Goal: Task Accomplishment & Management: Manage account settings

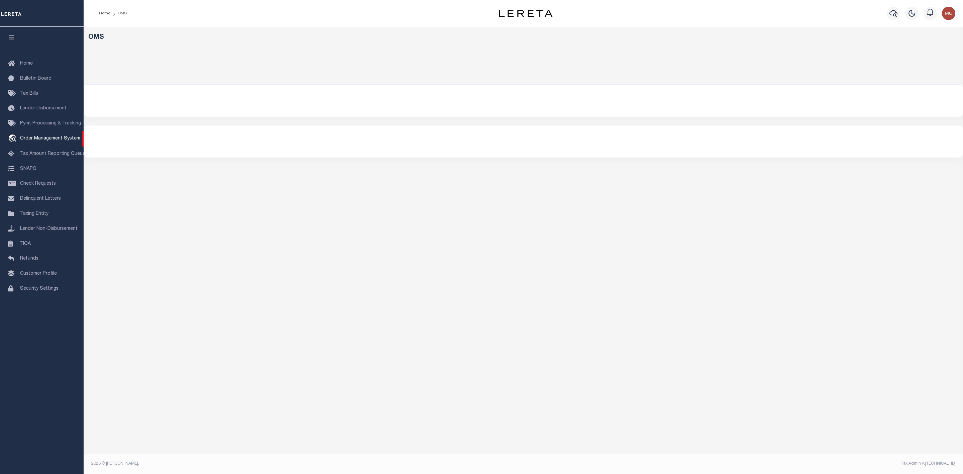
select select "200"
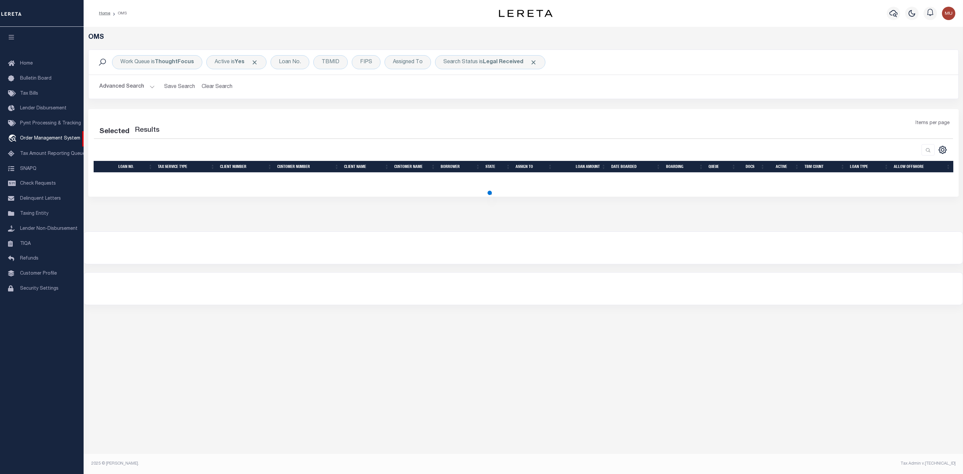
select select "200"
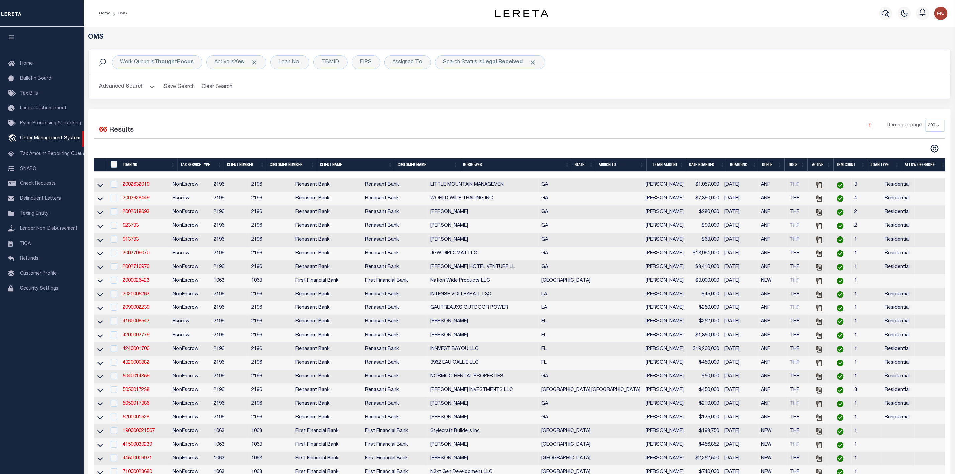
click at [643, 164] on th "ASSIGN TO" at bounding box center [621, 165] width 51 height 14
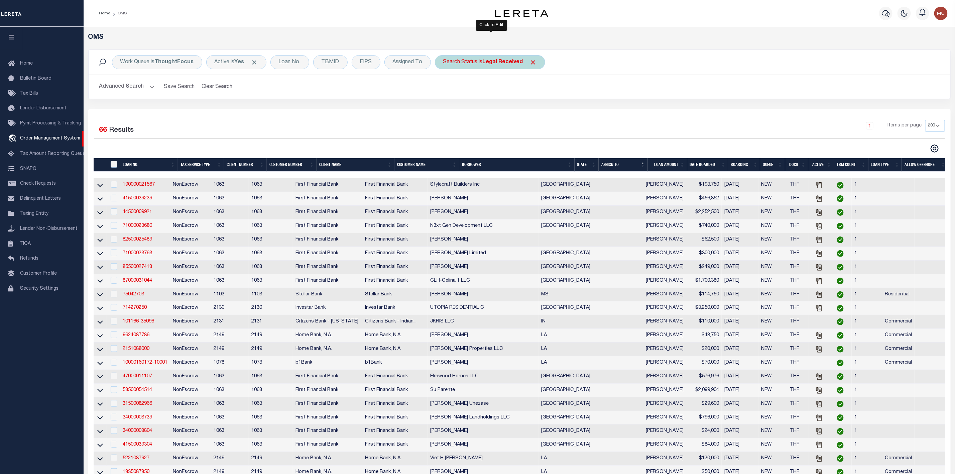
click at [490, 66] on div "Search Status is Legal Received" at bounding box center [490, 62] width 110 height 14
click at [487, 96] on select "Automated Search Bad Parcel Complete Duplicate Parcel High Dollar Reporting In …" at bounding box center [492, 95] width 98 height 13
select select "IP"
click at [445, 89] on select "Automated Search Bad Parcel Complete Duplicate Parcel High Dollar Reporting In …" at bounding box center [492, 95] width 98 height 13
click at [536, 112] on input "Apply" at bounding box center [532, 109] width 20 height 11
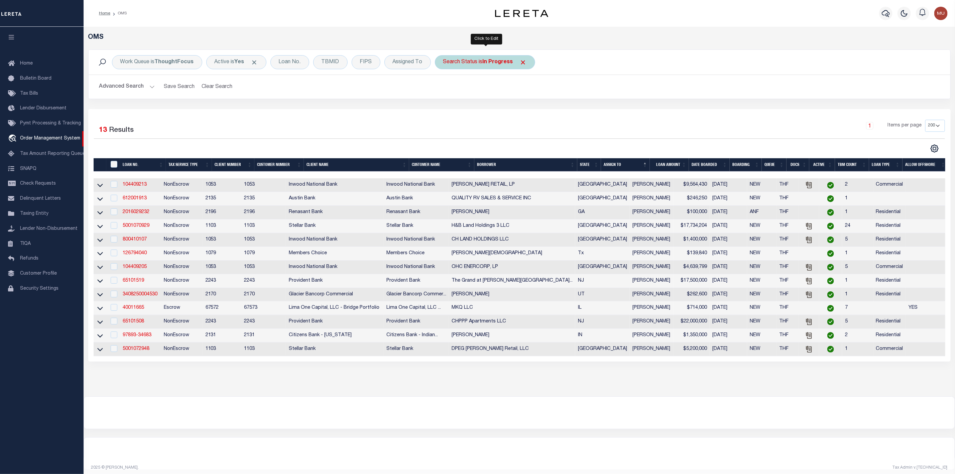
click at [486, 67] on div "Search Status is In Progress" at bounding box center [485, 62] width 100 height 14
click at [482, 96] on select "Automated Search Bad Parcel Complete Duplicate Parcel High Dollar Reporting In …" at bounding box center [492, 95] width 98 height 13
select select "RD"
click at [445, 89] on select "Automated Search Bad Parcel Complete Duplicate Parcel High Dollar Reporting In …" at bounding box center [492, 95] width 98 height 13
click at [532, 111] on input "Apply" at bounding box center [532, 109] width 20 height 11
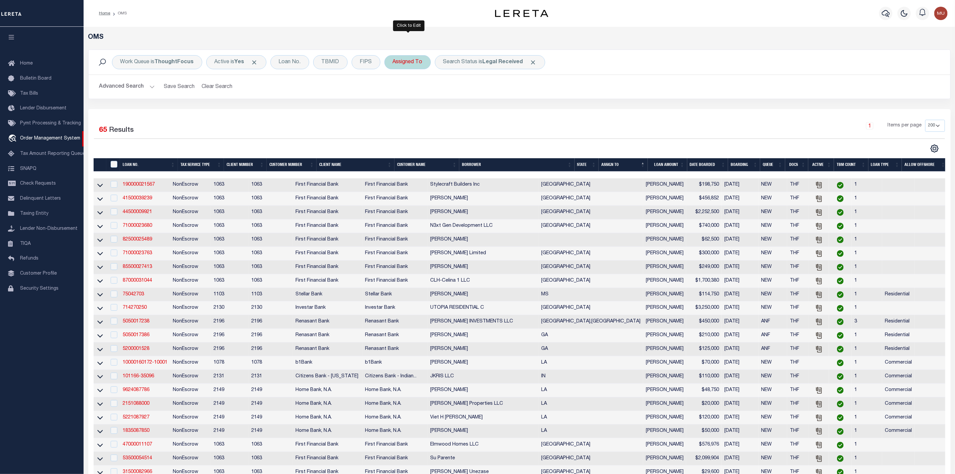
click at [401, 60] on div "Assigned To" at bounding box center [407, 62] width 46 height 14
click at [413, 94] on select "--Unassigned-- [PERSON_NAME] [PERSON_NAME] [PERSON_NAME] [PERSON_NAME], [PERSON…" at bounding box center [442, 95] width 98 height 13
select select "[PERSON_NAME]"
click at [394, 89] on select "--Unassigned-- [PERSON_NAME] [PERSON_NAME] [PERSON_NAME] [PERSON_NAME], [PERSON…" at bounding box center [442, 95] width 98 height 13
click at [483, 112] on input "Apply" at bounding box center [482, 109] width 20 height 11
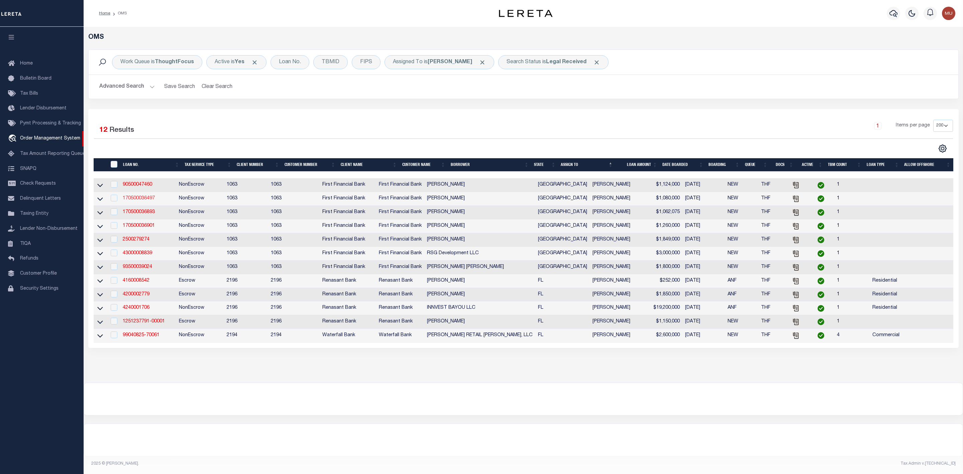
click at [150, 201] on link "170500036497" at bounding box center [139, 198] width 32 height 5
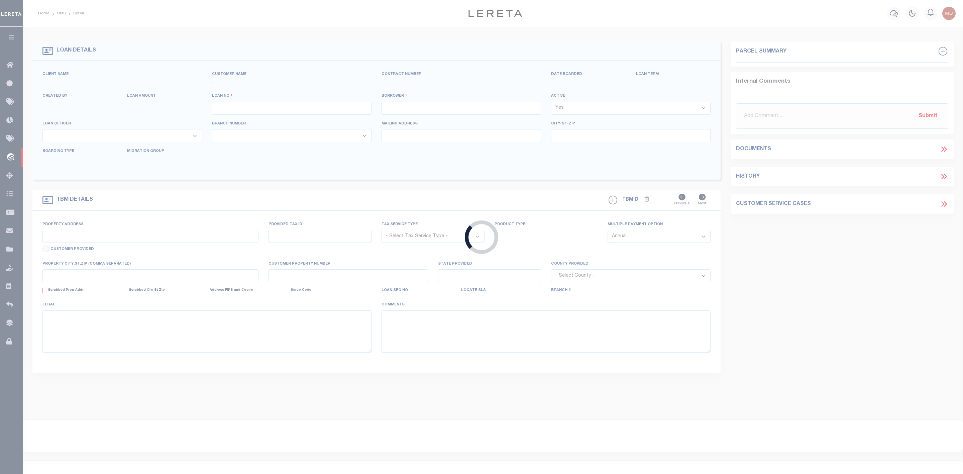
type input "170500036497"
type input "Jennifer Anne Sutton"
select select
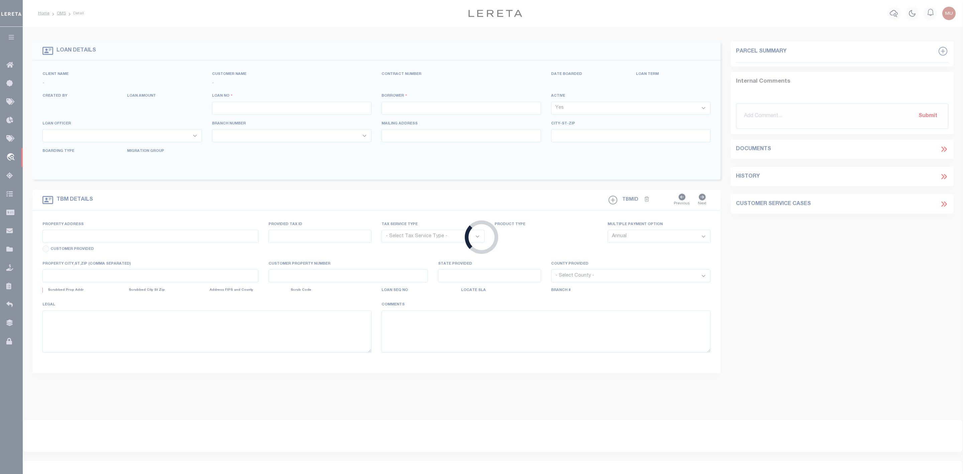
select select "NonEscrow"
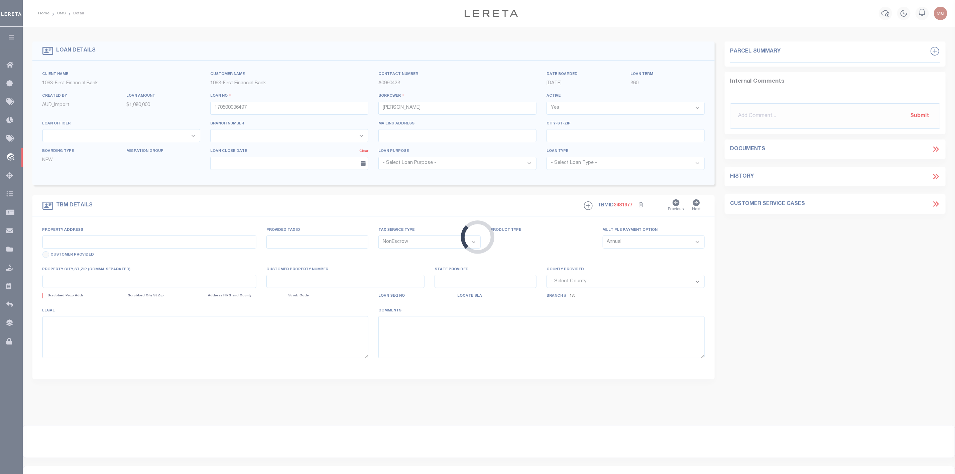
type input "4515 N ROSENEATH DR"
select select
type input "HOUSTON TX 770211627"
type input "[GEOGRAPHIC_DATA]"
select select
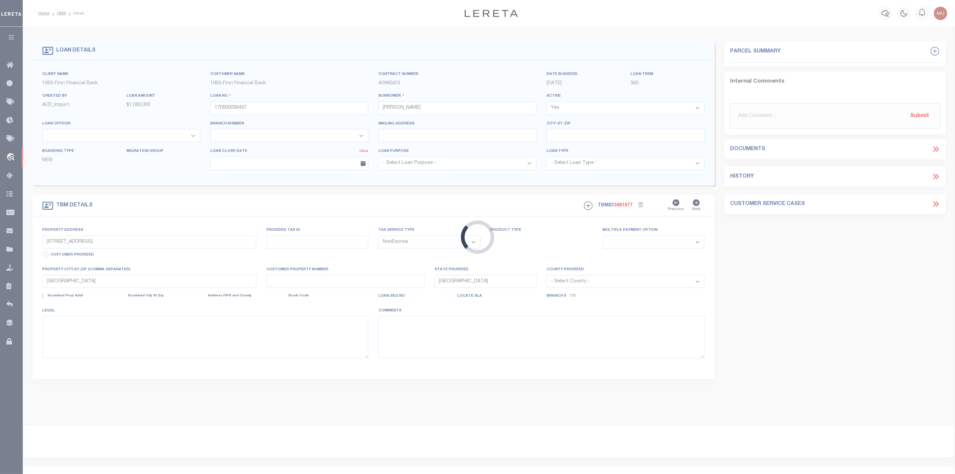
select select "4583"
select select "2311"
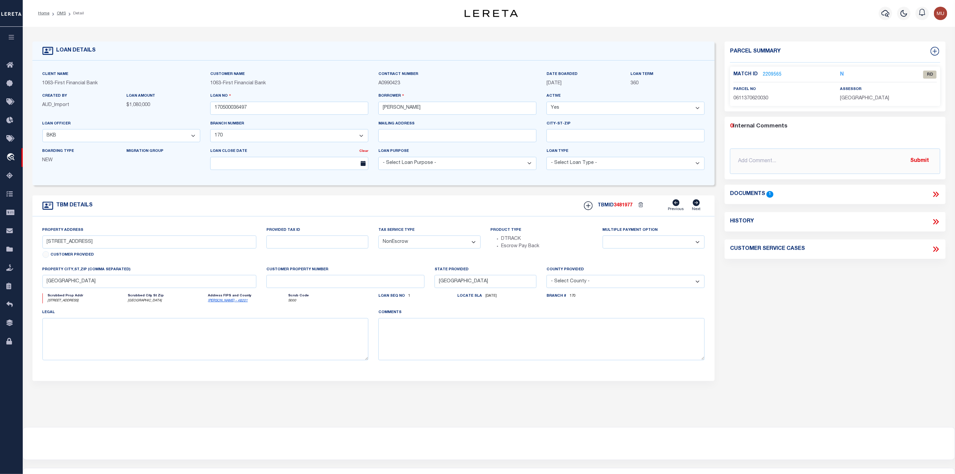
click at [772, 74] on link "2209565" at bounding box center [772, 74] width 19 height 7
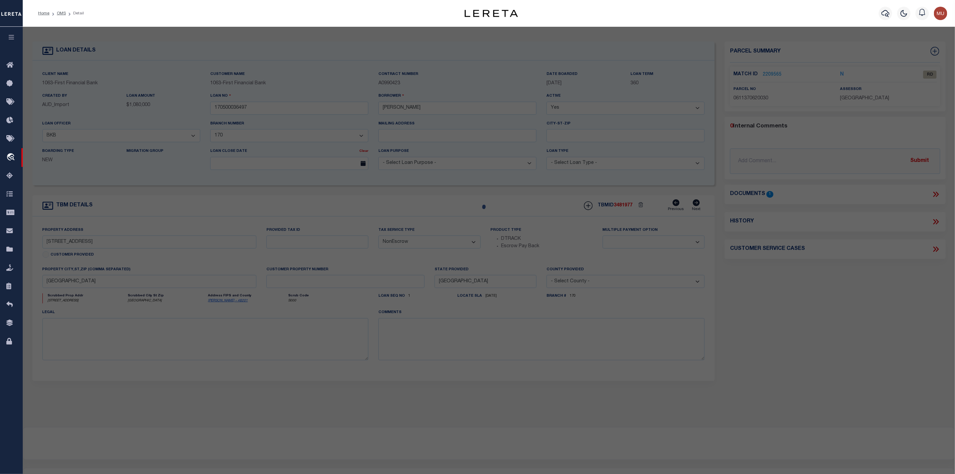
checkbox input "false"
select select "RD"
type input "BURTON JAMES EDGAR ET UX"
select select "ATL"
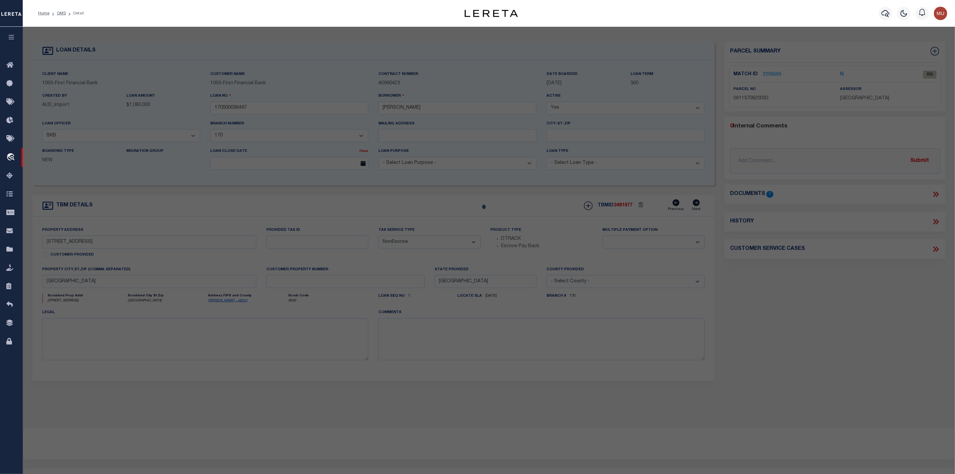
select select "ADD"
type input "4515 N ROSENEATH DR"
checkbox input "false"
type input "HOUSTON, TX 77021"
type textarea "LT 30 BLK 62 RIVERSIDE TERRACE SEC 15"
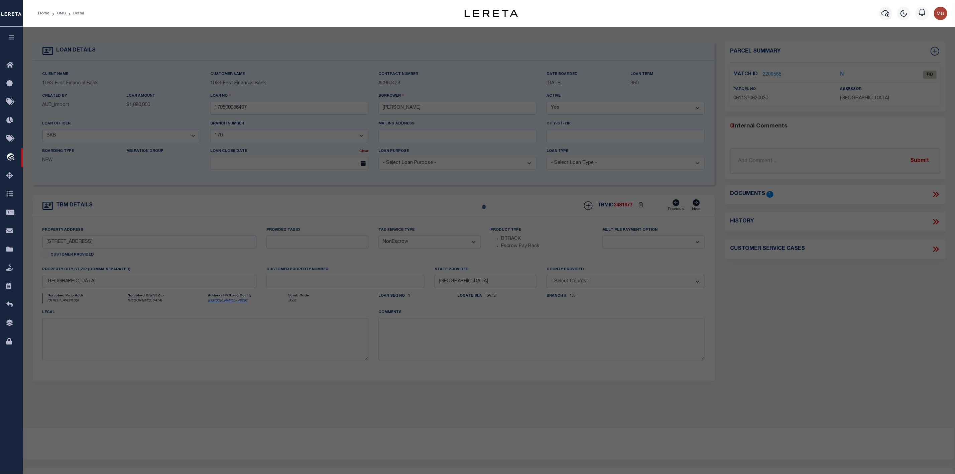
type textarea "Document uploaded that satisfies a legal requirement, changing from ND to RD"
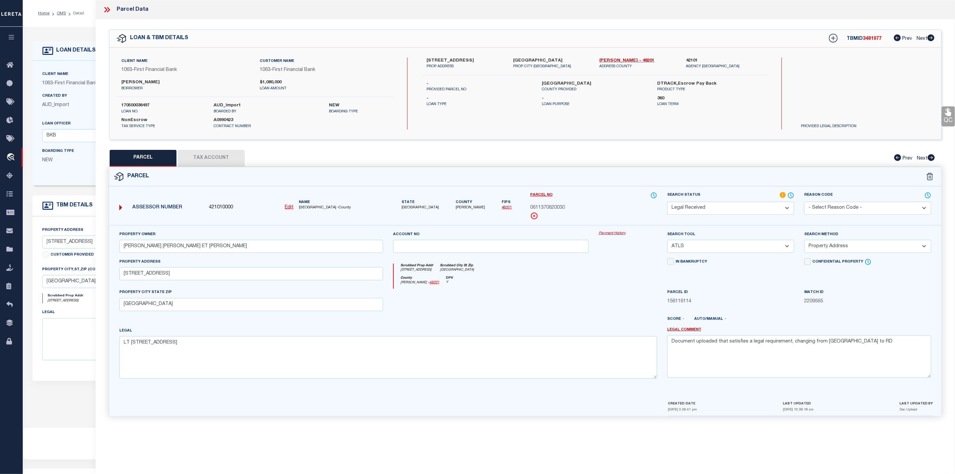
click at [106, 9] on icon at bounding box center [105, 9] width 3 height 5
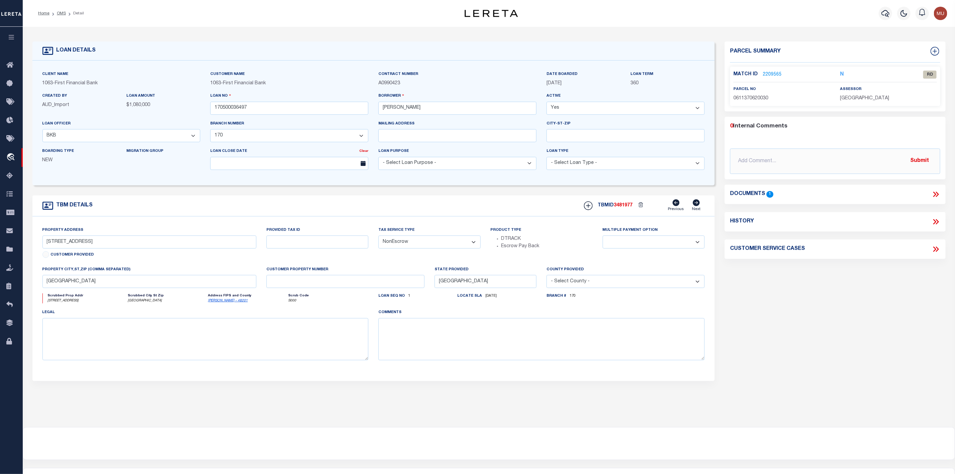
click at [935, 193] on icon at bounding box center [935, 194] width 9 height 9
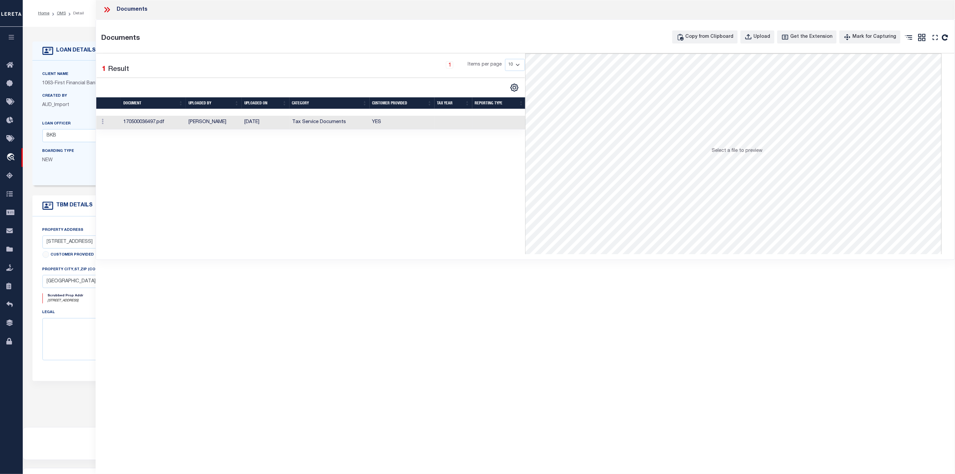
click at [138, 125] on td "170500036497.pdf" at bounding box center [153, 123] width 65 height 14
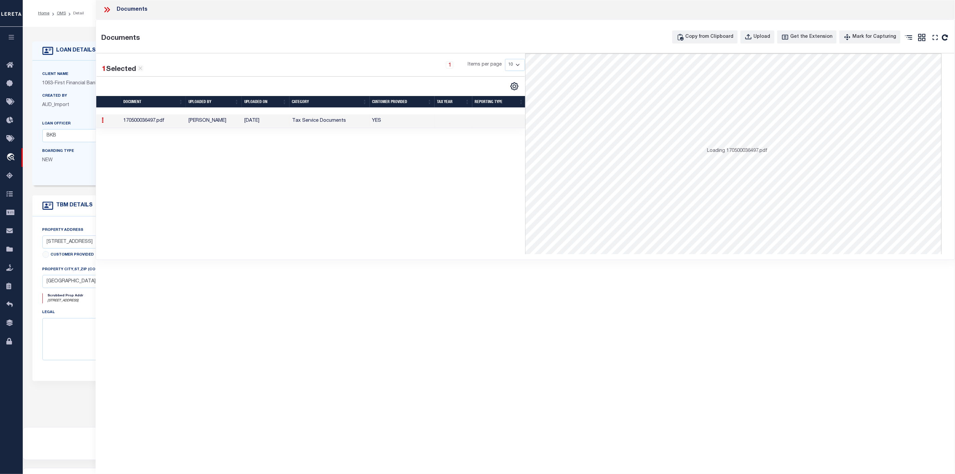
click at [138, 125] on td "170500036497.pdf" at bounding box center [153, 121] width 65 height 14
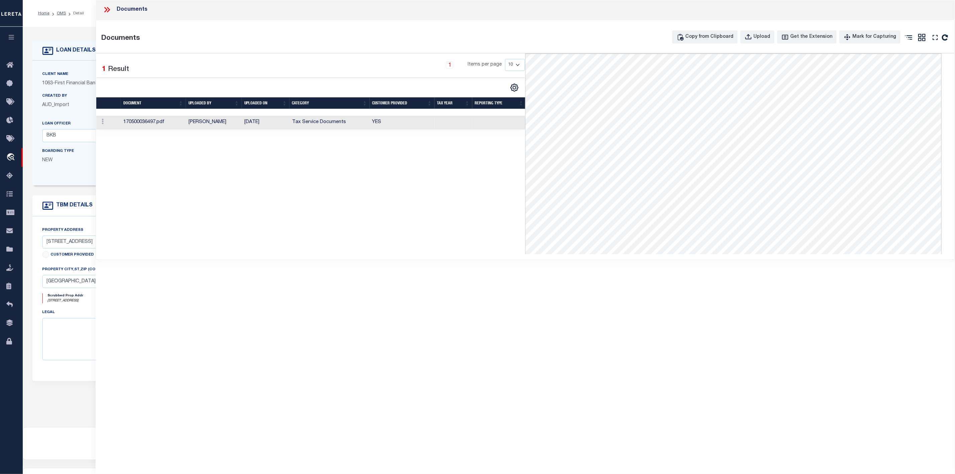
click at [108, 9] on icon at bounding box center [107, 9] width 9 height 9
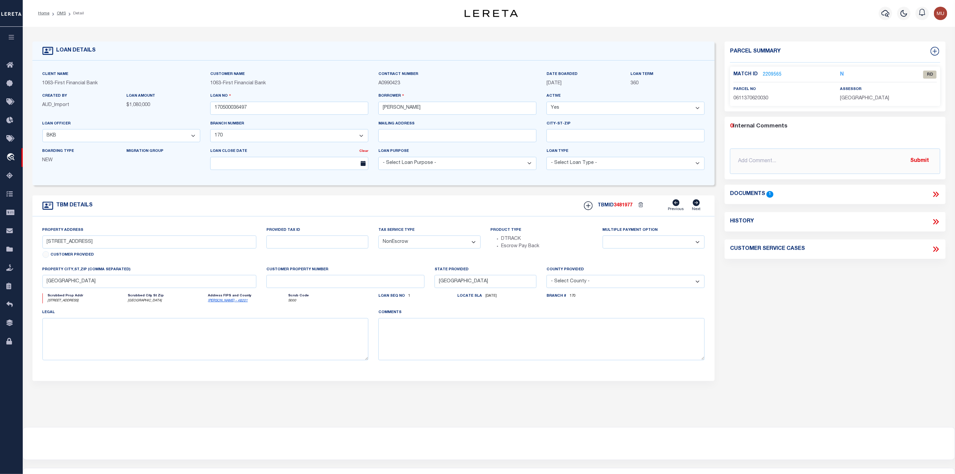
click at [775, 77] on link "2209565" at bounding box center [772, 74] width 19 height 7
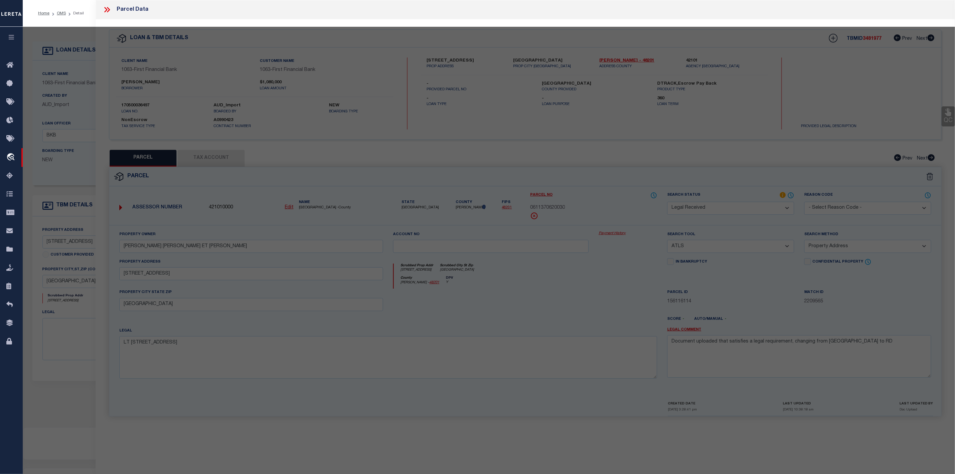
select select "AS"
select select
checkbox input "false"
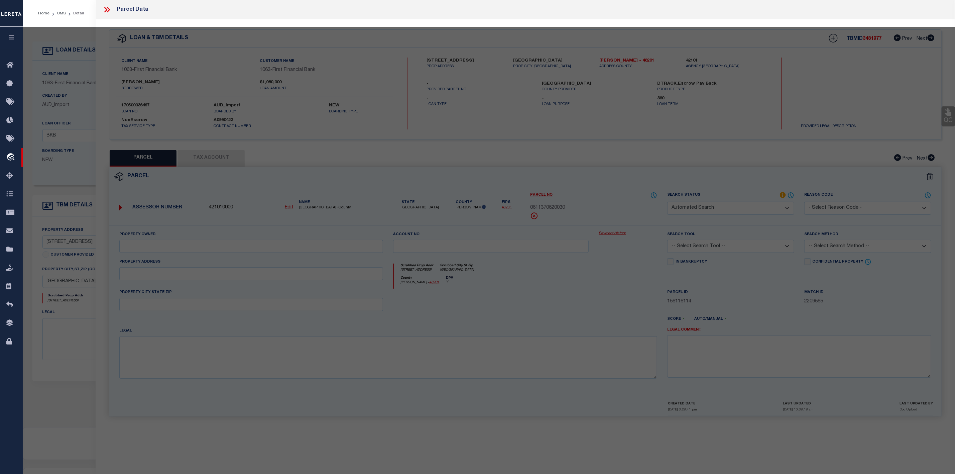
select select "RD"
type input "BURTON JAMES EDGAR ET UX"
select select "ATL"
select select "ADD"
type input "4515 N ROSENEATH DR"
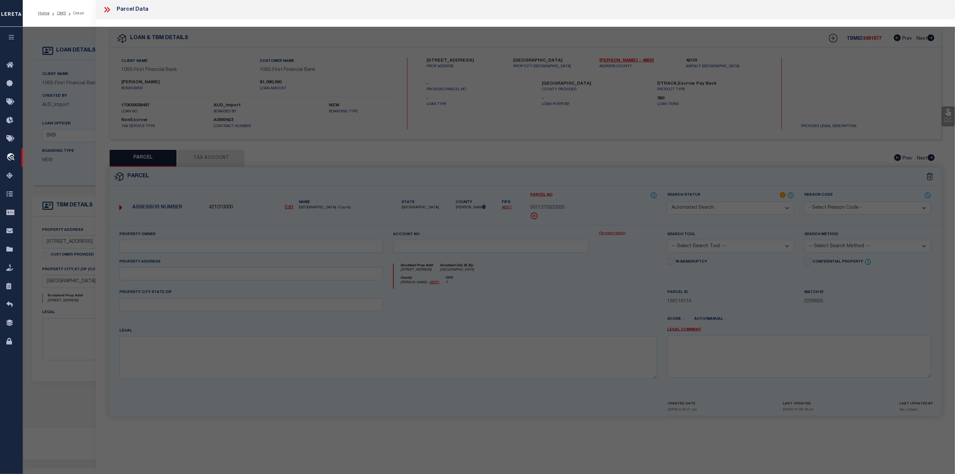
checkbox input "false"
type input "HOUSTON, TX 77021"
type textarea "LT 30 BLK 62 RIVERSIDE TERRACE SEC 15"
type textarea "Document uploaded that satisfies a legal requirement, changing from ND to RD"
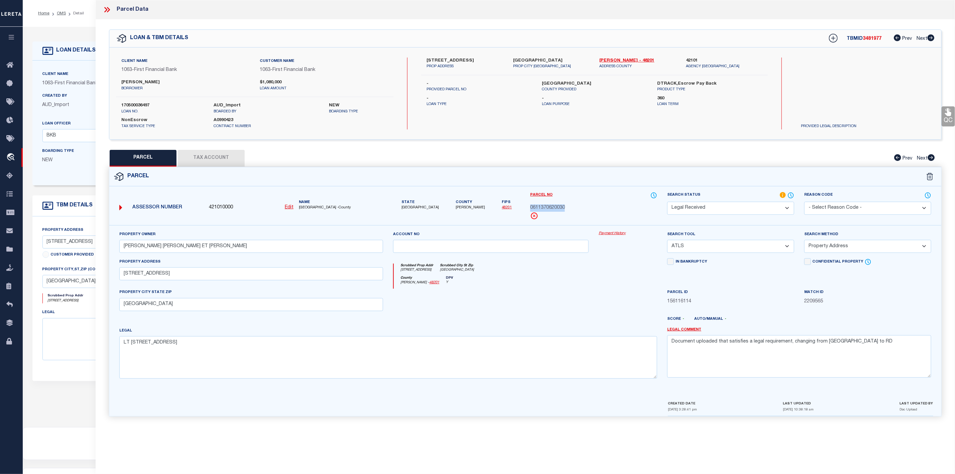
drag, startPoint x: 527, startPoint y: 208, endPoint x: 570, endPoint y: 209, distance: 43.1
click at [570, 209] on div "Parcel No 0611370620030" at bounding box center [593, 208] width 137 height 33
copy span "0611370620030"
click at [705, 246] on select "-- Select Search Tool -- 3rd Party Website Agency File Agency Website ATLS CNV-…" at bounding box center [730, 246] width 127 height 13
select select "AGW"
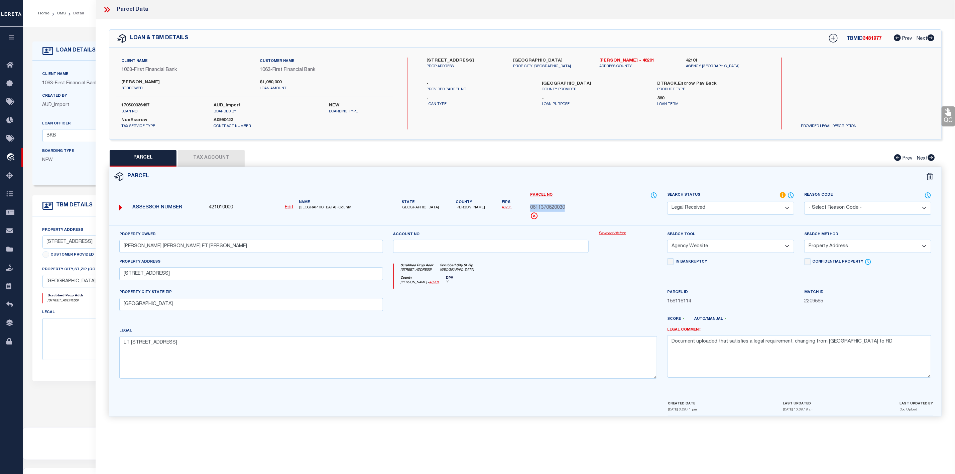
click at [667, 242] on select "-- Select Search Tool -- 3rd Party Website Agency File Agency Website ATLS CNV-…" at bounding box center [730, 246] width 127 height 13
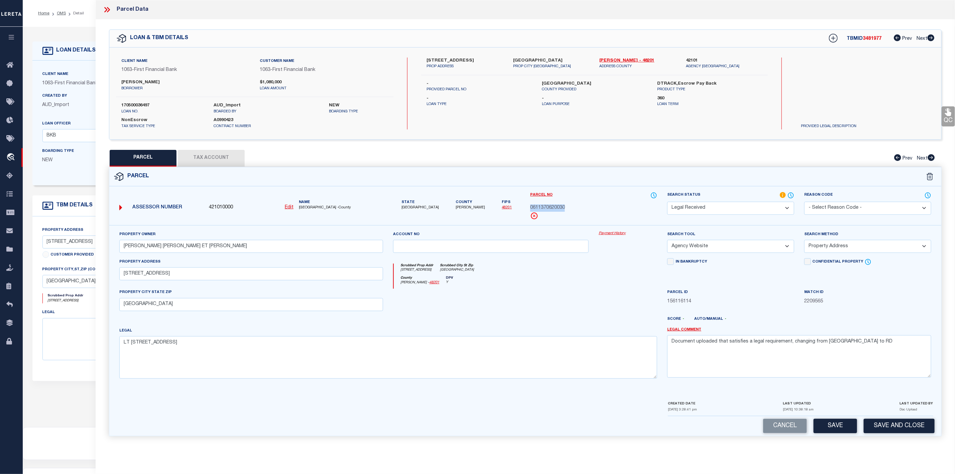
click at [847, 248] on select "-- Select Search Method -- Property Address Legal Liability Info Provided" at bounding box center [867, 246] width 127 height 13
select select "LEG"
click at [804, 242] on select "-- Select Search Method -- Property Address Legal Liability Info Provided" at bounding box center [867, 246] width 127 height 13
click at [847, 429] on button "Save" at bounding box center [834, 425] width 43 height 14
select select "AS"
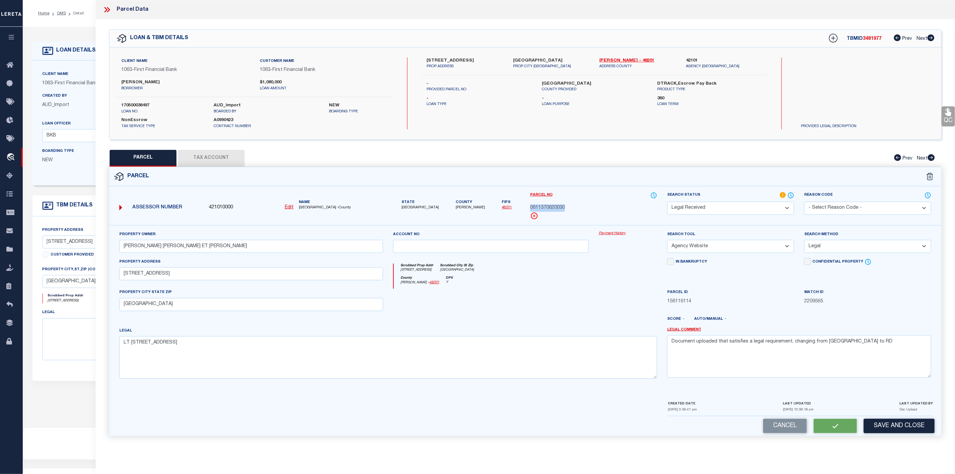
select select
checkbox input "false"
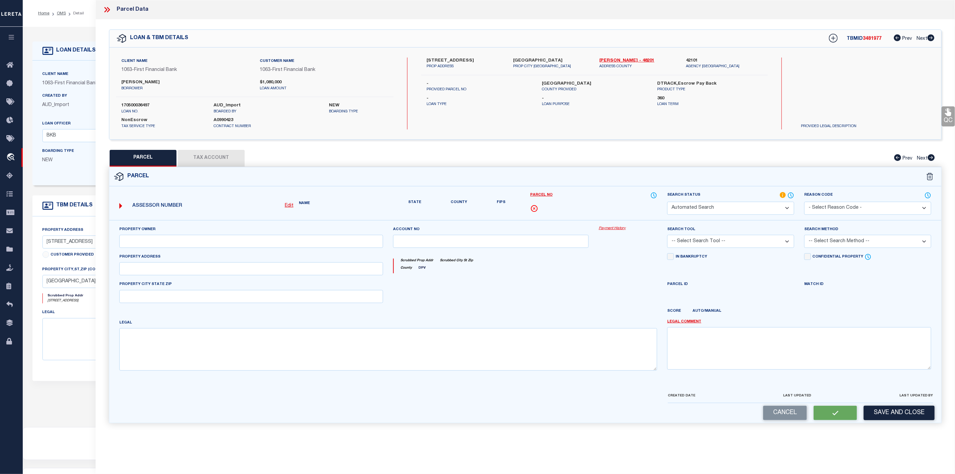
select select "RD"
type input "BURTON JAMES EDGAR ET UX"
select select "AGW"
select select "LEG"
type input "4515 N ROSENEATH DR"
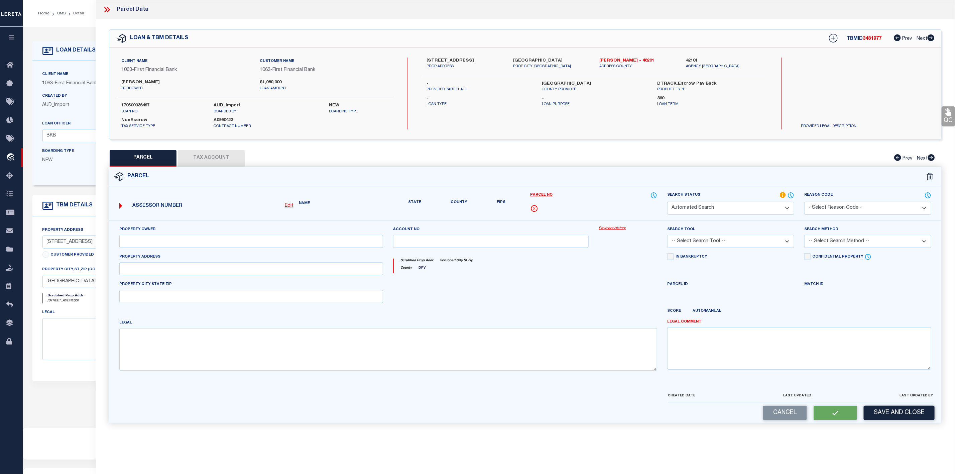
type input "HOUSTON, TX 77021"
type textarea "LT 30 BLK 62 RIVERSIDE TERRACE SEC 15"
type textarea "Document uploaded that satisfies a legal requirement, changing from ND to RD"
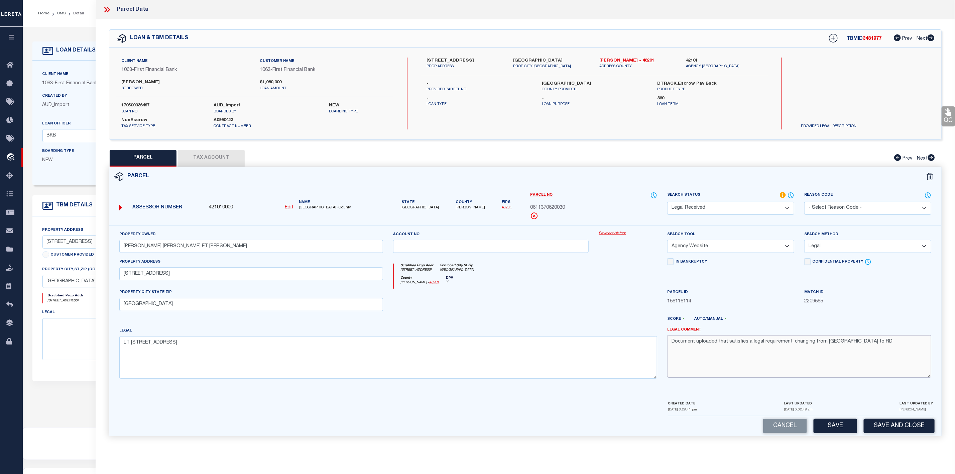
drag, startPoint x: 862, startPoint y: 348, endPoint x: 662, endPoint y: 348, distance: 200.2
click at [662, 348] on div "Legal Comment Document uploaded that satisfies a legal requirement, changing fr…" at bounding box center [799, 355] width 274 height 57
click at [832, 428] on button "Save" at bounding box center [834, 425] width 43 height 14
select select "AS"
select select
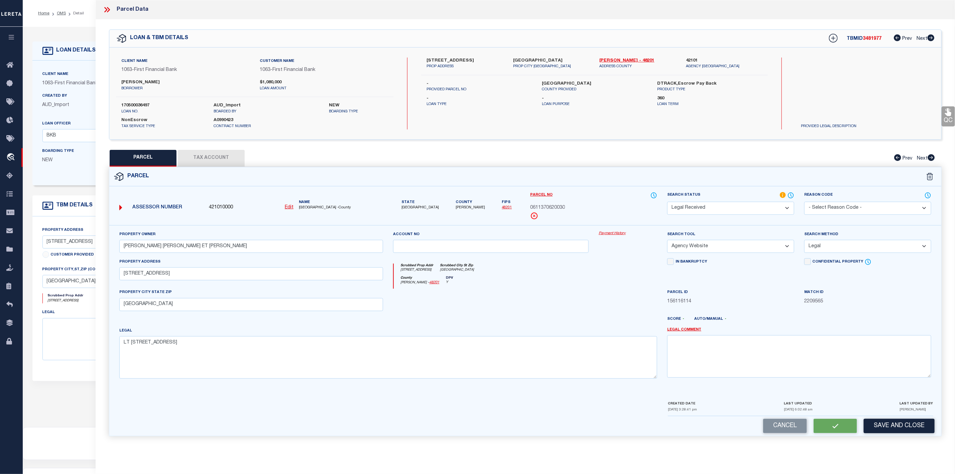
select select
checkbox input "false"
select select "RD"
type input "BURTON JAMES EDGAR ET UX"
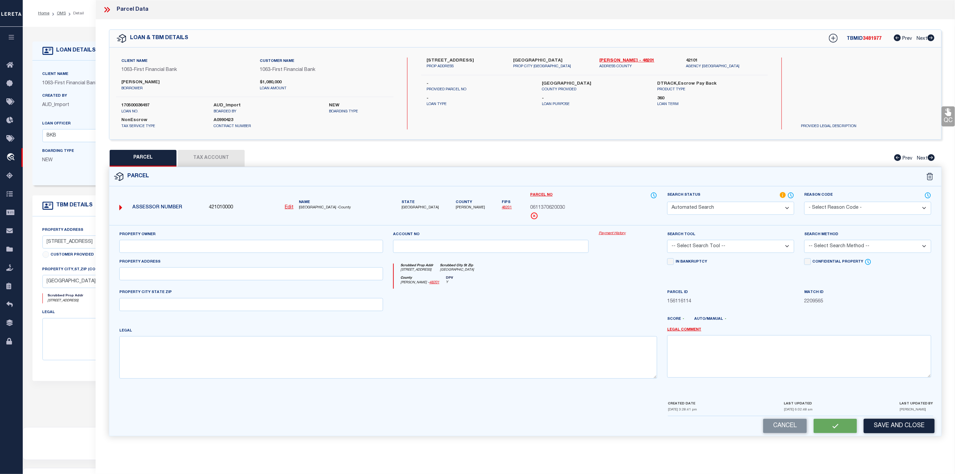
select select "AGW"
select select "LEG"
type input "4515 N ROSENEATH DR"
type input "HOUSTON, TX 77021"
type textarea "LT 30 BLK 62 RIVERSIDE TERRACE SEC 15"
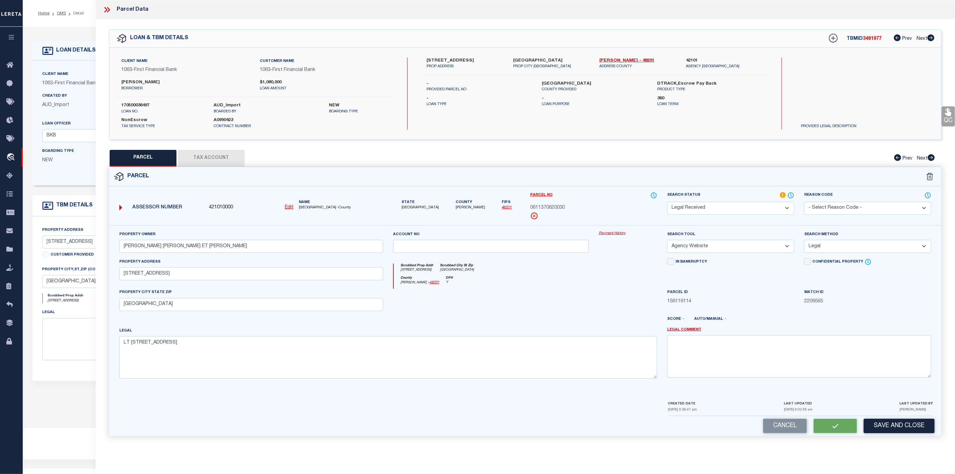
click at [211, 157] on button "Tax Account" at bounding box center [211, 158] width 67 height 17
select select "100"
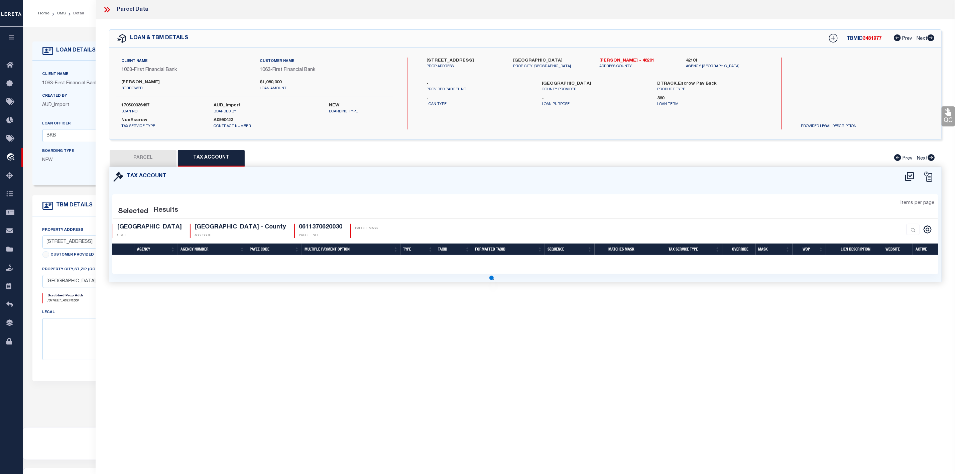
select select "100"
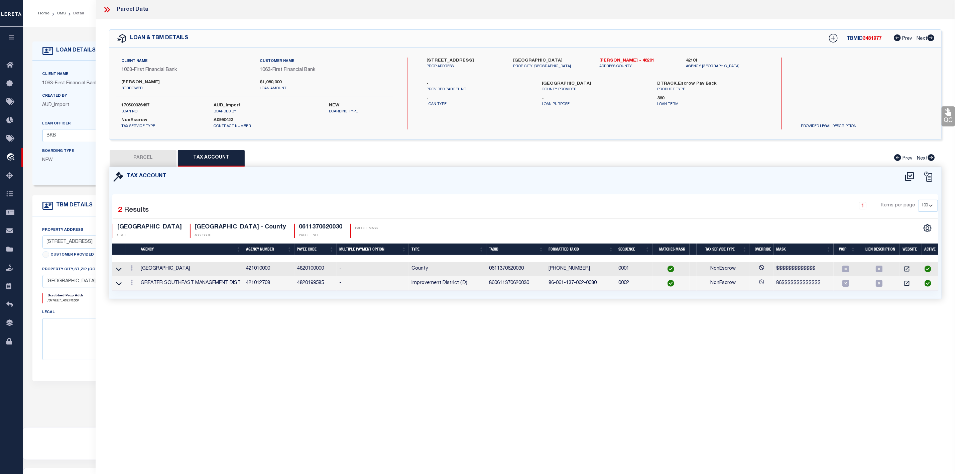
click at [152, 158] on button "PARCEL" at bounding box center [143, 158] width 67 height 17
select select "AS"
select select
checkbox input "false"
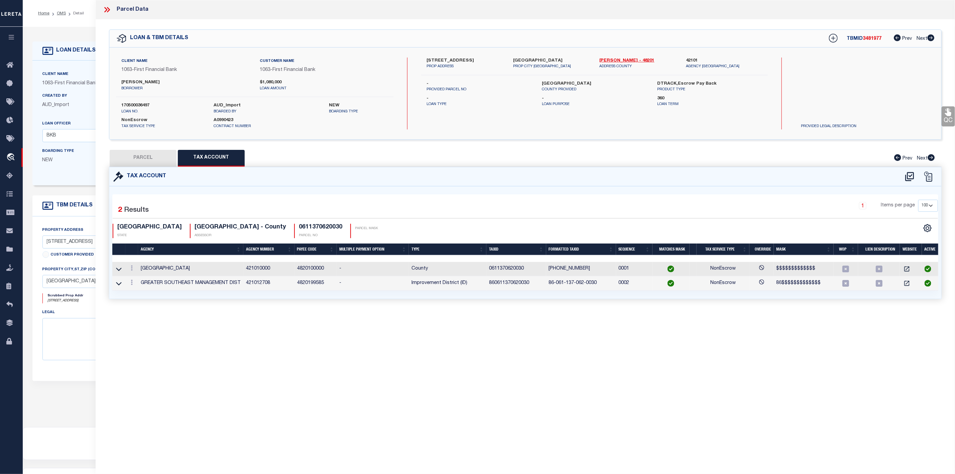
checkbox input "false"
select select "RD"
type input "BURTON JAMES EDGAR ET UX"
select select "AGW"
select select "LEG"
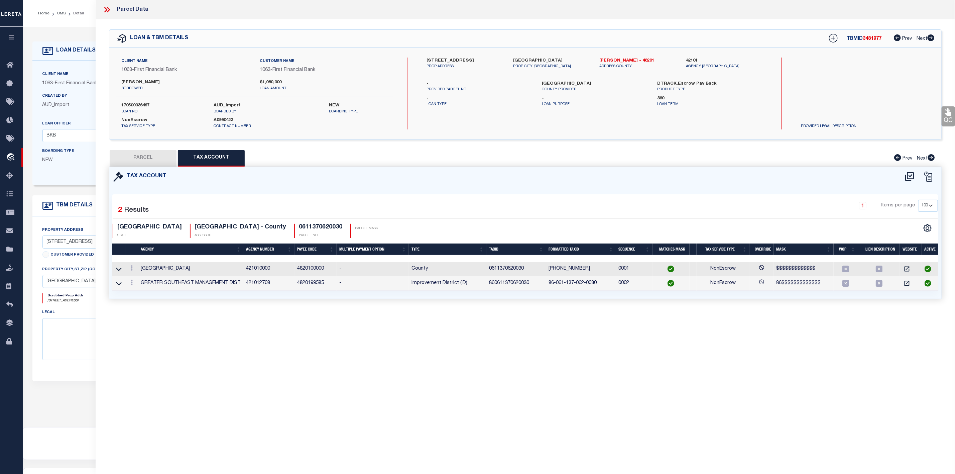
type input "4515 N ROSENEATH DR"
type input "HOUSTON, TX 77021"
type textarea "LT 30 BLK 62 RIVERSIDE TERRACE SEC 15"
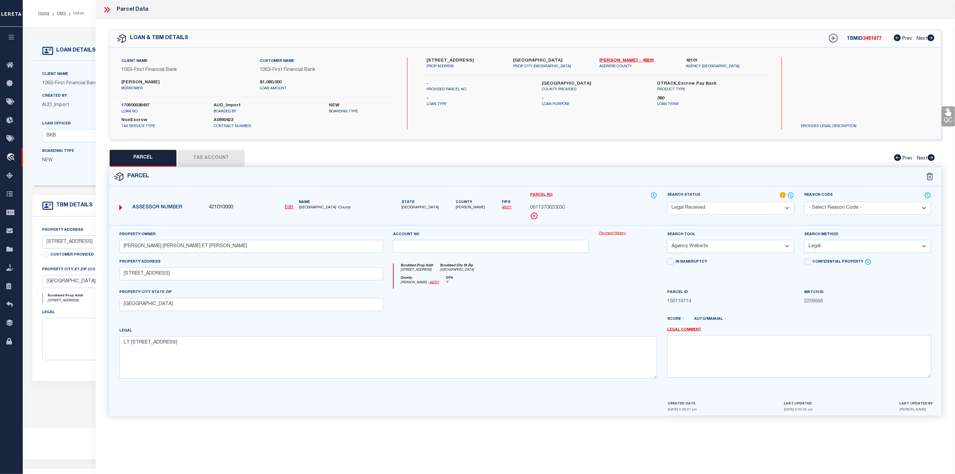
click at [547, 205] on div "Parcel No 0611370620030" at bounding box center [593, 206] width 127 height 28
copy span "0611370620030"
click at [457, 209] on span "[PERSON_NAME]" at bounding box center [470, 208] width 29 height 6
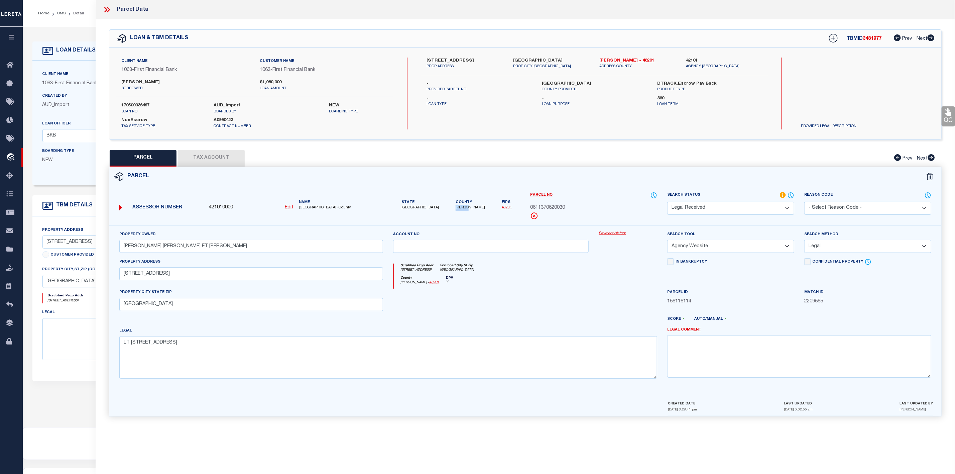
copy span "[PERSON_NAME]"
click at [134, 102] on div "Client Name 1063 - First Financial Bank Customer Name 1063 - First Financial Ba…" at bounding box center [254, 93] width 277 height 72
copy label "170500036497"
click at [872, 38] on span "3481977" at bounding box center [872, 38] width 19 height 5
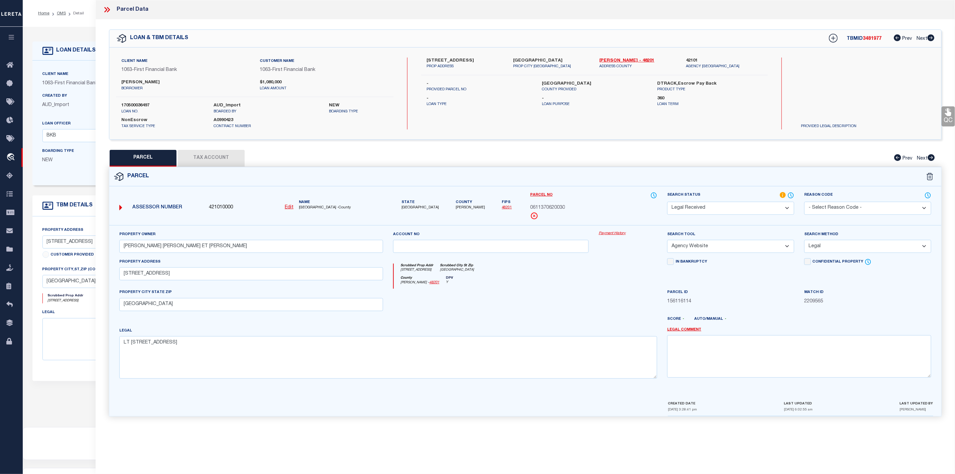
click at [872, 38] on span "3481977" at bounding box center [872, 38] width 19 height 5
copy span "3481977"
click at [732, 211] on select "Automated Search Bad Parcel Complete Duplicate Parcel High Dollar Reporting In …" at bounding box center [730, 208] width 127 height 13
click at [667, 202] on select "Automated Search Bad Parcel Complete Duplicate Parcel High Dollar Reporting In …" at bounding box center [730, 208] width 127 height 13
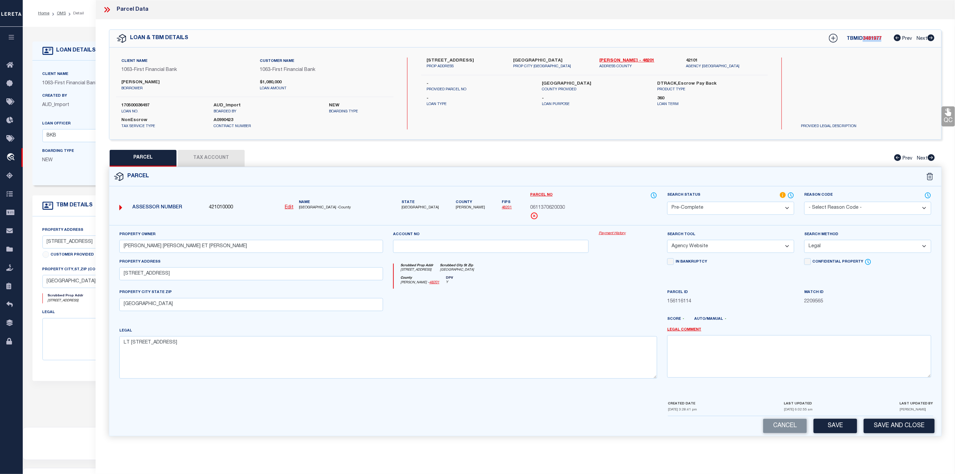
scroll to position [41, 0]
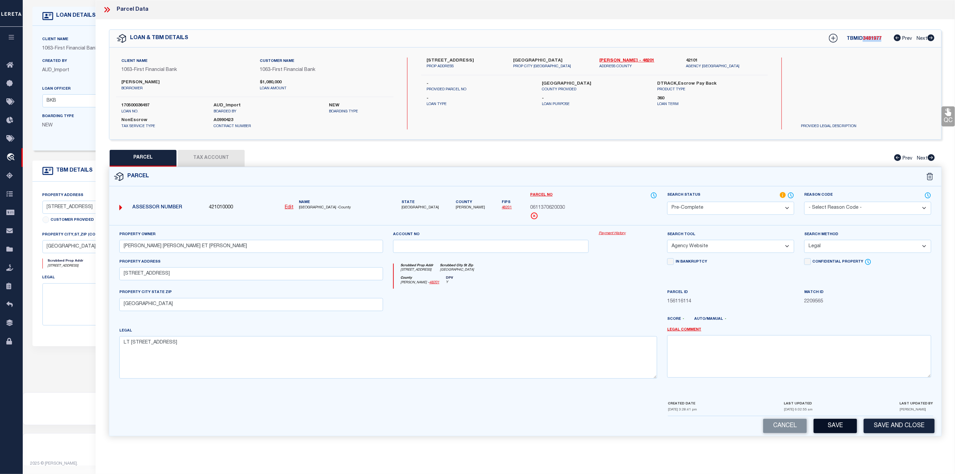
click at [833, 433] on button "Save" at bounding box center [834, 425] width 43 height 14
select select "AS"
select select
checkbox input "false"
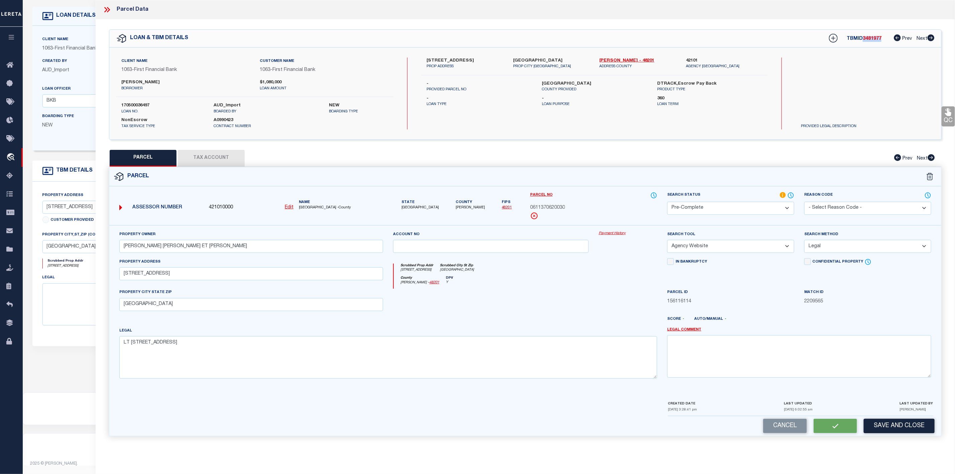
checkbox input "false"
select select "PC"
type input "BURTON JAMES EDGAR ET UX"
select select "AGW"
select select "LEG"
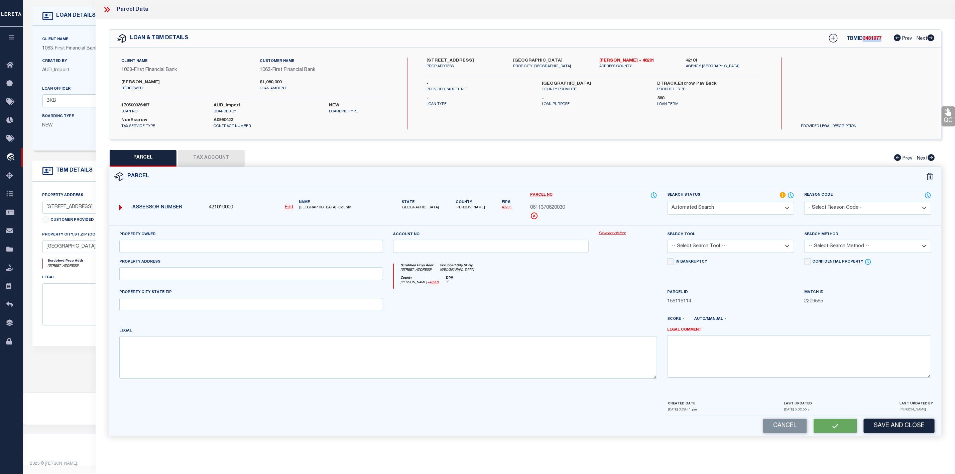
type input "4515 N ROSENEATH DR"
type input "HOUSTON, TX 77021"
type textarea "LT 30 BLK 62 RIVERSIDE TERRACE SEC 15"
click at [107, 11] on icon at bounding box center [107, 9] width 9 height 9
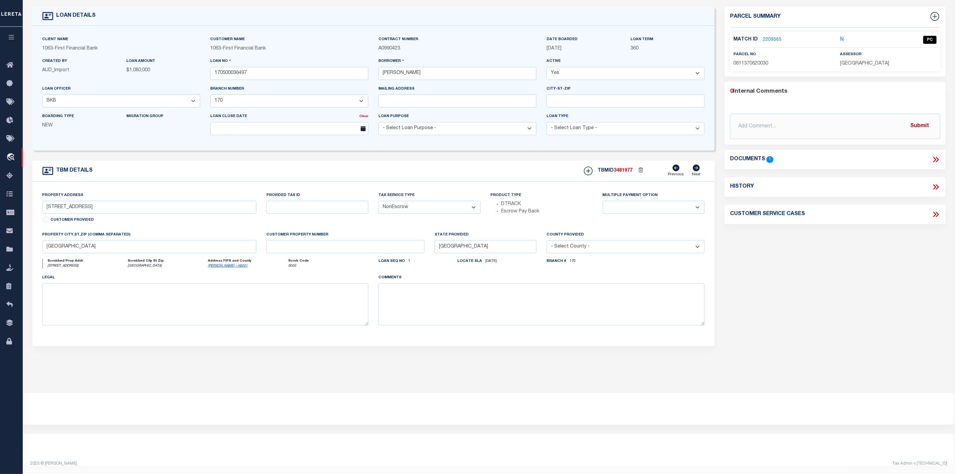
scroll to position [0, 0]
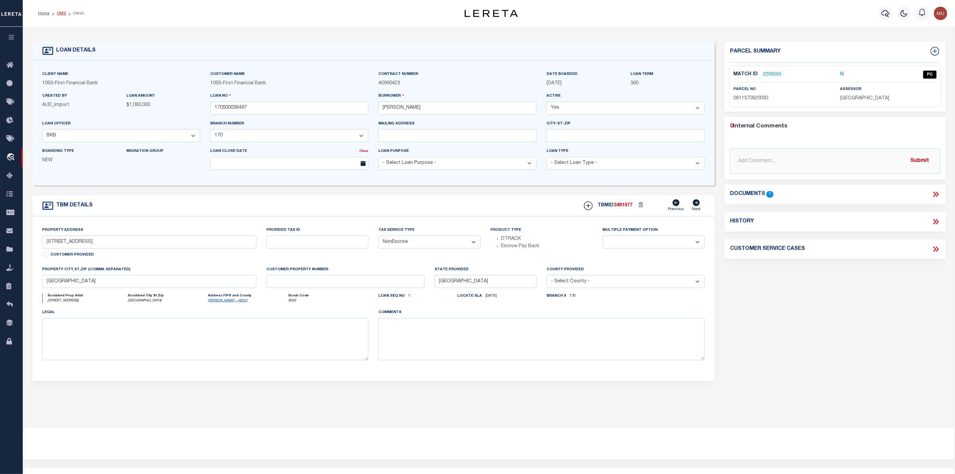
click at [59, 15] on link "OMS" at bounding box center [61, 13] width 9 height 4
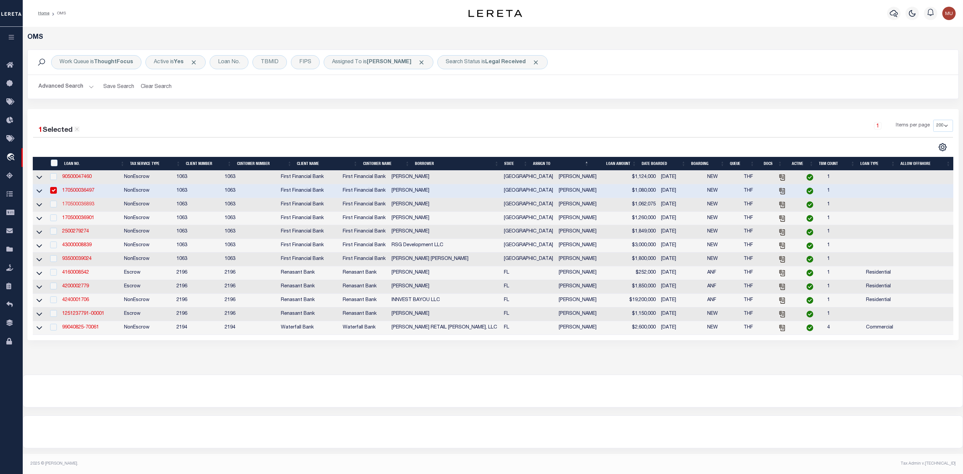
click at [77, 205] on link "170500036893" at bounding box center [78, 204] width 32 height 5
type input "170500036893"
type input "David Edward Vieyra"
select select "400"
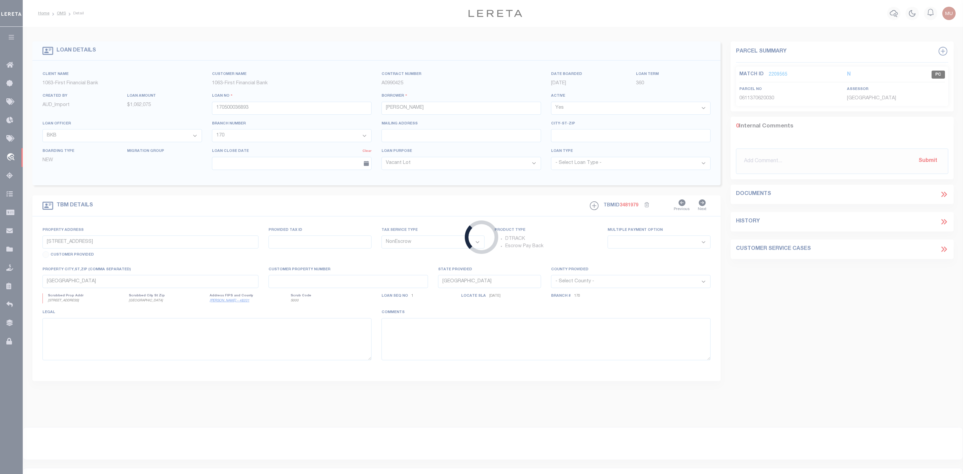
type input "8600 TRINITY PINES CT"
select select
type input "MONTGOMERY TX 773160000"
select select
select select "4583"
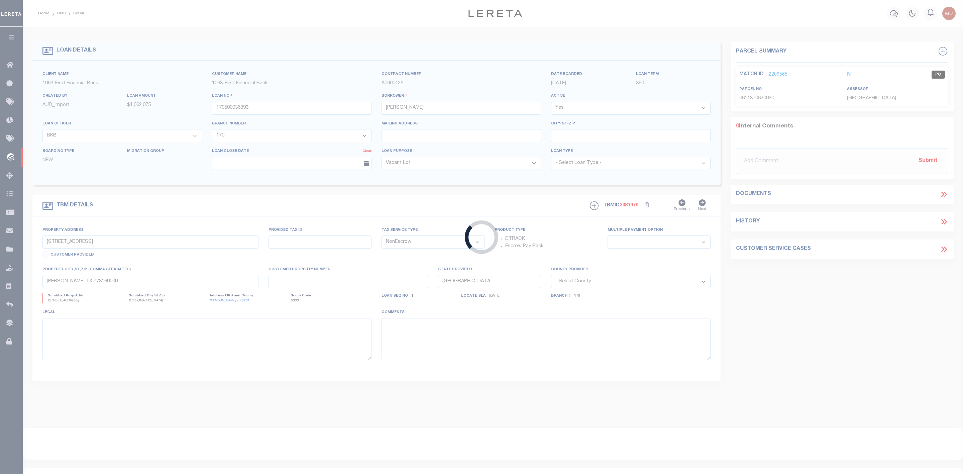
select select "2311"
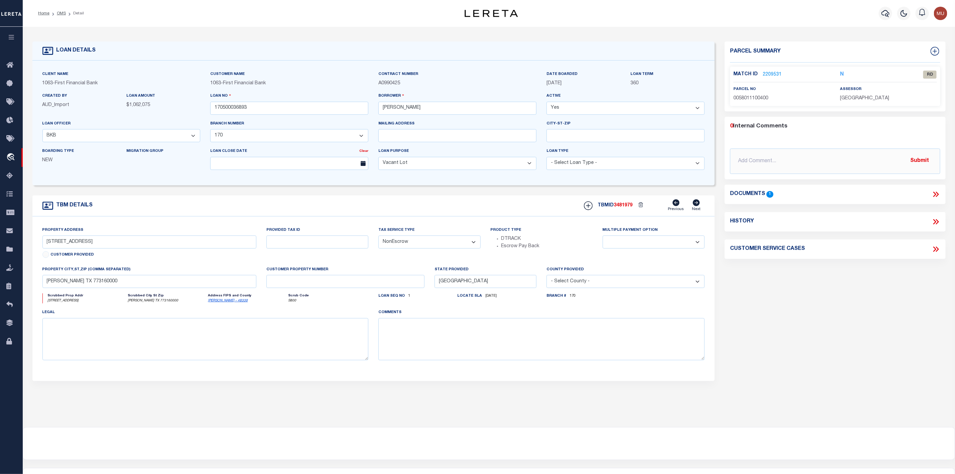
click at [770, 71] on link "2209531" at bounding box center [772, 74] width 19 height 7
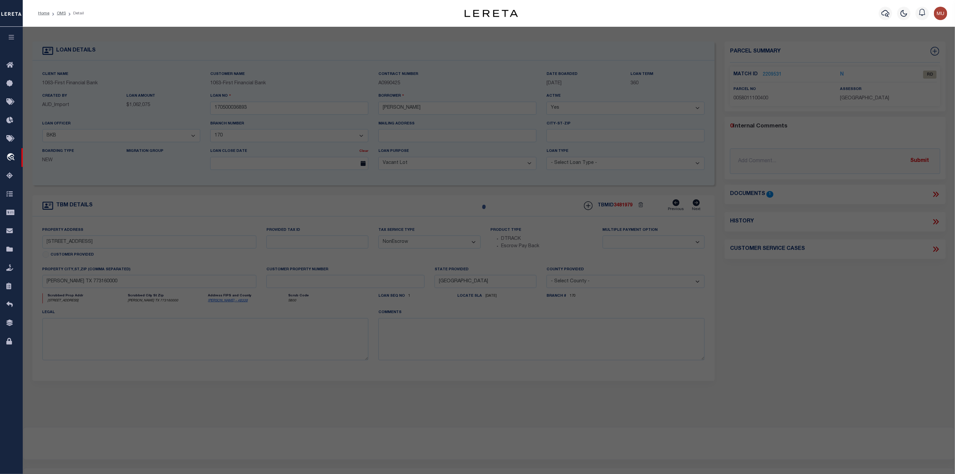
select select "AS"
select select
checkbox input "false"
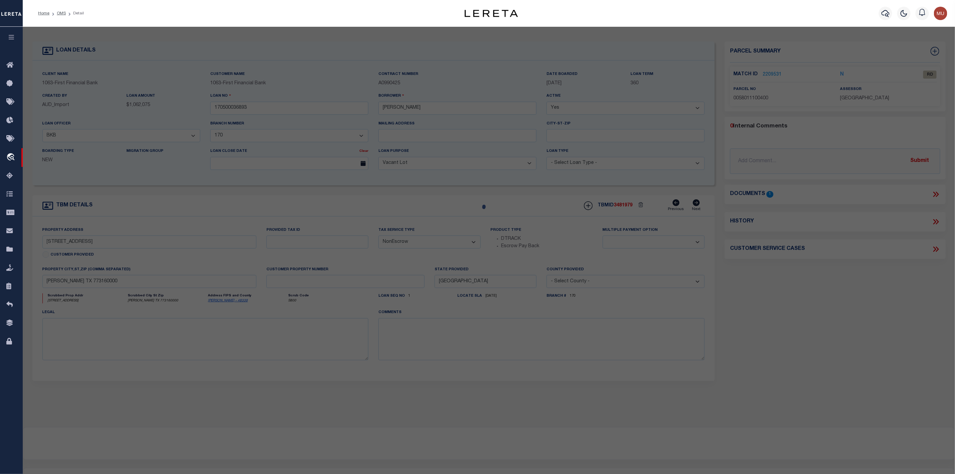
select select "RD"
type input "VIEYRA,DAVID"
select select "ATL"
select select "ADD"
type input "8600 TRINITY PINES CT"
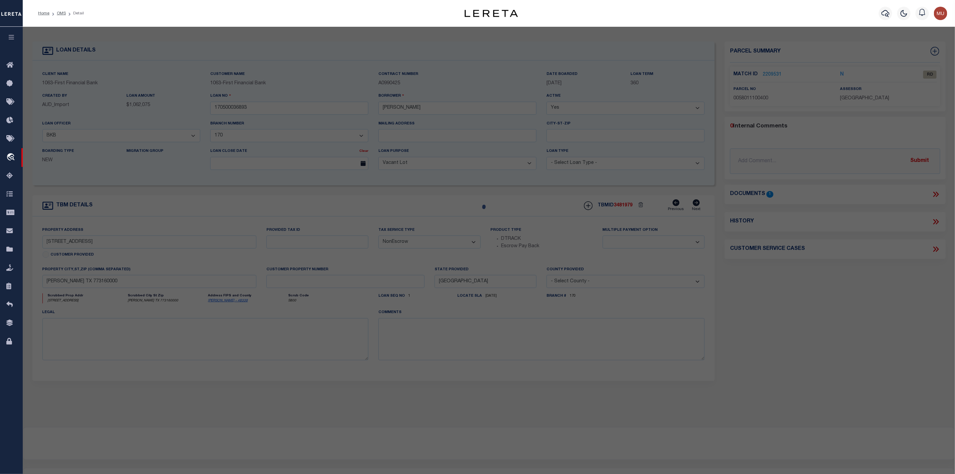
checkbox input "false"
type input "MONTGOMERY, TX 77316"
type textarea "S580111 - HIGH MEADOW ESTATES 11, BLOCK 1, LOT 4"
type textarea "Document uploaded that satisfies a legal requirement, changing from ND to RD"
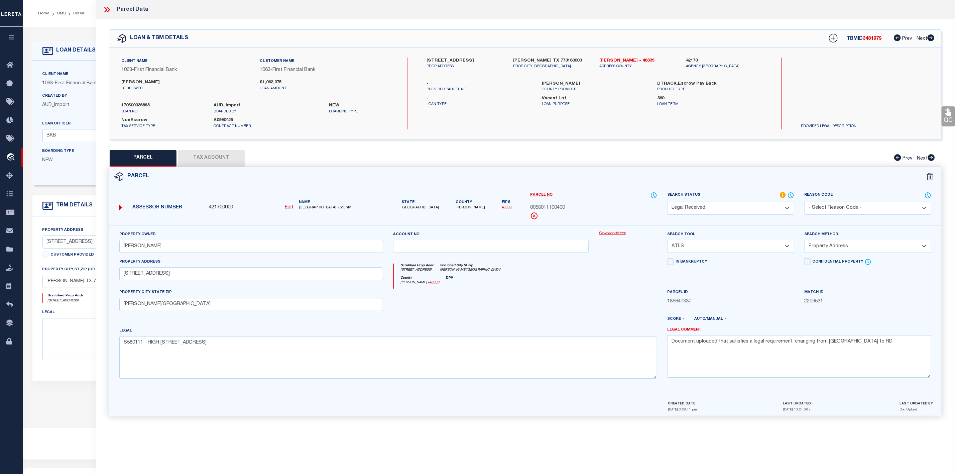
click at [107, 6] on icon at bounding box center [107, 9] width 9 height 9
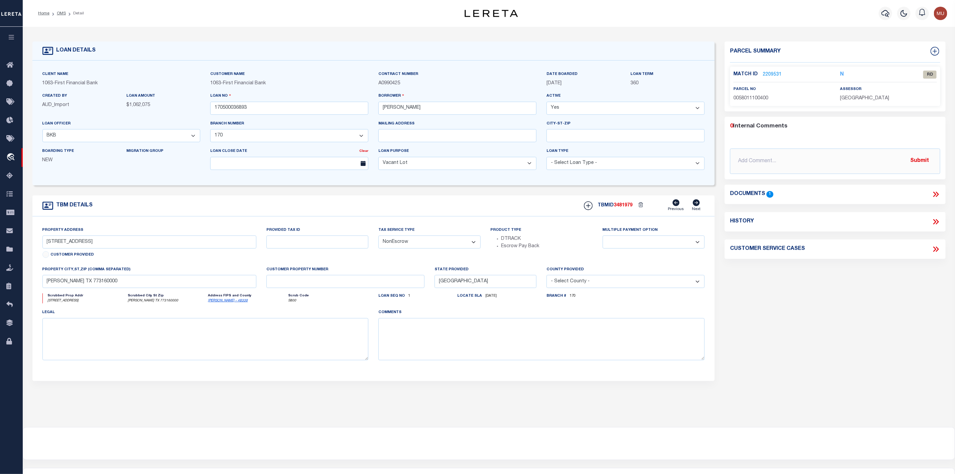
click at [935, 195] on icon at bounding box center [934, 194] width 3 height 5
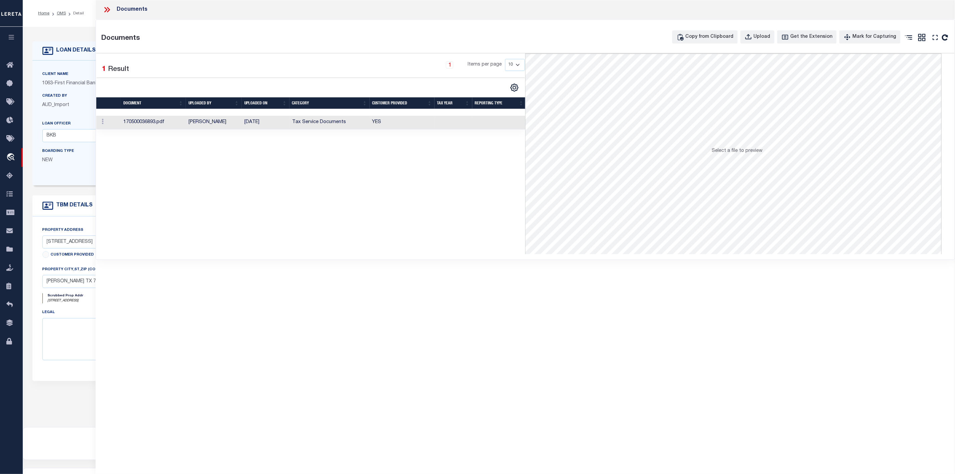
click at [149, 123] on td "170500036893.pdf" at bounding box center [153, 123] width 65 height 14
click at [108, 9] on icon at bounding box center [107, 9] width 9 height 9
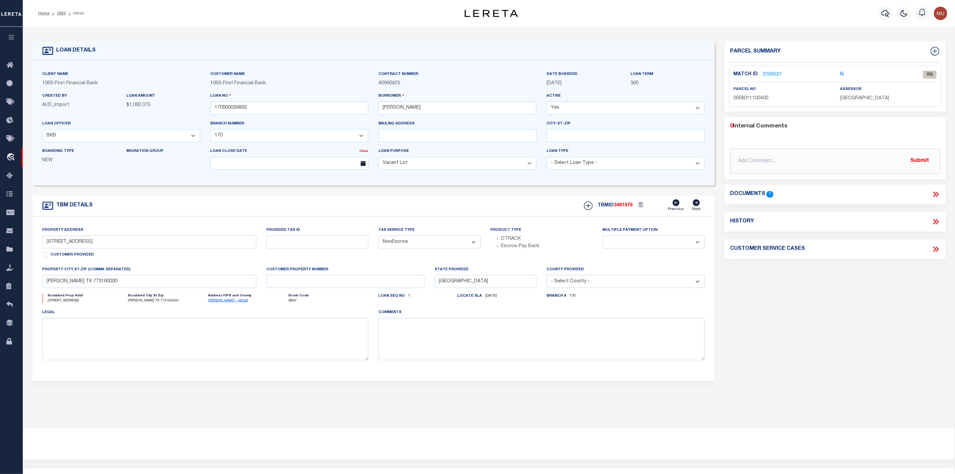
click at [771, 75] on link "2209531" at bounding box center [772, 74] width 19 height 7
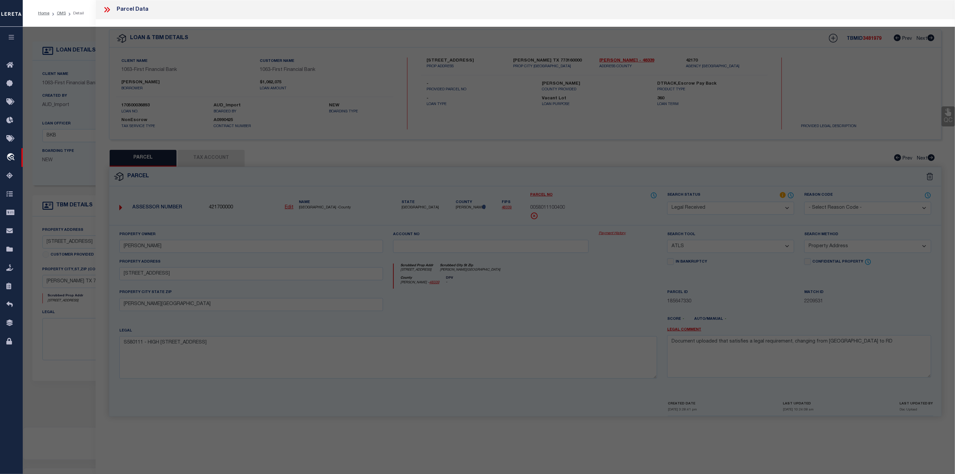
select select "AS"
select select
checkbox input "false"
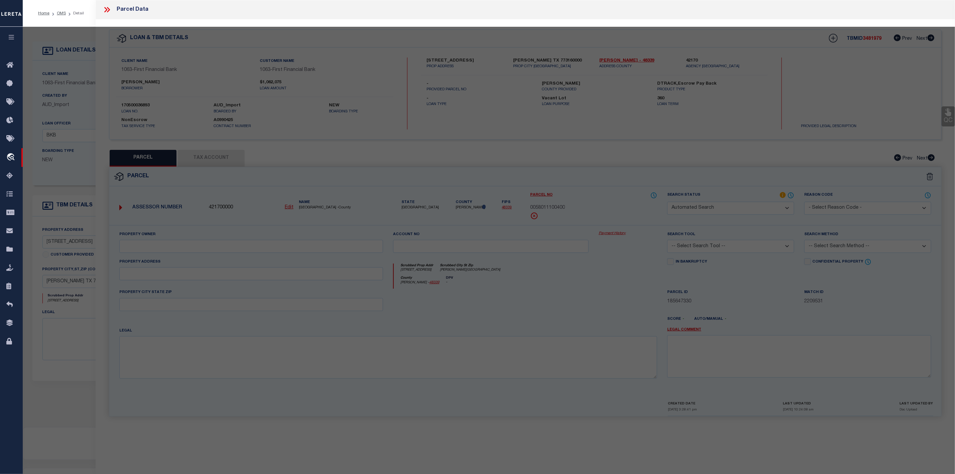
select select "RD"
type input "VIEYRA,DAVID"
select select "ATL"
select select "ADD"
type input "8600 TRINITY PINES CT"
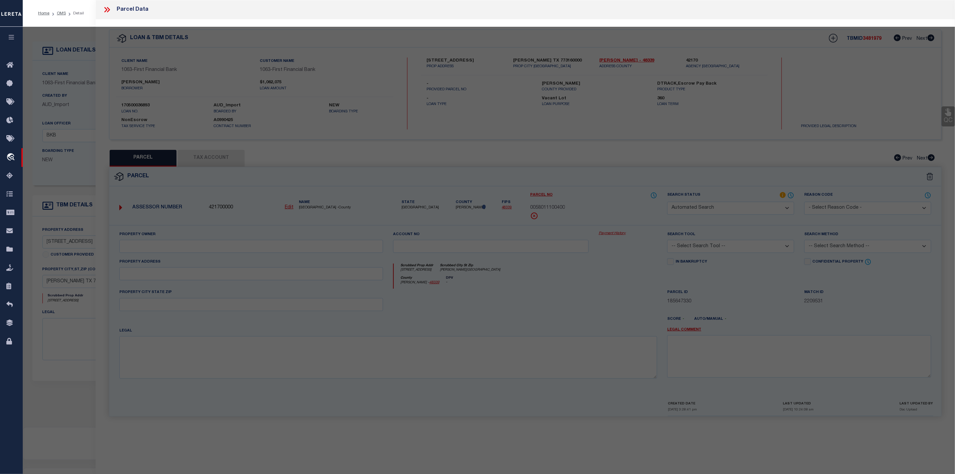
checkbox input "false"
type input "MONTGOMERY, TX 77316"
type textarea "S580111 - HIGH MEADOW ESTATES 11, BLOCK 1, LOT 4"
type textarea "Document uploaded that satisfies a legal requirement, changing from ND to RD"
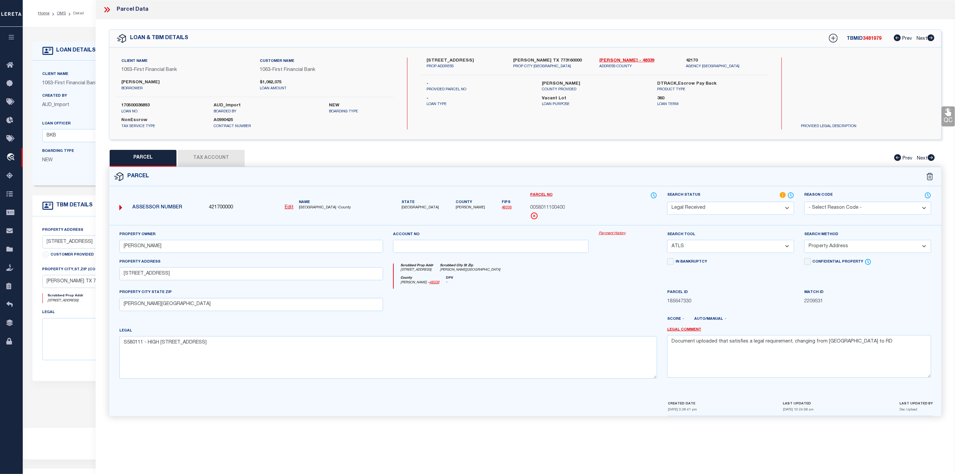
click at [634, 54] on div "Client Name 1063 - First Financial Bank Customer Name 1063 - First Financial Ba…" at bounding box center [525, 93] width 832 height 92
click at [631, 60] on link "Montgomery - 48339" at bounding box center [638, 60] width 77 height 7
drag, startPoint x: 529, startPoint y: 206, endPoint x: 572, endPoint y: 208, distance: 43.1
click at [572, 208] on div "Parcel No 0058011100400" at bounding box center [593, 208] width 137 height 33
copy span "0058011100400"
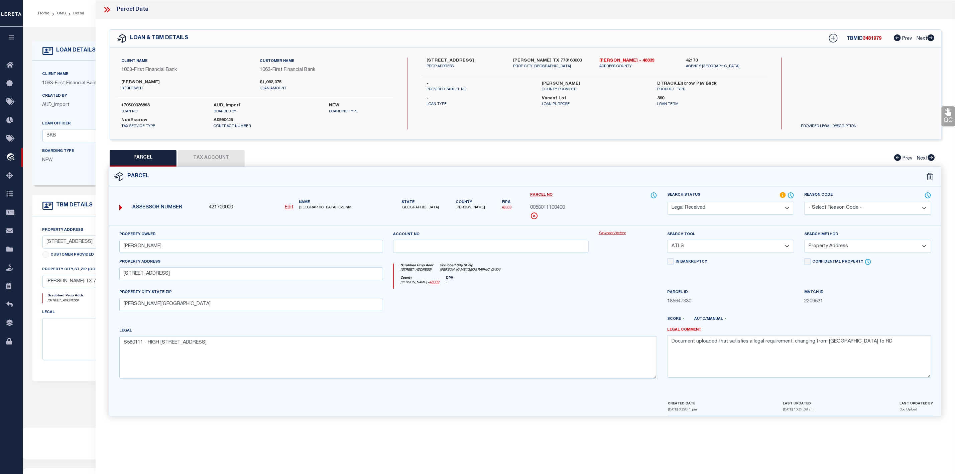
drag, startPoint x: 118, startPoint y: 279, endPoint x: 171, endPoint y: 279, distance: 53.1
click at [171, 279] on div "Property Address 8600 TRINITY PINES CT" at bounding box center [251, 273] width 274 height 31
drag, startPoint x: 172, startPoint y: 277, endPoint x: 123, endPoint y: 277, distance: 49.8
click at [123, 277] on input "8600 TRINITY PINES CT" at bounding box center [251, 273] width 264 height 13
click at [724, 247] on select "-- Select Search Tool -- 3rd Party Website Agency File Agency Website ATLS CNV-…" at bounding box center [730, 246] width 127 height 13
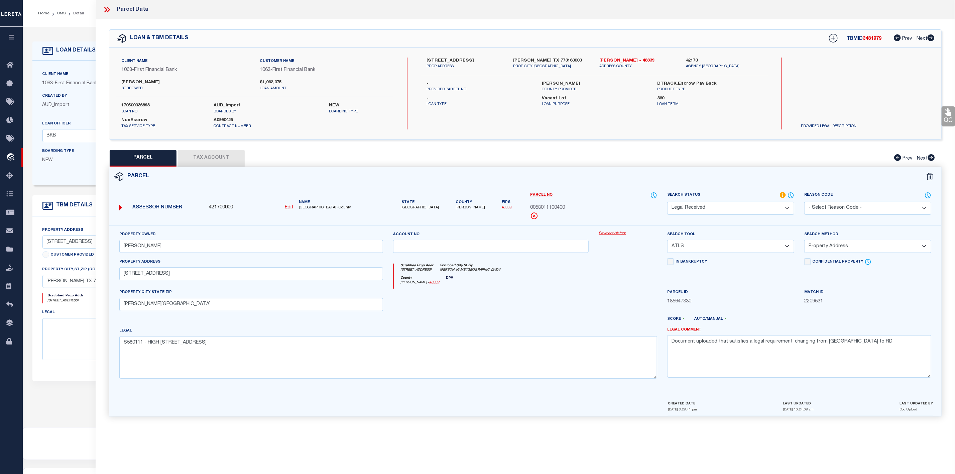
select select "AGW"
click at [667, 242] on select "-- Select Search Tool -- 3rd Party Website Agency File Agency Website ATLS CNV-…" at bounding box center [730, 246] width 127 height 13
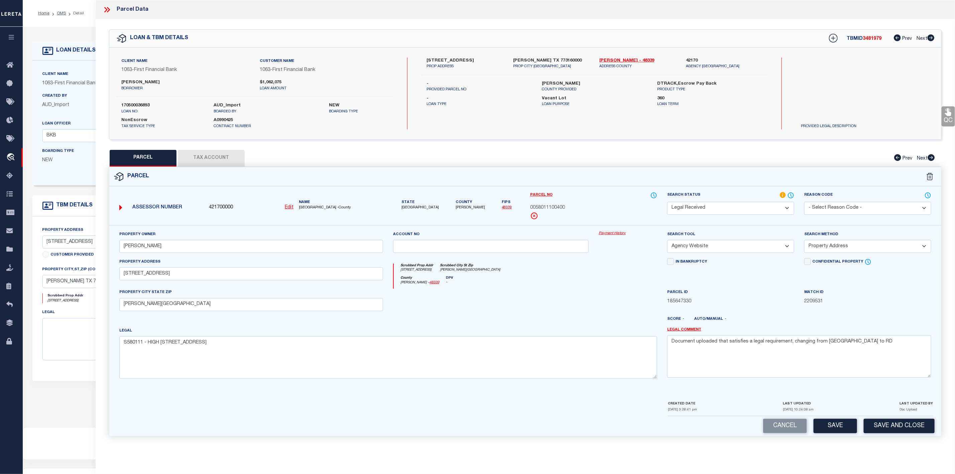
click at [837, 247] on select "-- Select Search Method -- Property Address Legal Liability Info Provided" at bounding box center [867, 246] width 127 height 13
select select "LEG"
click at [804, 242] on select "-- Select Search Method -- Property Address Legal Liability Info Provided" at bounding box center [867, 246] width 127 height 13
drag, startPoint x: 860, startPoint y: 351, endPoint x: 667, endPoint y: 352, distance: 193.5
click at [667, 352] on textarea "Document uploaded that satisfies a legal requirement, changing from ND to RD" at bounding box center [799, 356] width 264 height 42
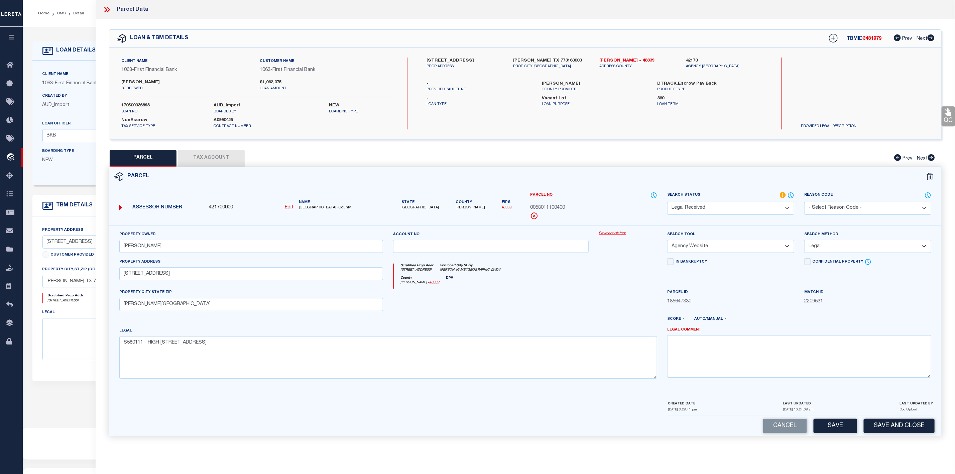
click at [714, 208] on select "Automated Search Bad Parcel Complete Duplicate Parcel High Dollar Reporting In …" at bounding box center [730, 208] width 127 height 13
click at [667, 202] on select "Automated Search Bad Parcel Complete Duplicate Parcel High Dollar Reporting In …" at bounding box center [730, 208] width 127 height 13
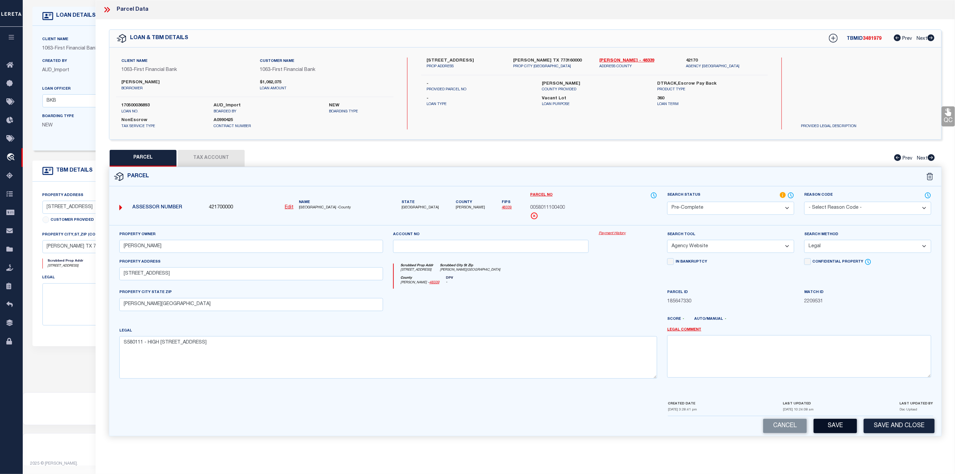
click at [828, 429] on button "Save" at bounding box center [834, 425] width 43 height 14
select select "AS"
select select
checkbox input "false"
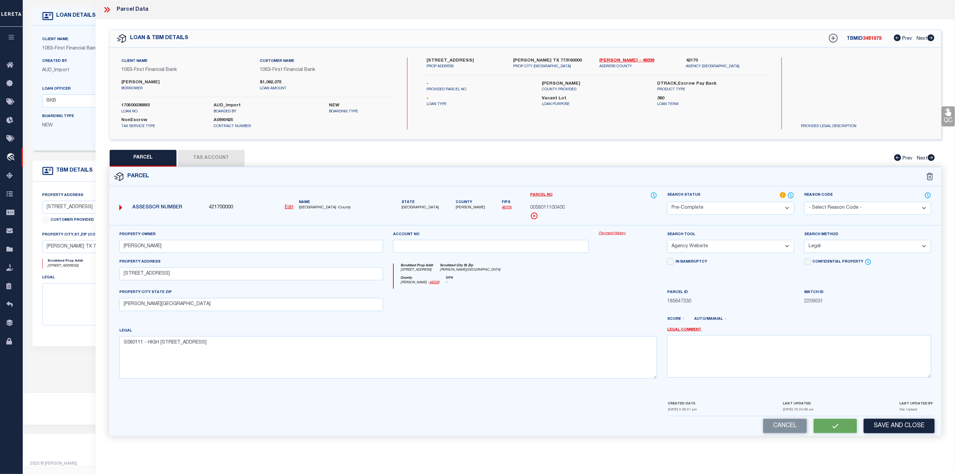
checkbox input "false"
select select "QC"
type input "VIEYRA,DAVID"
select select "AGW"
select select "LEG"
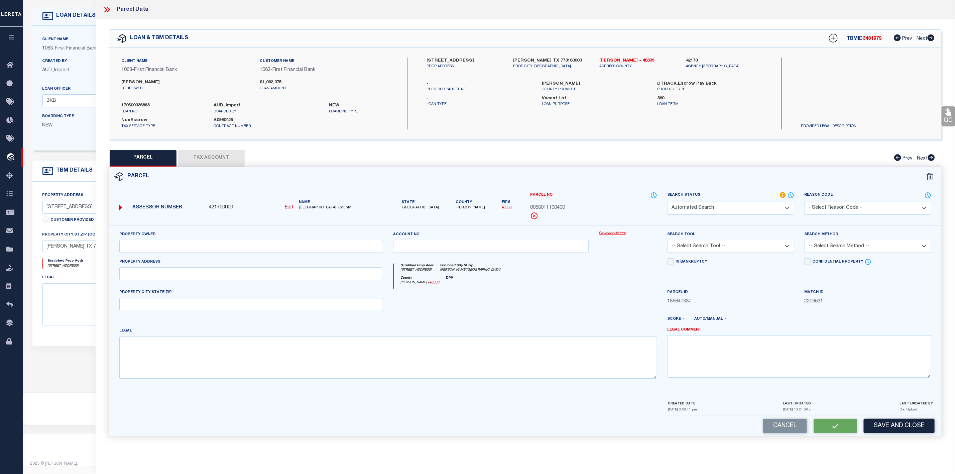
type input "8600 TRINITY PINES CT"
type input "MONTGOMERY, TX 77316"
type textarea "S580111 - HIGH MEADOW ESTATES 11, BLOCK 1, LOT 4"
click at [872, 38] on span "3481979" at bounding box center [872, 38] width 19 height 5
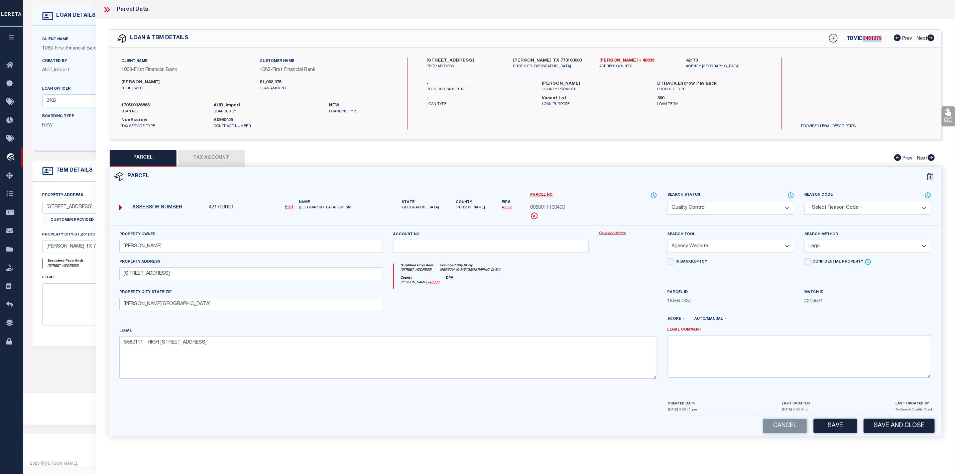
copy span "3481979"
click at [146, 102] on div "Client Name 1063 - First Financial Bank Customer Name 1063 - First Financial Ba…" at bounding box center [254, 93] width 277 height 72
copy label "170500036893"
click at [456, 207] on span "[PERSON_NAME]" at bounding box center [470, 208] width 29 height 6
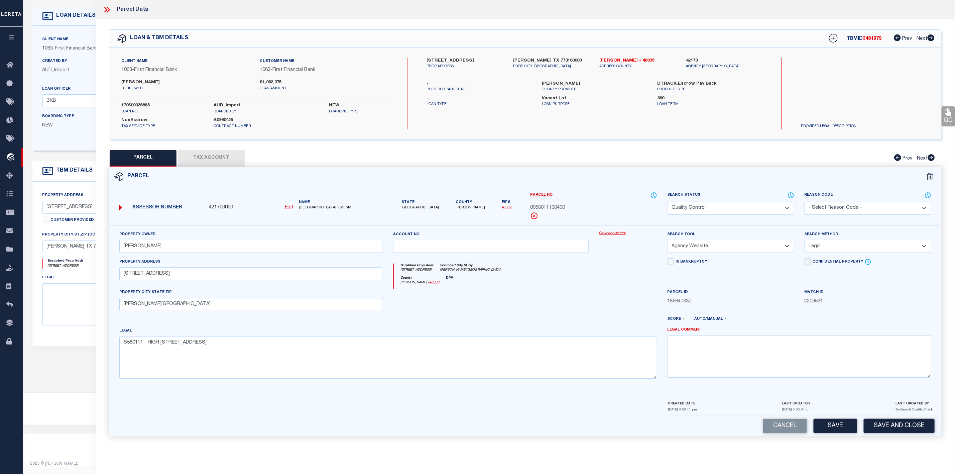
click at [456, 207] on span "[PERSON_NAME]" at bounding box center [470, 208] width 29 height 6
copy span "[PERSON_NAME]"
click at [542, 206] on span "0058011100400" at bounding box center [547, 207] width 35 height 7
copy span "0058011100400"
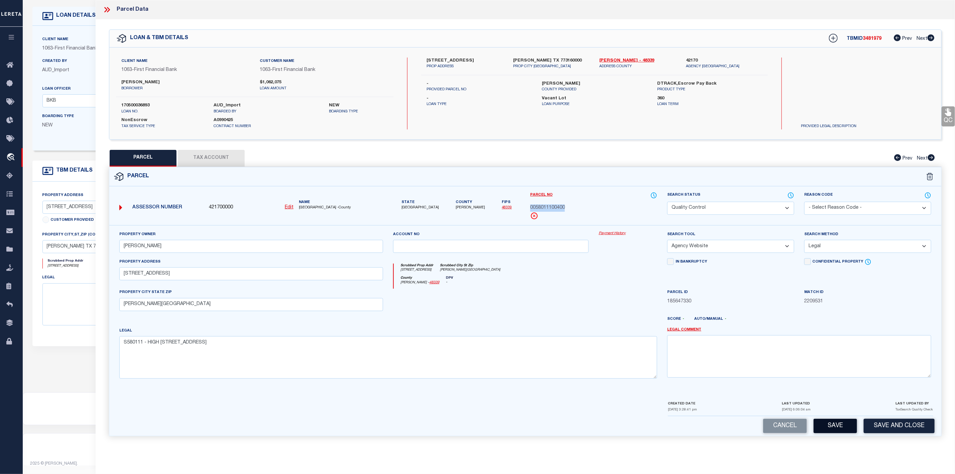
click at [846, 425] on button "Save" at bounding box center [834, 425] width 43 height 14
select select "AS"
select select
checkbox input "false"
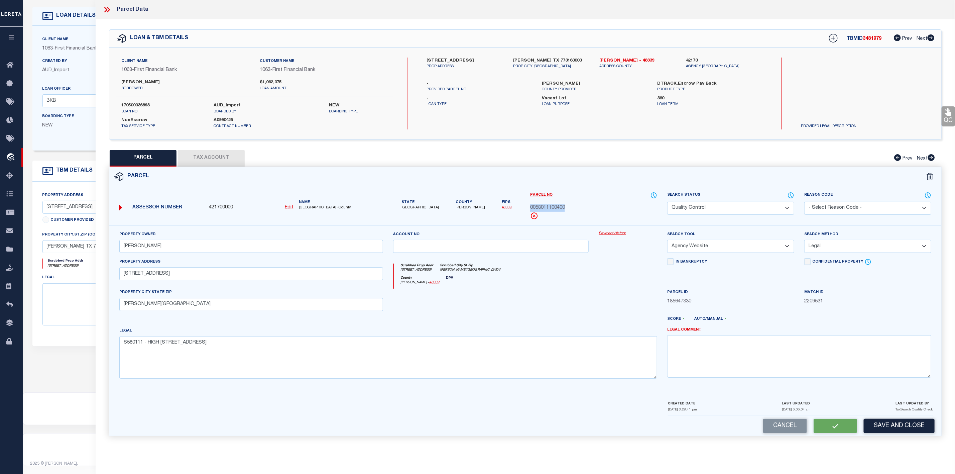
checkbox input "false"
select select "QC"
type input "VIEYRA,DAVID"
select select "AGW"
select select "LEG"
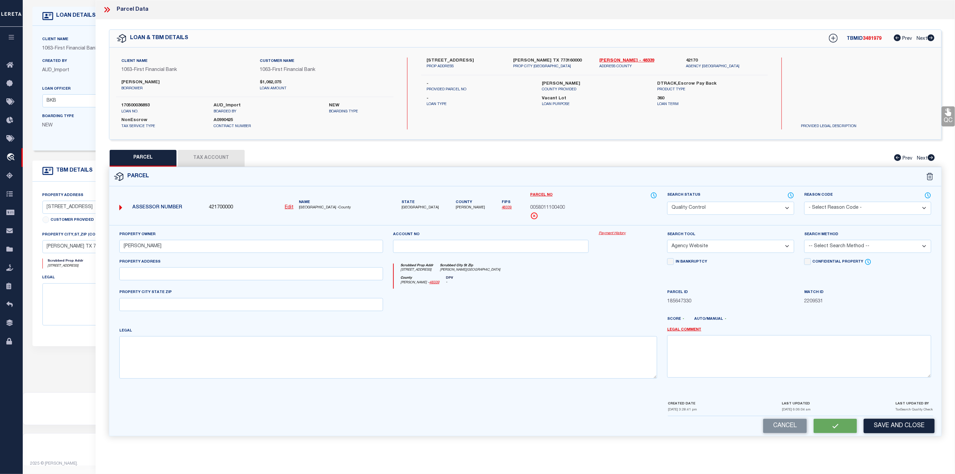
type input "8600 TRINITY PINES CT"
type input "MONTGOMERY, TX 77316"
type textarea "S580111 - HIGH MEADOW ESTATES 11, BLOCK 1, LOT 4"
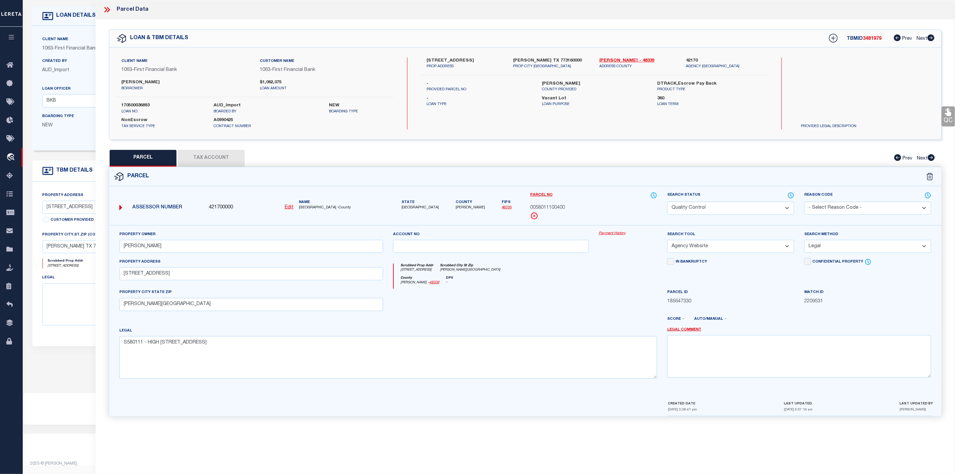
click at [106, 9] on icon at bounding box center [105, 9] width 3 height 5
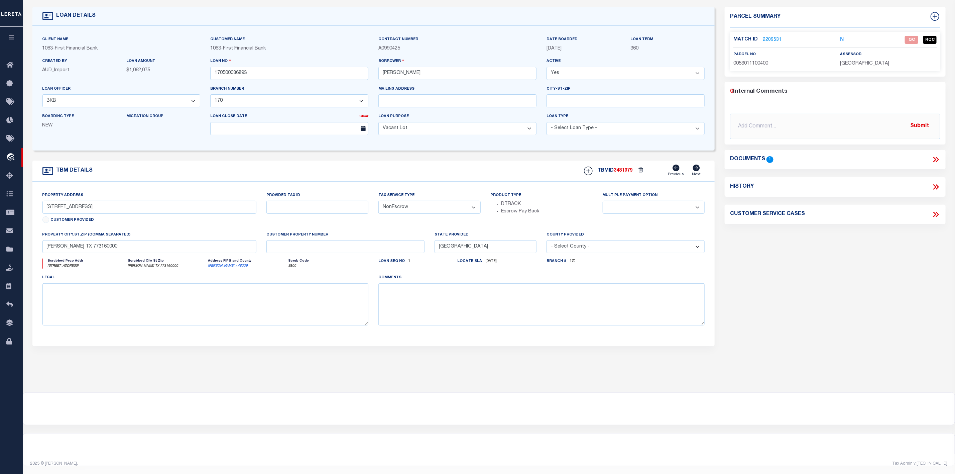
scroll to position [0, 0]
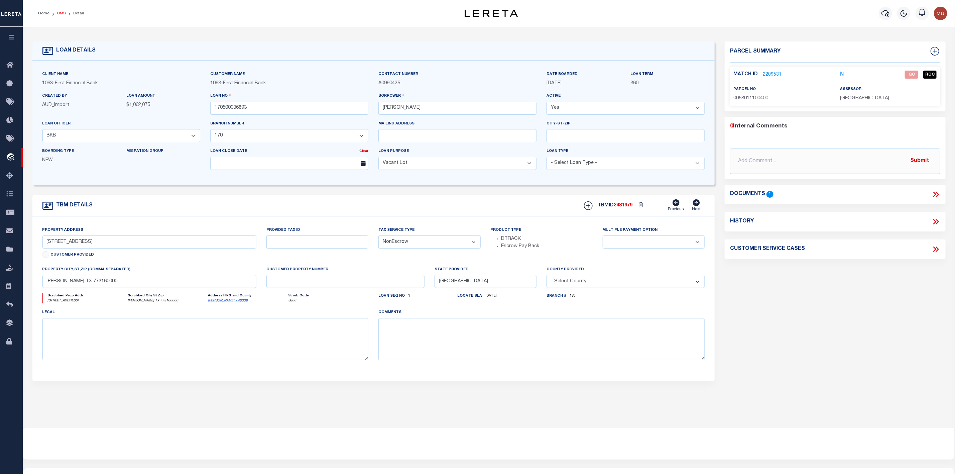
click at [61, 13] on link "OMS" at bounding box center [61, 13] width 9 height 4
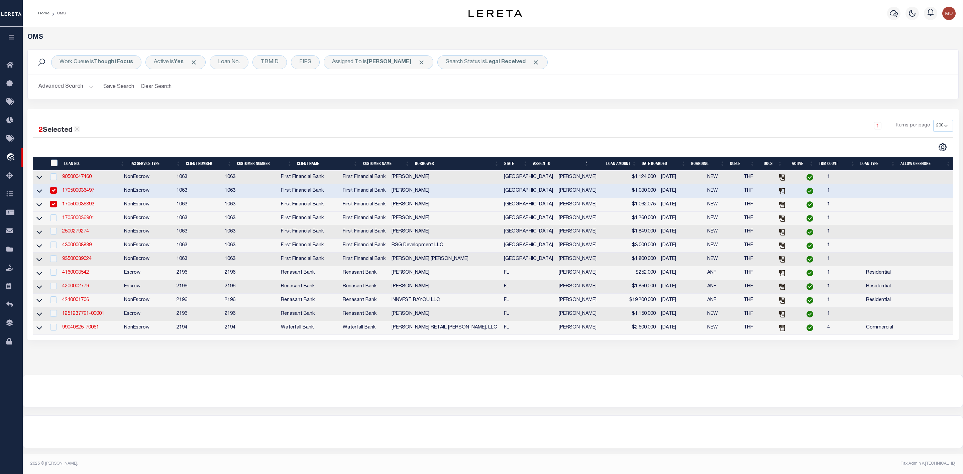
click at [77, 220] on link "170500036901" at bounding box center [78, 218] width 32 height 5
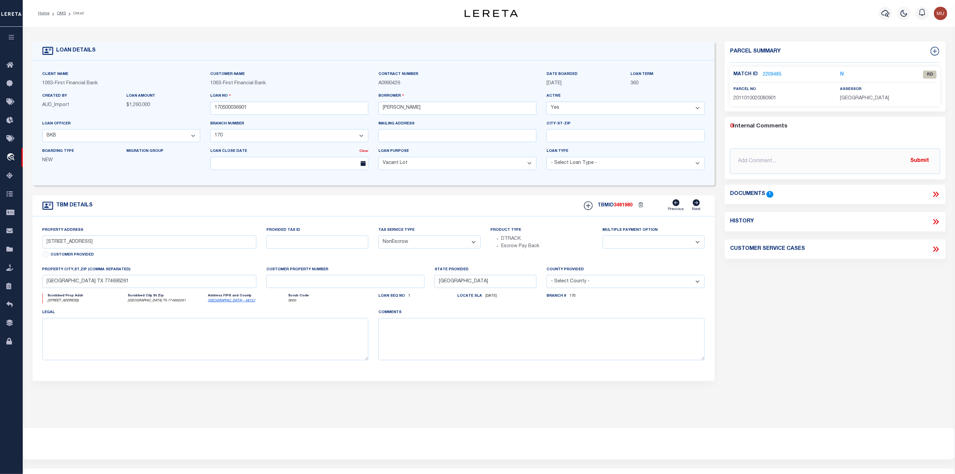
click at [777, 75] on link "2209485" at bounding box center [772, 74] width 19 height 7
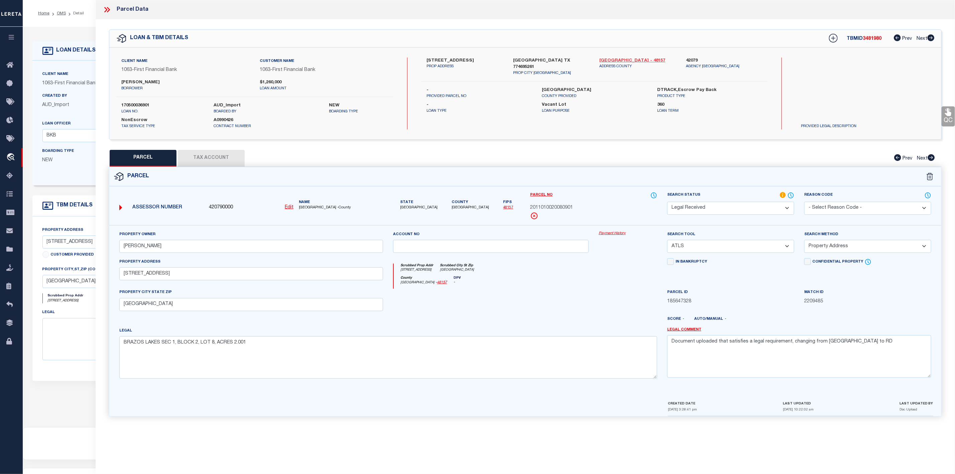
click at [619, 61] on link "Fort Bend - 48157" at bounding box center [638, 60] width 77 height 7
click at [107, 12] on icon at bounding box center [107, 9] width 9 height 9
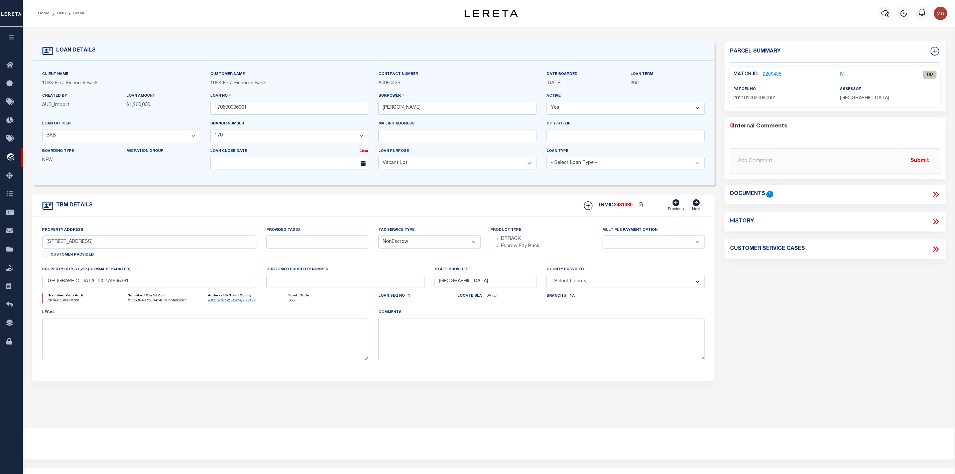
click at [939, 195] on icon at bounding box center [935, 194] width 9 height 9
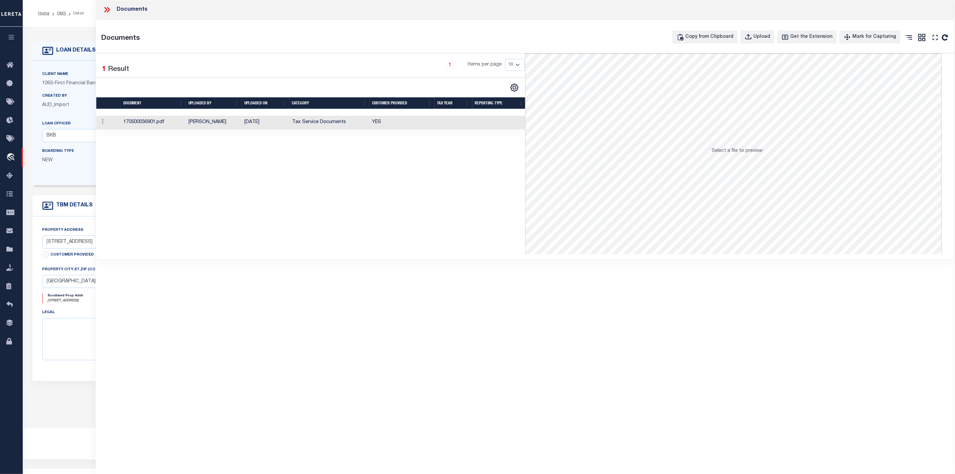
click at [146, 122] on td "170500036901.pdf" at bounding box center [153, 123] width 65 height 14
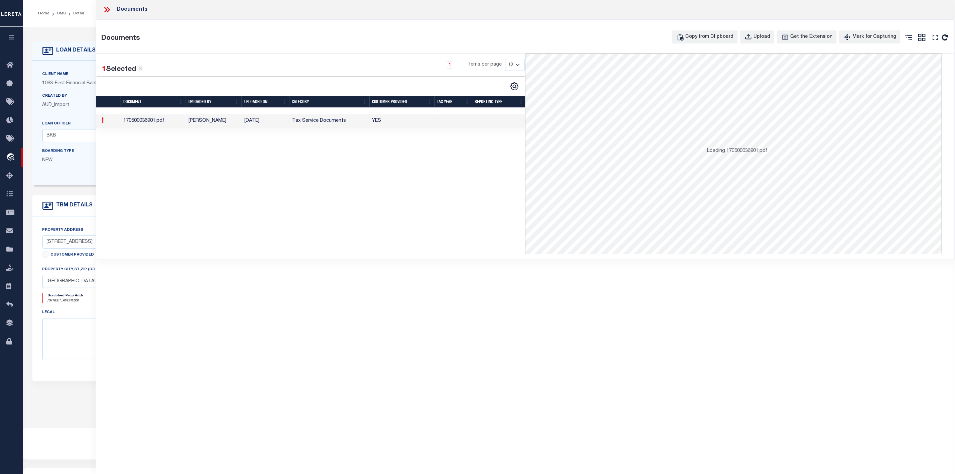
click at [146, 122] on td "170500036901.pdf" at bounding box center [153, 121] width 65 height 14
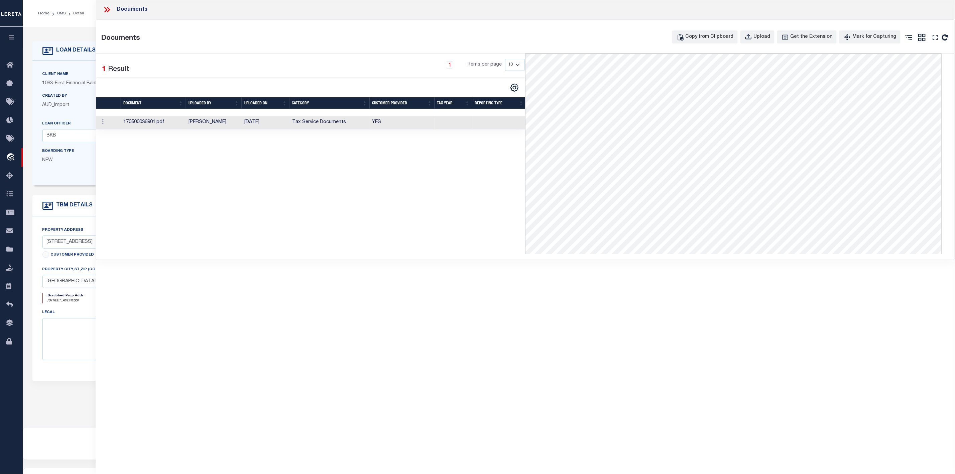
click at [108, 10] on icon at bounding box center [107, 9] width 9 height 9
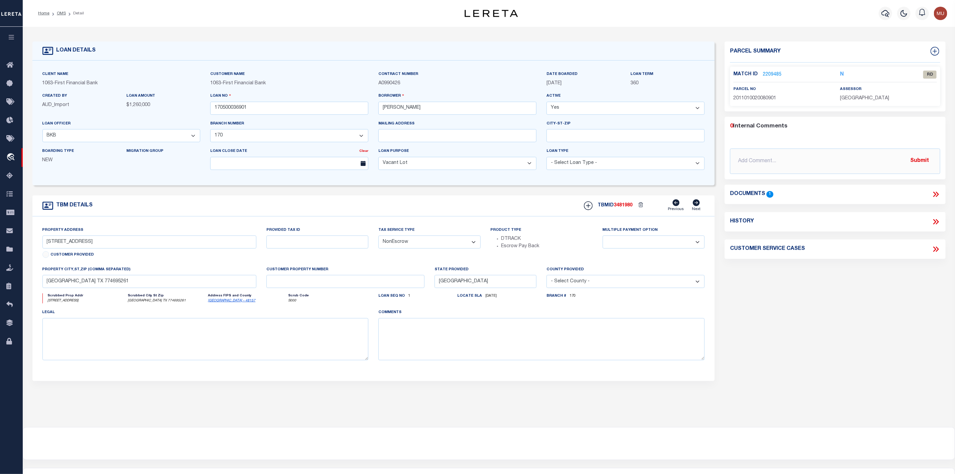
click at [775, 74] on link "2209485" at bounding box center [772, 74] width 19 height 7
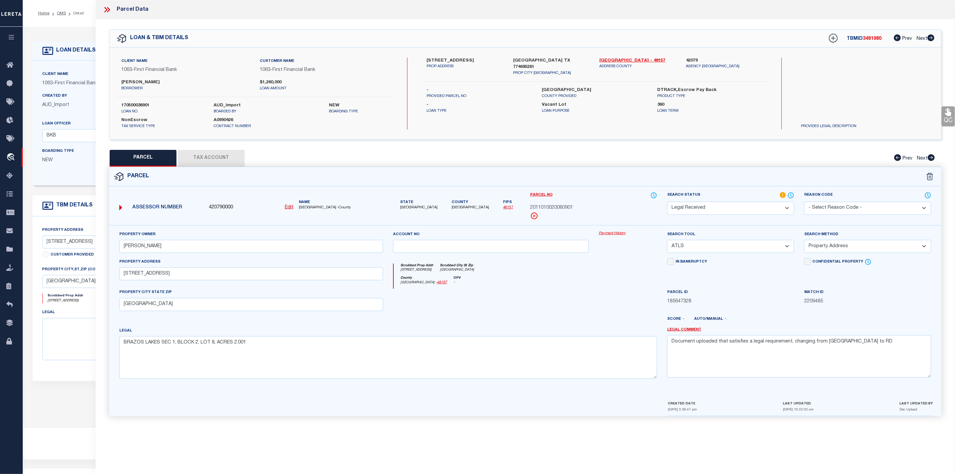
drag, startPoint x: 437, startPoint y: 59, endPoint x: 472, endPoint y: 60, distance: 34.4
click at [472, 60] on label "5210 BRAZOS LAKES DR" at bounding box center [464, 60] width 77 height 7
drag, startPoint x: 859, startPoint y: 344, endPoint x: 660, endPoint y: 351, distance: 199.6
click at [660, 351] on div "Property Owner ANYANGO ORIADHA,ERNESTINE Account no Payment History Search Tool…" at bounding box center [525, 307] width 822 height 153
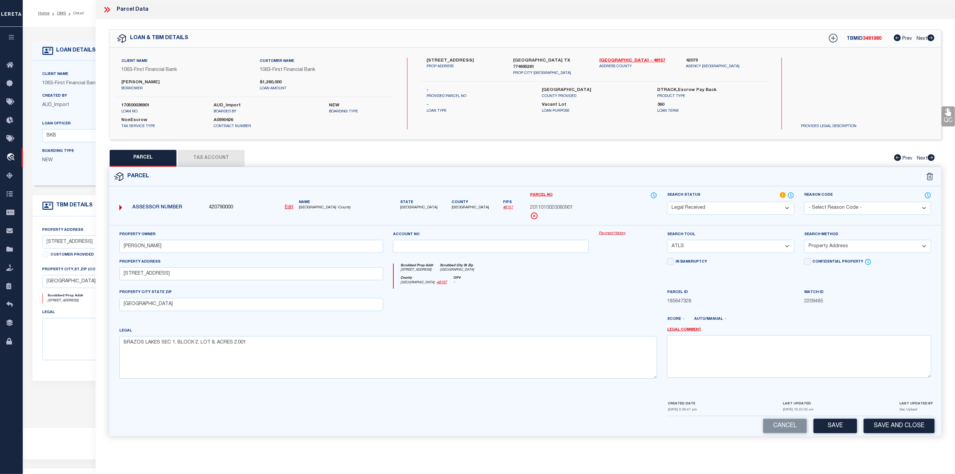
click at [715, 238] on div "Search Tool -- Select Search Tool -- 3rd Party Website Agency File Agency Websi…" at bounding box center [730, 242] width 127 height 22
click at [714, 248] on select "-- Select Search Tool -- 3rd Party Website Agency File Agency Website ATLS CNV-…" at bounding box center [730, 246] width 127 height 13
click at [667, 242] on select "-- Select Search Tool -- 3rd Party Website Agency File Agency Website ATLS CNV-…" at bounding box center [730, 246] width 127 height 13
click at [824, 248] on select "-- Select Search Method -- Property Address Legal Liability Info Provided" at bounding box center [867, 246] width 127 height 13
click at [804, 242] on select "-- Select Search Method -- Property Address Legal Liability Info Provided" at bounding box center [867, 246] width 127 height 13
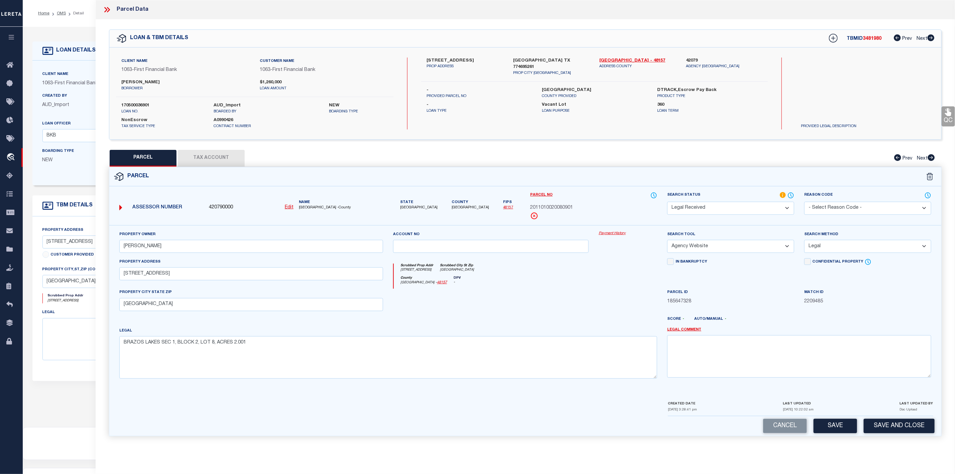
click at [743, 210] on select "Automated Search Bad Parcel Complete Duplicate Parcel High Dollar Reporting In …" at bounding box center [730, 208] width 127 height 13
click at [667, 202] on select "Automated Search Bad Parcel Complete Duplicate Parcel High Dollar Reporting In …" at bounding box center [730, 208] width 127 height 13
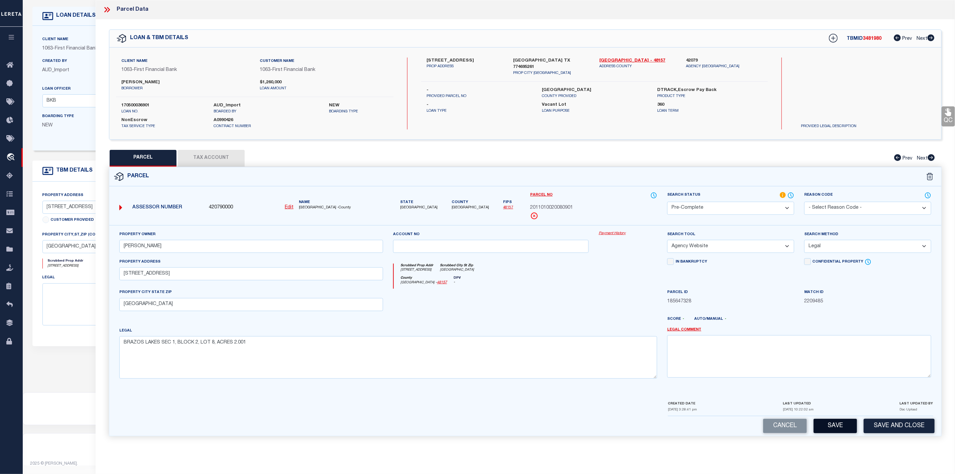
click at [842, 433] on button "Save" at bounding box center [834, 425] width 43 height 14
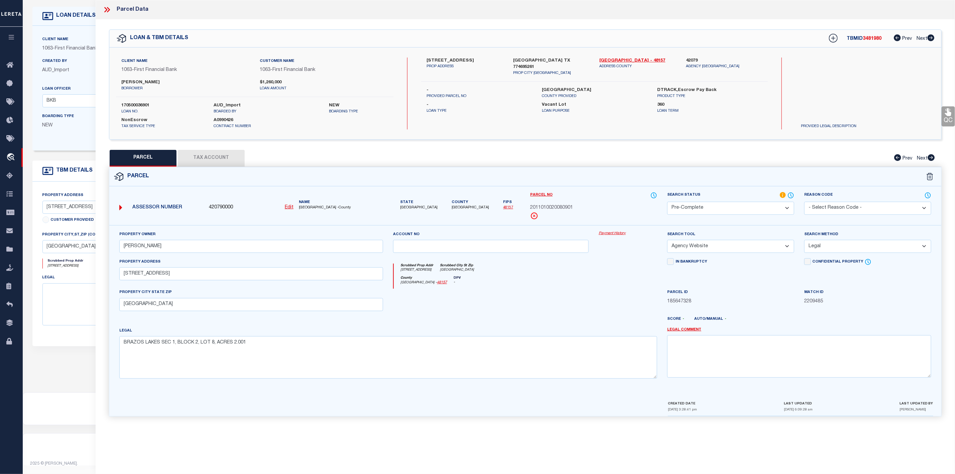
click at [865, 39] on span "3481980" at bounding box center [872, 38] width 19 height 5
click at [137, 102] on div "Client Name 1063 - First Financial Bank Customer Name 1063 - First Financial Ba…" at bounding box center [254, 93] width 277 height 72
drag, startPoint x: 470, startPoint y: 210, endPoint x: 448, endPoint y: 208, distance: 21.5
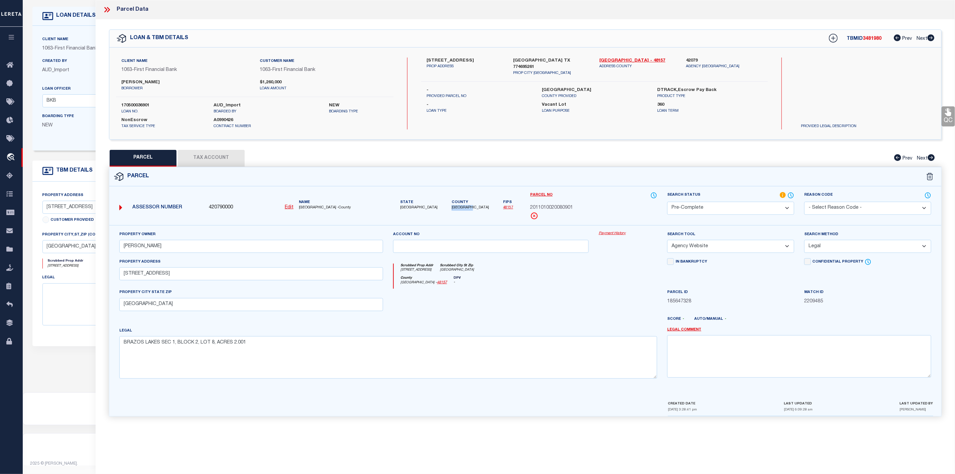
click at [448, 208] on div "State TX County Fort Bend Fips 48157" at bounding box center [456, 201] width 127 height 19
drag, startPoint x: 580, startPoint y: 209, endPoint x: 530, endPoint y: 208, distance: 49.8
click at [530, 208] on div "2011010020080901" at bounding box center [593, 207] width 127 height 7
click at [107, 9] on icon at bounding box center [105, 9] width 3 height 5
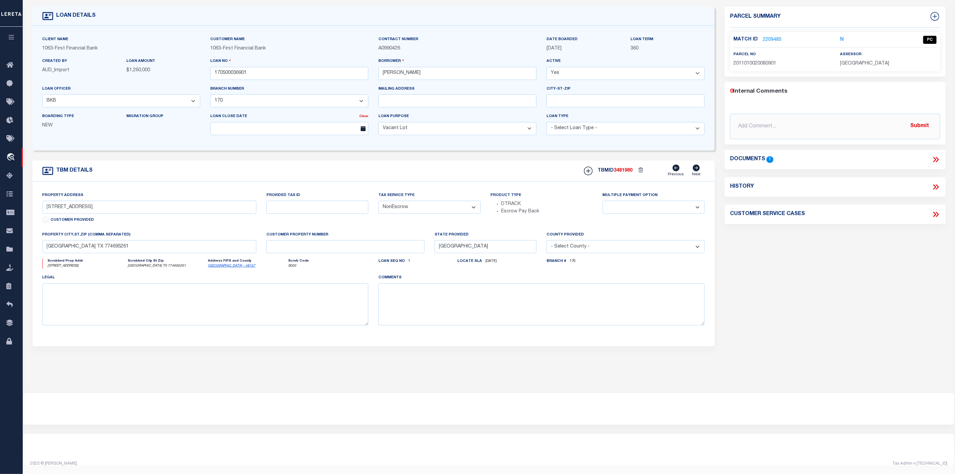
click at [774, 36] on link "2209485" at bounding box center [772, 39] width 19 height 7
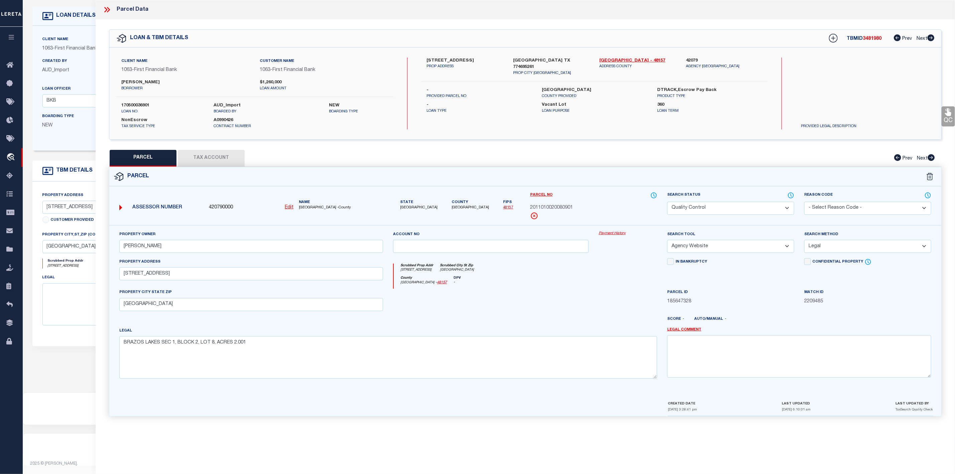
click at [106, 7] on icon at bounding box center [107, 9] width 9 height 9
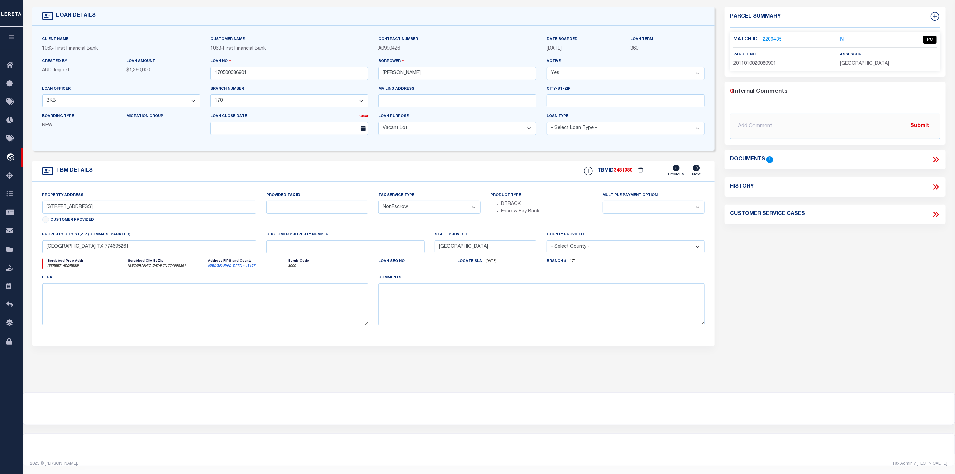
scroll to position [0, 0]
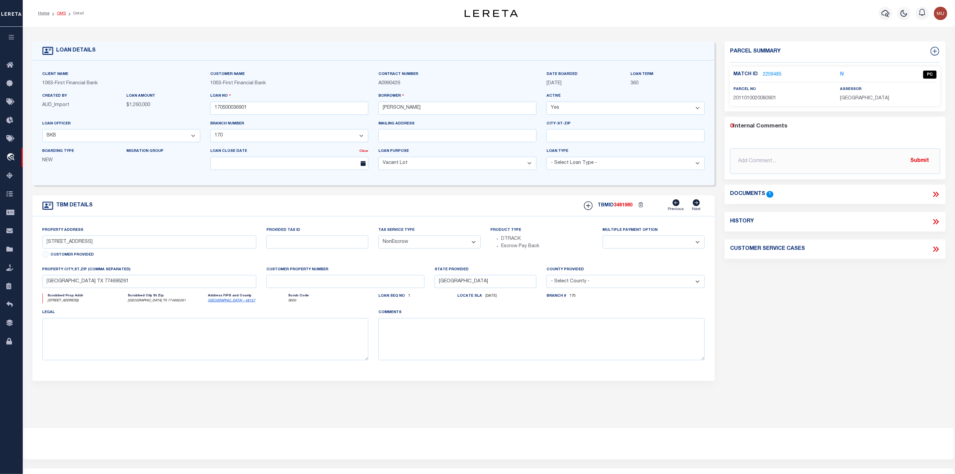
click at [59, 11] on link "OMS" at bounding box center [61, 13] width 9 height 4
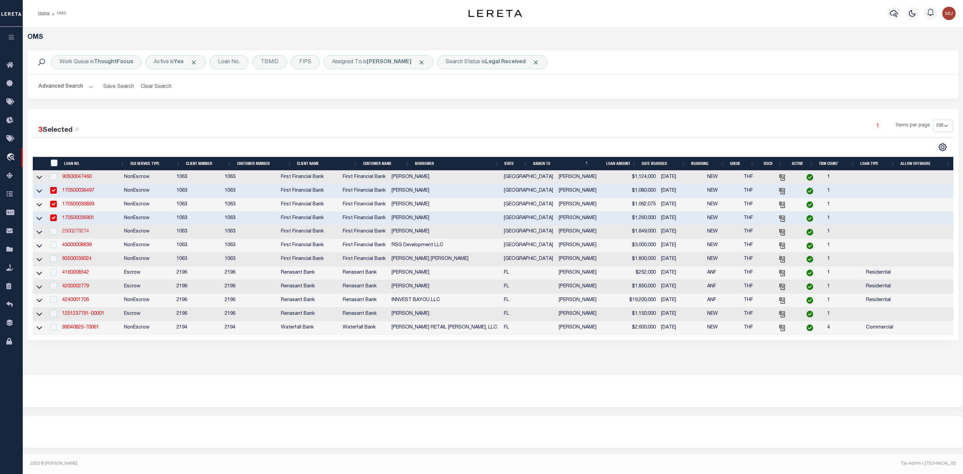
click at [75, 234] on link "2500279274" at bounding box center [75, 231] width 27 height 5
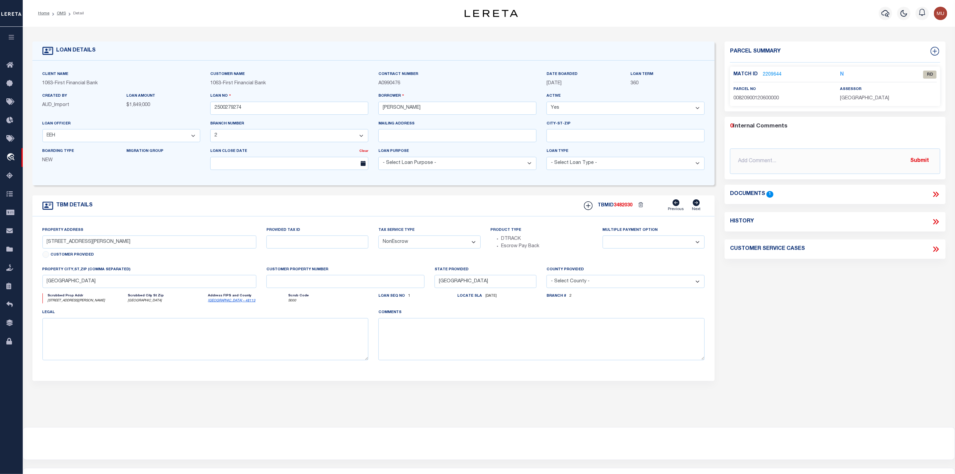
click at [774, 75] on link "2209644" at bounding box center [772, 74] width 19 height 7
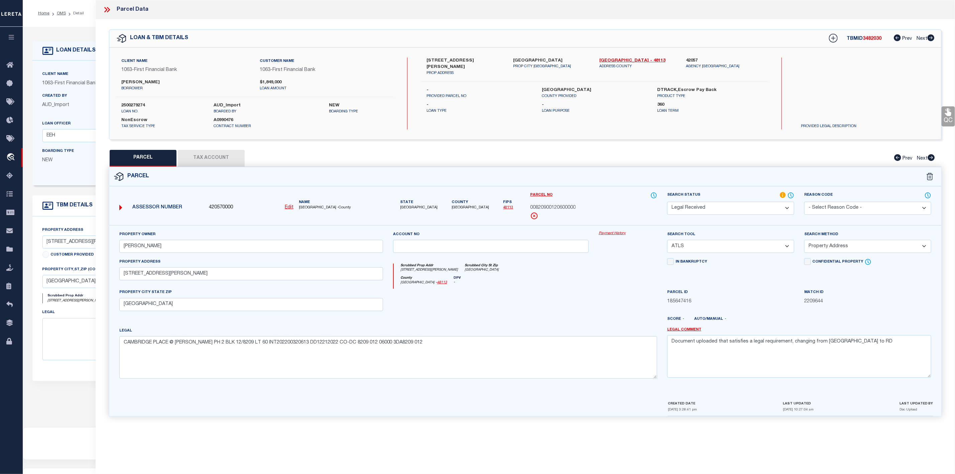
click at [109, 11] on icon at bounding box center [107, 9] width 9 height 9
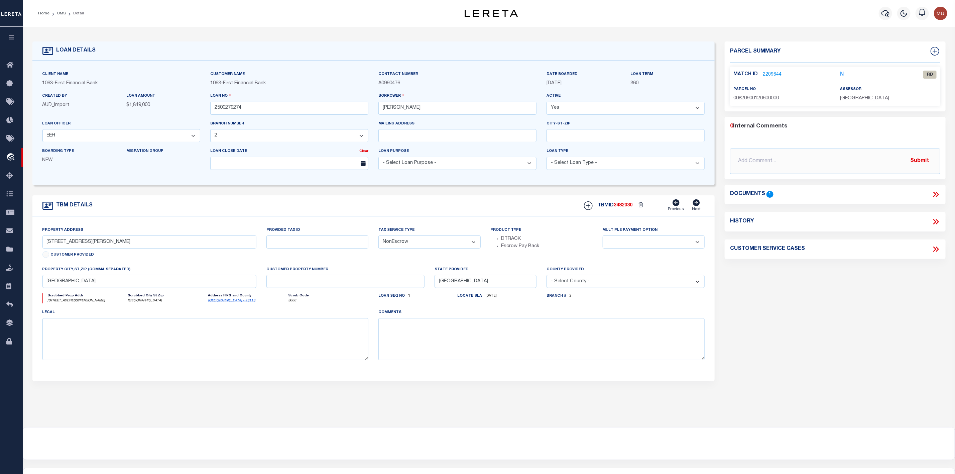
click at [937, 195] on icon at bounding box center [935, 194] width 9 height 9
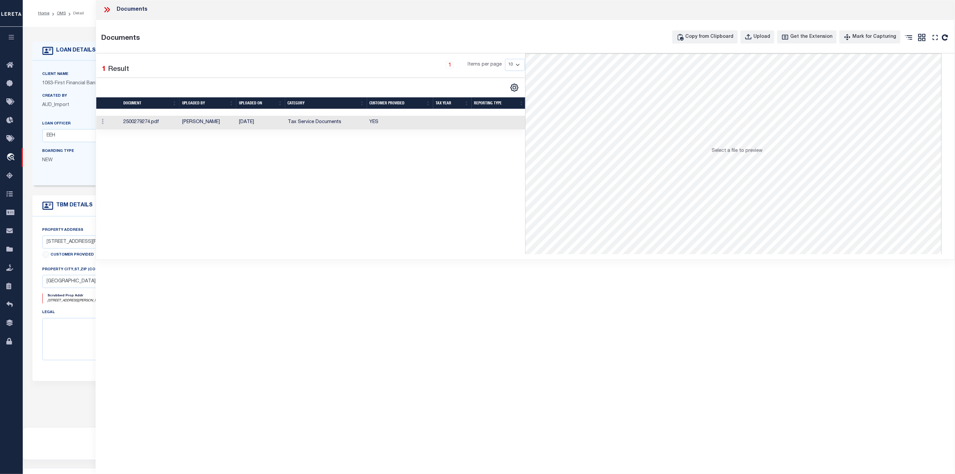
click at [144, 125] on td "2500279274.pdf" at bounding box center [150, 123] width 59 height 14
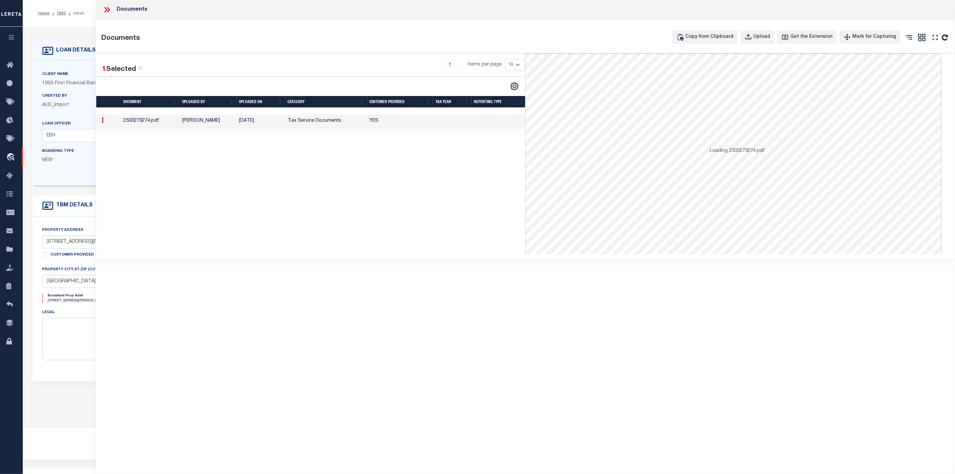
click at [144, 125] on td "2500279274.pdf" at bounding box center [150, 121] width 59 height 14
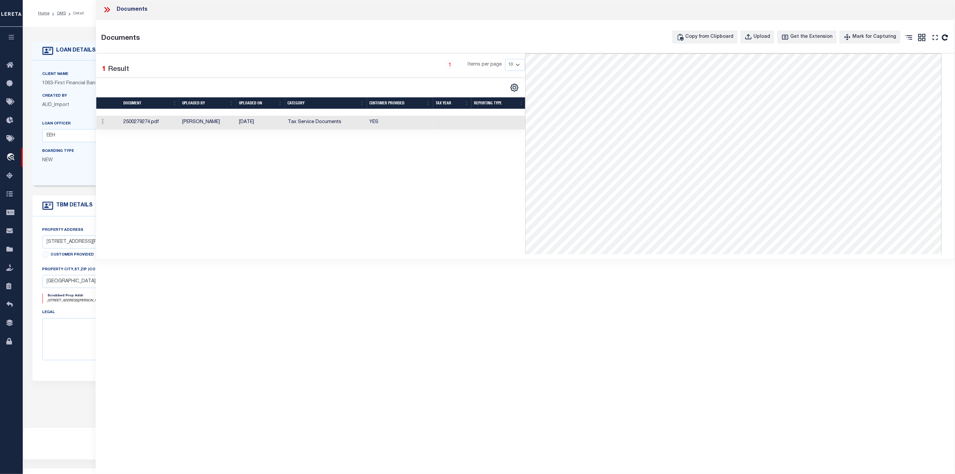
click at [108, 6] on icon at bounding box center [107, 9] width 9 height 9
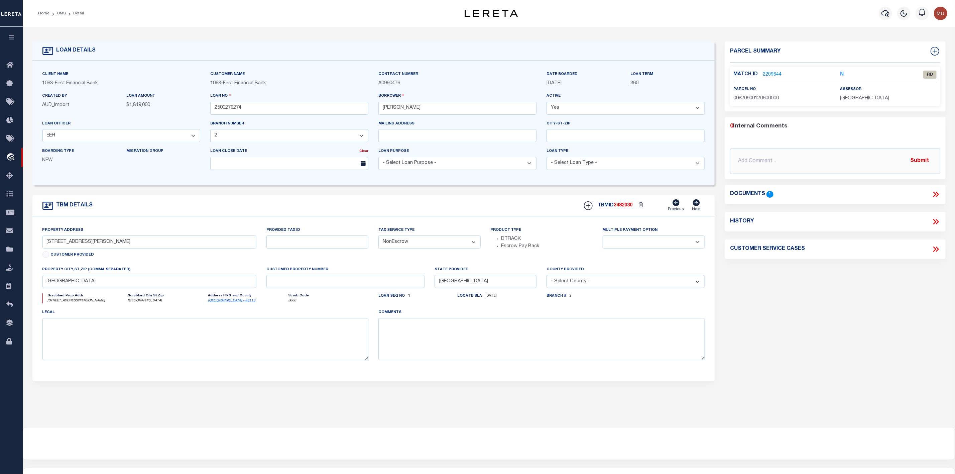
click at [774, 73] on link "2209644" at bounding box center [772, 74] width 19 height 7
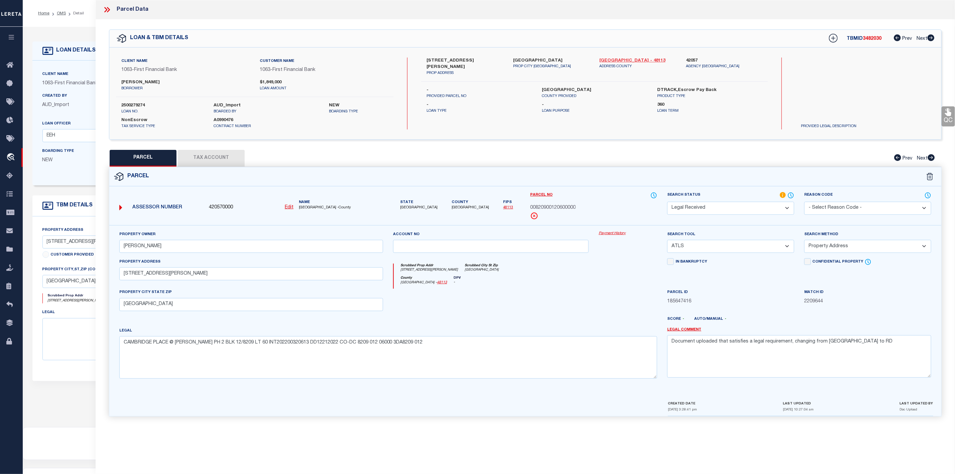
click at [617, 58] on link "Dallas - 48113" at bounding box center [638, 60] width 77 height 7
click at [454, 61] on label "5624 SHUBERT CT" at bounding box center [464, 63] width 77 height 13
click at [428, 58] on label "5624 SHUBERT CT" at bounding box center [464, 63] width 77 height 13
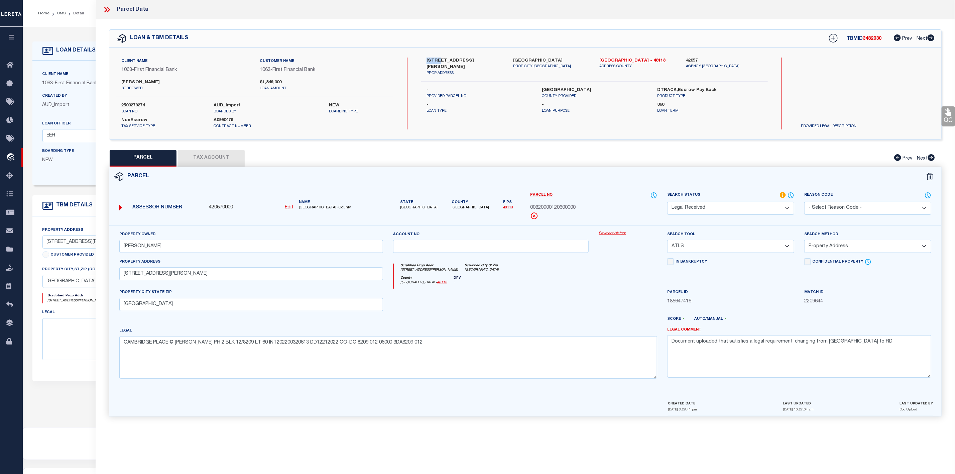
click at [719, 247] on select "-- Select Search Tool -- 3rd Party Website Agency File Agency Website ATLS CNV-…" at bounding box center [730, 246] width 127 height 13
click at [667, 242] on select "-- Select Search Tool -- 3rd Party Website Agency File Agency Website ATLS CNV-…" at bounding box center [730, 246] width 127 height 13
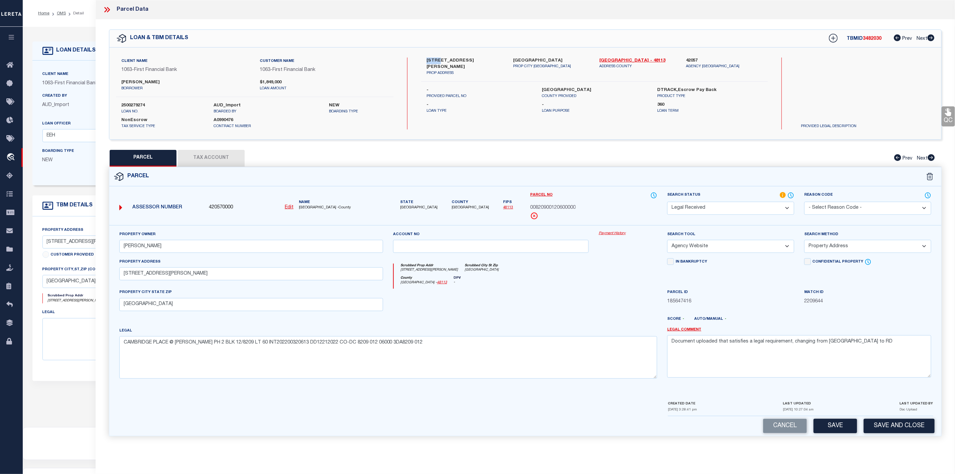
click at [840, 247] on select "-- Select Search Method -- Property Address Legal Liability Info Provided" at bounding box center [867, 246] width 127 height 13
click at [804, 242] on select "-- Select Search Method -- Property Address Legal Liability Info Provided" at bounding box center [867, 246] width 127 height 13
drag, startPoint x: 868, startPoint y: 350, endPoint x: 660, endPoint y: 352, distance: 207.6
click at [660, 352] on div "Property Owner ROMO,ROBERT J Account no Payment History Search Tool -- Select S…" at bounding box center [525, 307] width 822 height 153
click at [739, 205] on select "Automated Search Bad Parcel Complete Duplicate Parcel High Dollar Reporting In …" at bounding box center [730, 208] width 127 height 13
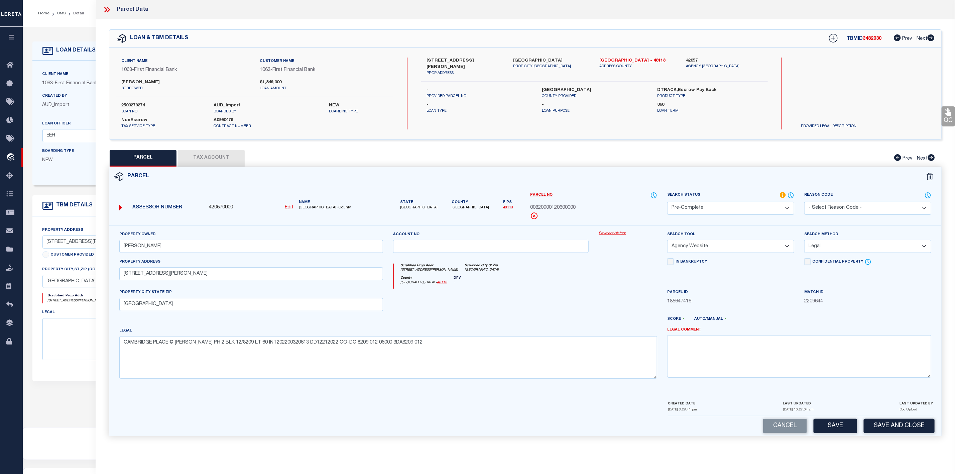
click at [667, 202] on select "Automated Search Bad Parcel Complete Duplicate Parcel High Dollar Reporting In …" at bounding box center [730, 208] width 127 height 13
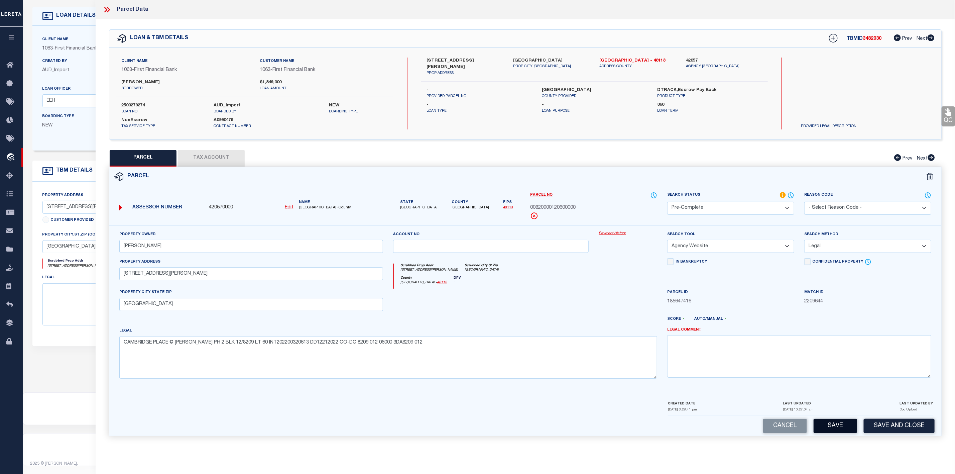
click at [836, 430] on button "Save" at bounding box center [834, 425] width 43 height 14
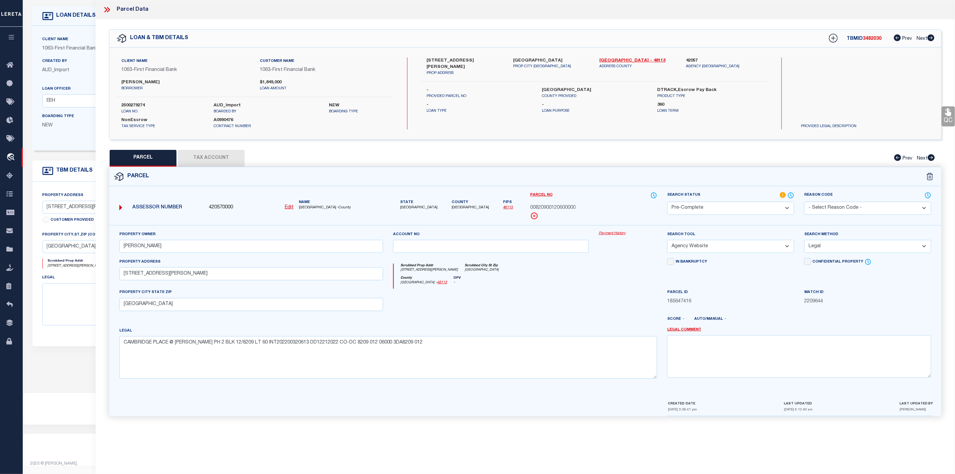
click at [871, 38] on span "3482030" at bounding box center [872, 38] width 19 height 5
click at [140, 105] on label "2500279274" at bounding box center [162, 105] width 82 height 7
click at [457, 208] on span "[GEOGRAPHIC_DATA]" at bounding box center [470, 208] width 37 height 6
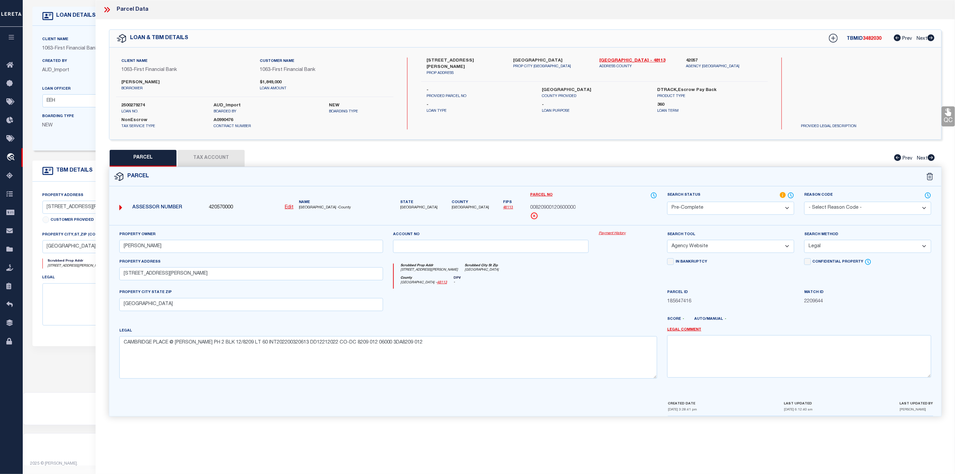
click at [457, 208] on span "[GEOGRAPHIC_DATA]" at bounding box center [470, 208] width 37 height 6
drag, startPoint x: 531, startPoint y: 207, endPoint x: 583, endPoint y: 206, distance: 51.1
click at [583, 206] on div "00820900120600000" at bounding box center [593, 207] width 127 height 7
click at [104, 6] on icon at bounding box center [107, 9] width 9 height 9
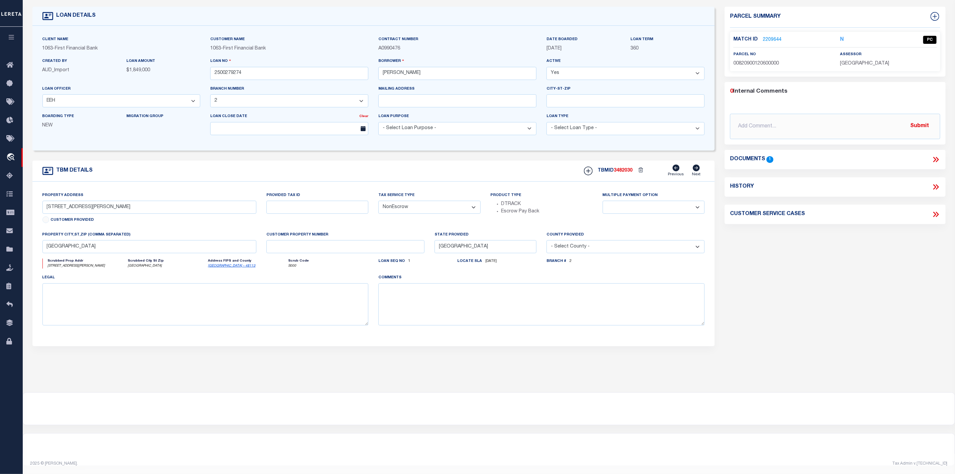
scroll to position [0, 0]
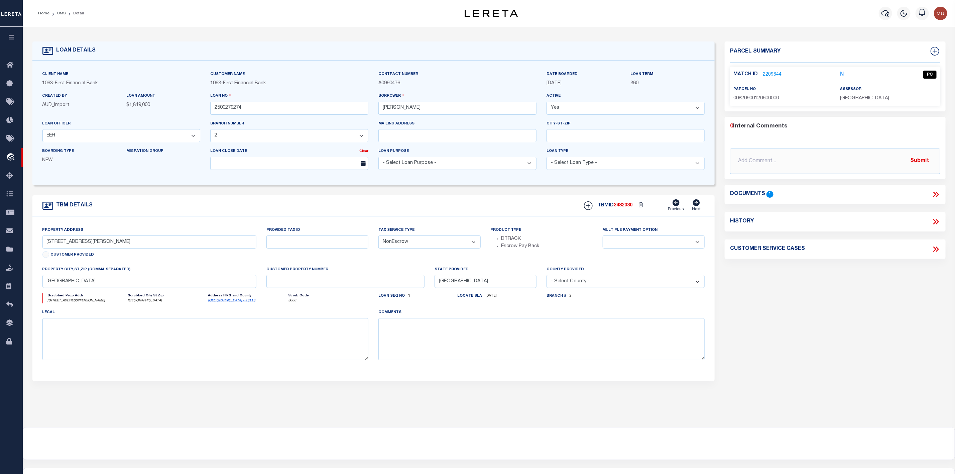
click at [60, 17] on ol "Home OMS Detail" at bounding box center [61, 13] width 56 height 14
click at [61, 13] on link "OMS" at bounding box center [61, 13] width 9 height 4
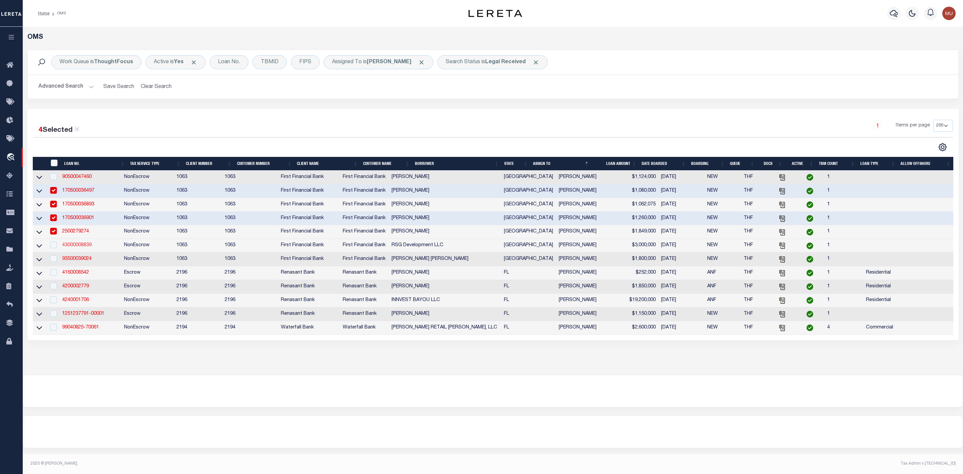
click at [82, 246] on link "43000008839" at bounding box center [76, 245] width 29 height 5
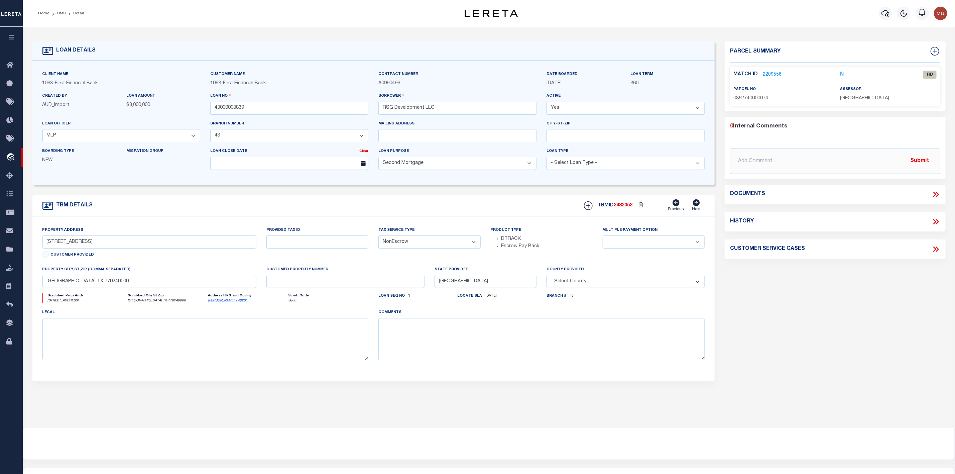
click at [773, 76] on link "2209556" at bounding box center [772, 74] width 19 height 7
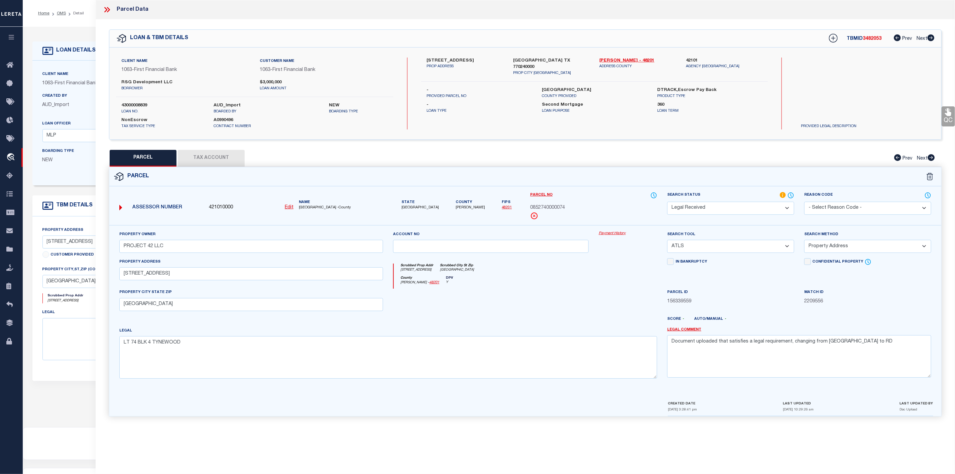
click at [105, 9] on icon at bounding box center [107, 9] width 9 height 9
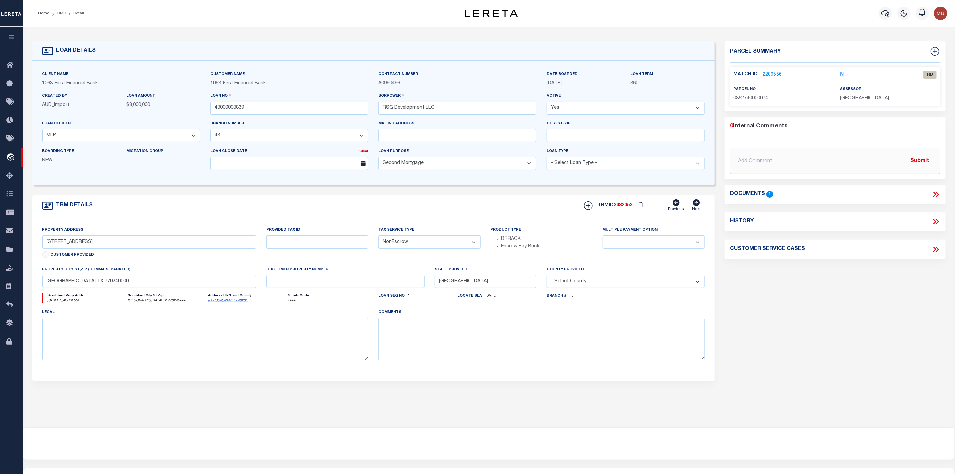
click at [934, 195] on icon at bounding box center [935, 194] width 9 height 9
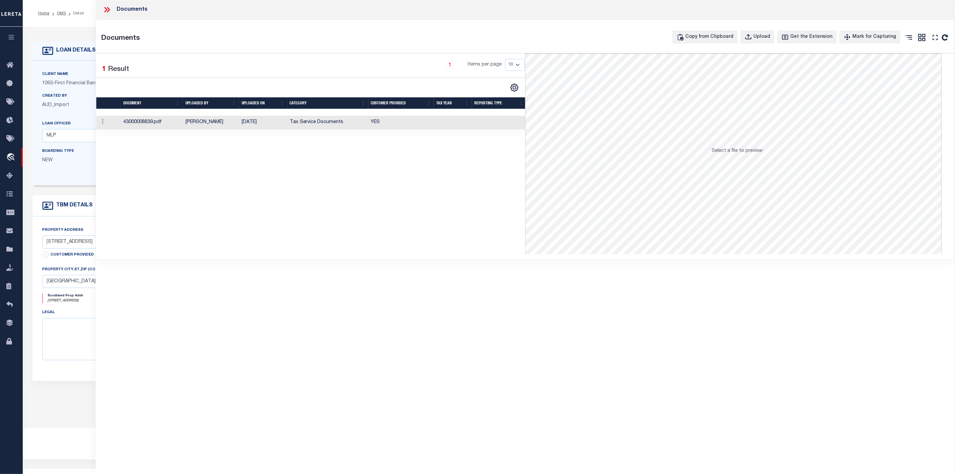
click at [134, 122] on td "43000008839.pdf" at bounding box center [152, 123] width 62 height 14
click at [109, 10] on icon at bounding box center [107, 9] width 9 height 9
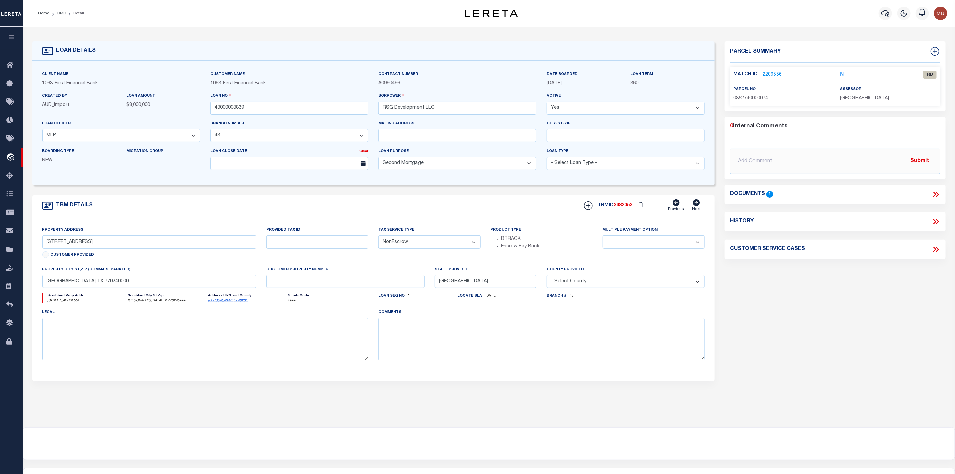
click at [780, 73] on div "Match ID 2209556" at bounding box center [781, 74] width 97 height 7
click at [773, 75] on link "2209556" at bounding box center [772, 74] width 19 height 7
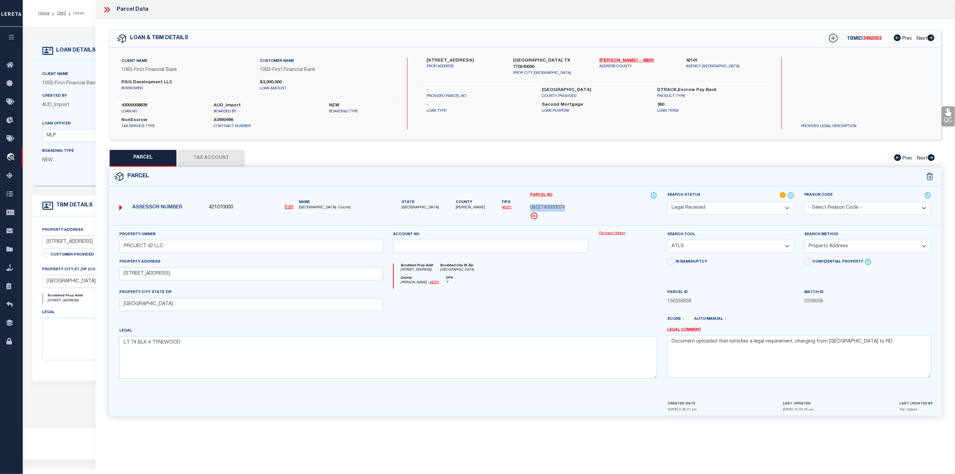
drag, startPoint x: 529, startPoint y: 210, endPoint x: 574, endPoint y: 207, distance: 45.2
click at [574, 207] on div "Parcel No 0852740000074" at bounding box center [593, 208] width 137 height 33
click at [704, 245] on select "-- Select Search Tool -- 3rd Party Website Agency File Agency Website ATLS CNV-…" at bounding box center [730, 246] width 127 height 13
click at [667, 242] on select "-- Select Search Tool -- 3rd Party Website Agency File Agency Website ATLS CNV-…" at bounding box center [730, 246] width 127 height 13
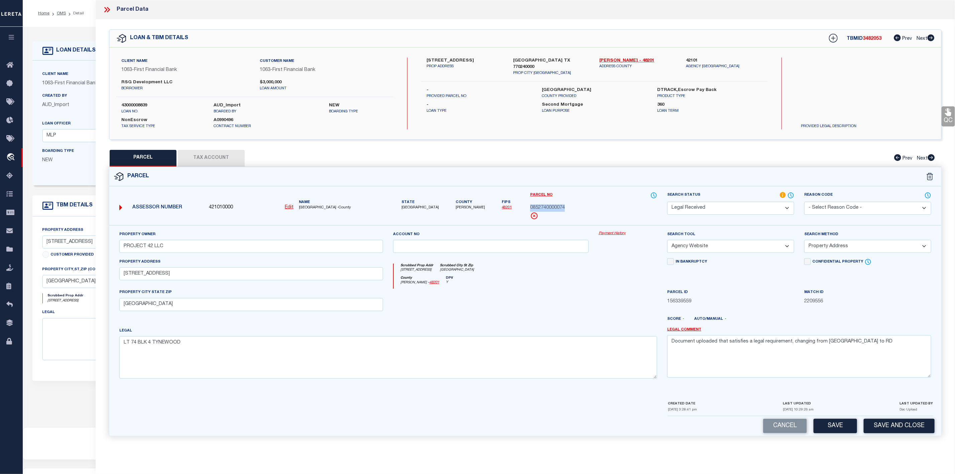
click at [854, 250] on select "-- Select Search Method -- Property Address Legal Liability Info Provided" at bounding box center [867, 246] width 127 height 13
click at [804, 242] on select "-- Select Search Method -- Property Address Legal Liability Info Provided" at bounding box center [867, 246] width 127 height 13
drag, startPoint x: 859, startPoint y: 344, endPoint x: 666, endPoint y: 343, distance: 193.5
click at [666, 343] on div "Legal Comment Document uploaded that satisfies a legal requirement, changing fr…" at bounding box center [799, 355] width 274 height 57
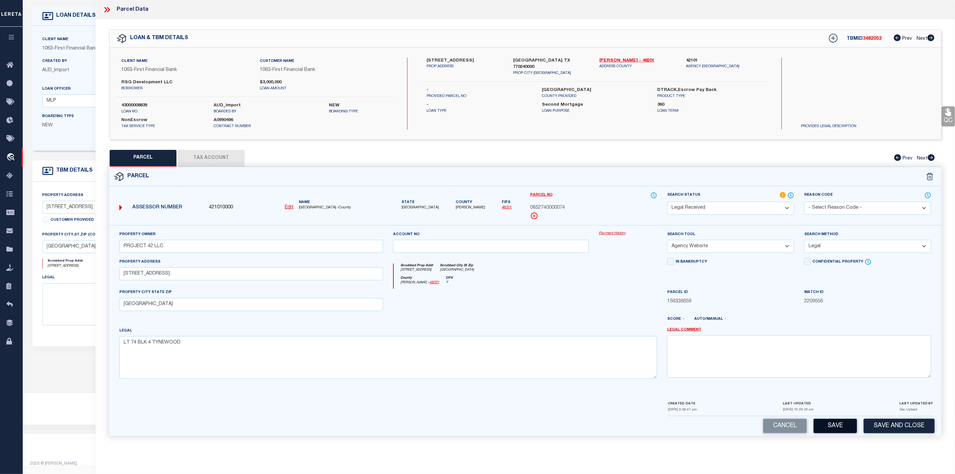
click at [839, 433] on button "Save" at bounding box center [834, 425] width 43 height 14
click at [753, 211] on select "Automated Search Bad Parcel Complete Duplicate Parcel High Dollar Reporting In …" at bounding box center [730, 208] width 127 height 13
click at [667, 202] on select "Automated Search Bad Parcel Complete Duplicate Parcel High Dollar Reporting In …" at bounding box center [730, 208] width 127 height 13
click at [832, 427] on button "Save" at bounding box center [834, 425] width 43 height 14
click at [868, 38] on span "3482053" at bounding box center [872, 38] width 19 height 5
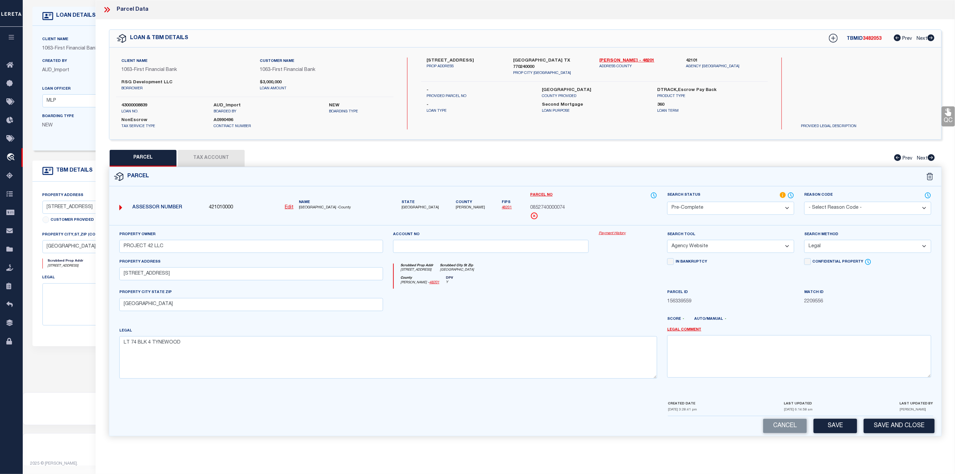
click at [868, 38] on span "3482053" at bounding box center [872, 38] width 19 height 5
click at [144, 103] on label "43000008839" at bounding box center [162, 105] width 82 height 7
click at [456, 208] on span "[PERSON_NAME]" at bounding box center [470, 208] width 29 height 6
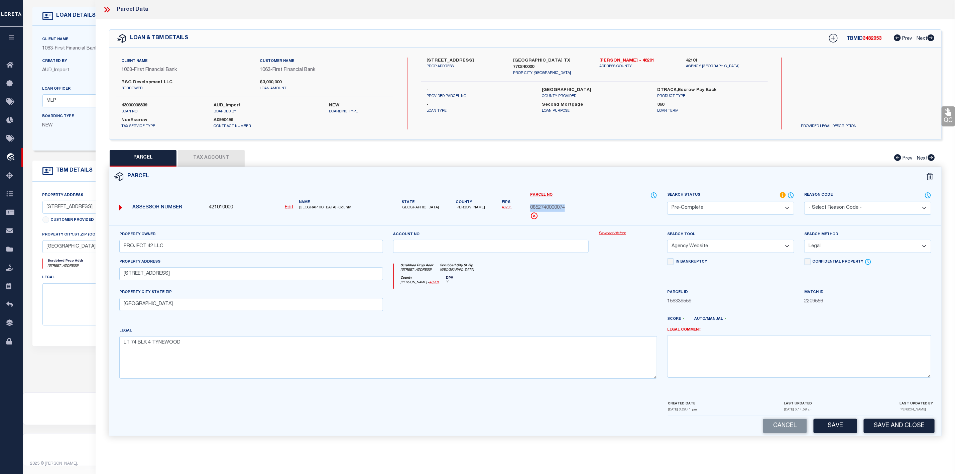
drag, startPoint x: 529, startPoint y: 207, endPoint x: 570, endPoint y: 208, distance: 41.1
click at [570, 208] on div "Parcel No 0852740000074" at bounding box center [593, 208] width 137 height 33
click at [110, 8] on icon at bounding box center [107, 9] width 9 height 9
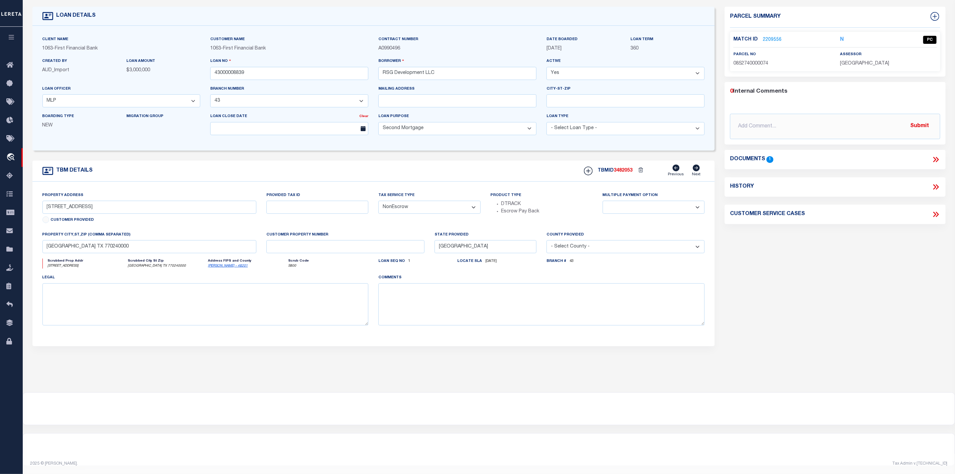
scroll to position [0, 0]
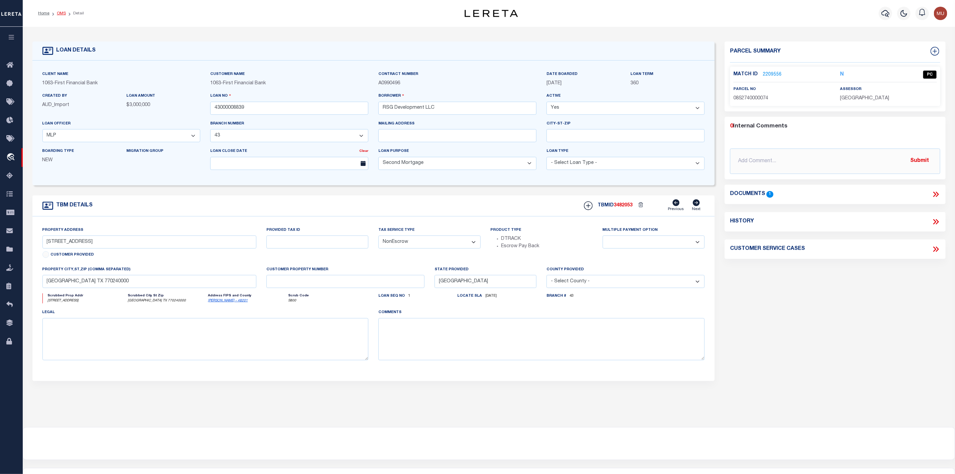
click at [61, 13] on link "OMS" at bounding box center [61, 13] width 9 height 4
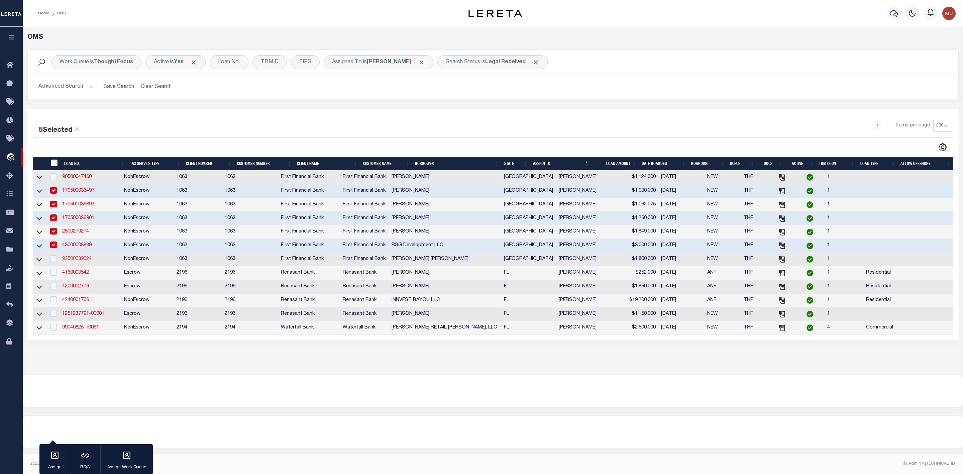
click at [77, 261] on link "93500039024" at bounding box center [76, 258] width 29 height 5
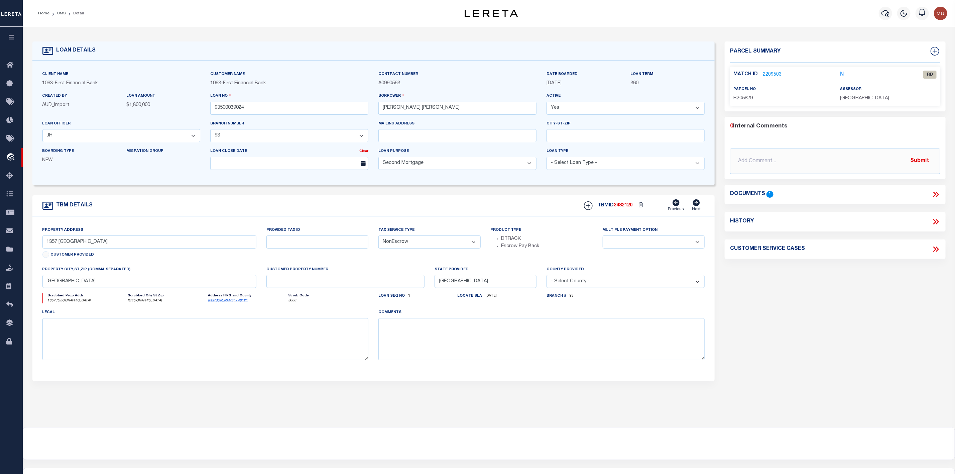
click at [775, 74] on link "2209503" at bounding box center [772, 74] width 19 height 7
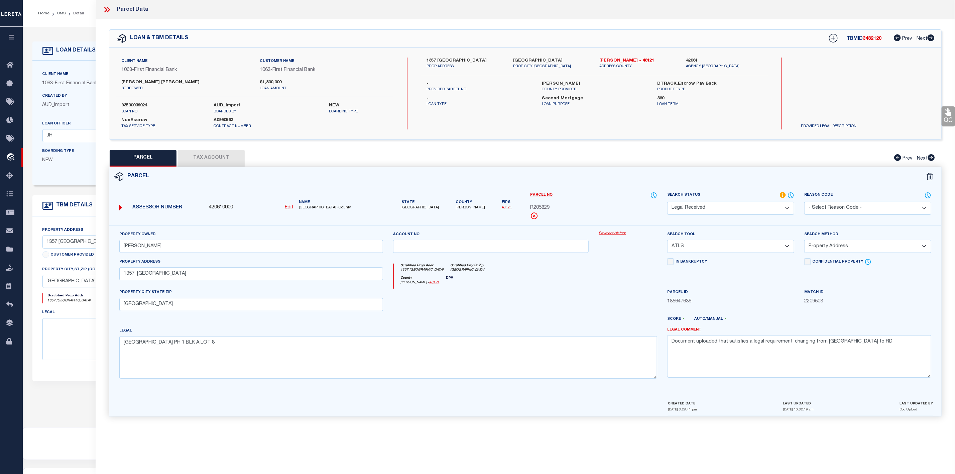
click at [206, 157] on button "Tax Account" at bounding box center [211, 158] width 67 height 17
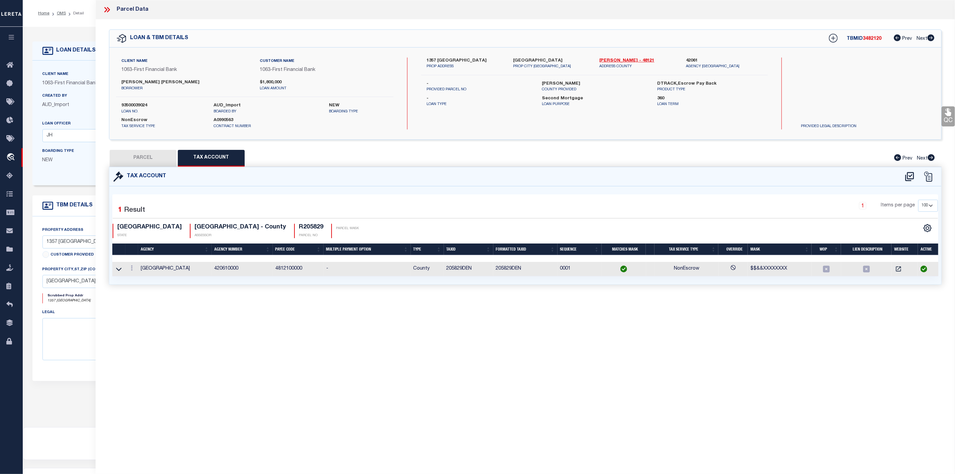
click at [154, 160] on button "PARCEL" at bounding box center [143, 158] width 67 height 17
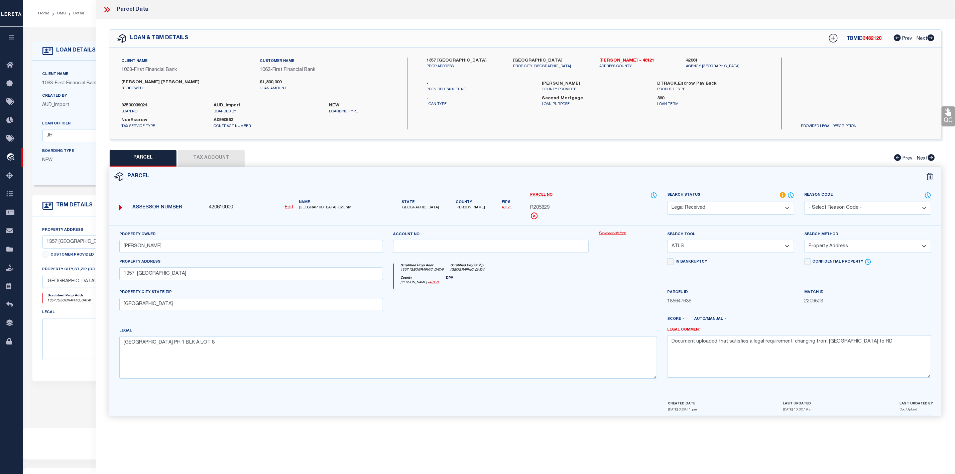
click at [104, 8] on icon at bounding box center [107, 9] width 9 height 9
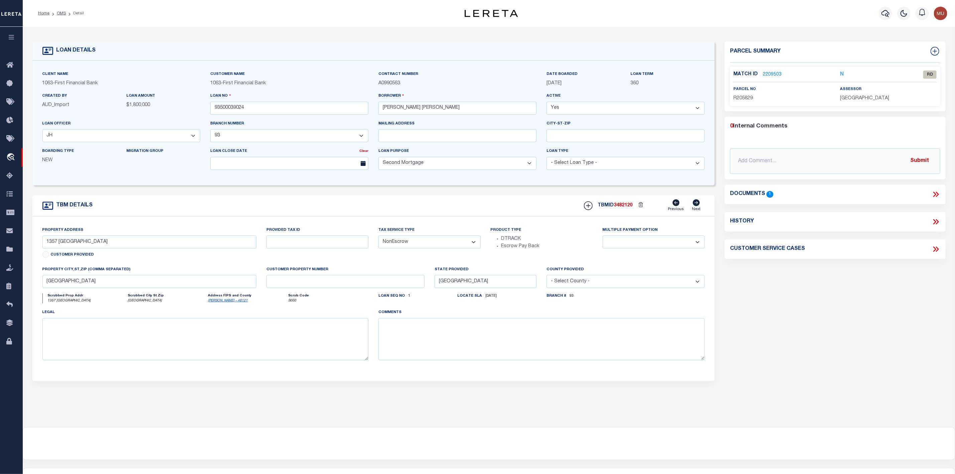
click at [937, 194] on icon at bounding box center [935, 194] width 9 height 9
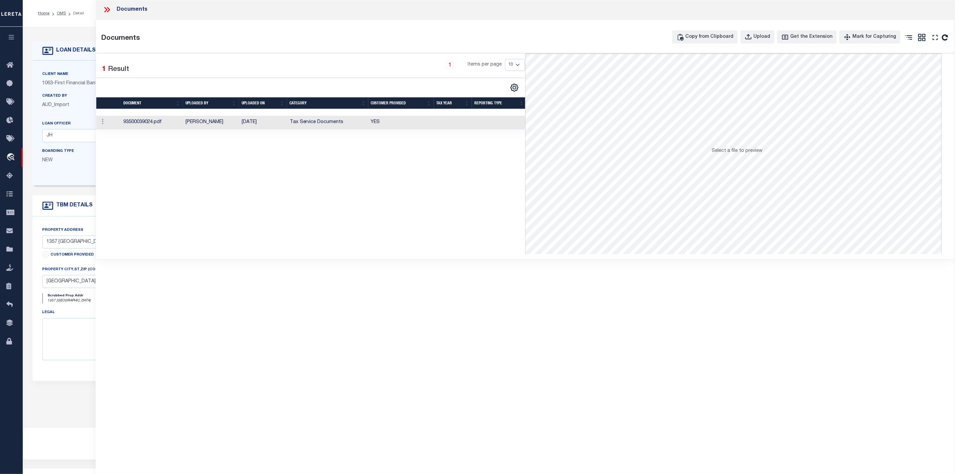
click at [147, 121] on td "93500039024.pdf" at bounding box center [152, 123] width 62 height 14
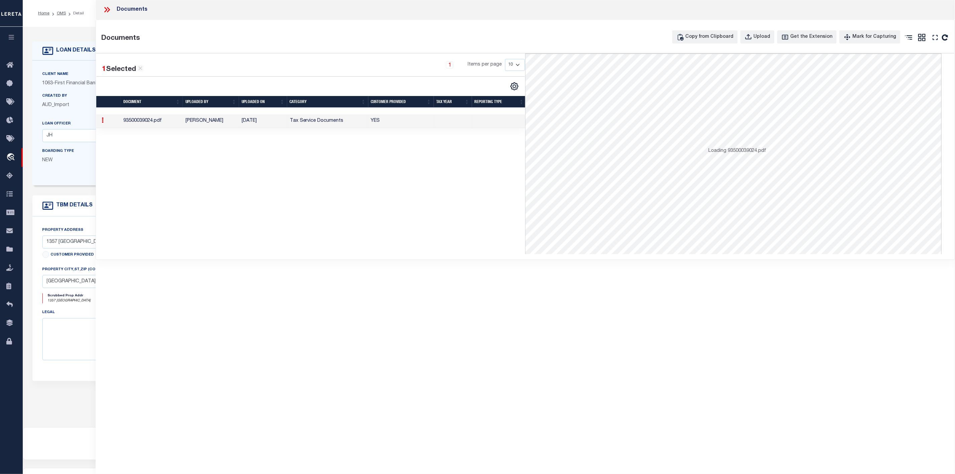
click at [147, 121] on td "93500039024.pdf" at bounding box center [152, 121] width 62 height 14
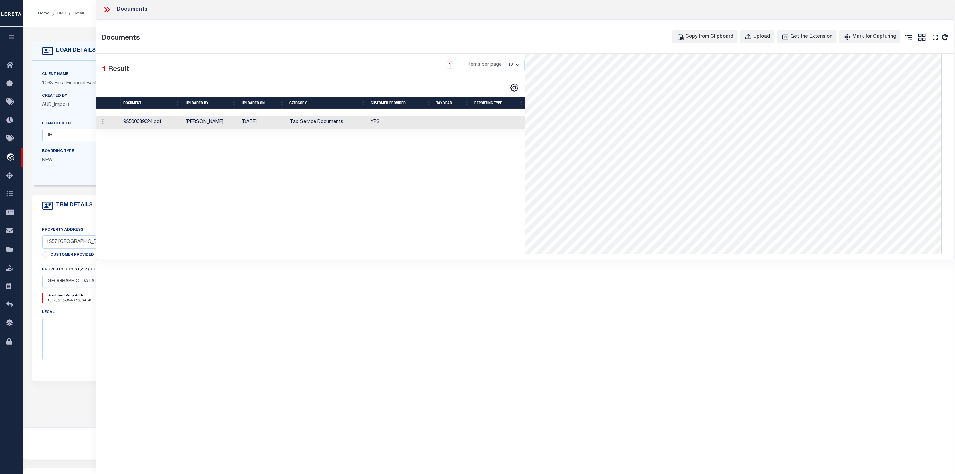
click at [108, 10] on icon at bounding box center [107, 9] width 9 height 9
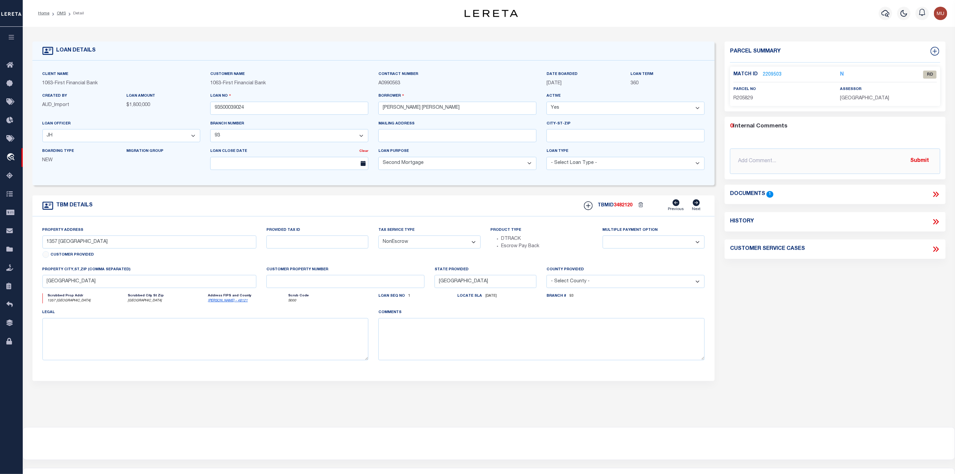
click at [770, 78] on link "2209503" at bounding box center [772, 74] width 19 height 7
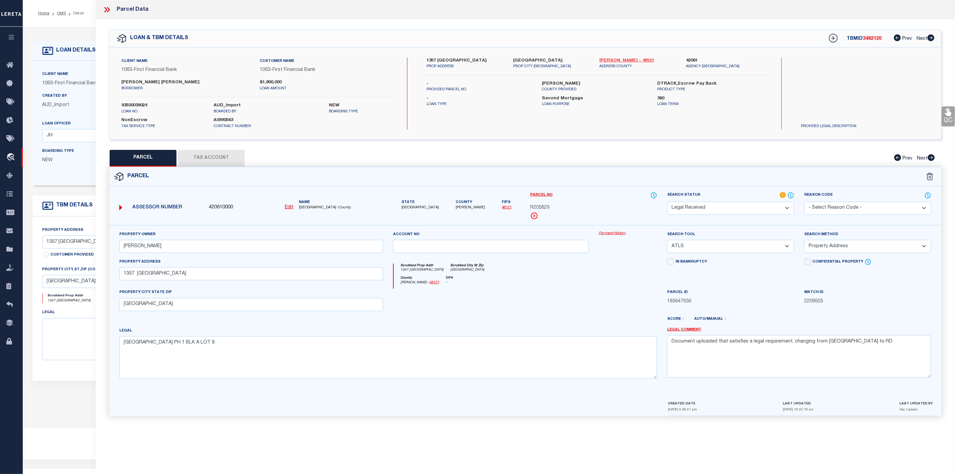
click at [621, 60] on link "Denton - 48121" at bounding box center [638, 60] width 77 height 7
drag, startPoint x: 424, startPoint y: 57, endPoint x: 472, endPoint y: 62, distance: 47.8
click at [472, 62] on div "1357 SADDLEBROOK CT PROP ADDRESS" at bounding box center [464, 63] width 87 height 12
click at [733, 248] on select "-- Select Search Tool -- 3rd Party Website Agency File Agency Website ATLS CNV-…" at bounding box center [730, 246] width 127 height 13
click at [667, 242] on select "-- Select Search Tool -- 3rd Party Website Agency File Agency Website ATLS CNV-…" at bounding box center [730, 246] width 127 height 13
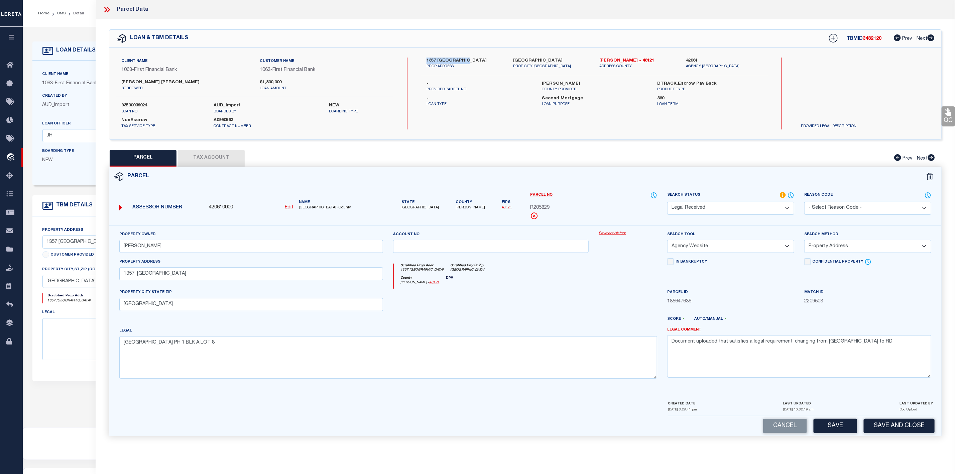
click at [847, 247] on select "-- Select Search Method -- Property Address Legal Liability Info Provided" at bounding box center [867, 246] width 127 height 13
click at [804, 242] on select "-- Select Search Method -- Property Address Legal Liability Info Provided" at bounding box center [867, 246] width 127 height 13
drag, startPoint x: 860, startPoint y: 345, endPoint x: 663, endPoint y: 344, distance: 196.8
click at [663, 344] on div "Legal Comment Document uploaded that satisfies a legal requirement, changing fr…" at bounding box center [799, 355] width 274 height 57
click at [723, 212] on select "Automated Search Bad Parcel Complete Duplicate Parcel High Dollar Reporting In …" at bounding box center [730, 208] width 127 height 13
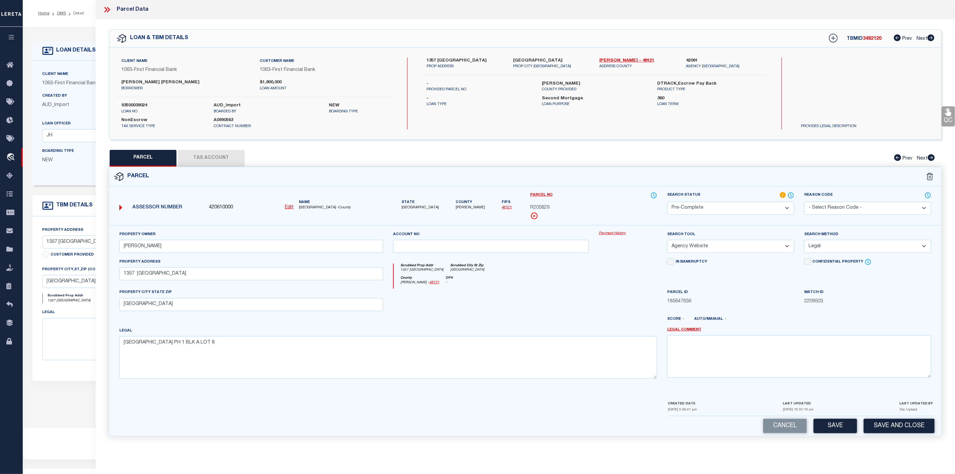
click at [667, 202] on select "Automated Search Bad Parcel Complete Duplicate Parcel High Dollar Reporting In …" at bounding box center [730, 208] width 127 height 13
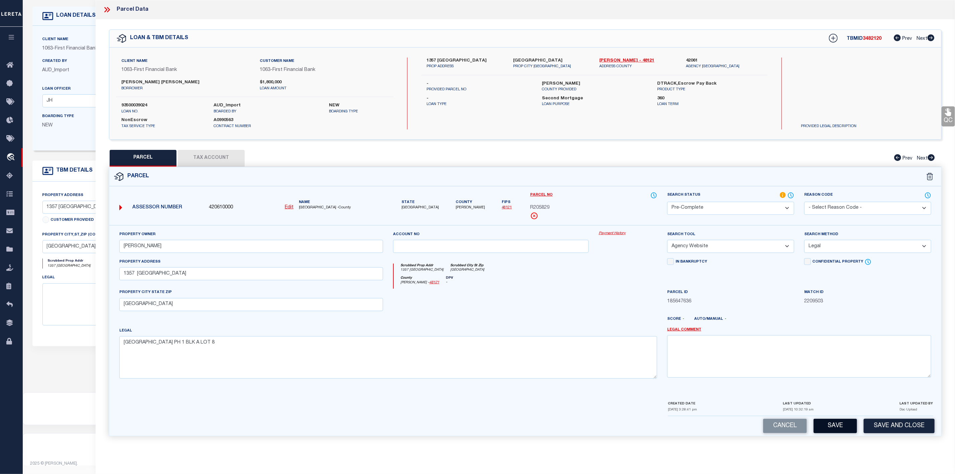
click at [834, 427] on button "Save" at bounding box center [834, 425] width 43 height 14
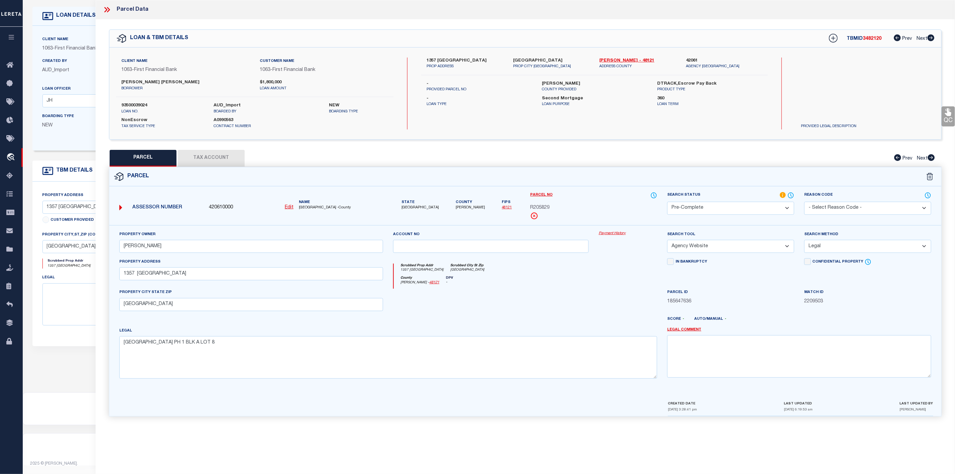
click at [204, 163] on button "Tax Account" at bounding box center [211, 158] width 67 height 17
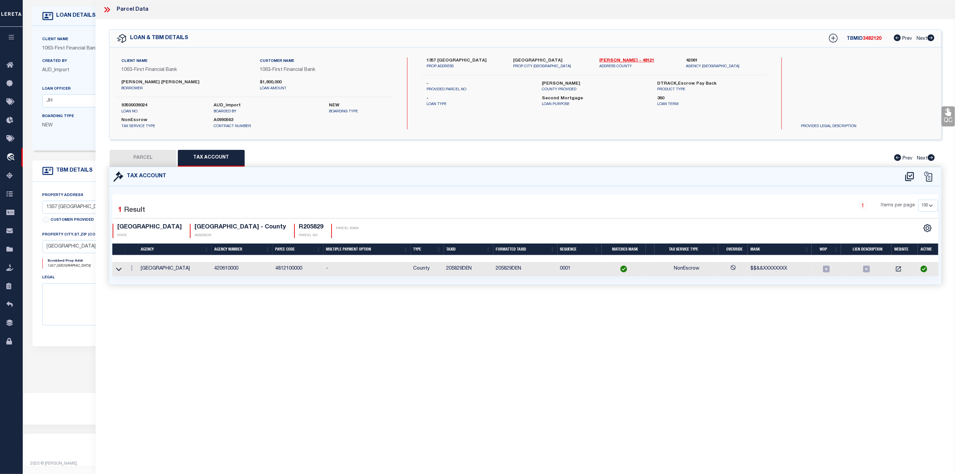
click at [155, 162] on button "PARCEL" at bounding box center [143, 158] width 67 height 17
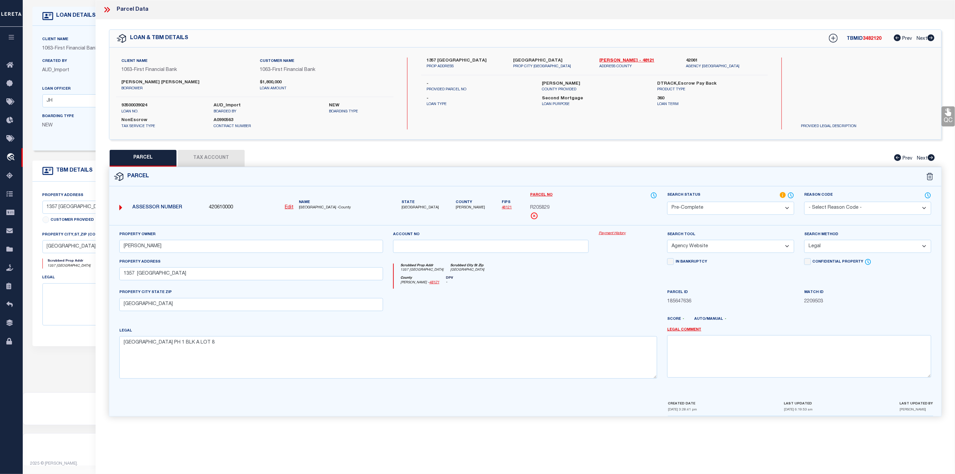
click at [872, 39] on span "3482120" at bounding box center [872, 38] width 19 height 5
click at [229, 162] on button "Tax Account" at bounding box center [211, 158] width 67 height 17
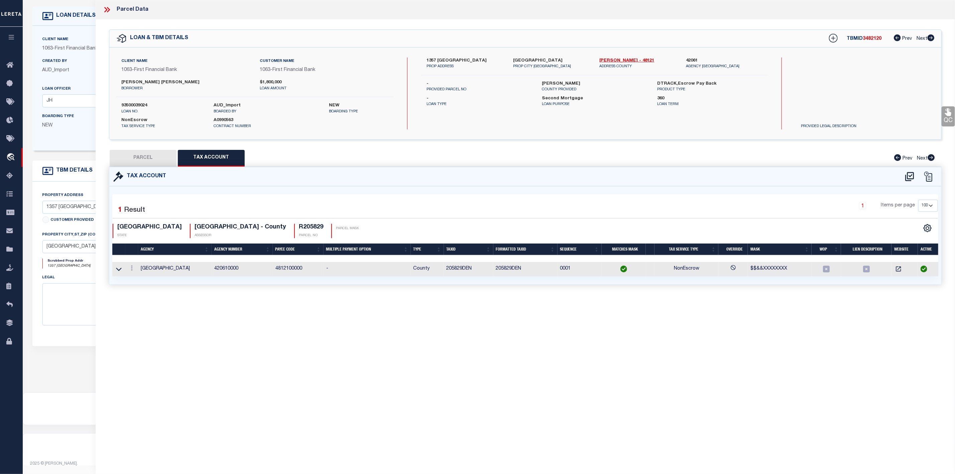
click at [134, 106] on label "93500039024" at bounding box center [162, 105] width 82 height 7
click at [506, 268] on td "205829DEN" at bounding box center [525, 269] width 64 height 14
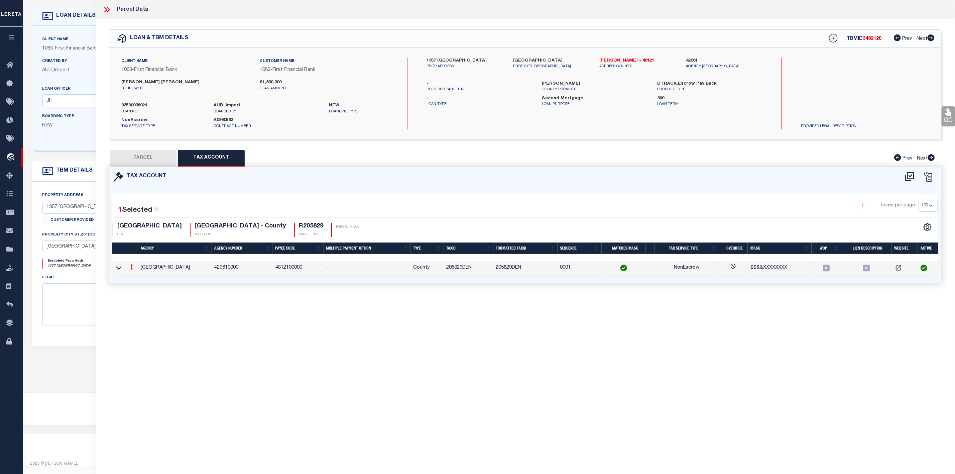
click at [506, 268] on td "205829DEN" at bounding box center [525, 268] width 64 height 14
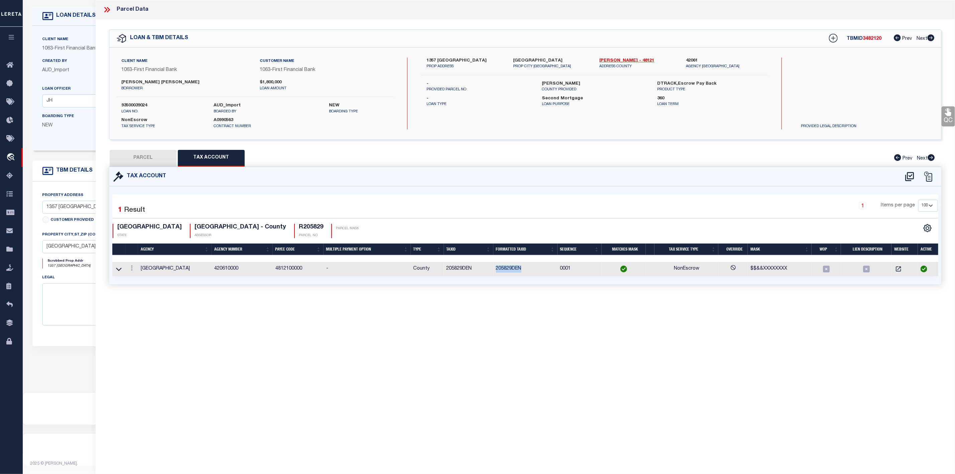
click at [152, 161] on button "PARCEL" at bounding box center [143, 158] width 67 height 17
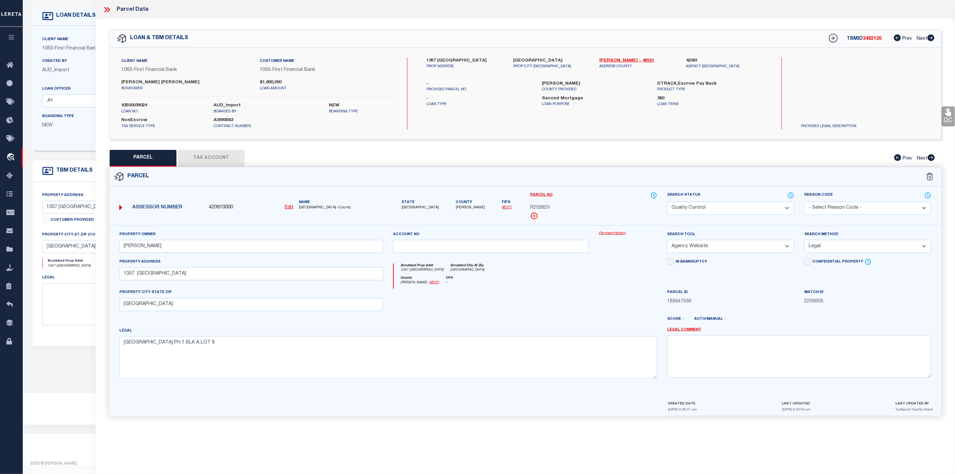
click at [456, 209] on span "[PERSON_NAME]" at bounding box center [470, 208] width 29 height 6
click at [109, 7] on icon at bounding box center [107, 9] width 9 height 9
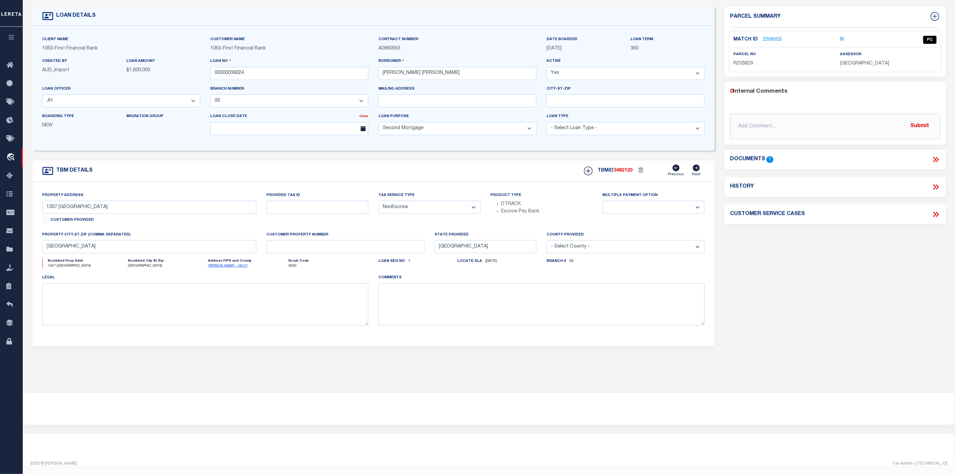
scroll to position [0, 0]
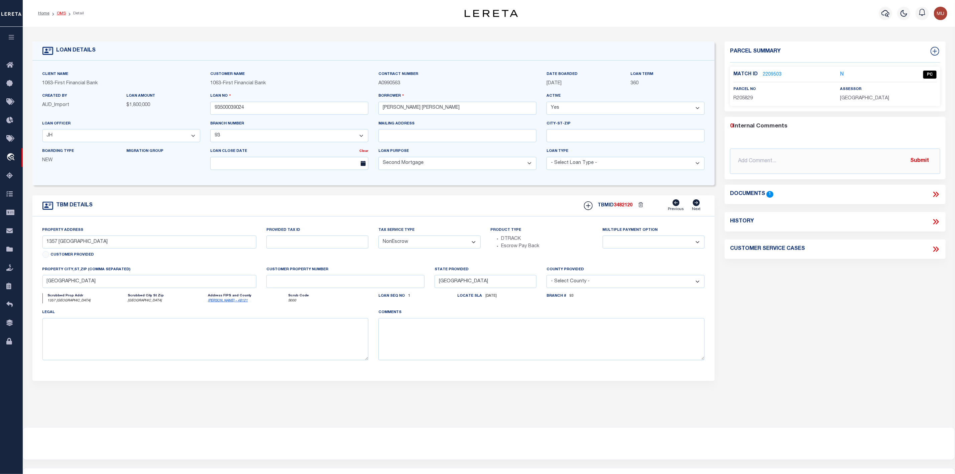
click at [64, 14] on link "OMS" at bounding box center [61, 13] width 9 height 4
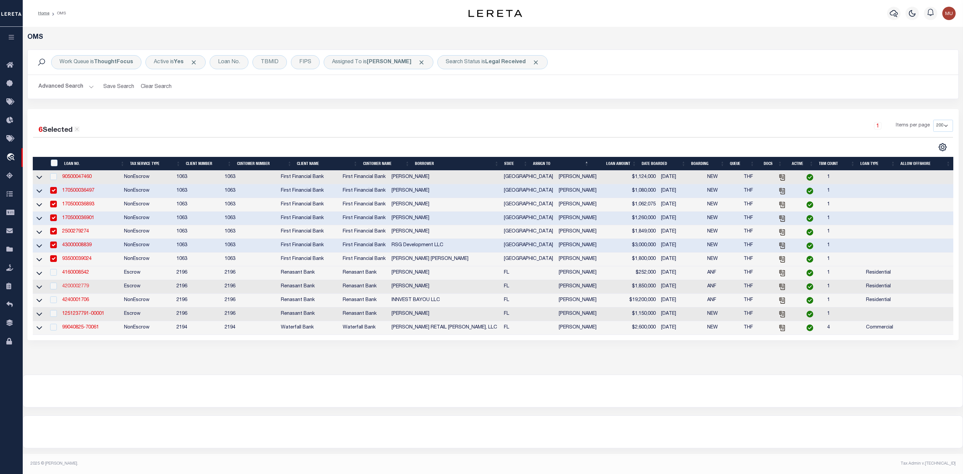
click at [72, 288] on link "4200002779" at bounding box center [75, 286] width 27 height 5
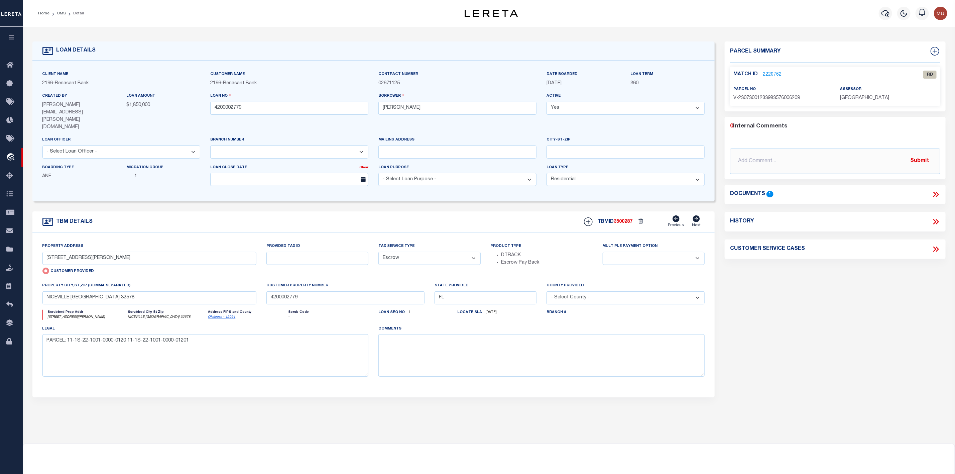
click at [769, 75] on link "2220762" at bounding box center [772, 74] width 19 height 7
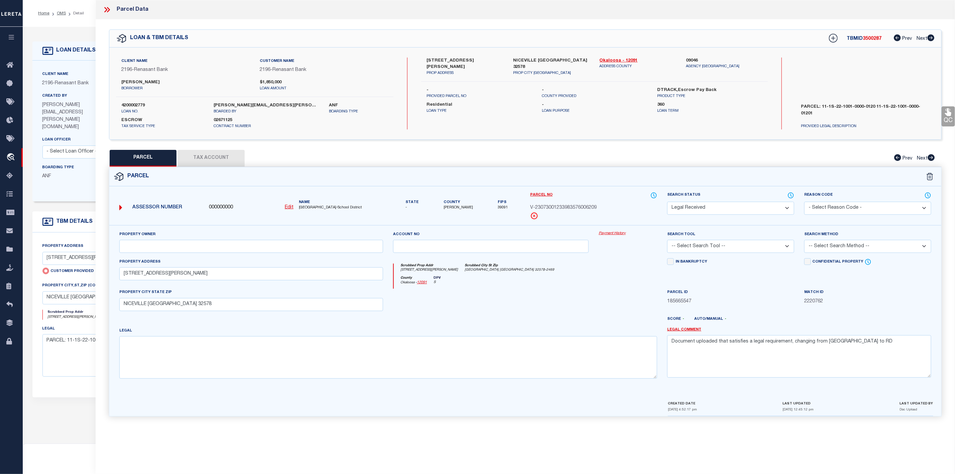
click at [107, 8] on icon at bounding box center [107, 9] width 9 height 9
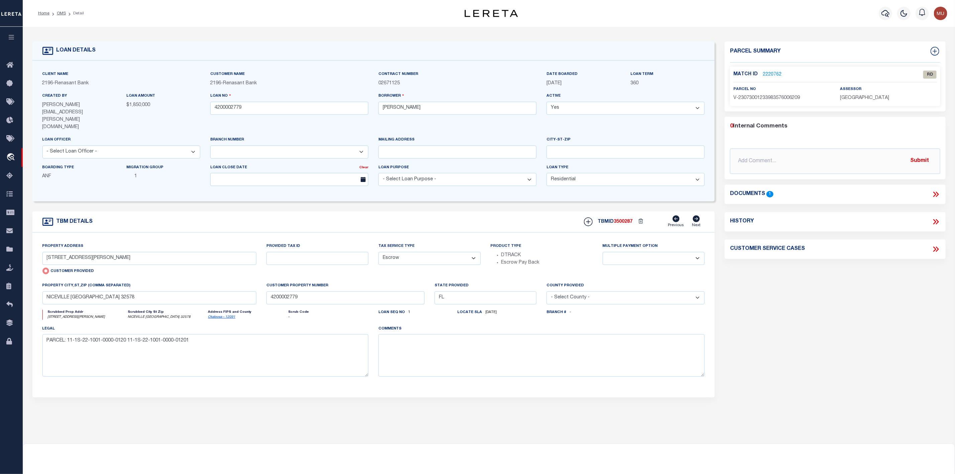
click at [935, 194] on icon at bounding box center [934, 194] width 3 height 5
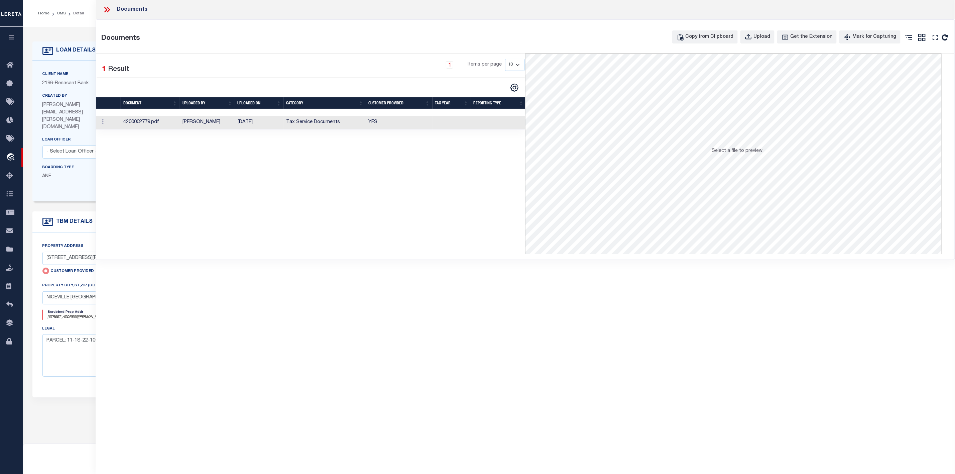
click at [148, 123] on td "4200002779.pdf" at bounding box center [150, 123] width 59 height 14
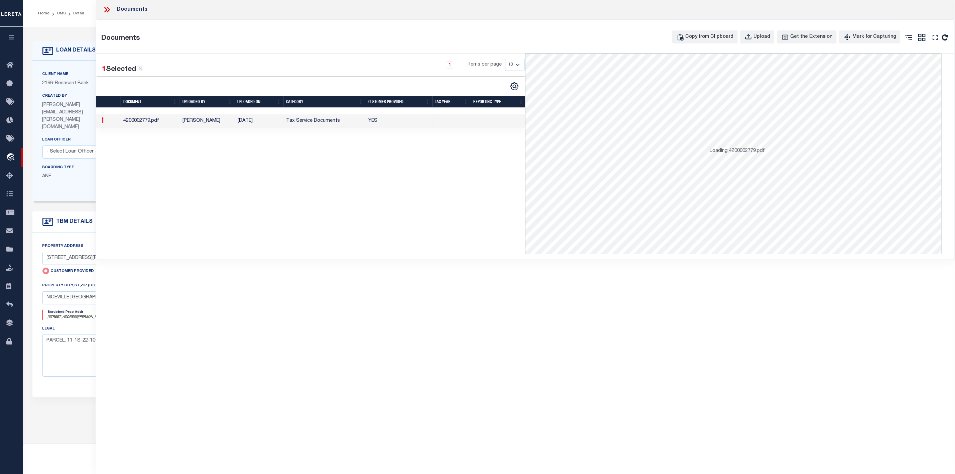
click at [148, 123] on td "4200002779.pdf" at bounding box center [150, 121] width 59 height 14
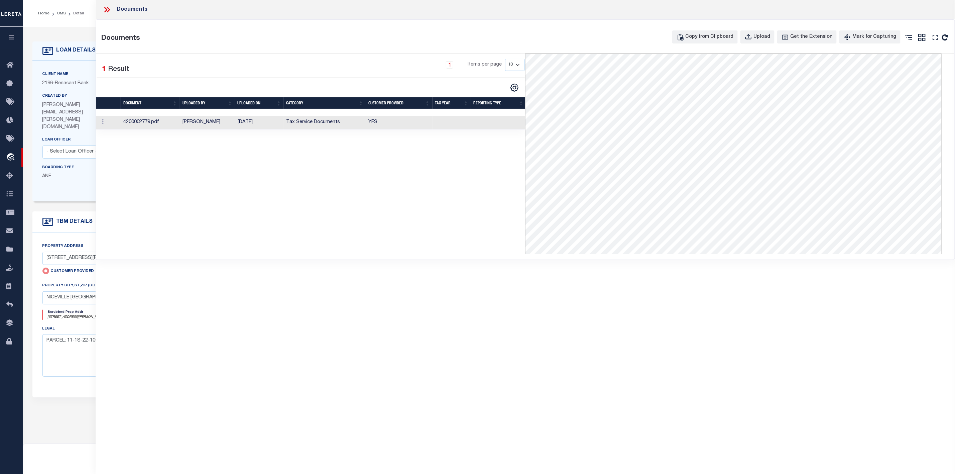
click at [107, 14] on div "Documents" at bounding box center [525, 9] width 859 height 19
click at [109, 10] on icon at bounding box center [107, 9] width 9 height 9
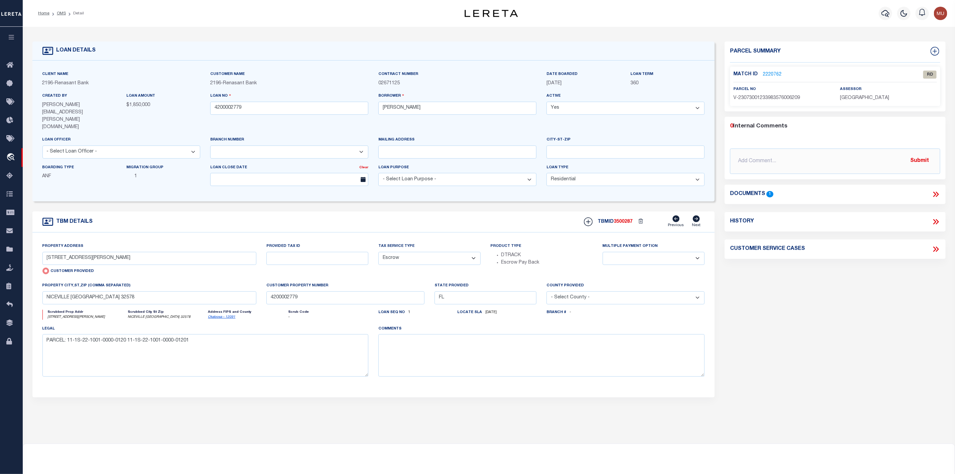
click at [767, 73] on link "2220762" at bounding box center [772, 74] width 19 height 7
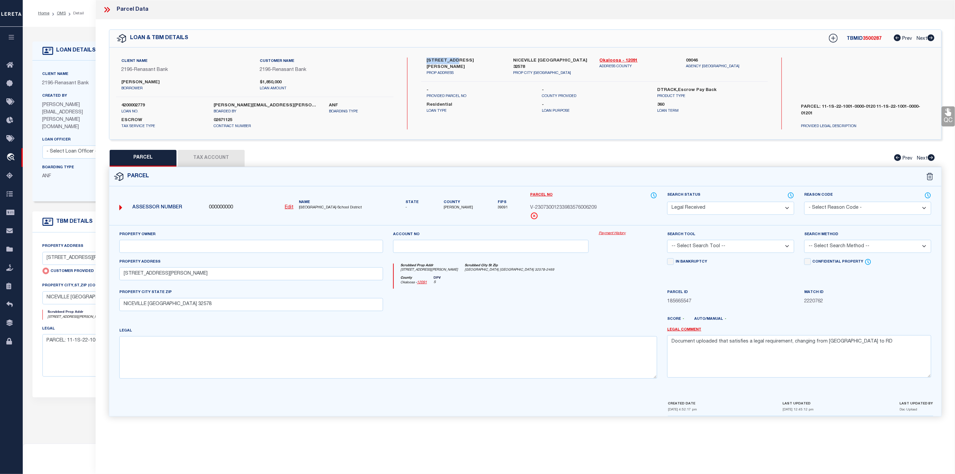
drag, startPoint x: 427, startPoint y: 60, endPoint x: 455, endPoint y: 60, distance: 27.4
click at [455, 60] on label "4452 GIANNA WAY" at bounding box center [464, 63] width 77 height 13
click at [288, 208] on u "Edit" at bounding box center [289, 207] width 9 height 5
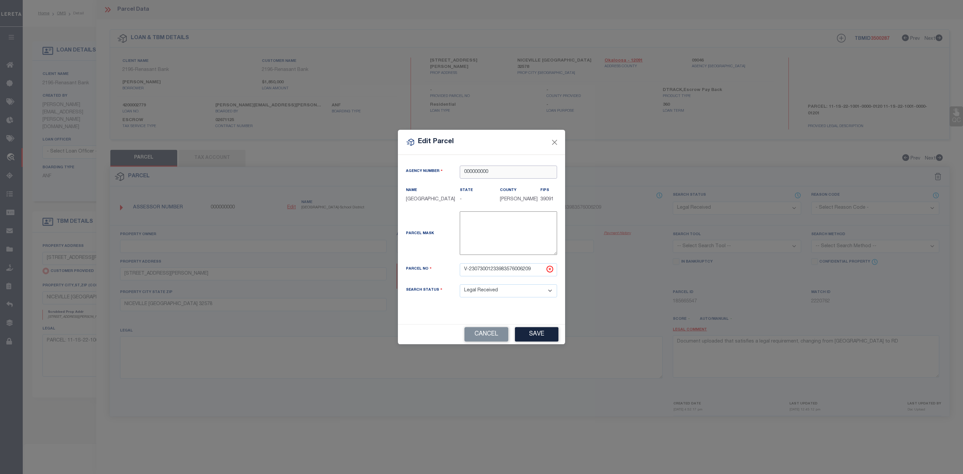
click at [492, 165] on input "000000000" at bounding box center [508, 171] width 97 height 13
click at [510, 183] on div "090460000 : OKALOOSA COUNTY" at bounding box center [509, 183] width 99 height 19
drag, startPoint x: 537, startPoint y: 275, endPoint x: 440, endPoint y: 273, distance: 96.9
click at [440, 273] on div "Parcel No V-23073001233983576006209" at bounding box center [481, 269] width 161 height 13
paste input "11-1S-22-1001-0000-0120"
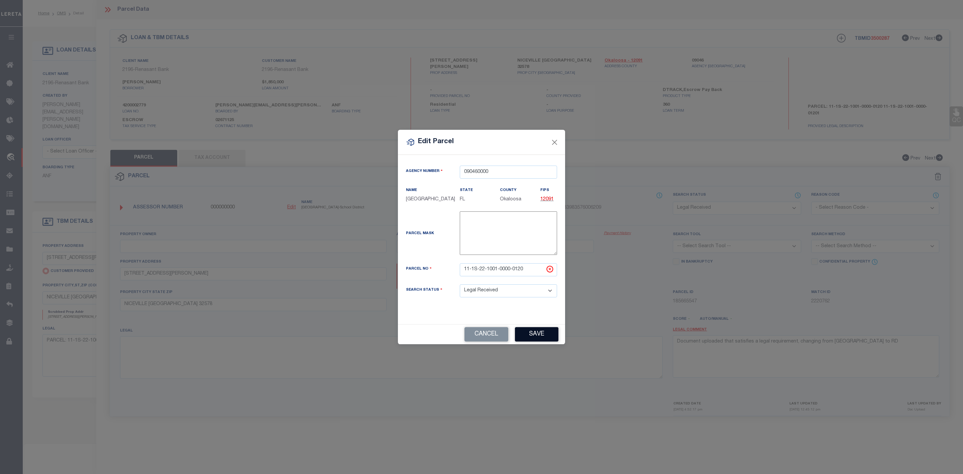
click at [533, 341] on button "Save" at bounding box center [536, 334] width 43 height 14
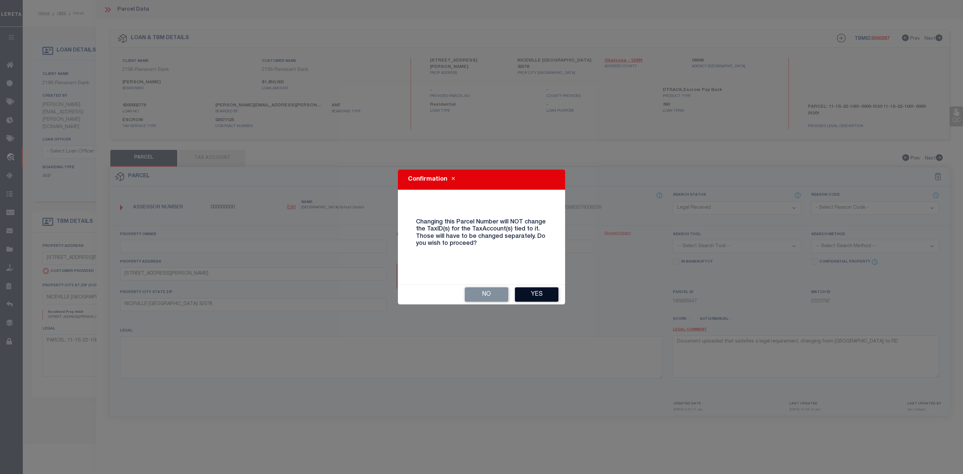
click at [539, 301] on button "Yes" at bounding box center [536, 294] width 43 height 14
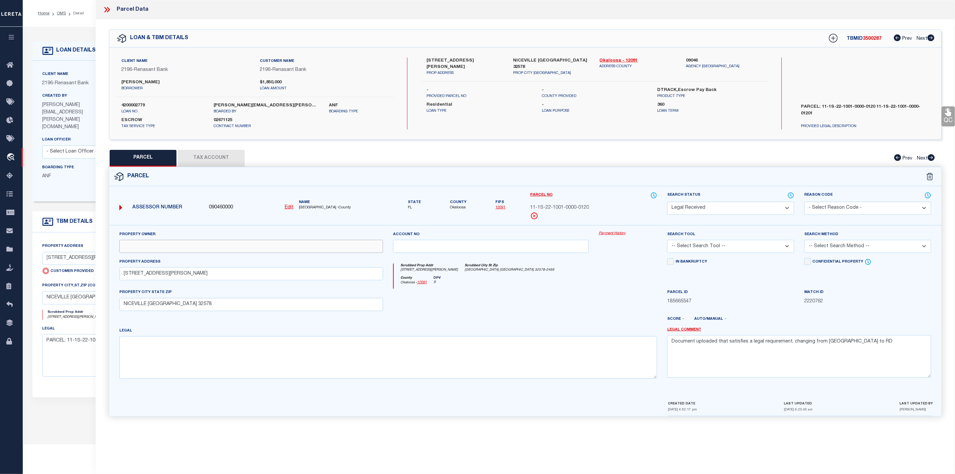
click at [178, 250] on input "text" at bounding box center [251, 246] width 264 height 13
paste input "MCCRAINE JOHN W TRUST"
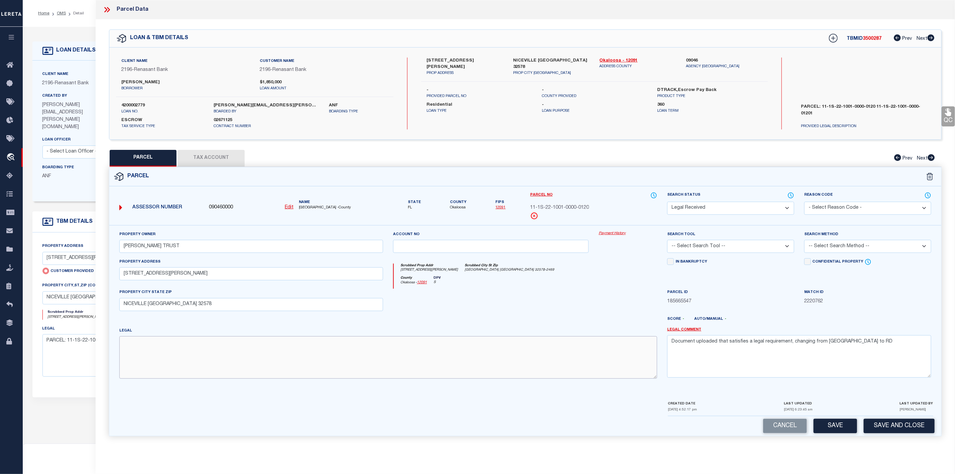
click at [161, 355] on textarea at bounding box center [388, 357] width 538 height 42
paste textarea "WATER'S EDGE OF NICEVILLE PH 1 LOT 12"
click at [123, 353] on textarea "WATER'S EDGE OF NICEVILLE PH 1 LOT 12" at bounding box center [388, 357] width 538 height 42
click at [715, 246] on select "-- Select Search Tool -- 3rd Party Website Agency File Agency Website ATLS CNV-…" at bounding box center [730, 246] width 127 height 13
click at [667, 242] on select "-- Select Search Tool -- 3rd Party Website Agency File Agency Website ATLS CNV-…" at bounding box center [730, 246] width 127 height 13
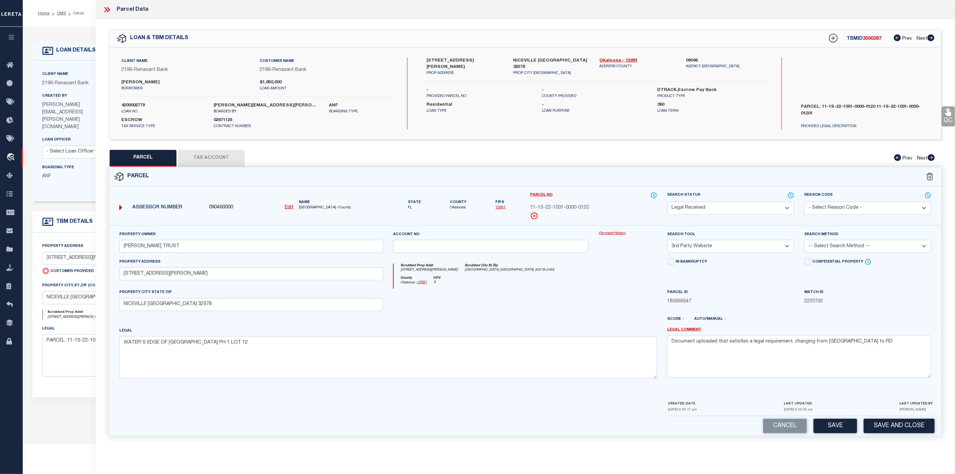
click at [710, 250] on select "-- Select Search Tool -- 3rd Party Website Agency File Agency Website ATLS CNV-…" at bounding box center [730, 246] width 127 height 13
click at [667, 242] on select "-- Select Search Tool -- 3rd Party Website Agency File Agency Website ATLS CNV-…" at bounding box center [730, 246] width 127 height 13
drag, startPoint x: 871, startPoint y: 351, endPoint x: 665, endPoint y: 355, distance: 205.6
click at [665, 355] on div "Legal Comment Document uploaded that satisfies a legal requirement, changing fr…" at bounding box center [799, 355] width 274 height 57
click at [871, 251] on select "-- Select Search Method -- Property Address Legal Liability Info Provided" at bounding box center [867, 246] width 127 height 13
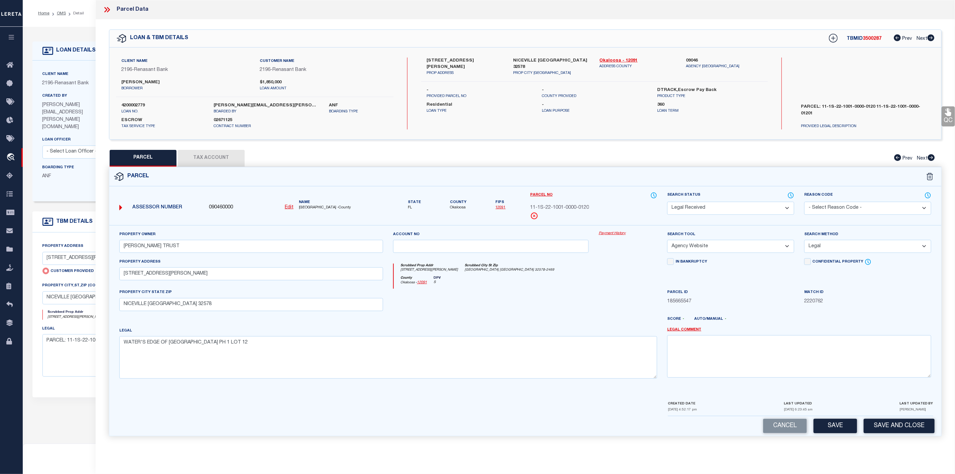
click at [804, 242] on select "-- Select Search Method -- Property Address Legal Liability Info Provided" at bounding box center [867, 246] width 127 height 13
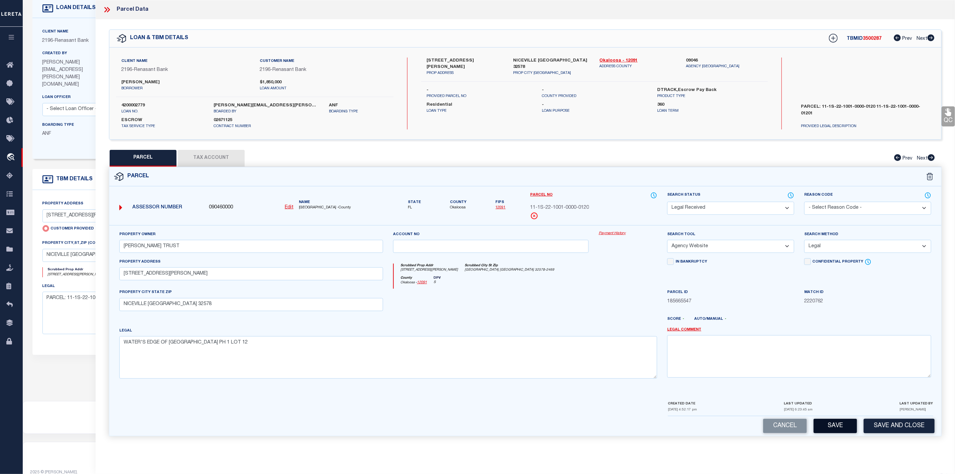
click at [826, 427] on button "Save" at bounding box center [834, 425] width 43 height 14
click at [217, 157] on button "Tax Account" at bounding box center [211, 158] width 67 height 17
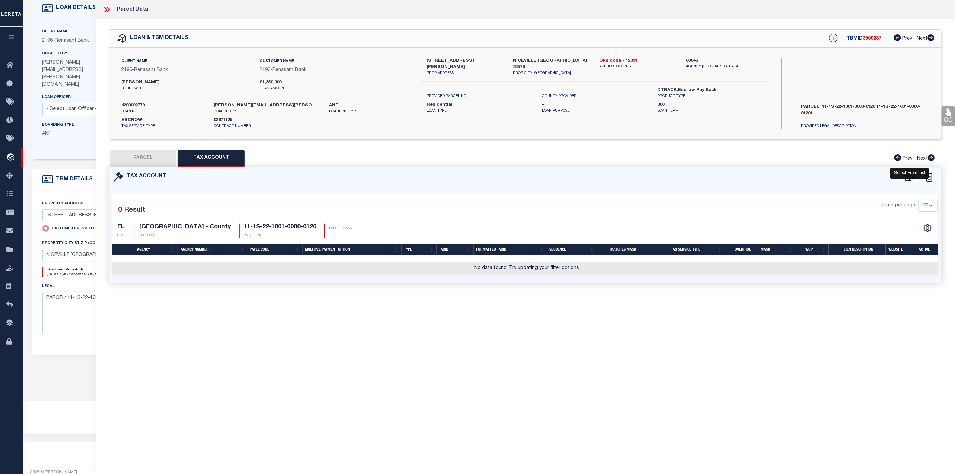
click at [911, 175] on icon at bounding box center [909, 176] width 11 height 11
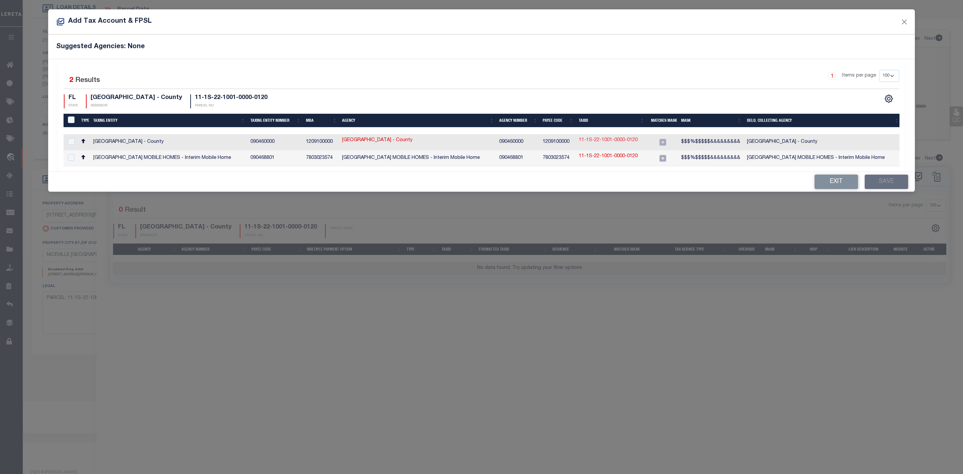
click at [619, 140] on link "11-1S-22-1001-0000-0120" at bounding box center [608, 140] width 59 height 7
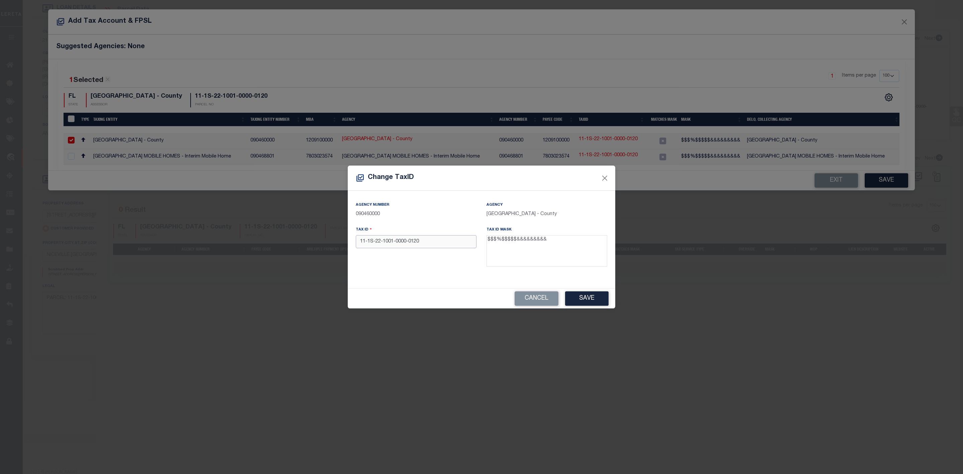
click at [407, 241] on input "11-1S-22-1001-0000-0120" at bounding box center [416, 241] width 121 height 13
drag, startPoint x: 424, startPoint y: 241, endPoint x: 357, endPoint y: 243, distance: 67.5
click at [357, 243] on input "111S22100100000120" at bounding box center [416, 241] width 121 height 13
click at [572, 300] on button "Save" at bounding box center [586, 298] width 43 height 14
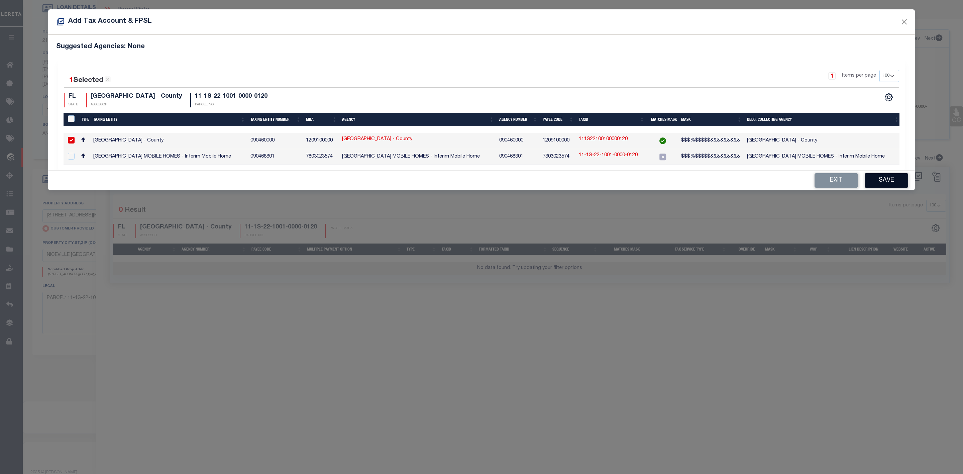
click at [892, 185] on button "Save" at bounding box center [885, 180] width 43 height 14
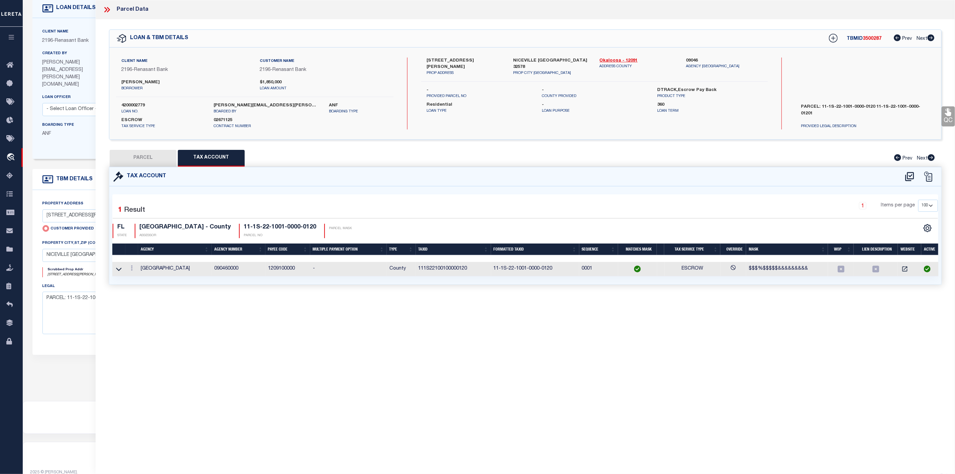
click at [153, 162] on button "PARCEL" at bounding box center [143, 158] width 67 height 17
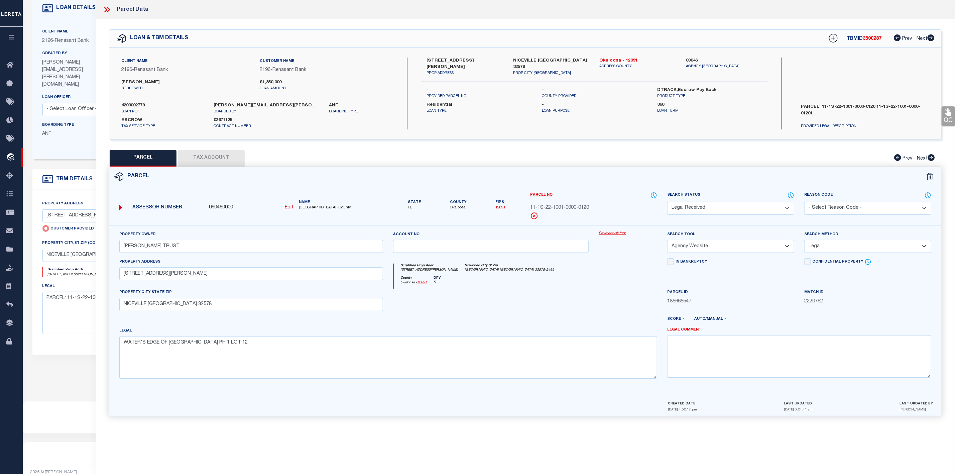
click at [873, 38] on span "3500287" at bounding box center [872, 38] width 19 height 5
click at [129, 105] on label "4200002779" at bounding box center [162, 105] width 82 height 7
click at [456, 205] on label "County" at bounding box center [458, 203] width 16 height 6
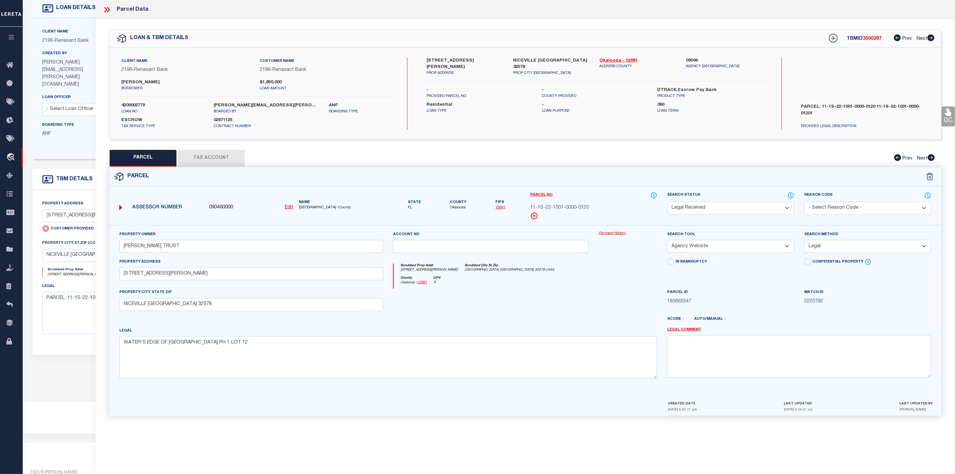
click at [456, 205] on label "County" at bounding box center [458, 203] width 16 height 6
click at [461, 211] on span "Okaloosa" at bounding box center [458, 208] width 16 height 6
drag, startPoint x: 603, startPoint y: 205, endPoint x: 530, endPoint y: 207, distance: 72.2
click at [530, 207] on div "11-1S-22-1001-0000-0120" at bounding box center [593, 207] width 127 height 7
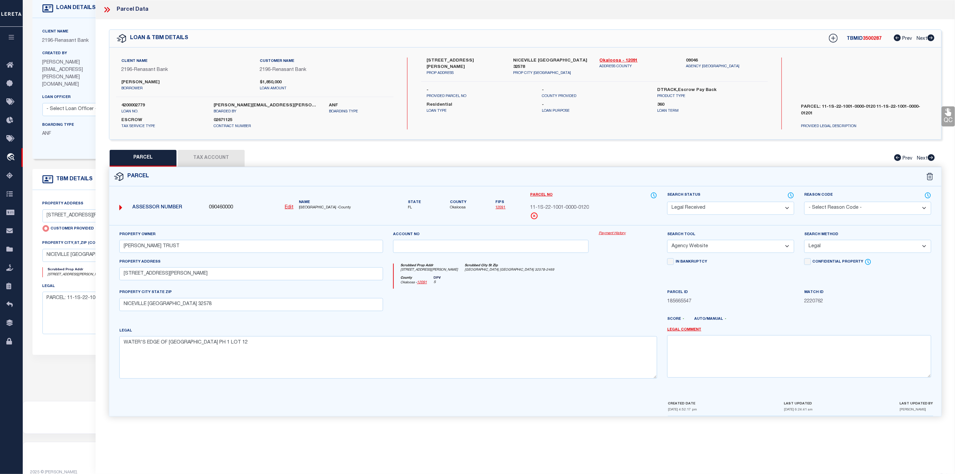
click at [109, 11] on icon at bounding box center [107, 9] width 9 height 9
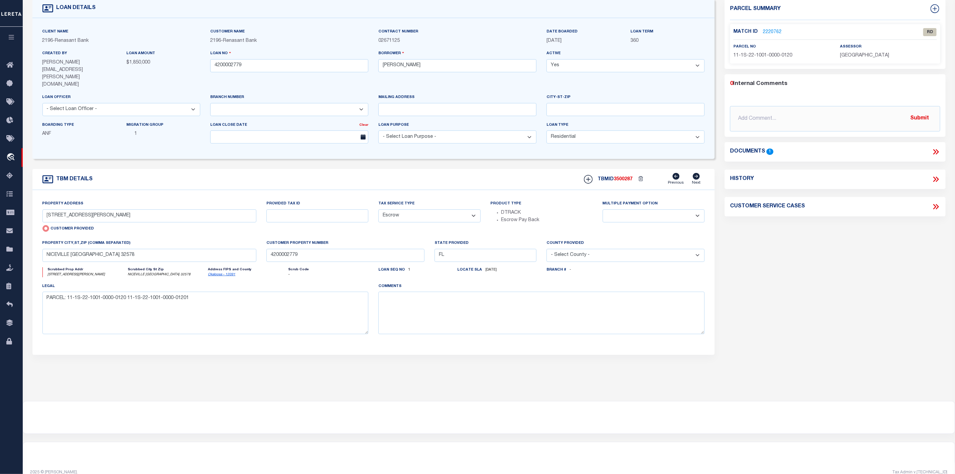
scroll to position [0, 0]
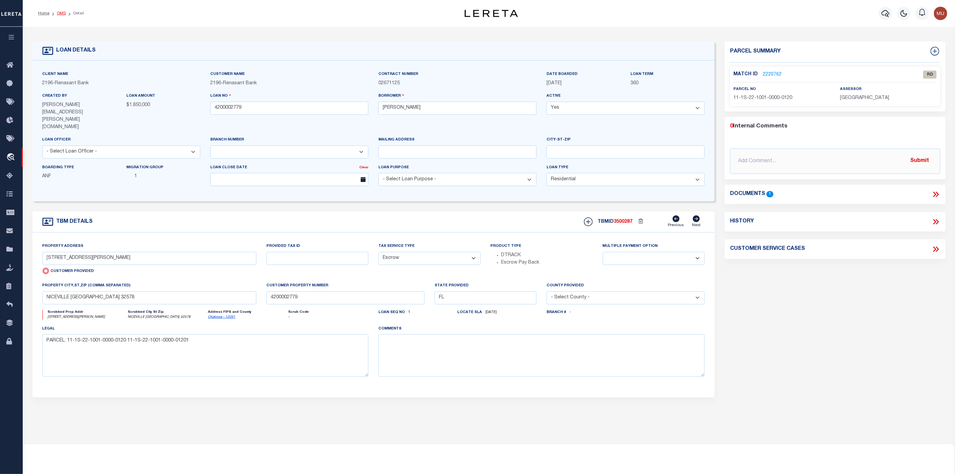
click at [64, 12] on link "OMS" at bounding box center [61, 13] width 9 height 4
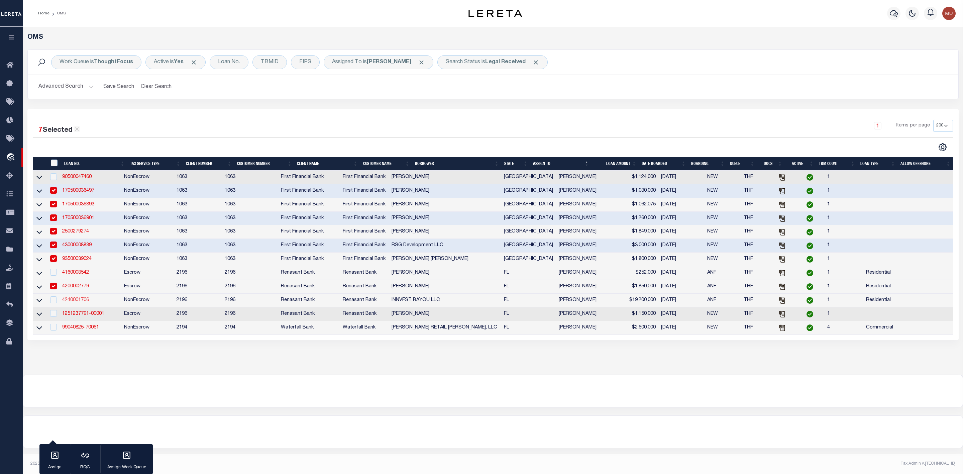
click at [84, 302] on link "4240001706" at bounding box center [75, 299] width 27 height 5
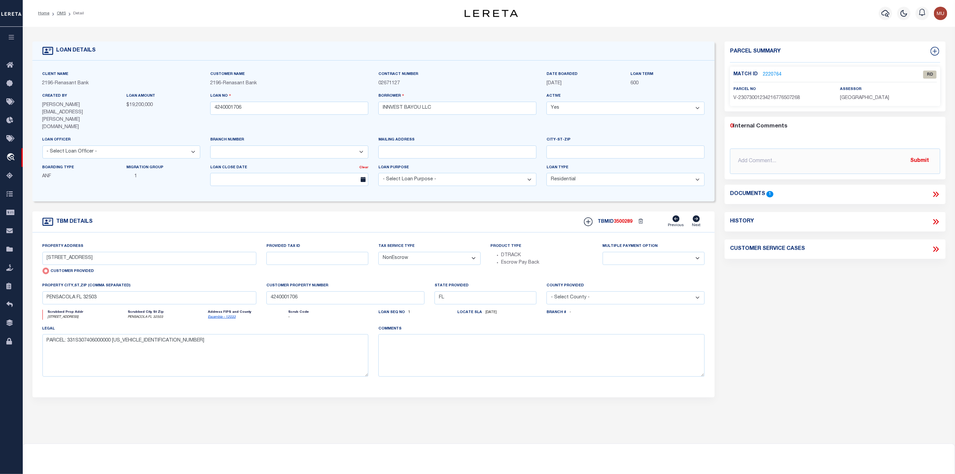
click at [774, 74] on link "2220764" at bounding box center [772, 74] width 19 height 7
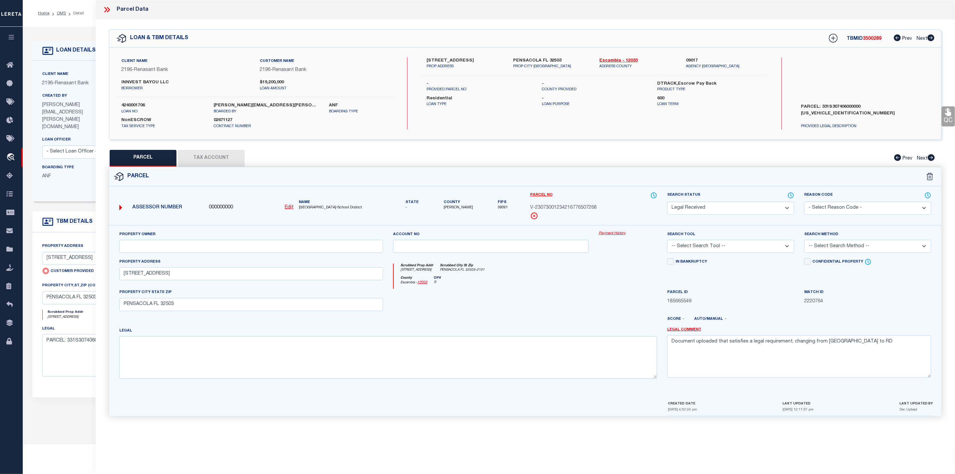
click at [106, 10] on icon at bounding box center [105, 9] width 3 height 5
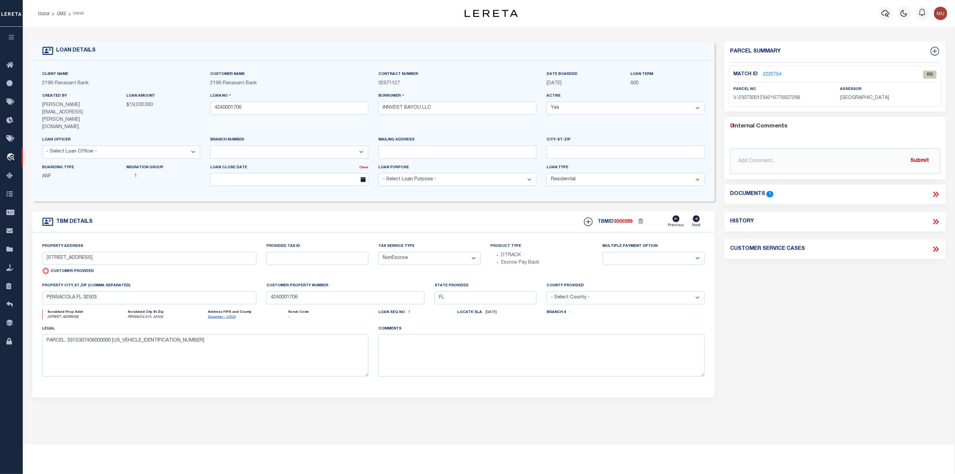
click at [939, 195] on icon at bounding box center [935, 194] width 9 height 9
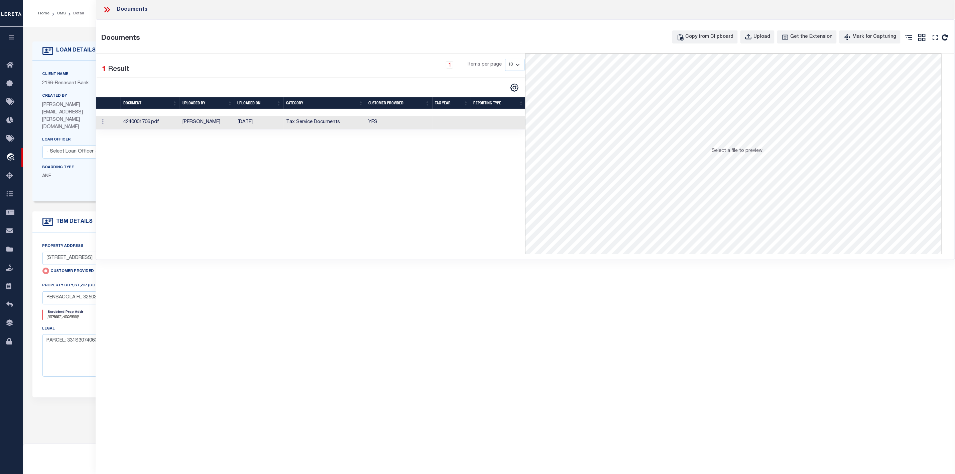
click at [153, 124] on td "4240001706.pdf" at bounding box center [150, 123] width 59 height 14
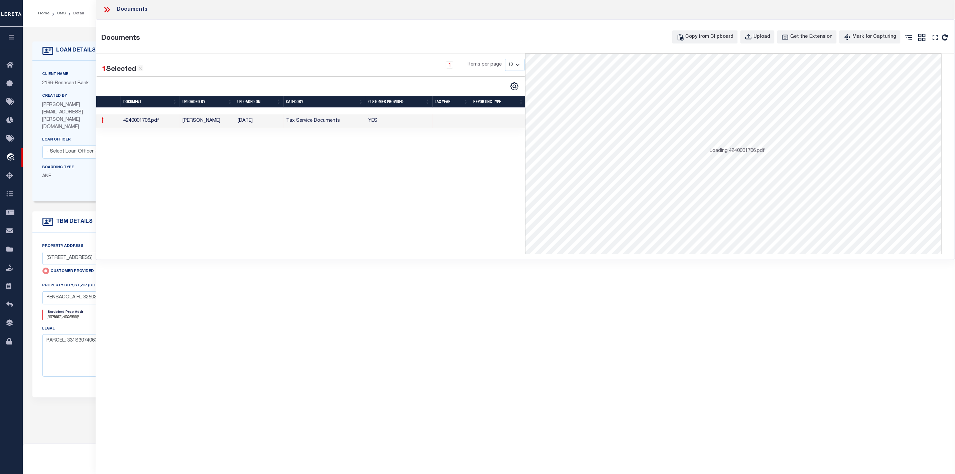
click at [153, 124] on td "4240001706.pdf" at bounding box center [150, 121] width 59 height 14
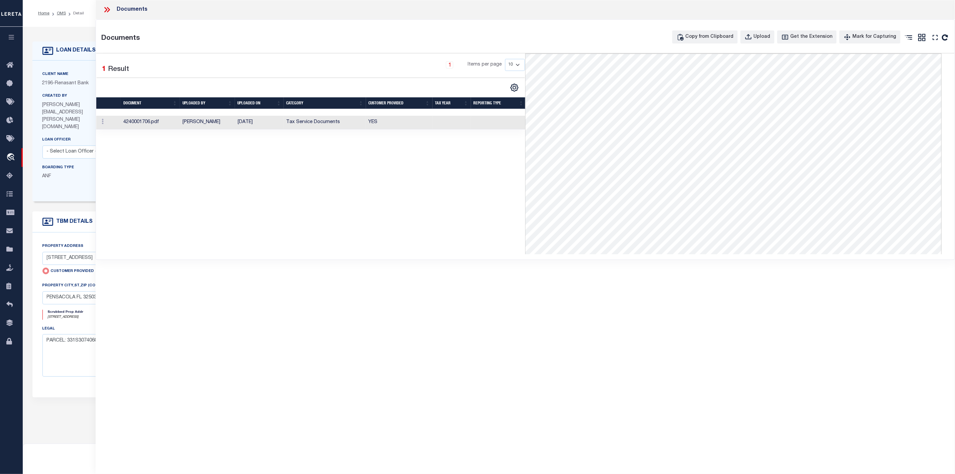
click at [107, 8] on icon at bounding box center [107, 9] width 9 height 9
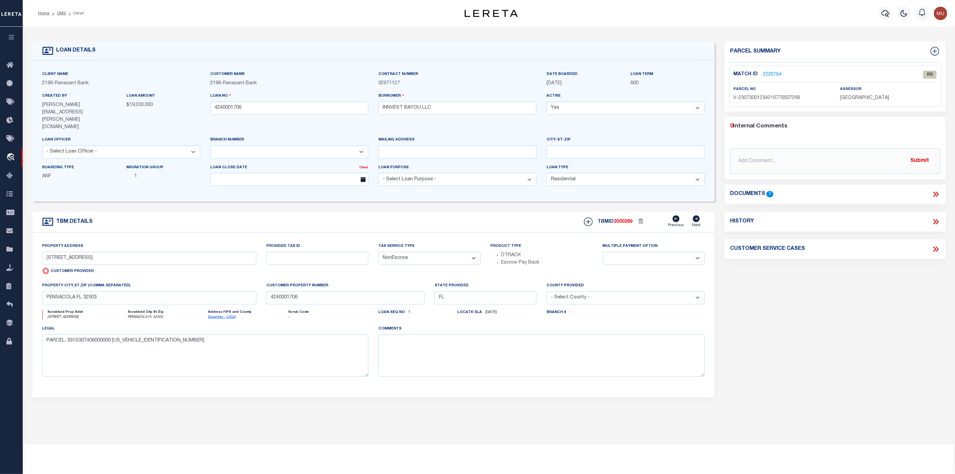
click at [775, 75] on link "2220764" at bounding box center [772, 74] width 19 height 7
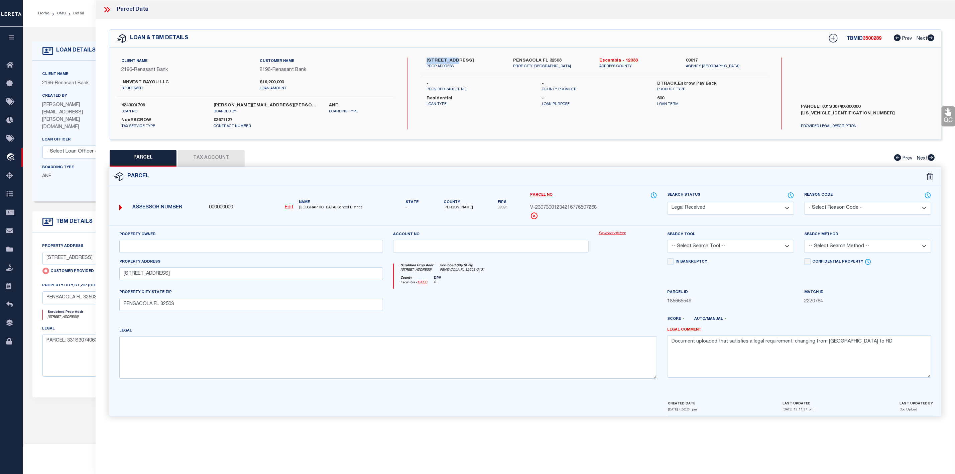
drag, startPoint x: 426, startPoint y: 58, endPoint x: 454, endPoint y: 62, distance: 28.4
click at [454, 62] on label "5109 BAYOU BLVD" at bounding box center [464, 60] width 77 height 7
click at [223, 247] on input "text" at bounding box center [251, 246] width 264 height 13
paste input "INNVEST BAYOU LLC"
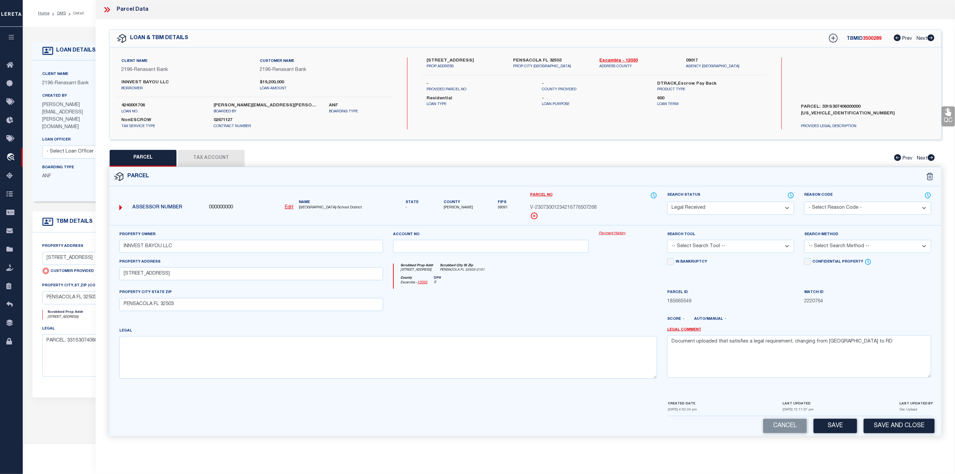
click at [290, 210] on u "Edit" at bounding box center [289, 207] width 9 height 5
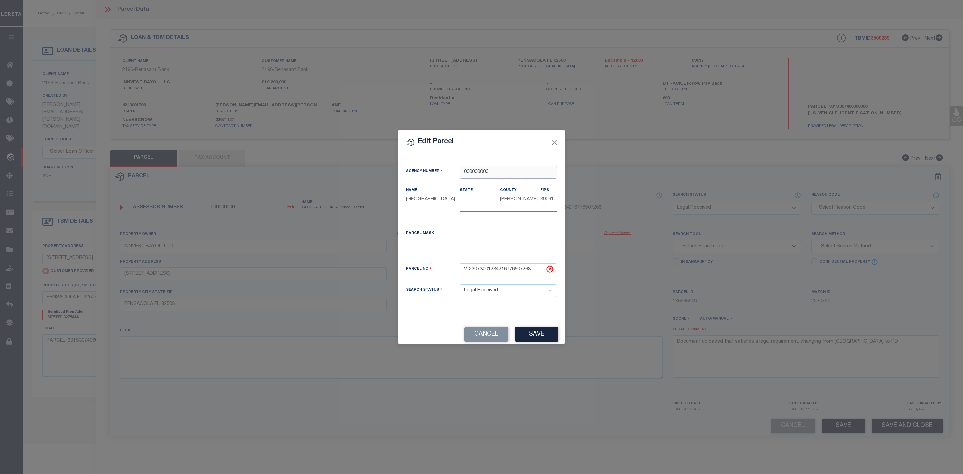
click at [503, 168] on input "000000000" at bounding box center [508, 171] width 97 height 13
click at [519, 175] on div "090170000 : ESCAMBIA COUNTY" at bounding box center [508, 183] width 97 height 19
drag, startPoint x: 536, startPoint y: 275, endPoint x: 427, endPoint y: 281, distance: 109.1
click at [427, 281] on div "Parcel No V-23073001234216776507268" at bounding box center [481, 273] width 161 height 21
paste input "331S307406000000"
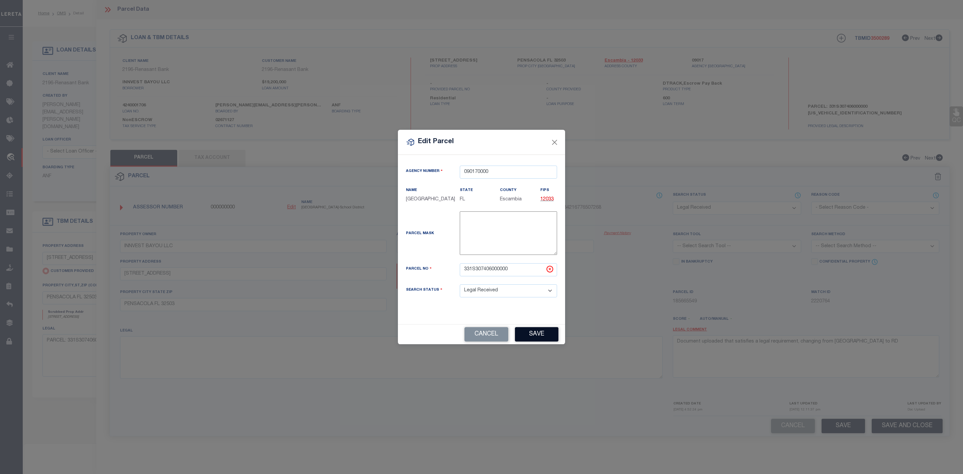
click at [537, 340] on button "Save" at bounding box center [536, 334] width 43 height 14
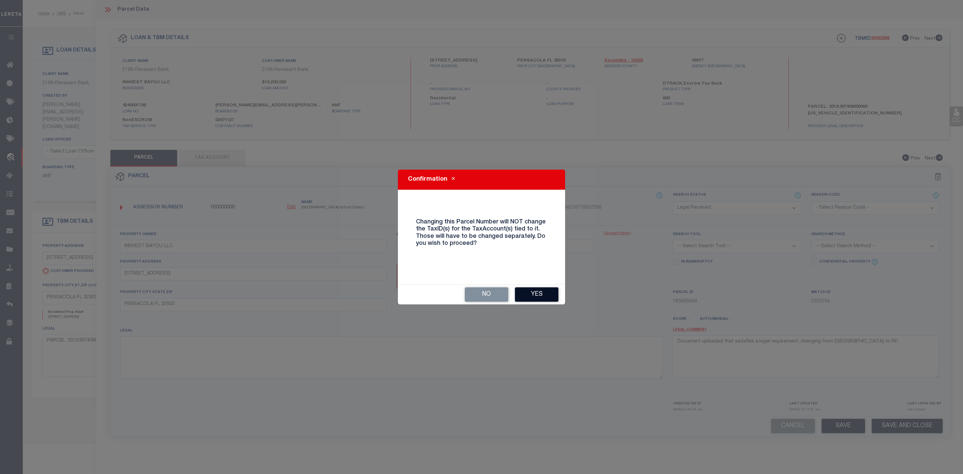
click at [547, 293] on button "Yes" at bounding box center [536, 294] width 43 height 14
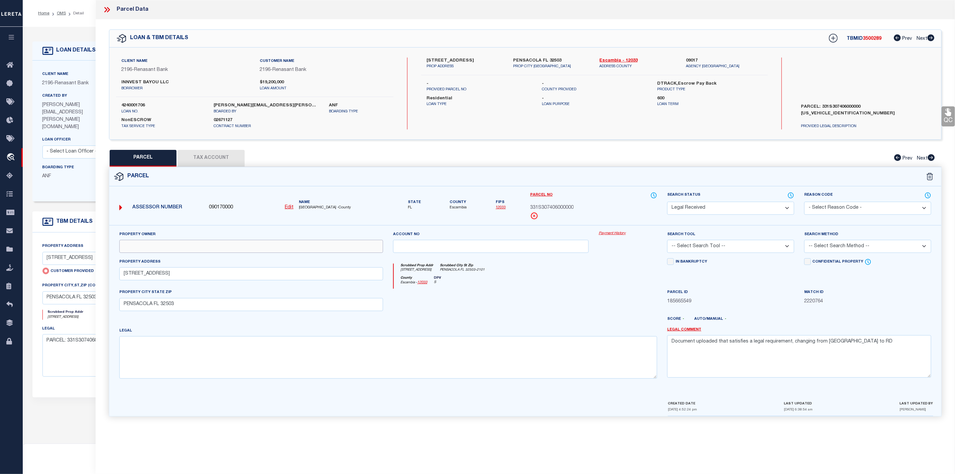
click at [166, 249] on input "text" at bounding box center [251, 246] width 264 height 13
click at [196, 250] on input "text" at bounding box center [251, 246] width 264 height 13
paste input "INNVEST BAYOU LLC"
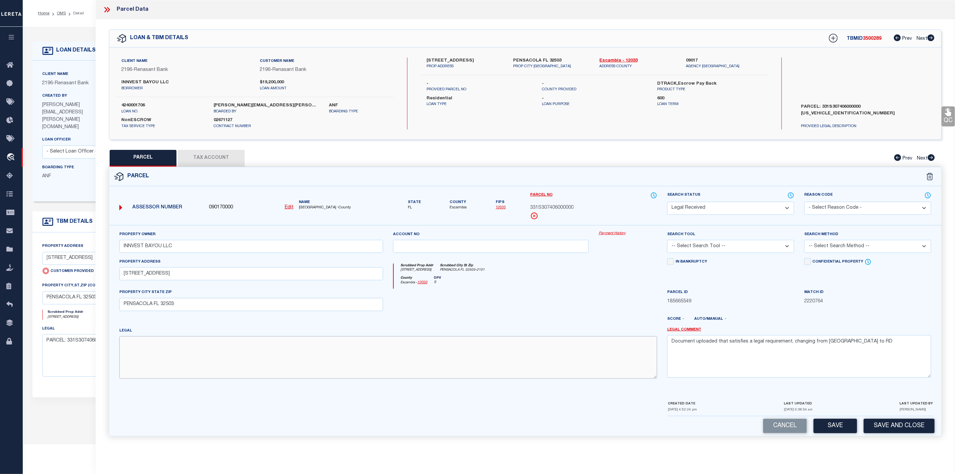
click at [168, 360] on textarea at bounding box center [388, 357] width 538 height 42
paste textarea "BEG AT THE NE COR OF SEC N 63 DEG 42 MIN 00 SEC W ALG THE N LINE OF SEC 1853 86…"
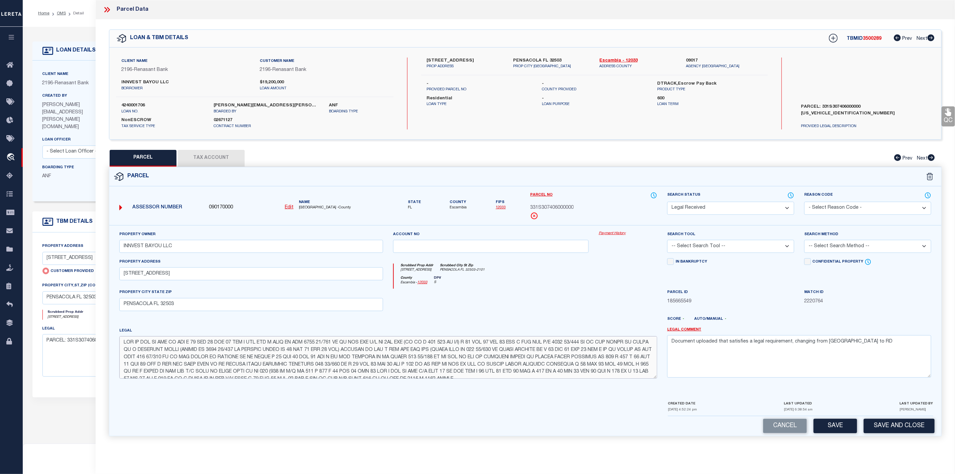
scroll to position [4, 0]
drag, startPoint x: 855, startPoint y: 344, endPoint x: 669, endPoint y: 347, distance: 186.5
click at [669, 347] on textarea "Document uploaded that satisfies a legal requirement, changing from ND to RD" at bounding box center [799, 356] width 264 height 42
click at [710, 248] on select "-- Select Search Tool -- 3rd Party Website Agency File Agency Website ATLS CNV-…" at bounding box center [730, 246] width 127 height 13
click at [667, 242] on select "-- Select Search Tool -- 3rd Party Website Agency File Agency Website ATLS CNV-…" at bounding box center [730, 246] width 127 height 13
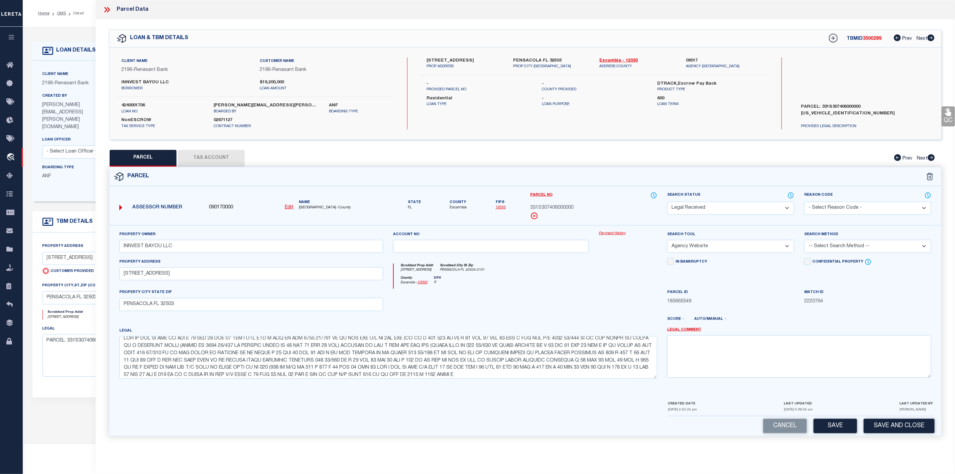
click at [839, 247] on select "-- Select Search Method -- Property Address Legal Liability Info Provided" at bounding box center [867, 246] width 127 height 13
click at [804, 242] on select "-- Select Search Method -- Property Address Legal Liability Info Provided" at bounding box center [867, 246] width 127 height 13
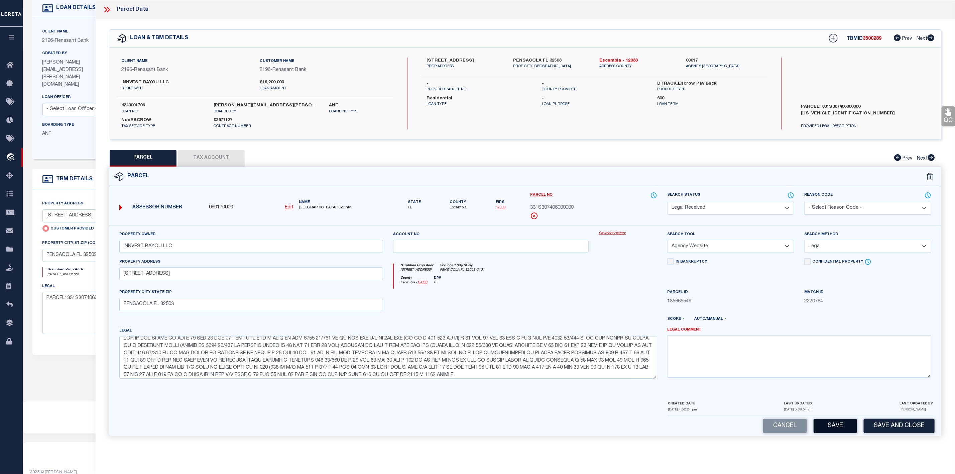
click at [844, 431] on button "Save" at bounding box center [834, 425] width 43 height 14
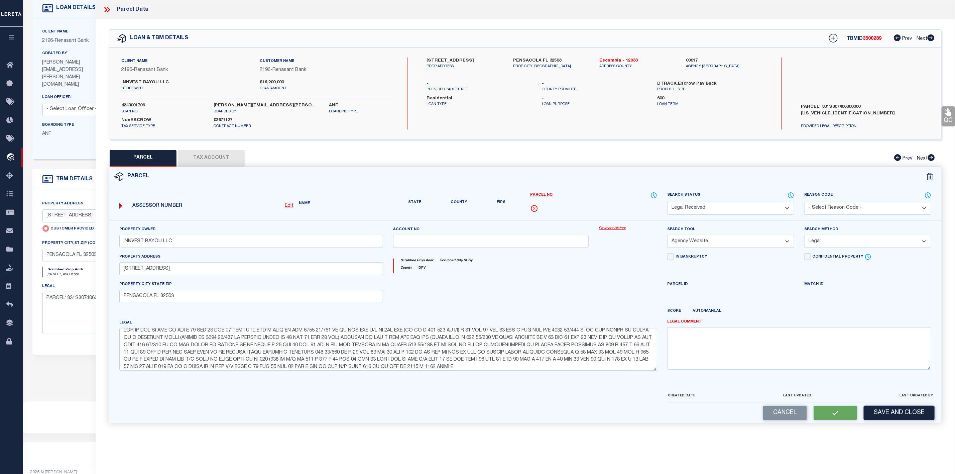
scroll to position [0, 0]
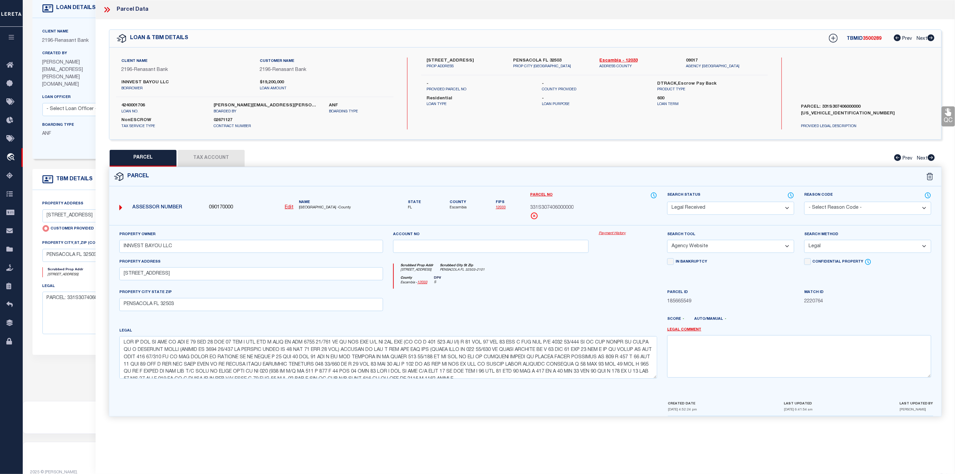
click at [224, 160] on button "Tax Account" at bounding box center [211, 158] width 67 height 17
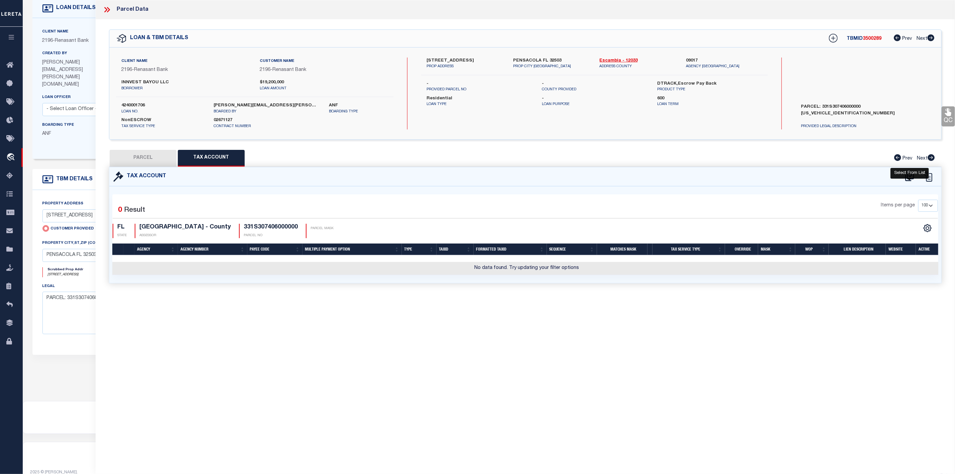
click at [908, 175] on icon at bounding box center [909, 176] width 11 height 11
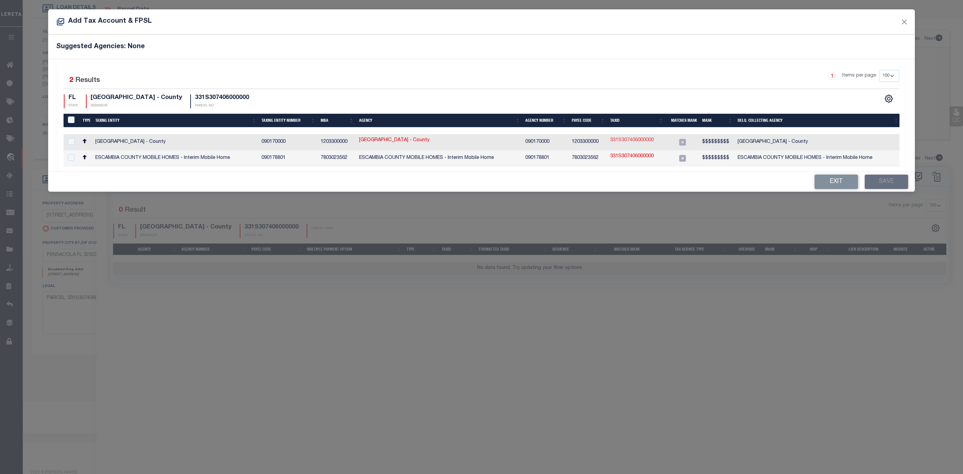
click at [638, 138] on link "331S307406000000" at bounding box center [631, 140] width 43 height 7
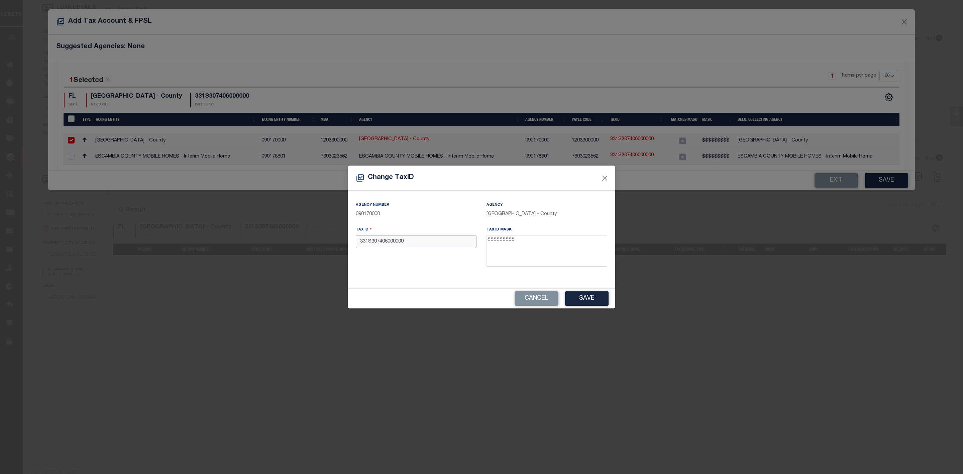
drag, startPoint x: 411, startPoint y: 241, endPoint x: 351, endPoint y: 245, distance: 60.0
click at [351, 245] on div "Tax ID 331S307406000000" at bounding box center [416, 247] width 131 height 43
paste input "03356155"
click at [370, 240] on input "033561550" at bounding box center [416, 241] width 121 height 13
click at [395, 246] on input "033561550" at bounding box center [416, 241] width 121 height 13
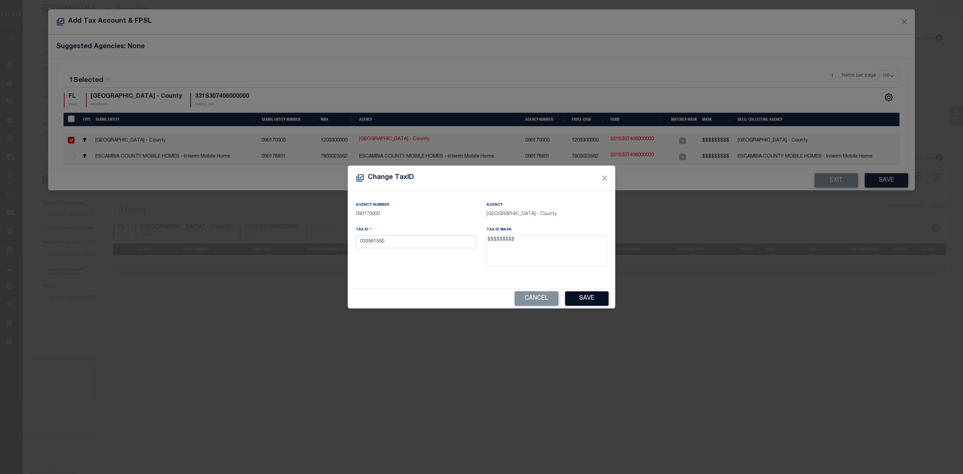
click at [581, 298] on button "Save" at bounding box center [586, 298] width 43 height 14
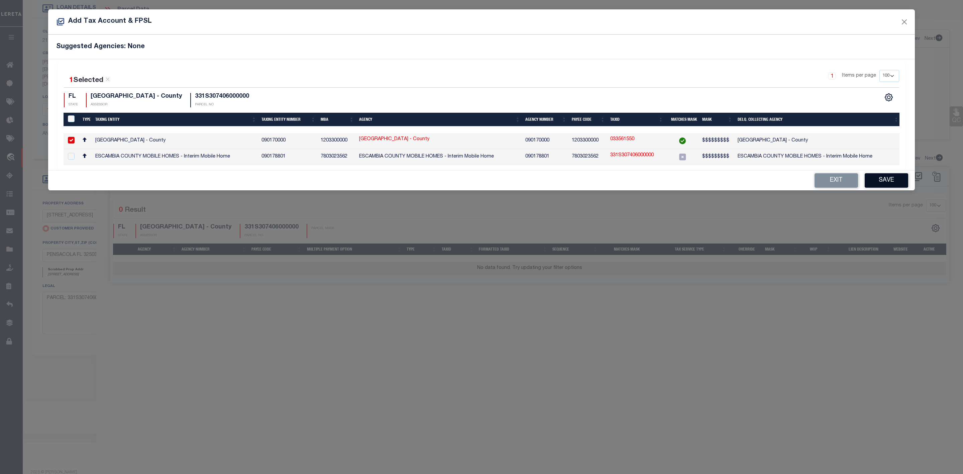
click at [890, 183] on button "Save" at bounding box center [885, 180] width 43 height 14
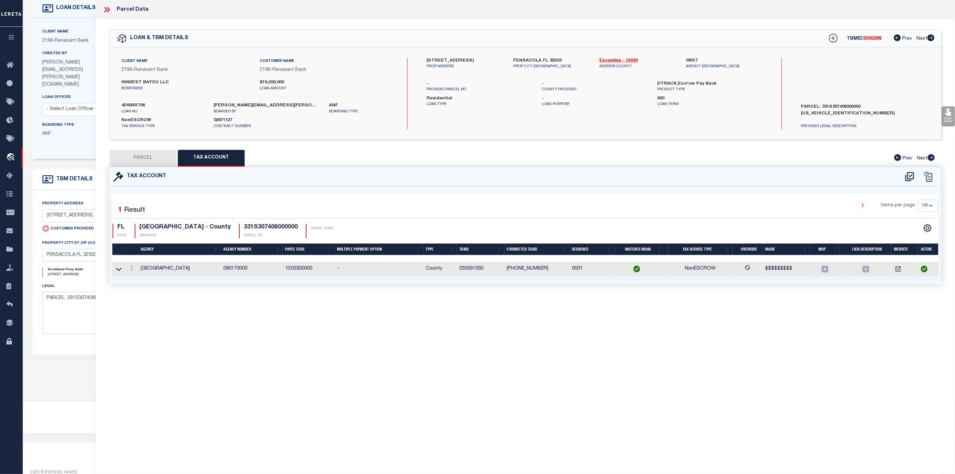
click at [877, 40] on span "3500289" at bounding box center [872, 38] width 19 height 5
click at [133, 106] on label "4240001706" at bounding box center [162, 105] width 82 height 7
click at [140, 160] on button "PARCEL" at bounding box center [143, 158] width 67 height 17
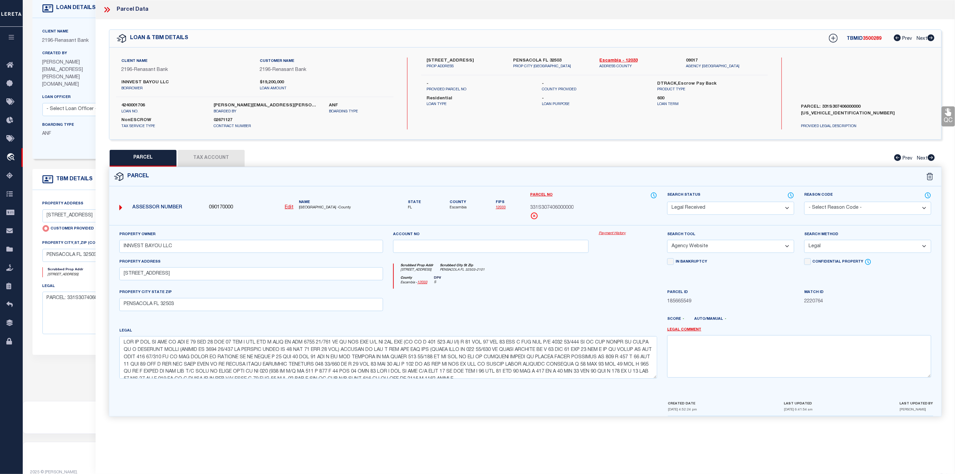
click at [461, 210] on span "Escambia" at bounding box center [458, 208] width 17 height 6
drag, startPoint x: 527, startPoint y: 206, endPoint x: 581, endPoint y: 207, distance: 53.8
click at [581, 207] on div "Parcel No 331S307406000000" at bounding box center [593, 208] width 137 height 33
click at [215, 152] on button "Tax Account" at bounding box center [211, 158] width 67 height 17
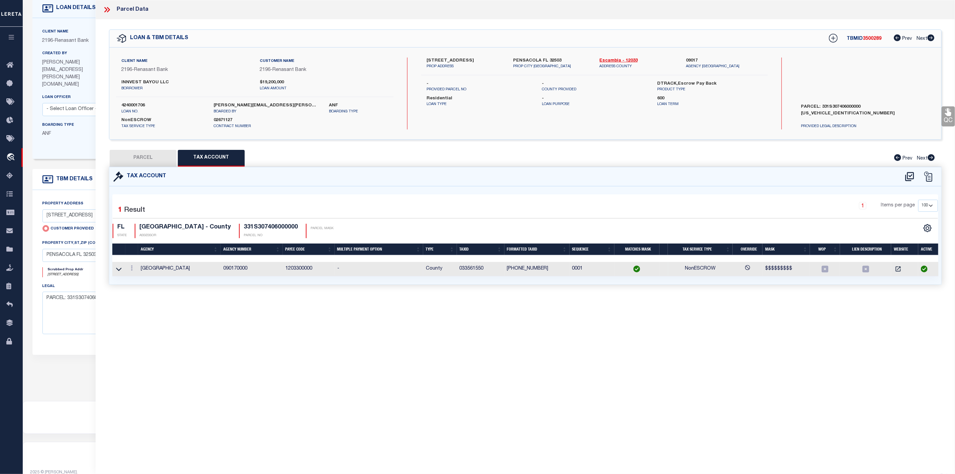
click at [479, 269] on td "033561550" at bounding box center [480, 269] width 47 height 14
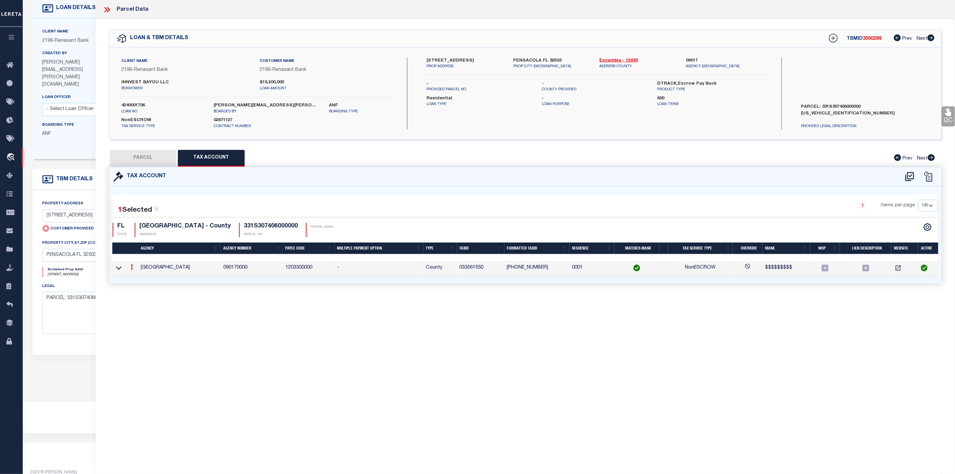
click at [479, 269] on td "033561550" at bounding box center [480, 268] width 47 height 14
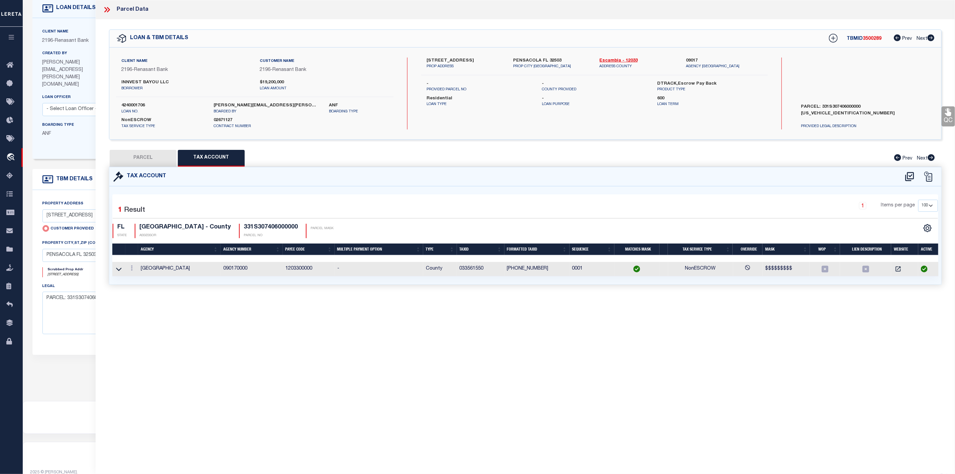
click at [107, 10] on icon at bounding box center [107, 9] width 9 height 9
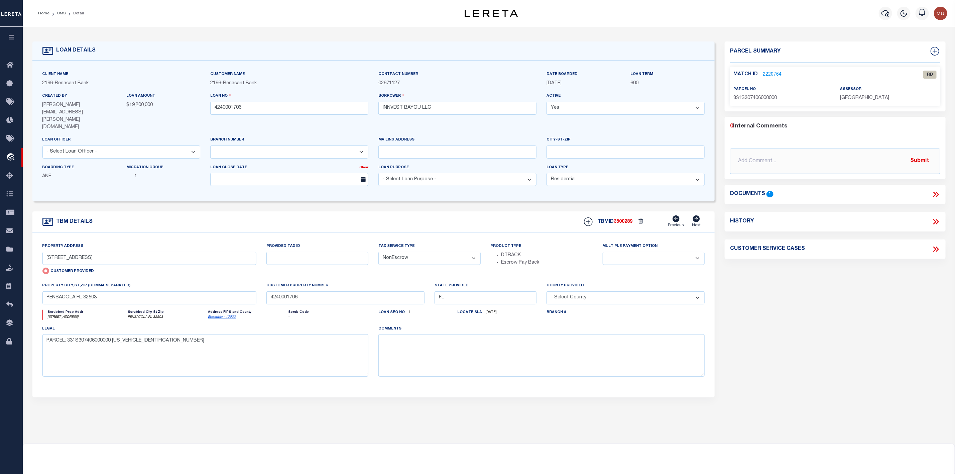
click at [767, 73] on link "2220764" at bounding box center [772, 74] width 19 height 7
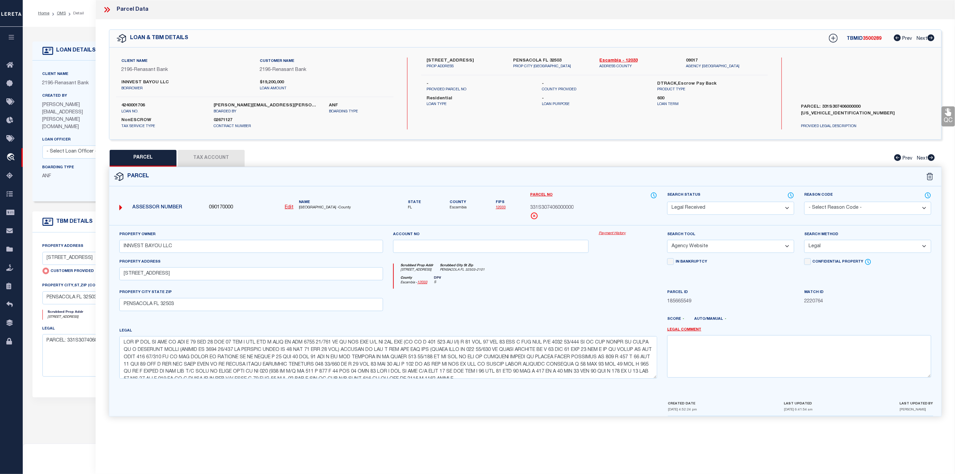
click at [735, 208] on select "Automated Search Bad Parcel Complete Duplicate Parcel High Dollar Reporting In …" at bounding box center [730, 208] width 127 height 13
click at [667, 202] on select "Automated Search Bad Parcel Complete Duplicate Parcel High Dollar Reporting In …" at bounding box center [730, 208] width 127 height 13
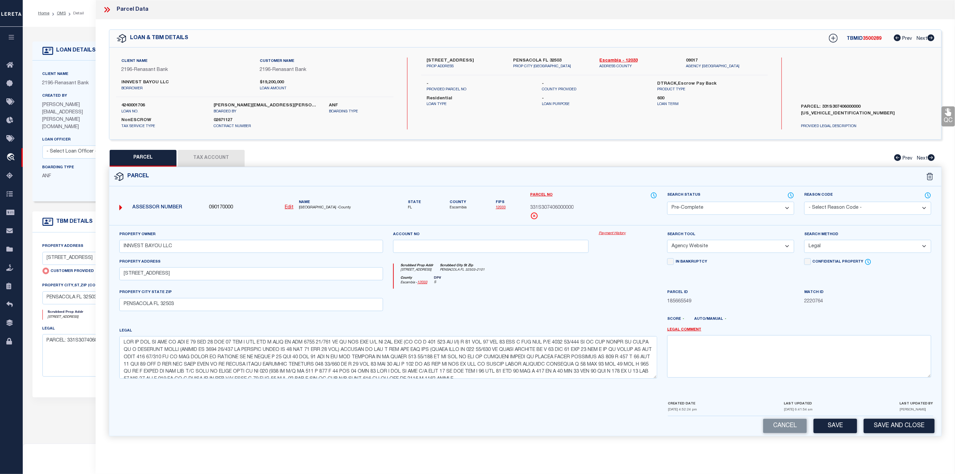
scroll to position [42, 0]
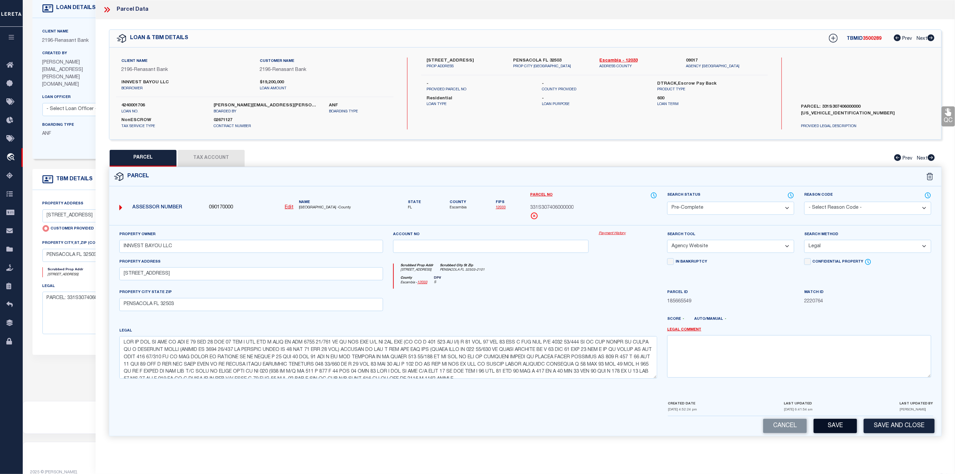
click at [839, 426] on button "Save" at bounding box center [834, 425] width 43 height 14
click at [107, 8] on icon at bounding box center [108, 9] width 3 height 5
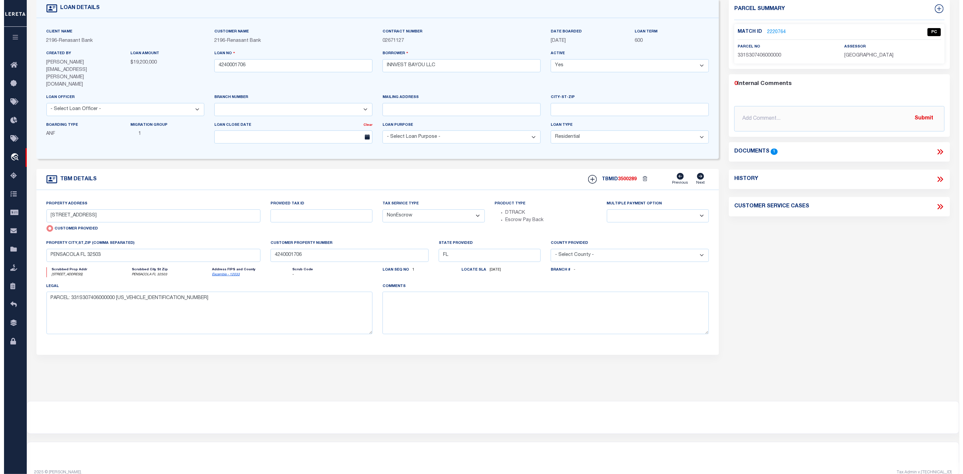
scroll to position [0, 0]
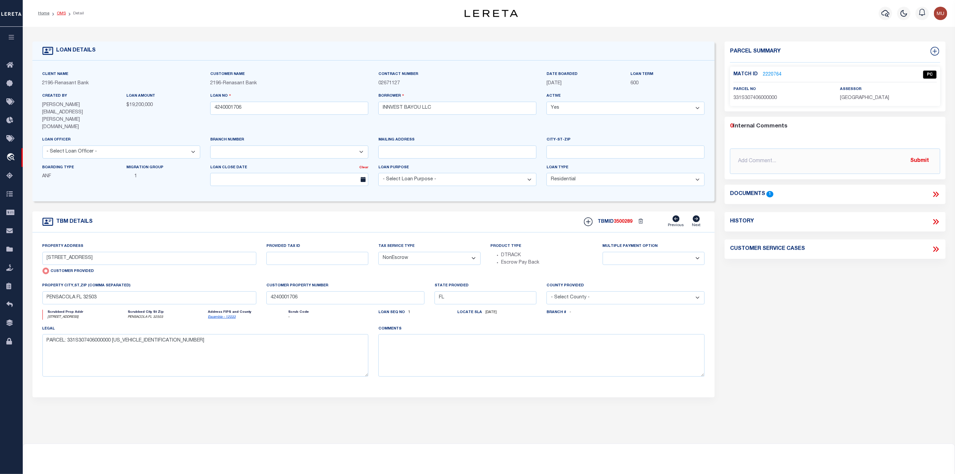
click at [60, 14] on link "OMS" at bounding box center [61, 13] width 9 height 4
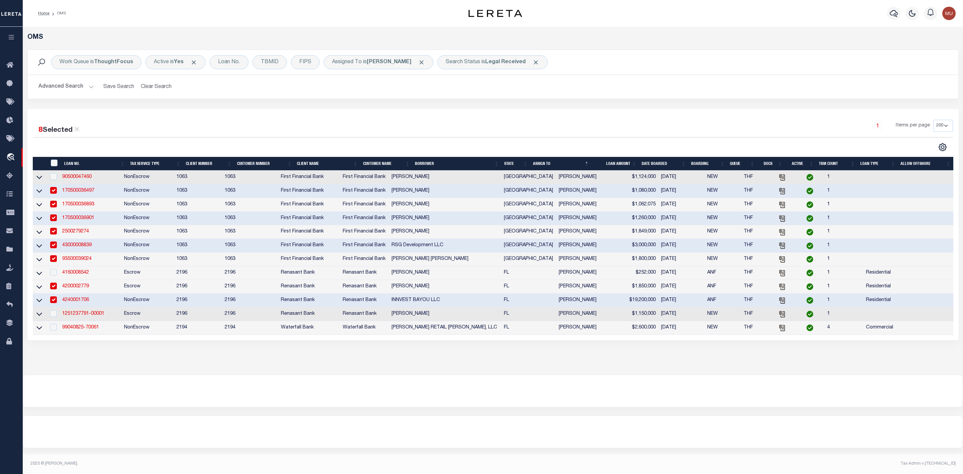
click at [62, 14] on li "OMS" at bounding box center [57, 13] width 16 height 6
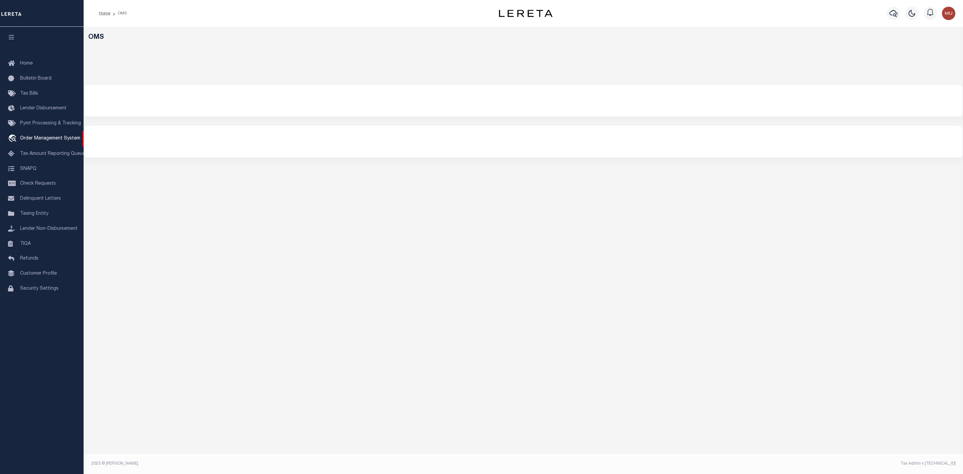
select select "200"
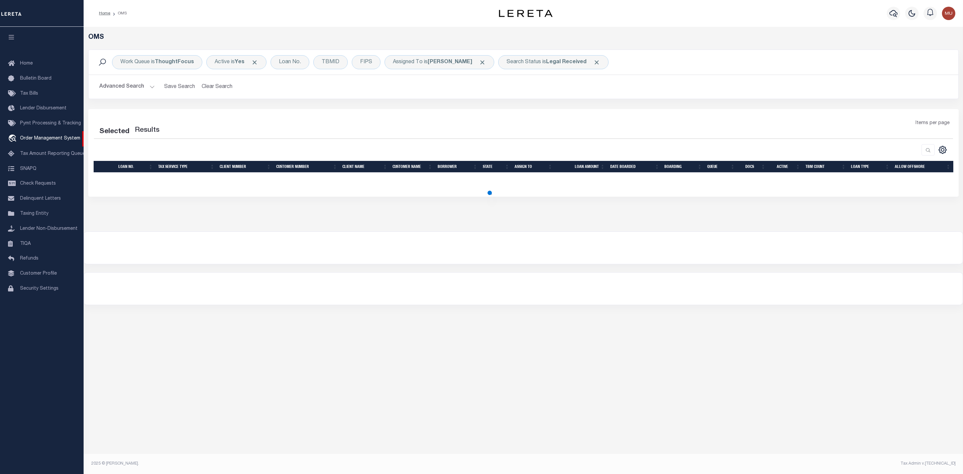
select select "200"
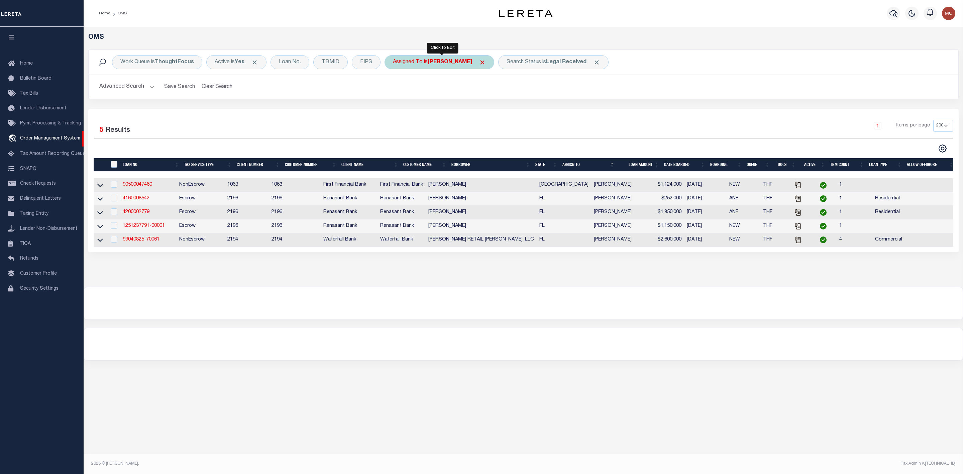
click at [459, 65] on b "[PERSON_NAME]" at bounding box center [449, 61] width 44 height 5
select select "[PERSON_NAME]"
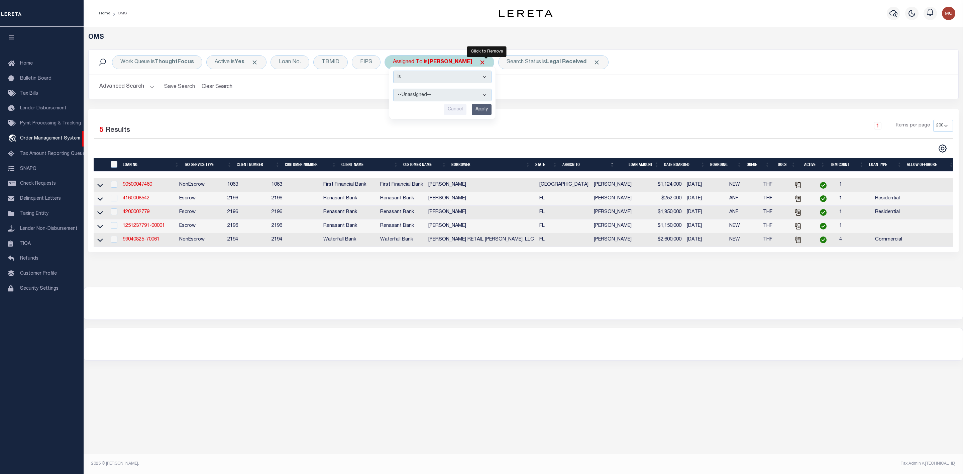
click at [486, 62] on span "Click to Remove" at bounding box center [482, 62] width 7 height 7
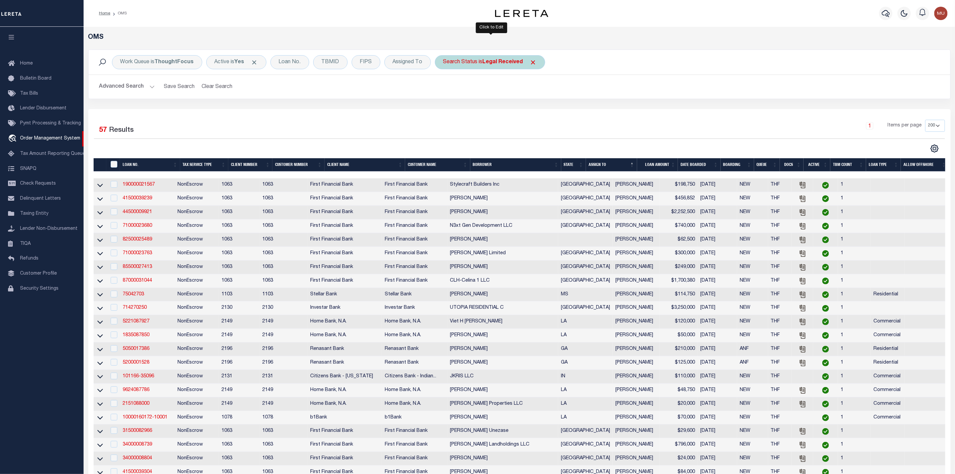
click at [480, 64] on div "Search Status is Legal Received" at bounding box center [490, 62] width 110 height 14
click at [472, 95] on select "Automated Search Bad Parcel Complete Duplicate Parcel High Dollar Reporting In …" at bounding box center [492, 95] width 98 height 13
select select "IP"
click at [445, 89] on select "Automated Search Bad Parcel Complete Duplicate Parcel High Dollar Reporting In …" at bounding box center [492, 95] width 98 height 13
click at [539, 110] on input "Apply" at bounding box center [532, 109] width 20 height 11
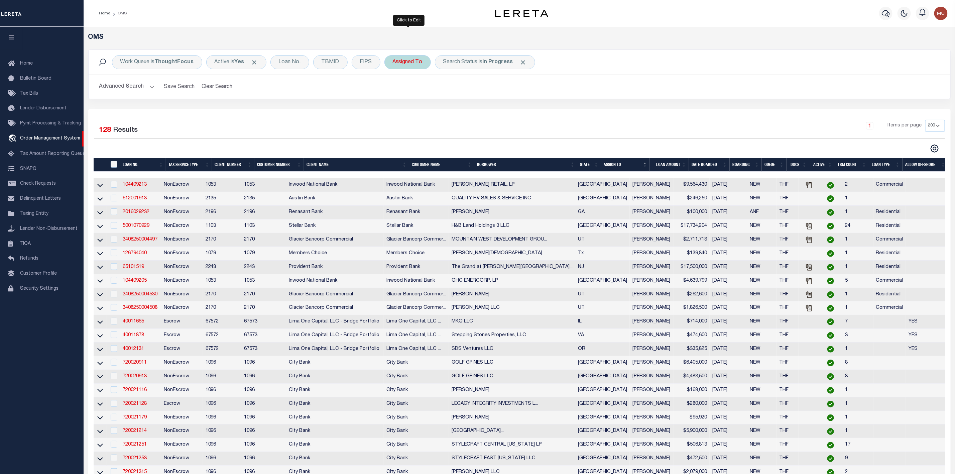
click at [410, 63] on div "Assigned To" at bounding box center [407, 62] width 46 height 14
click at [409, 95] on select "--Unassigned-- [PERSON_NAME] [PERSON_NAME] [PERSON_NAME] [PERSON_NAME], [PERSON…" at bounding box center [442, 95] width 98 height 13
select select "[PERSON_NAME]"
click at [394, 89] on select "--Unassigned-- [PERSON_NAME] [PERSON_NAME] [PERSON_NAME] [PERSON_NAME], [PERSON…" at bounding box center [442, 95] width 98 height 13
click at [489, 113] on input "Apply" at bounding box center [482, 109] width 20 height 11
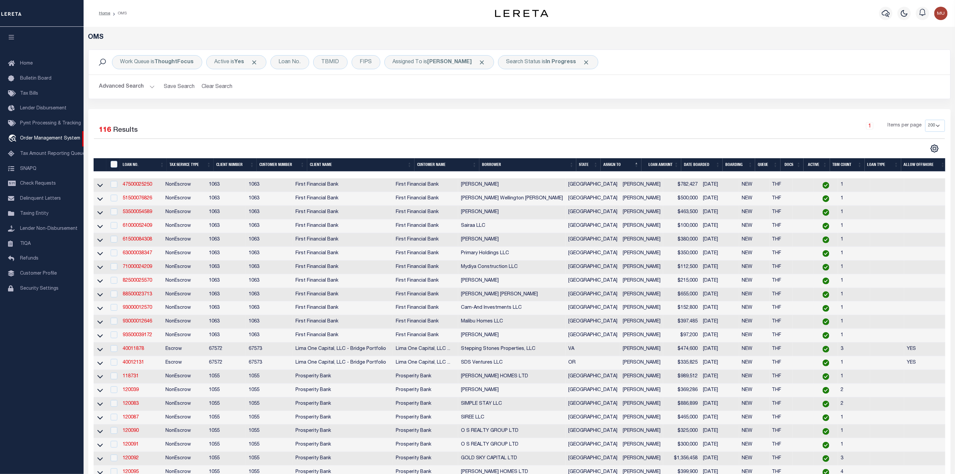
click at [151, 89] on button "Advanced Search" at bounding box center [126, 86] width 55 height 13
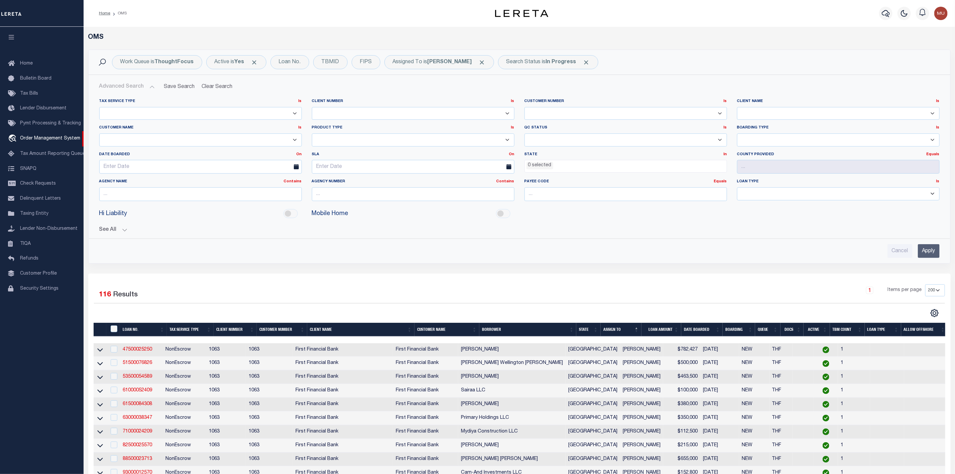
click at [550, 165] on li "0 selected" at bounding box center [539, 165] width 27 height 7
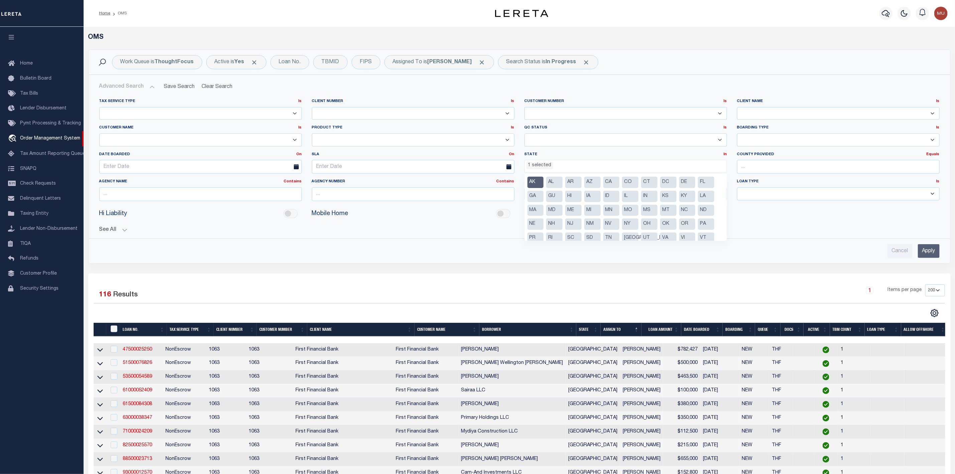
click at [627, 238] on li "[GEOGRAPHIC_DATA]" at bounding box center [630, 237] width 16 height 11
click at [537, 181] on li "AK" at bounding box center [535, 181] width 16 height 11
select select "[GEOGRAPHIC_DATA]"
click at [928, 253] on input "Apply" at bounding box center [929, 251] width 22 height 14
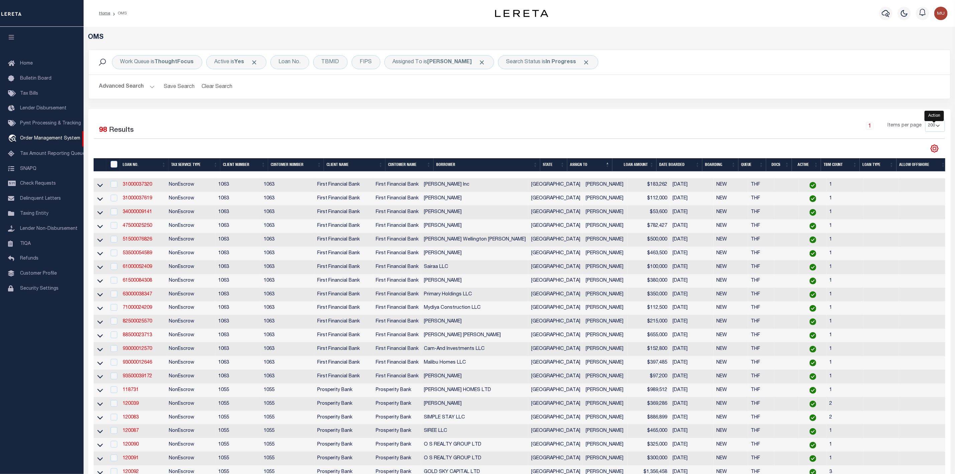
click at [935, 147] on icon "" at bounding box center [934, 148] width 9 height 9
click at [895, 162] on link "CSV" at bounding box center [906, 159] width 65 height 13
click at [114, 184] on input "checkbox" at bounding box center [114, 184] width 7 height 7
checkbox input "true"
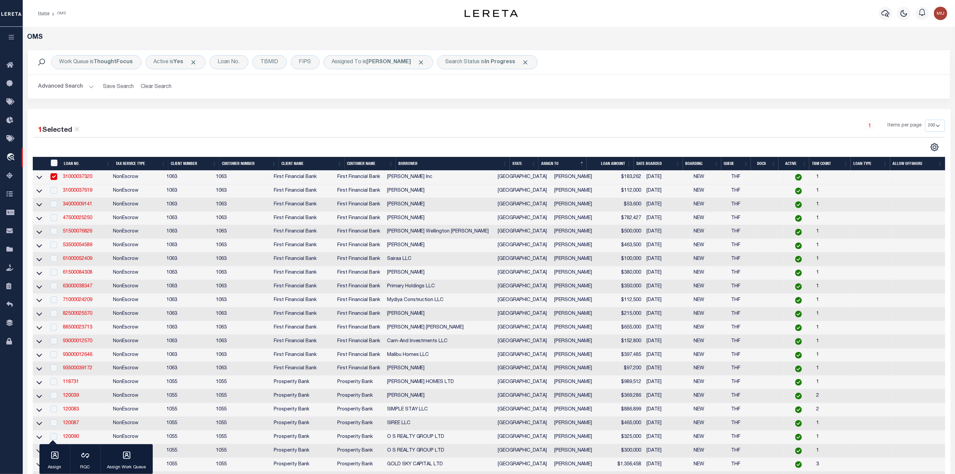
click at [115, 198] on td "NonEscrow" at bounding box center [136, 191] width 53 height 14
checkbox input "true"
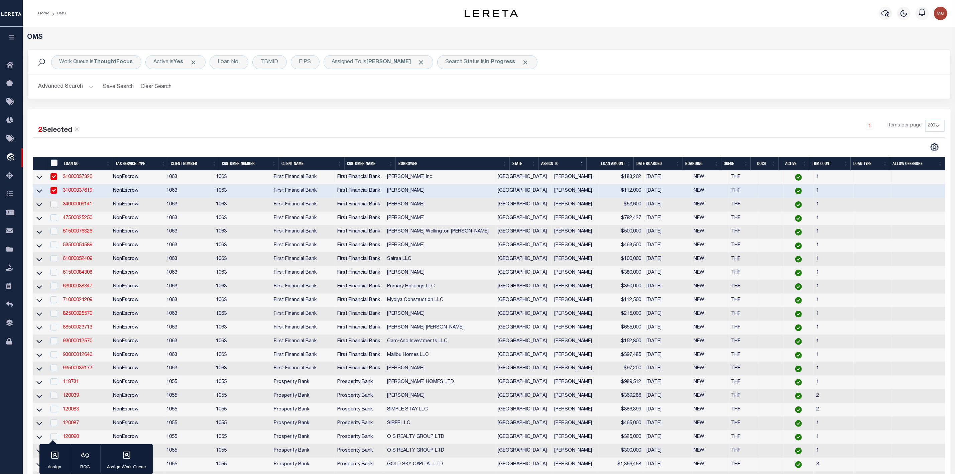
click at [53, 207] on input "checkbox" at bounding box center [53, 204] width 7 height 7
checkbox input "true"
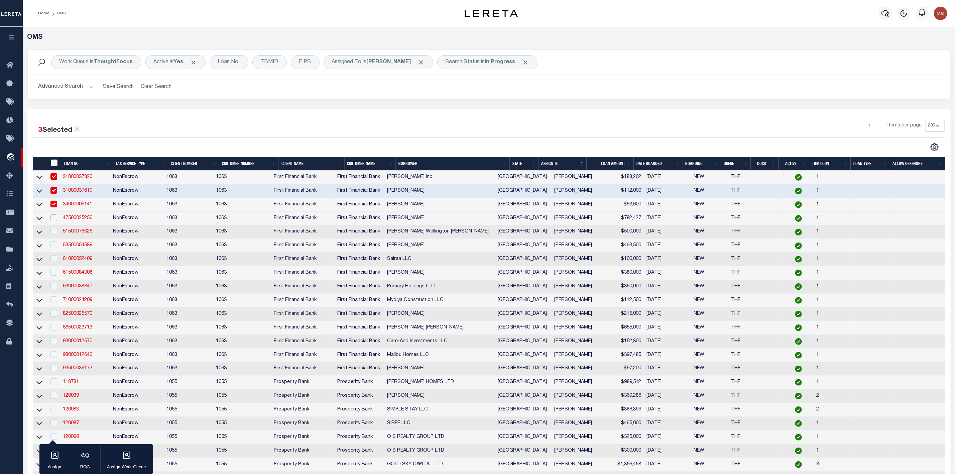
click at [51, 220] on input "checkbox" at bounding box center [53, 217] width 7 height 7
checkbox input "true"
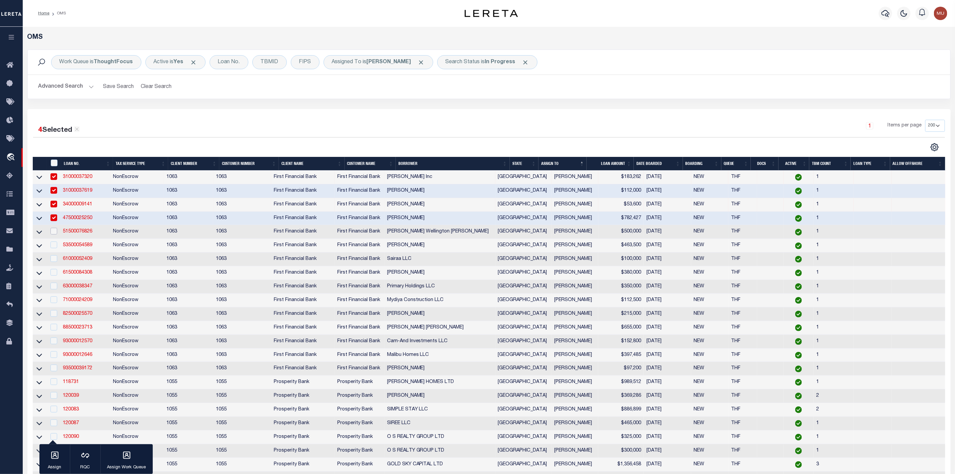
click at [54, 230] on input "checkbox" at bounding box center [53, 231] width 7 height 7
checkbox input "true"
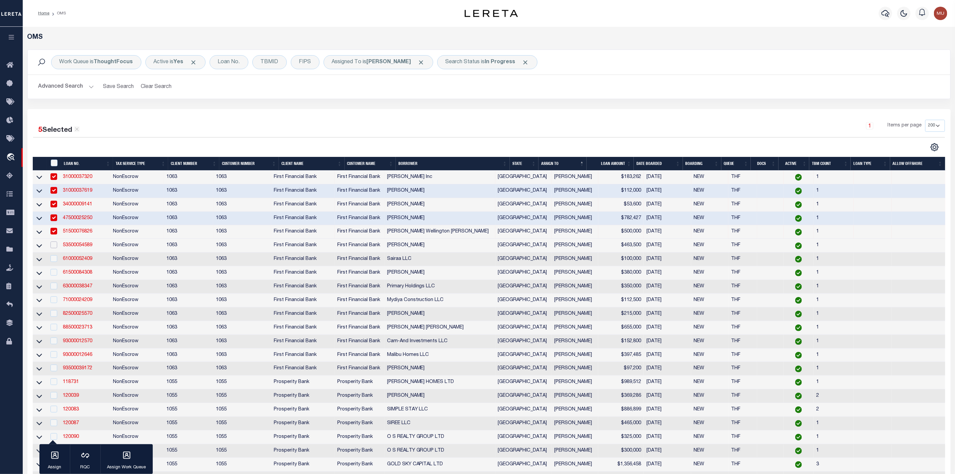
click at [54, 248] on input "checkbox" at bounding box center [53, 244] width 7 height 7
checkbox input "true"
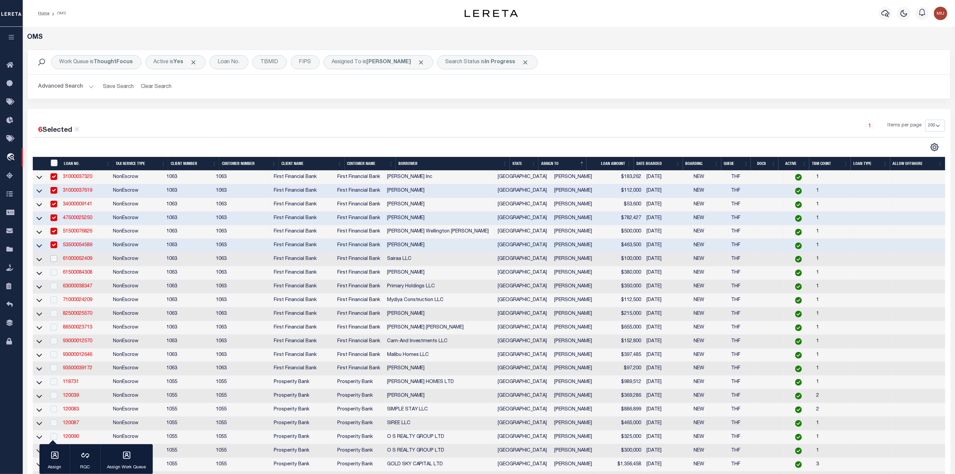
click at [54, 261] on input "checkbox" at bounding box center [53, 258] width 7 height 7
checkbox input "true"
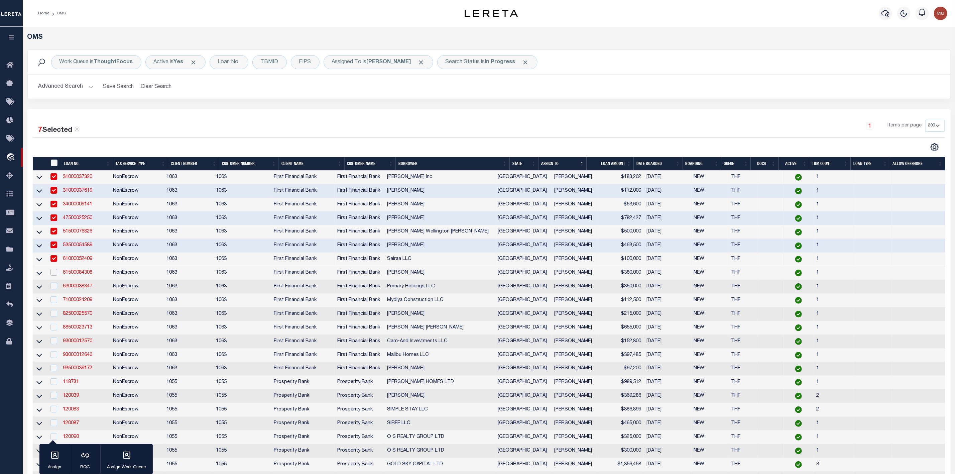
click at [55, 275] on input "checkbox" at bounding box center [53, 272] width 7 height 7
checkbox input "true"
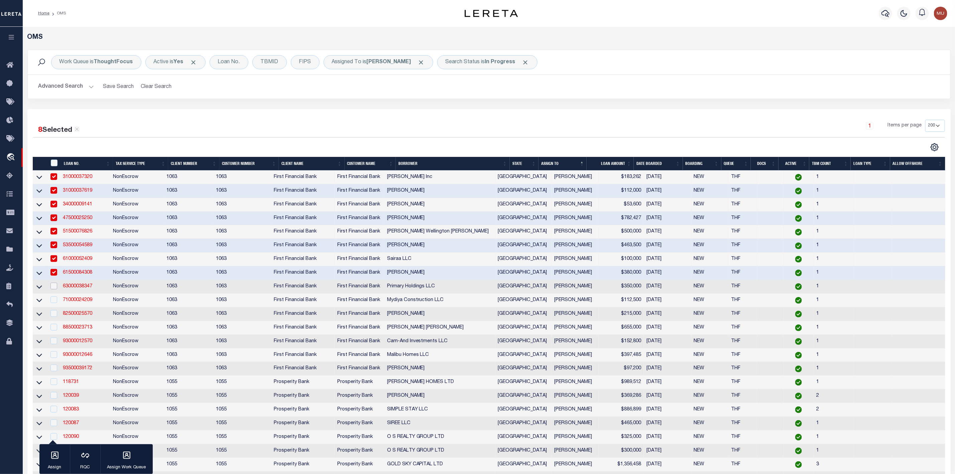
click at [55, 288] on input "checkbox" at bounding box center [53, 285] width 7 height 7
checkbox input "true"
click at [54, 300] on input "checkbox" at bounding box center [53, 299] width 7 height 7
checkbox input "true"
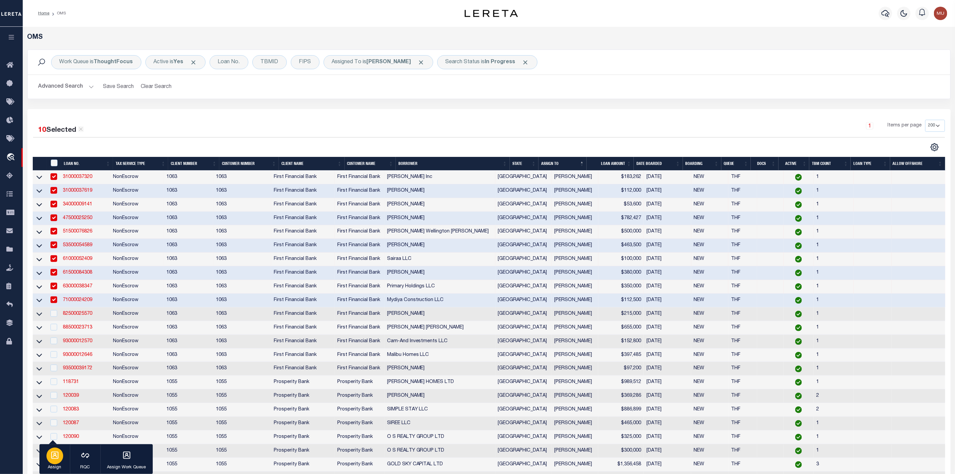
click at [55, 463] on div "button" at bounding box center [54, 455] width 17 height 17
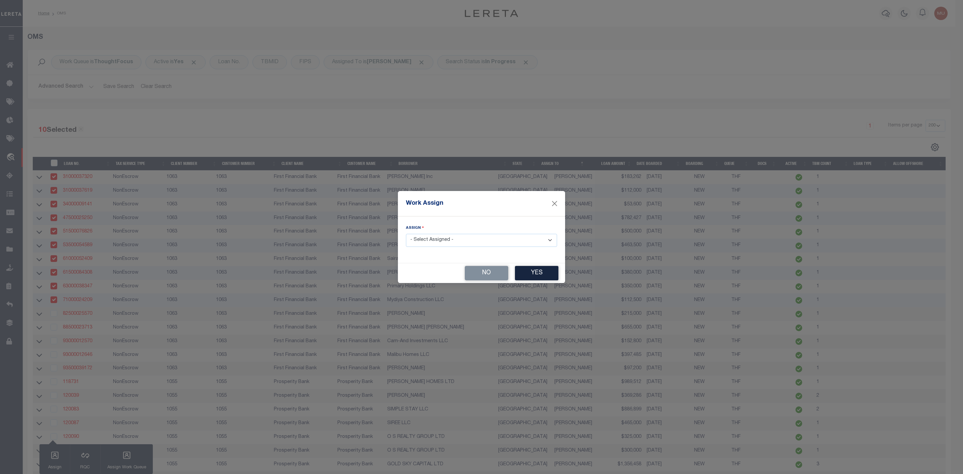
click at [433, 240] on select "- Select Assigned - --Unassigned-- [PERSON_NAME] [PERSON_NAME] [PERSON_NAME] [P…" at bounding box center [481, 240] width 151 height 13
select select "[PERSON_NAME]"
click at [406, 234] on select "- Select Assigned - --Unassigned-- [PERSON_NAME] [PERSON_NAME] [PERSON_NAME] [P…" at bounding box center [481, 240] width 151 height 13
click at [551, 273] on button "Yes" at bounding box center [536, 273] width 43 height 14
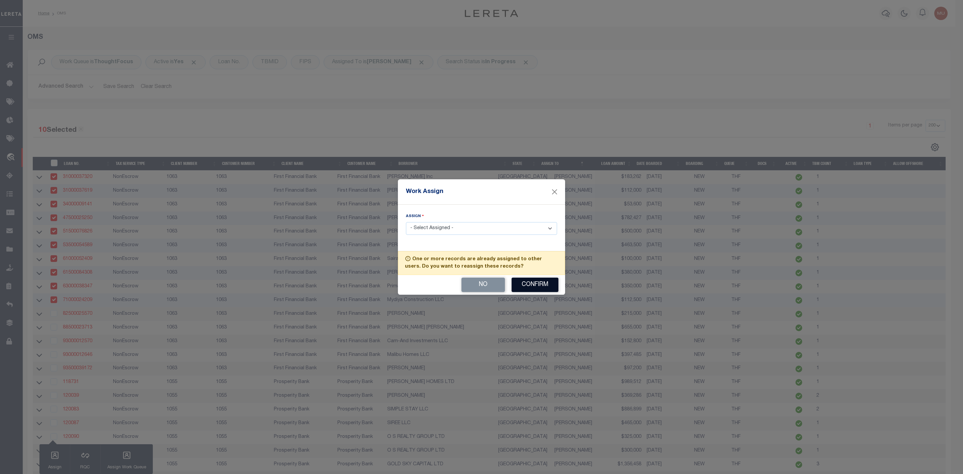
click at [540, 284] on button "Confirm" at bounding box center [534, 284] width 47 height 14
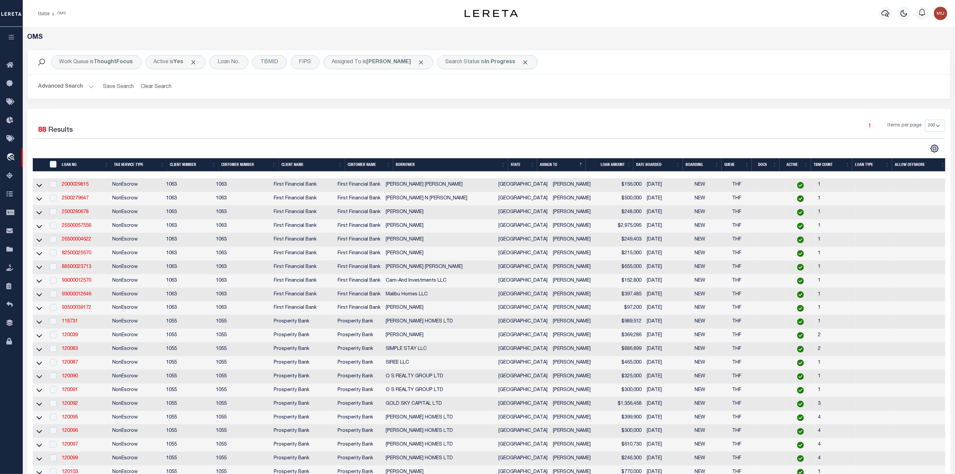
click at [468, 102] on div "Work Queue is ThoughtFocus Active is Yes Loan No. TBMID FIPS Assigned To is [PE…" at bounding box center [488, 78] width 933 height 59
click at [55, 255] on input "checkbox" at bounding box center [53, 252] width 7 height 7
checkbox input "true"
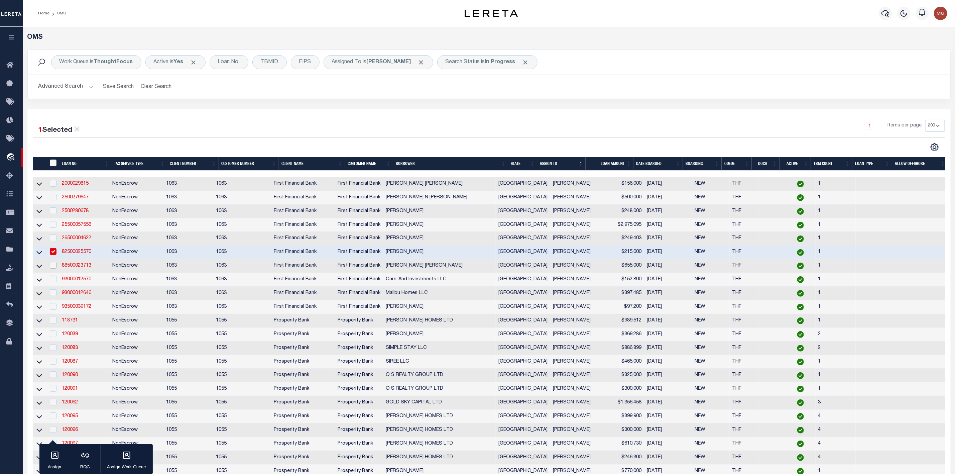
click at [54, 264] on input "checkbox" at bounding box center [53, 265] width 7 height 7
checkbox input "true"
click at [53, 282] on input "checkbox" at bounding box center [53, 278] width 7 height 7
checkbox input "true"
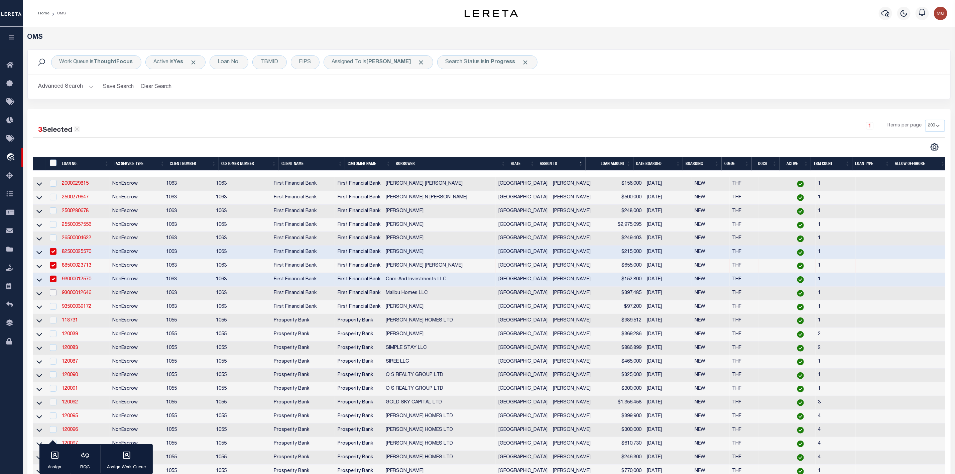
click at [51, 292] on input "checkbox" at bounding box center [53, 292] width 7 height 7
checkbox input "true"
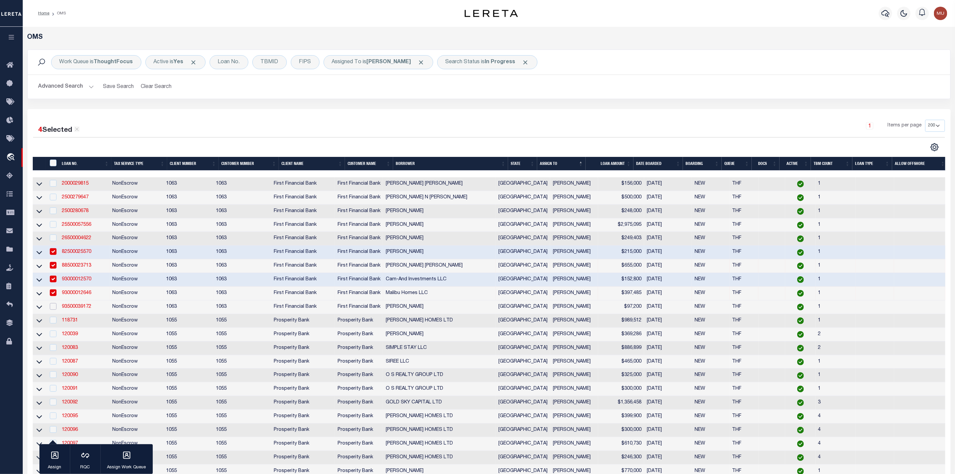
click at [53, 309] on input "checkbox" at bounding box center [53, 306] width 7 height 7
checkbox input "true"
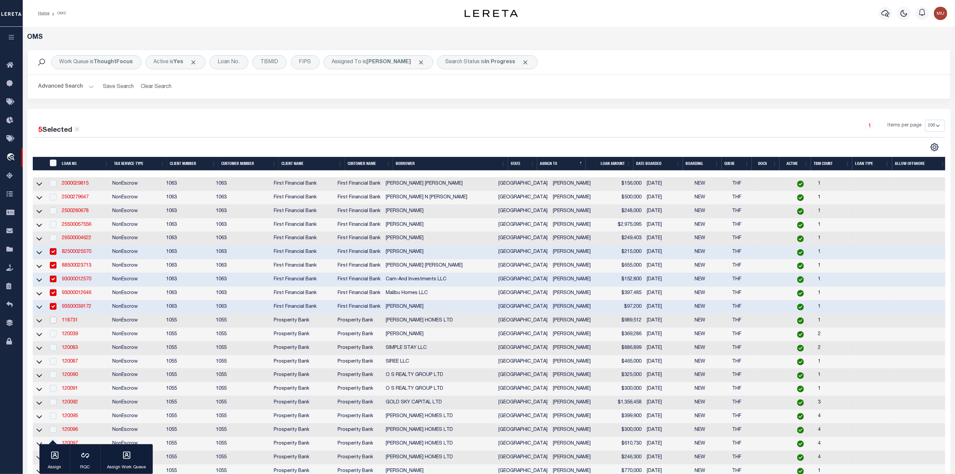
click at [51, 321] on input "checkbox" at bounding box center [53, 319] width 7 height 7
checkbox input "true"
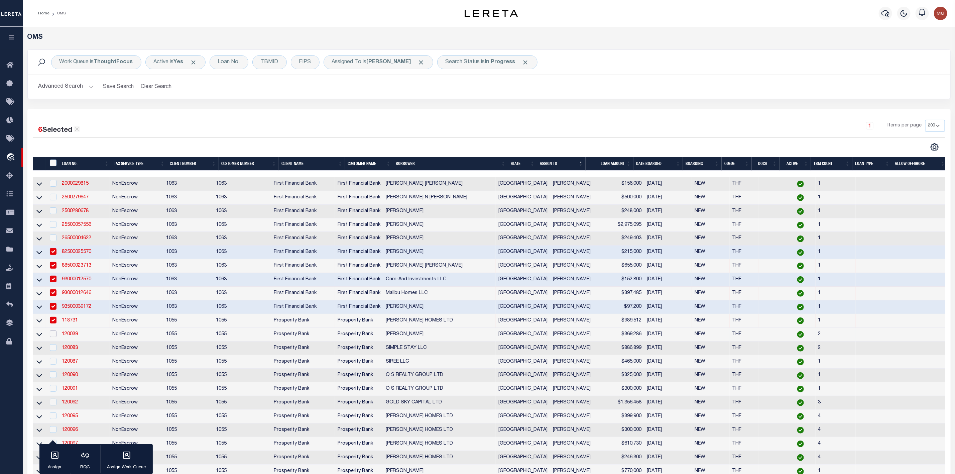
click at [52, 334] on input "checkbox" at bounding box center [53, 333] width 7 height 7
checkbox input "true"
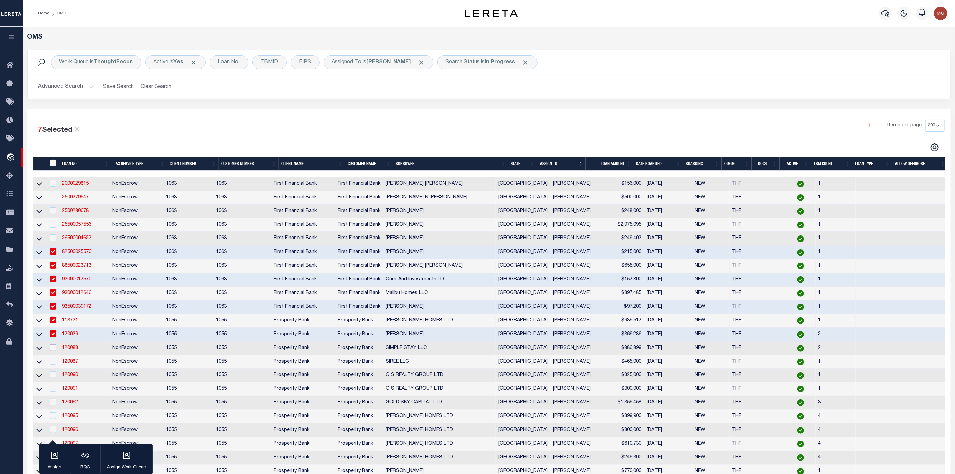
click at [53, 348] on input "checkbox" at bounding box center [53, 347] width 7 height 7
checkbox input "true"
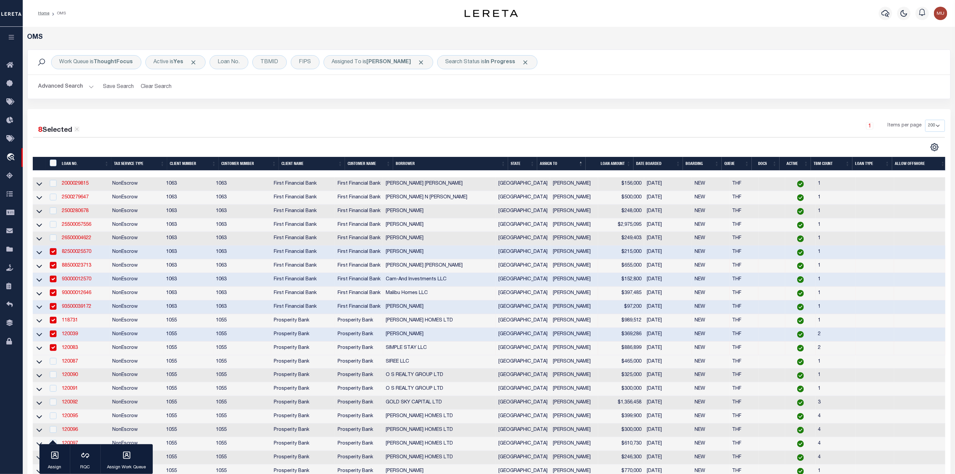
scroll to position [100, 0]
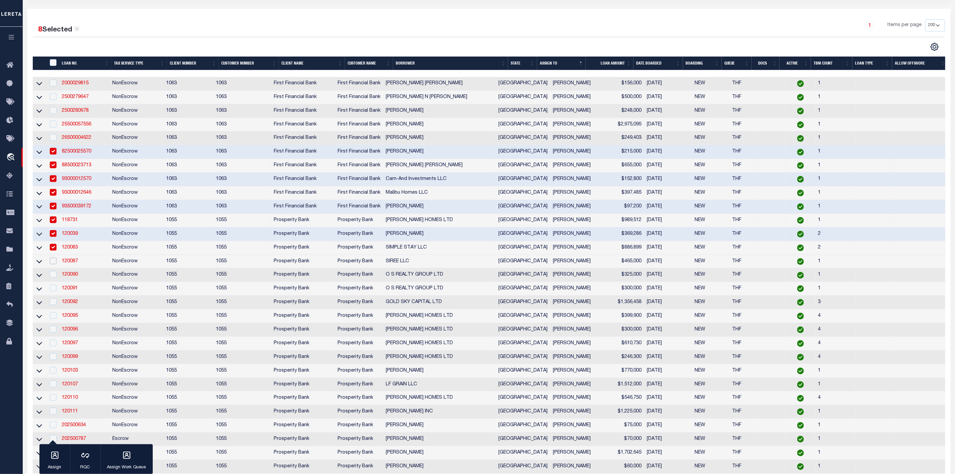
click at [55, 264] on input "checkbox" at bounding box center [53, 260] width 7 height 7
checkbox input "true"
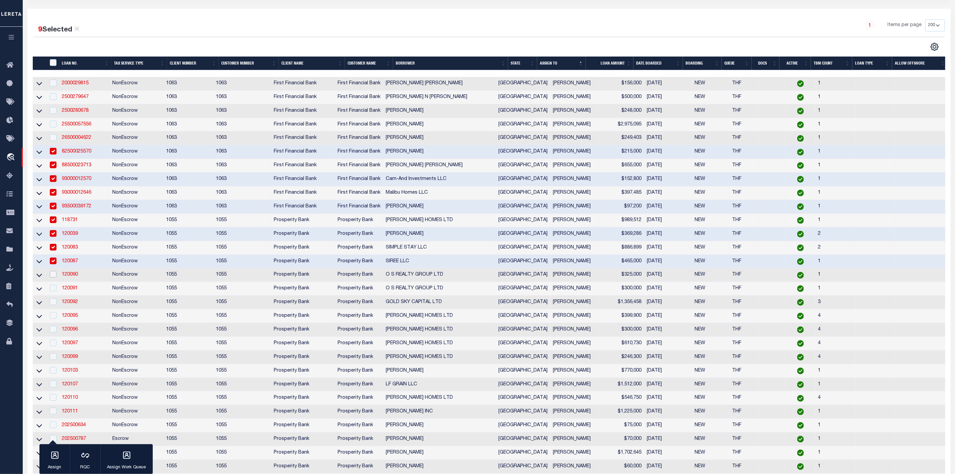
click at [52, 277] on input "checkbox" at bounding box center [53, 274] width 7 height 7
checkbox input "true"
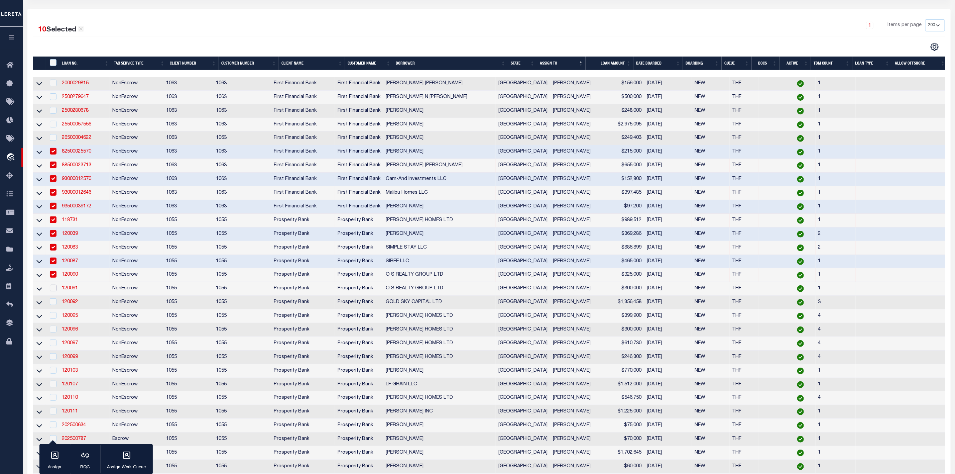
click at [52, 291] on input "checkbox" at bounding box center [53, 287] width 7 height 7
checkbox input "true"
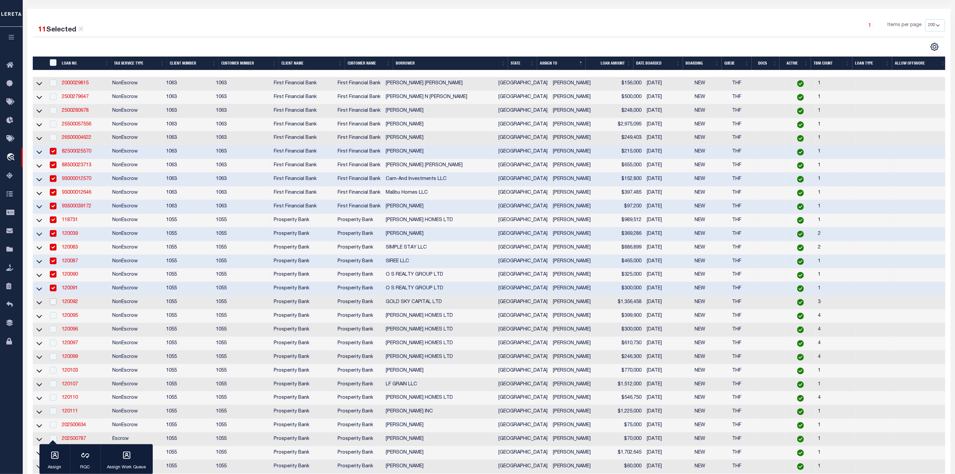
click at [52, 305] on input "checkbox" at bounding box center [53, 301] width 7 height 7
checkbox input "true"
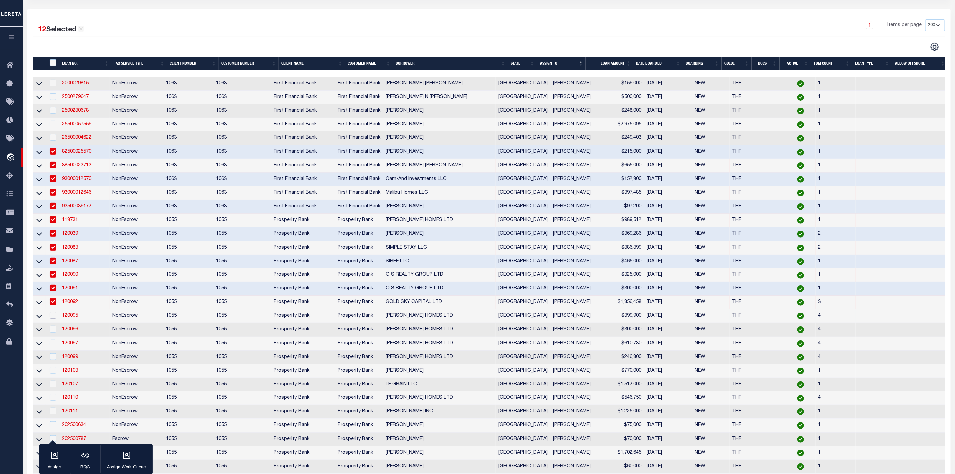
click at [52, 317] on input "checkbox" at bounding box center [53, 315] width 7 height 7
checkbox input "true"
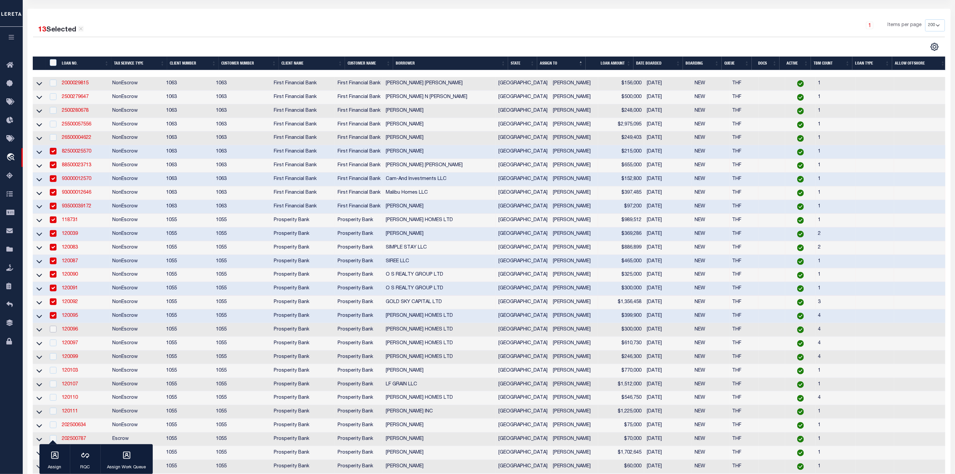
click at [56, 329] on input "checkbox" at bounding box center [53, 329] width 7 height 7
checkbox input "true"
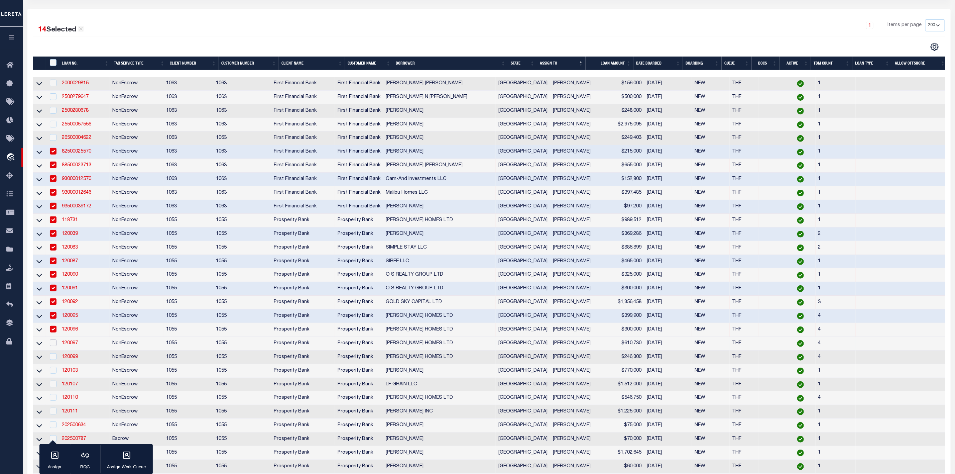
click at [56, 345] on input "checkbox" at bounding box center [53, 342] width 7 height 7
checkbox input "true"
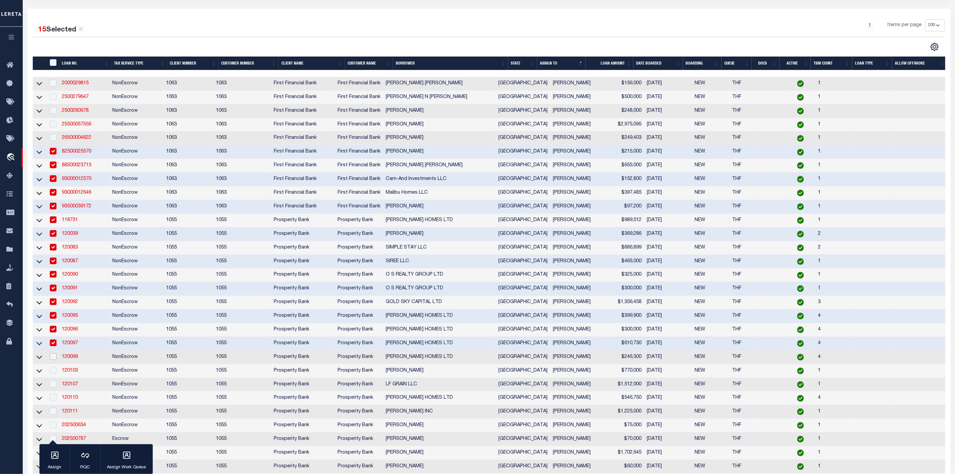
click at [55, 360] on input "checkbox" at bounding box center [53, 356] width 7 height 7
checkbox input "true"
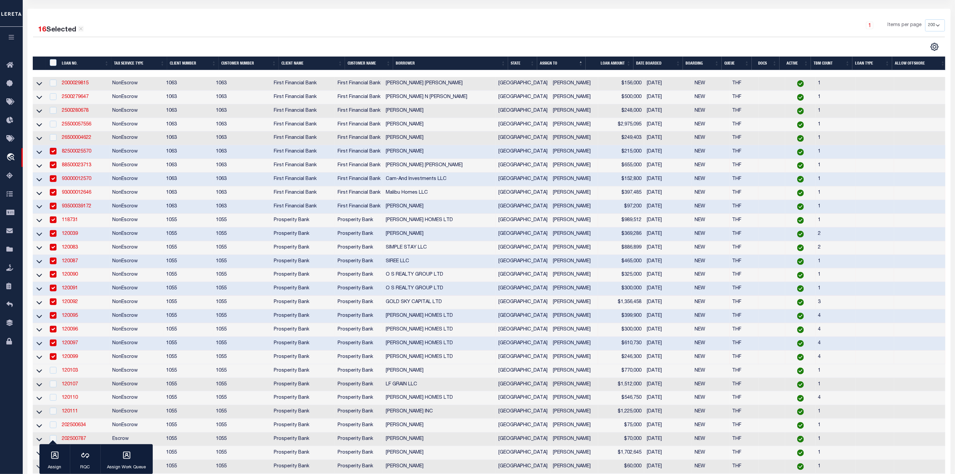
click at [55, 378] on td at bounding box center [53, 371] width 14 height 14
checkbox input "true"
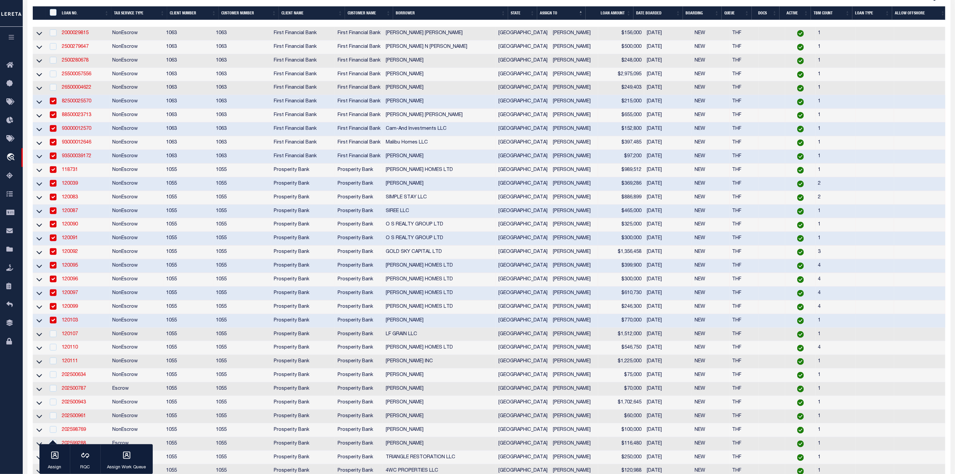
scroll to position [201, 0]
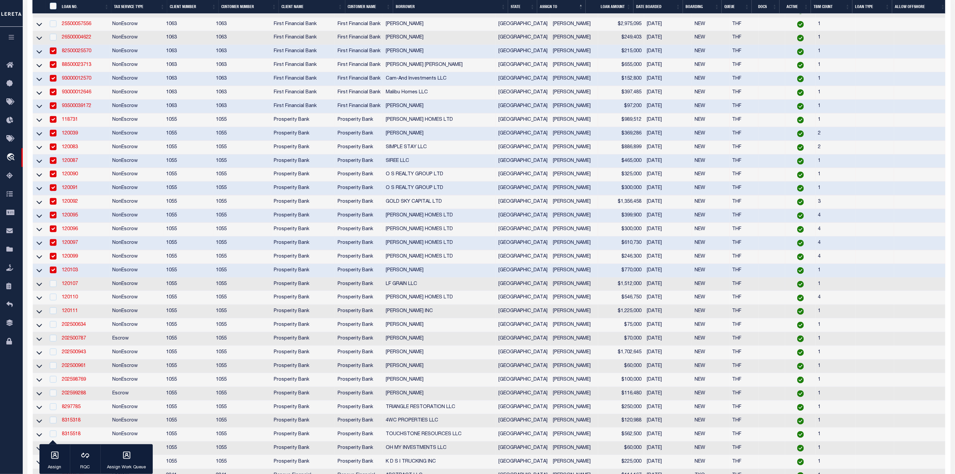
click at [57, 288] on td at bounding box center [53, 284] width 14 height 14
checkbox input "true"
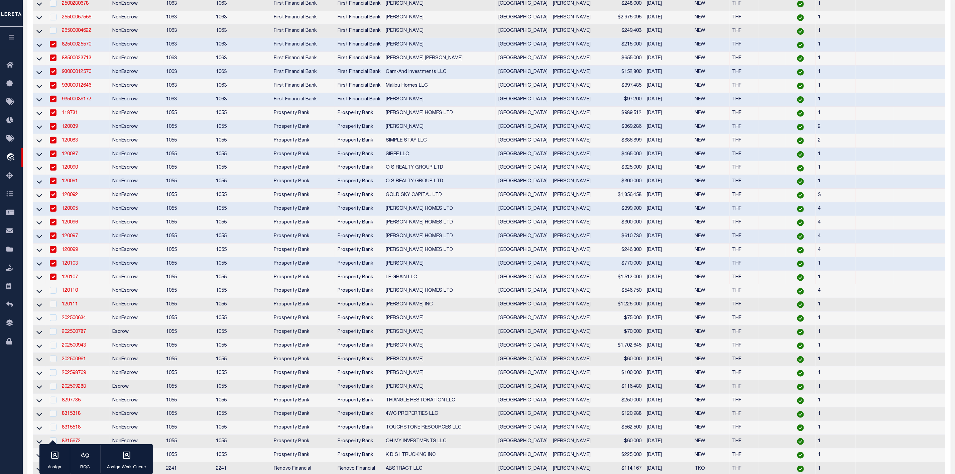
scroll to position [146, 0]
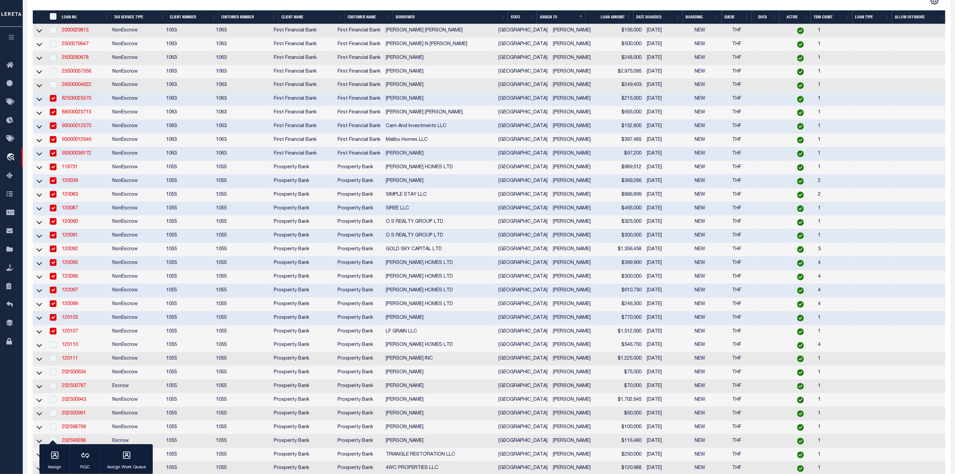
click at [55, 297] on td at bounding box center [53, 291] width 14 height 14
checkbox input "false"
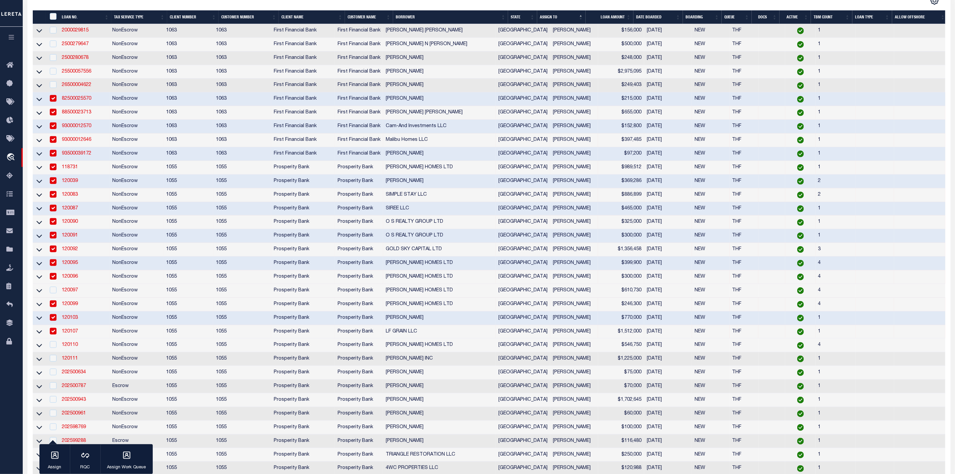
click at [53, 315] on td at bounding box center [53, 318] width 14 height 14
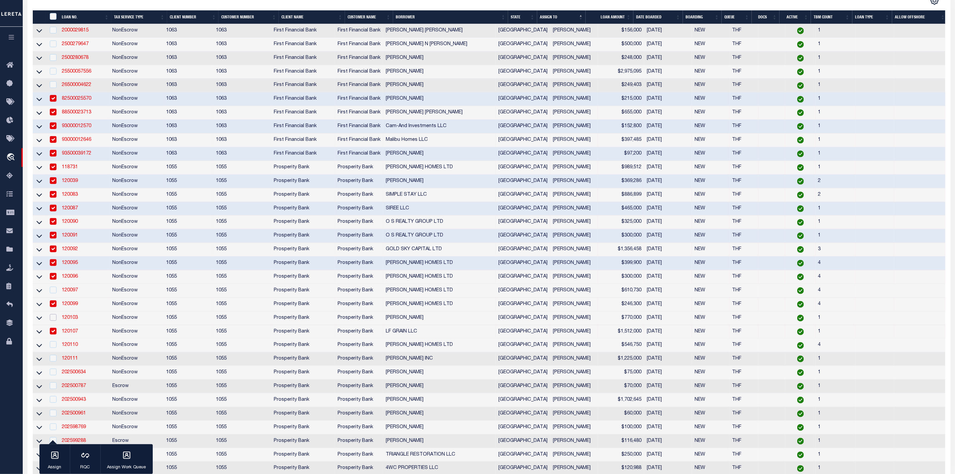
click at [53, 321] on input "checkbox" at bounding box center [53, 317] width 7 height 7
checkbox input "true"
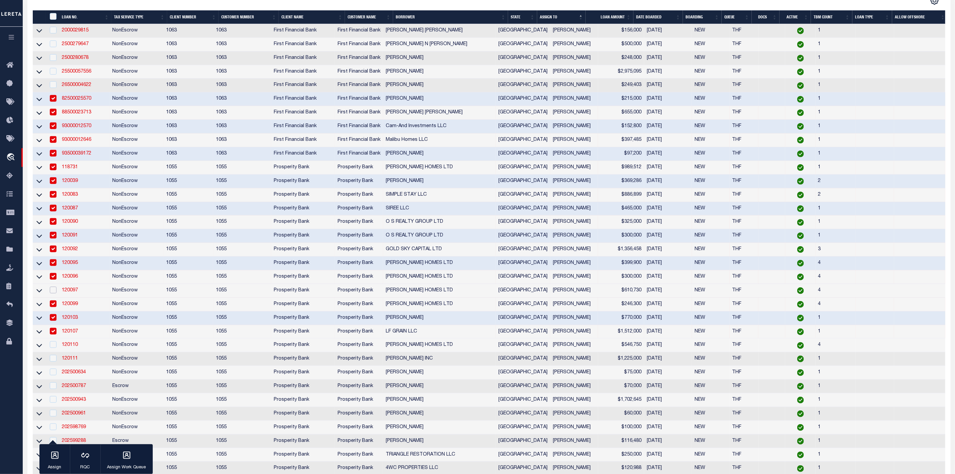
click at [55, 293] on input "checkbox" at bounding box center [53, 289] width 7 height 7
checkbox input "true"
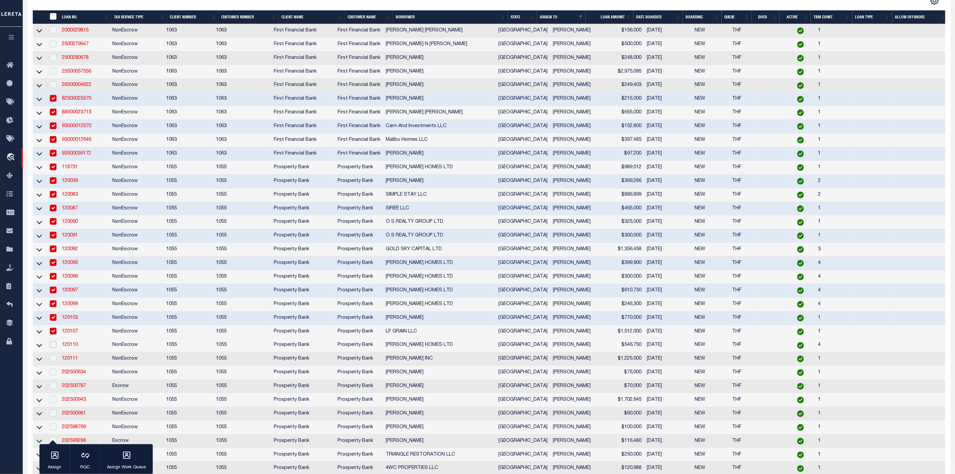
click at [53, 348] on input "checkbox" at bounding box center [53, 344] width 7 height 7
checkbox input "true"
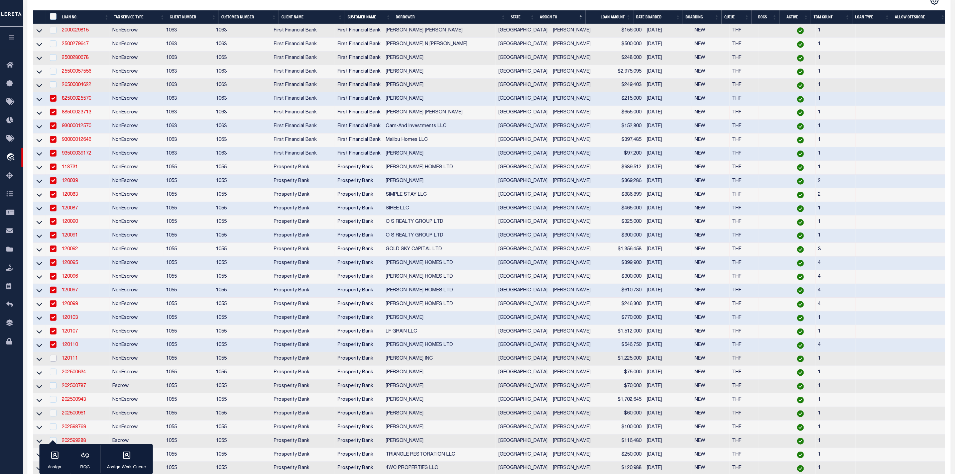
click at [51, 361] on input "checkbox" at bounding box center [53, 358] width 7 height 7
checkbox input "true"
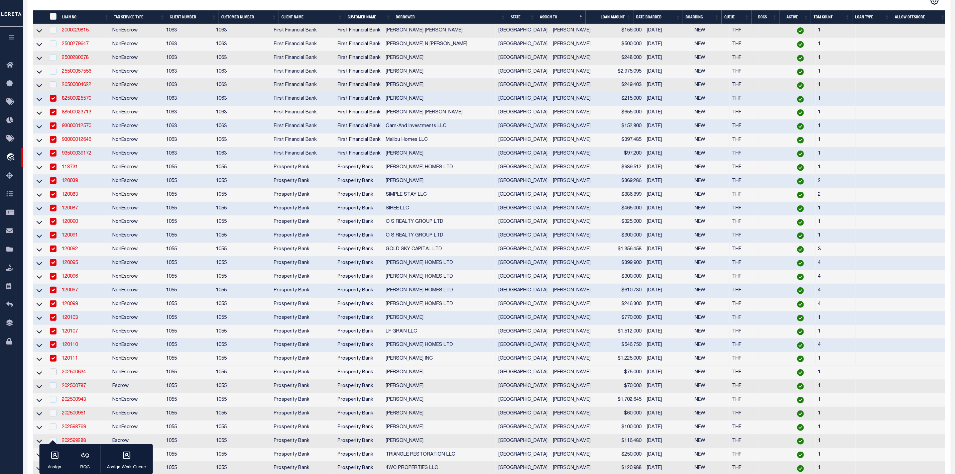
click at [55, 375] on input "checkbox" at bounding box center [53, 371] width 7 height 7
checkbox input "true"
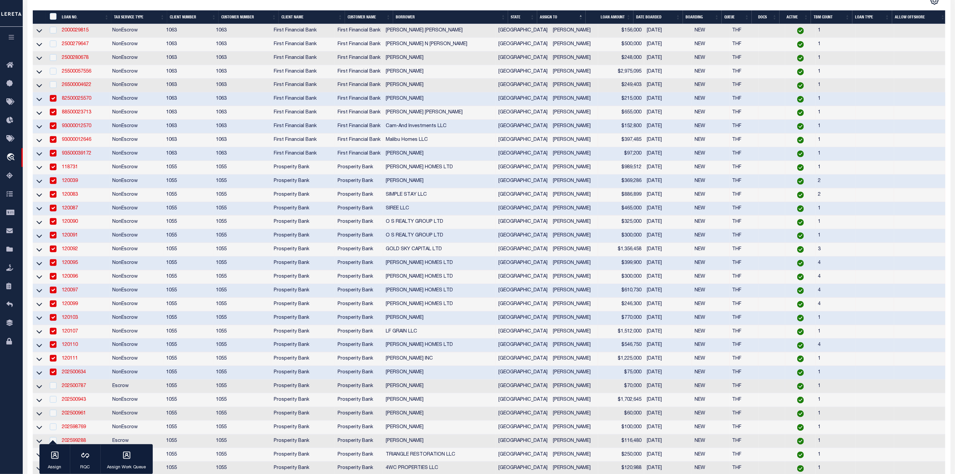
click at [54, 389] on div at bounding box center [52, 385] width 8 height 7
checkbox input "true"
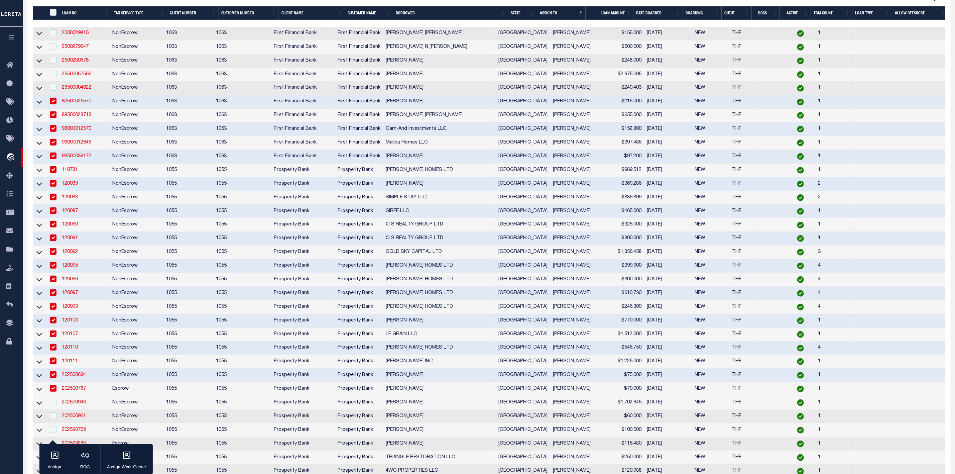
scroll to position [201, 0]
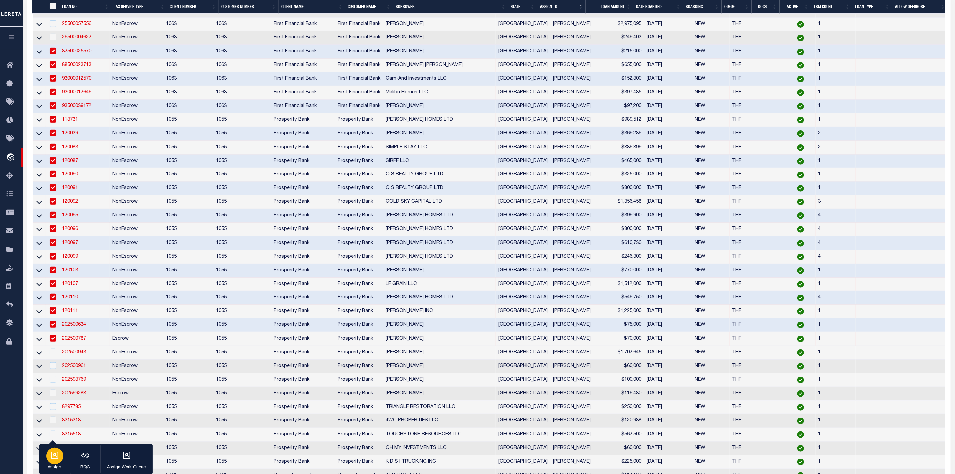
click at [49, 465] on p "Assign" at bounding box center [54, 467] width 17 height 7
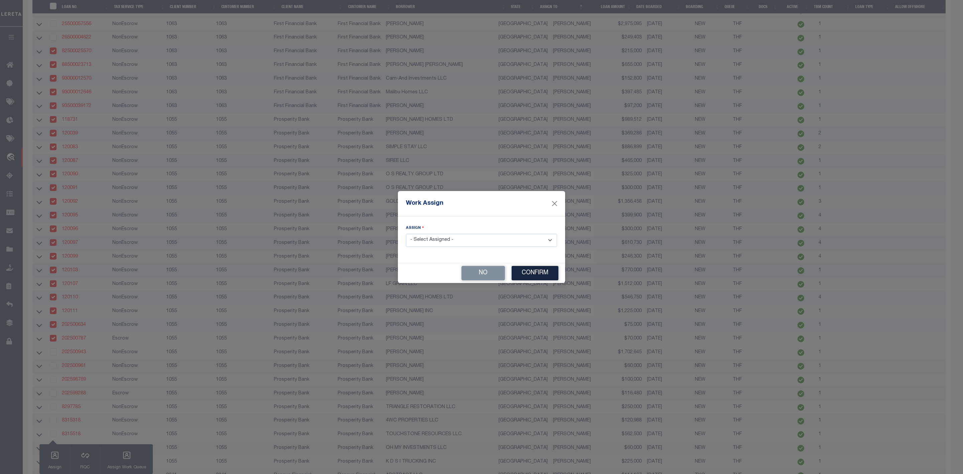
click at [444, 235] on select "- Select Assigned - --Unassigned-- [PERSON_NAME] [PERSON_NAME] [PERSON_NAME] [P…" at bounding box center [481, 240] width 151 height 13
select select "[PERSON_NAME]"
click at [406, 234] on select "- Select Assigned - --Unassigned-- [PERSON_NAME] [PERSON_NAME] [PERSON_NAME] [P…" at bounding box center [481, 240] width 151 height 13
click at [527, 275] on button "Confirm" at bounding box center [534, 273] width 47 height 14
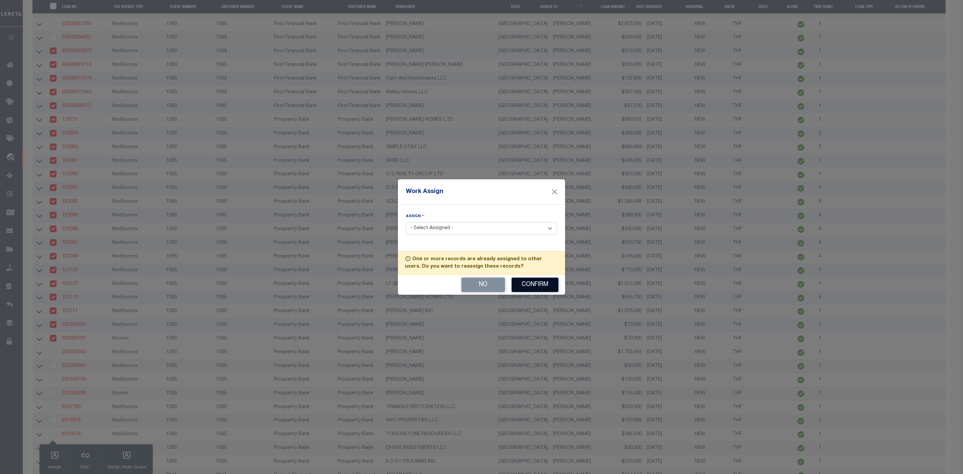
click at [530, 289] on button "Confirm" at bounding box center [534, 284] width 47 height 14
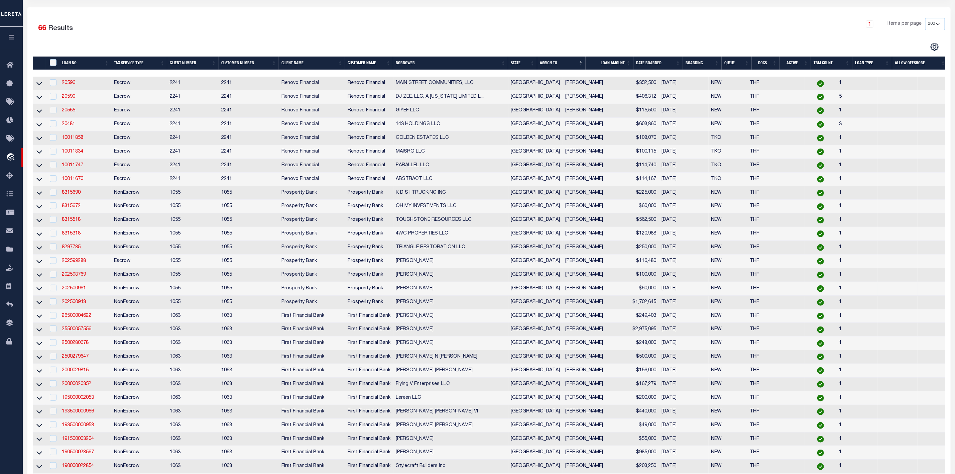
scroll to position [152, 0]
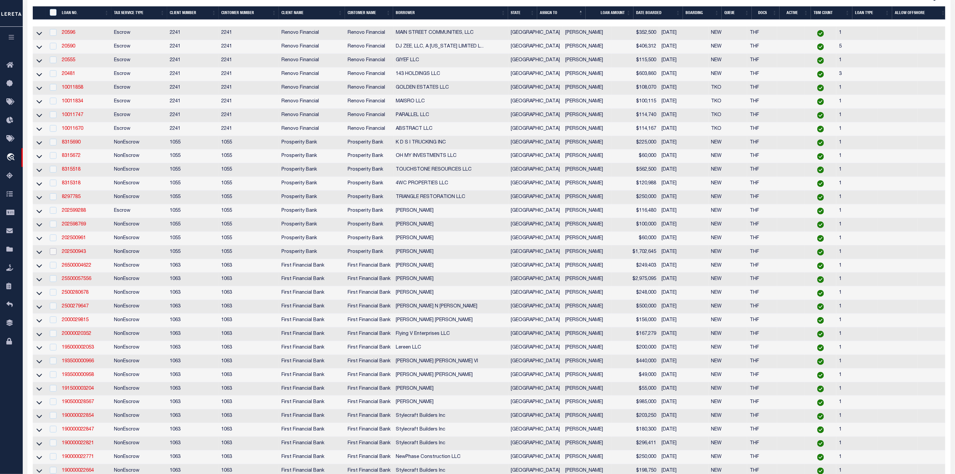
click at [52, 255] on input "checkbox" at bounding box center [53, 251] width 7 height 7
checkbox input "true"
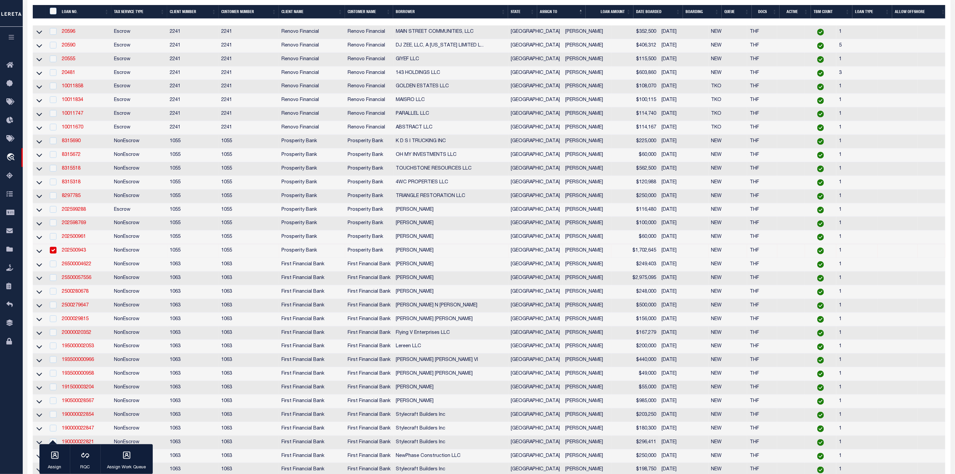
scroll to position [150, 0]
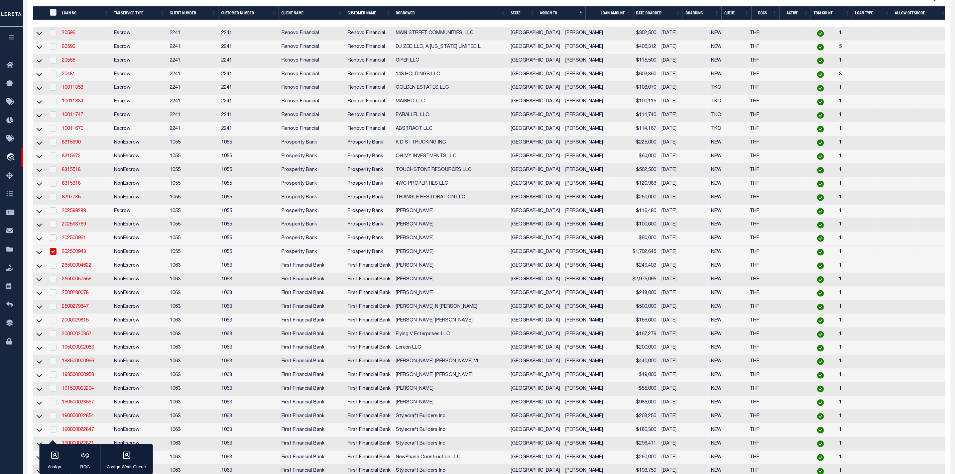
click at [52, 241] on input "checkbox" at bounding box center [53, 237] width 7 height 7
checkbox input "true"
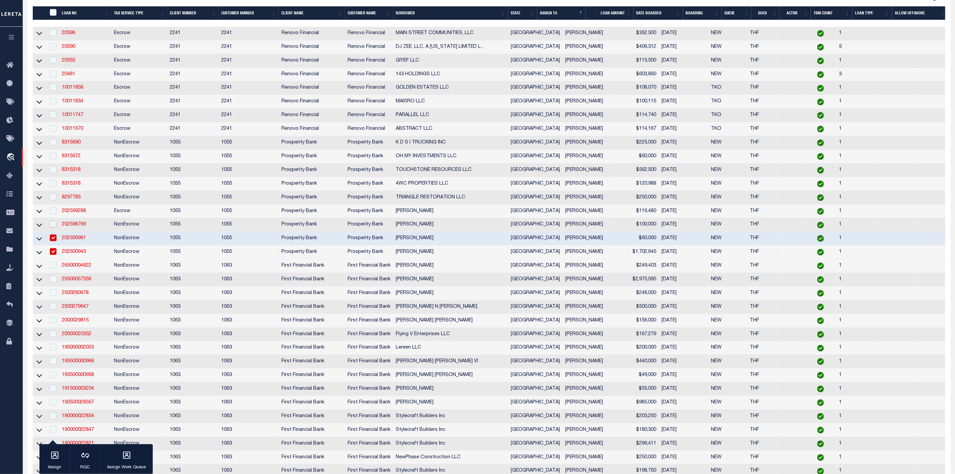
click at [51, 227] on input "checkbox" at bounding box center [53, 224] width 7 height 7
checkbox input "true"
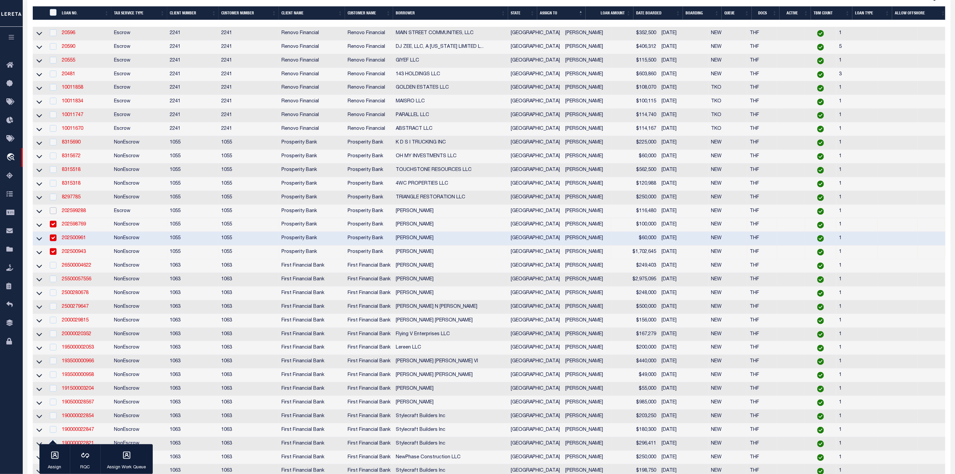
click at [51, 214] on input "checkbox" at bounding box center [53, 210] width 7 height 7
checkbox input "true"
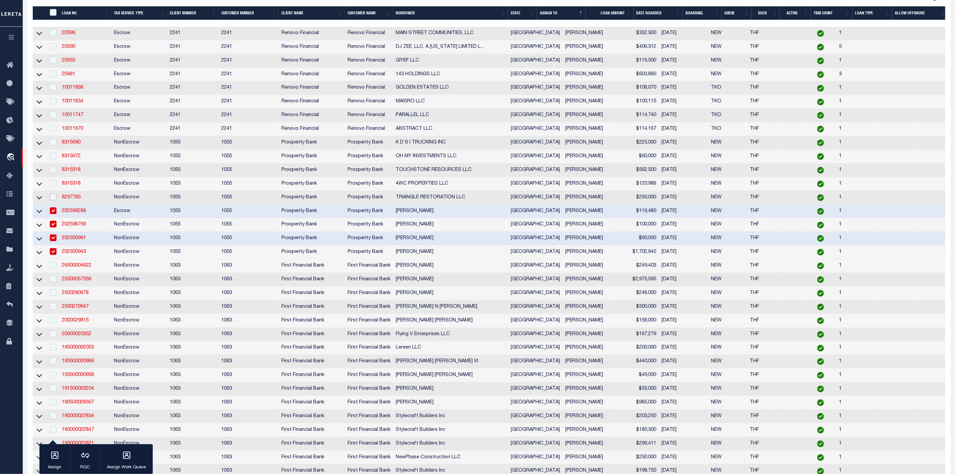
click at [51, 200] on input "checkbox" at bounding box center [53, 197] width 7 height 7
checkbox input "true"
click at [51, 184] on input "checkbox" at bounding box center [53, 183] width 7 height 7
checkbox input "true"
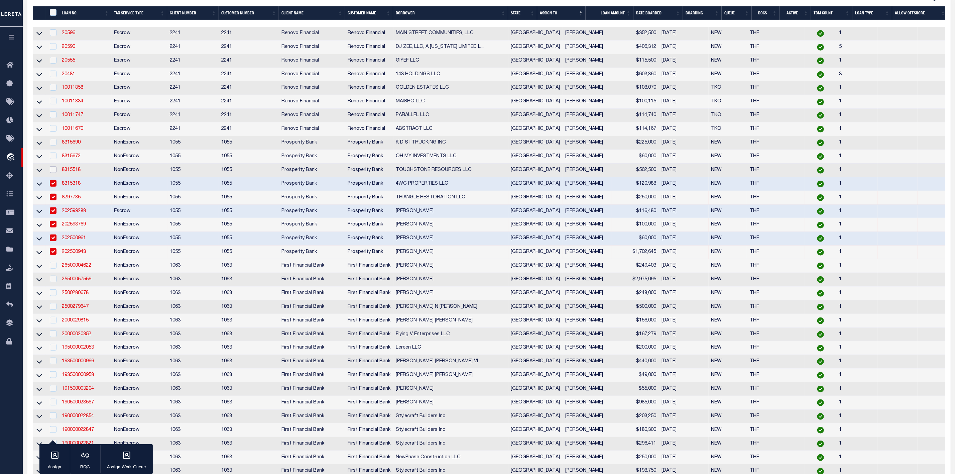
click at [50, 169] on input "checkbox" at bounding box center [53, 169] width 7 height 7
checkbox input "true"
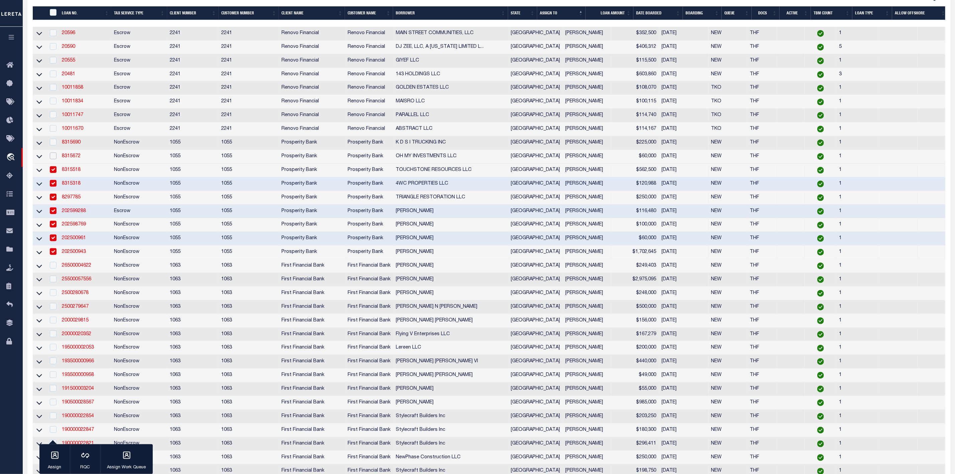
click at [50, 157] on input "checkbox" at bounding box center [53, 155] width 7 height 7
checkbox input "true"
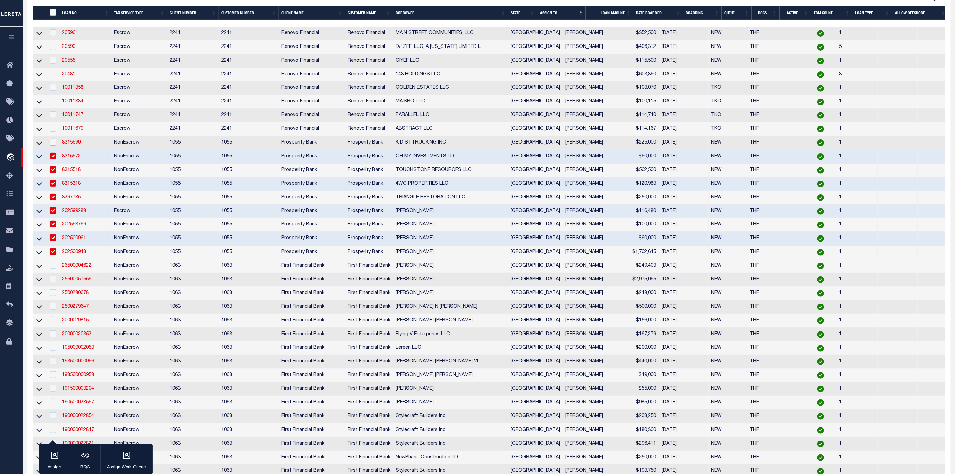
click at [53, 145] on input "checkbox" at bounding box center [53, 142] width 7 height 7
checkbox input "true"
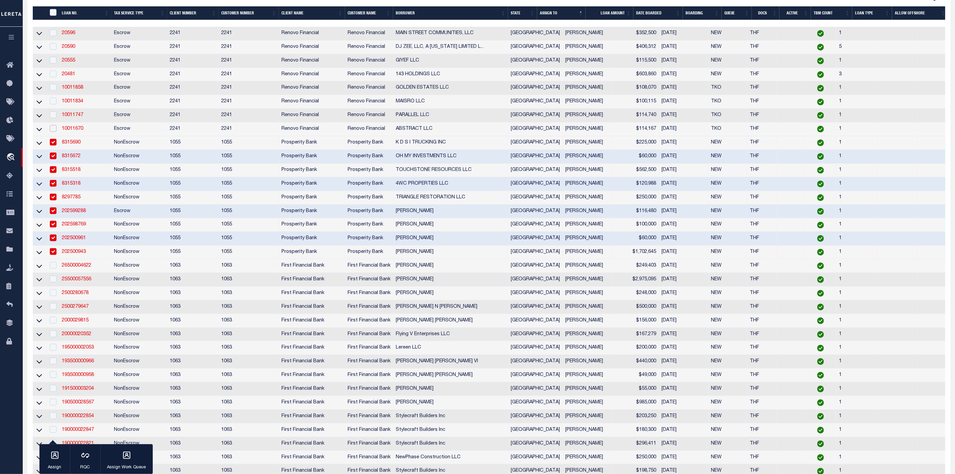
click at [54, 132] on input "checkbox" at bounding box center [53, 128] width 7 height 7
checkbox input "true"
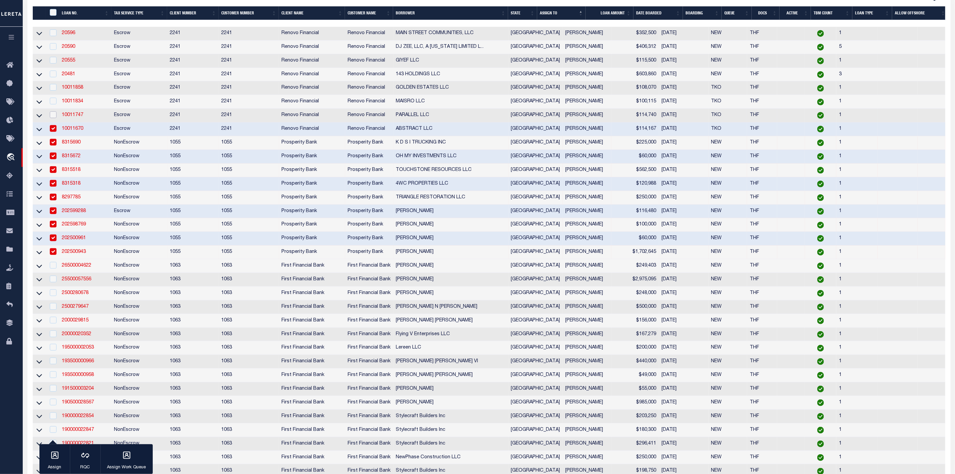
click at [52, 118] on input "checkbox" at bounding box center [53, 114] width 7 height 7
checkbox input "true"
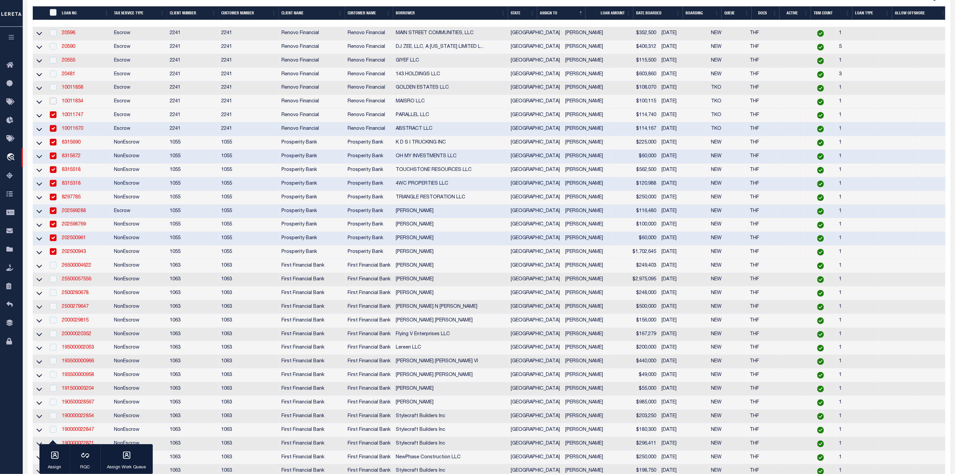
click at [52, 104] on input "checkbox" at bounding box center [53, 101] width 7 height 7
checkbox input "true"
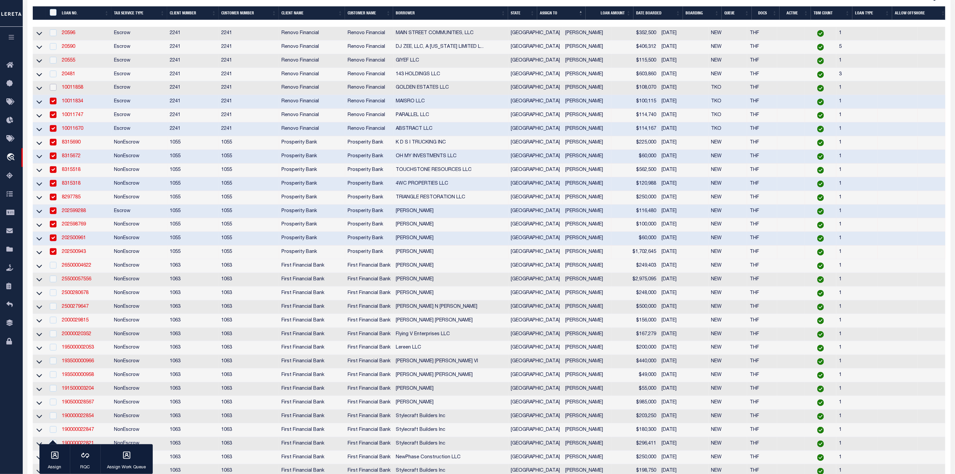
click at [53, 87] on input "checkbox" at bounding box center [53, 87] width 7 height 7
checkbox input "true"
click at [53, 76] on input "checkbox" at bounding box center [53, 74] width 7 height 7
checkbox input "true"
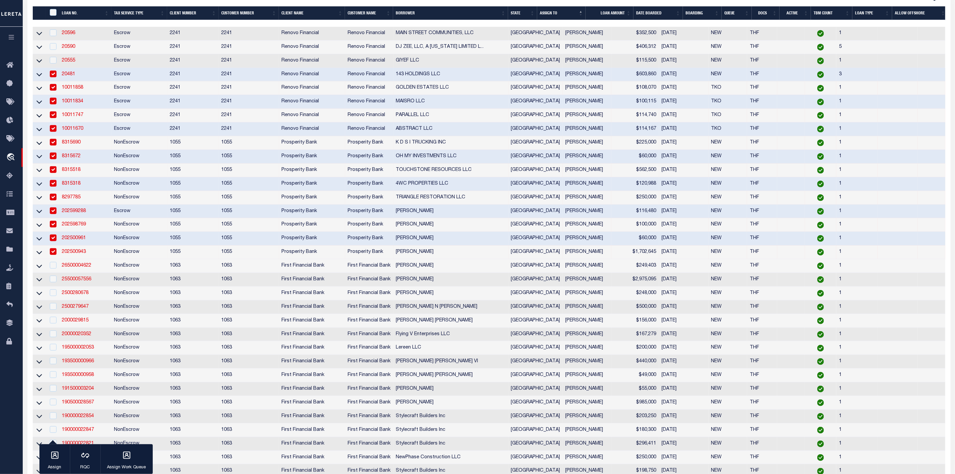
scroll to position [100, 0]
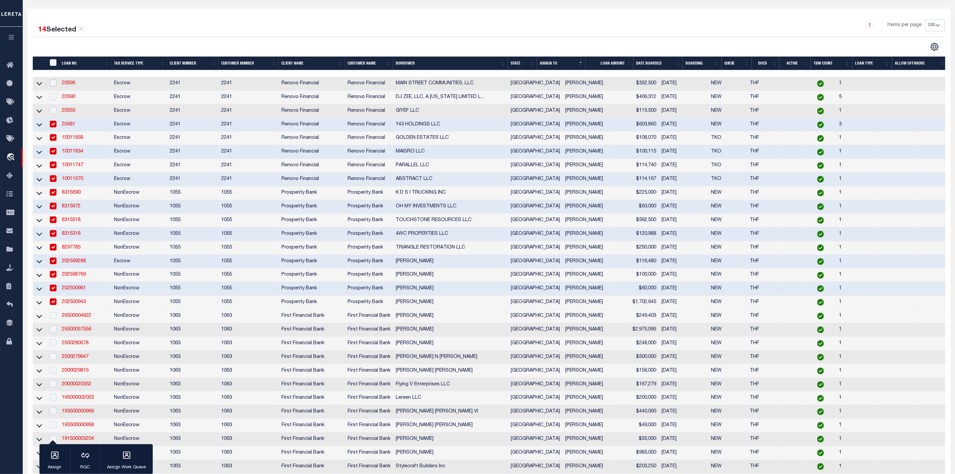
click at [51, 82] on input "checkbox" at bounding box center [53, 83] width 7 height 7
checkbox input "true"
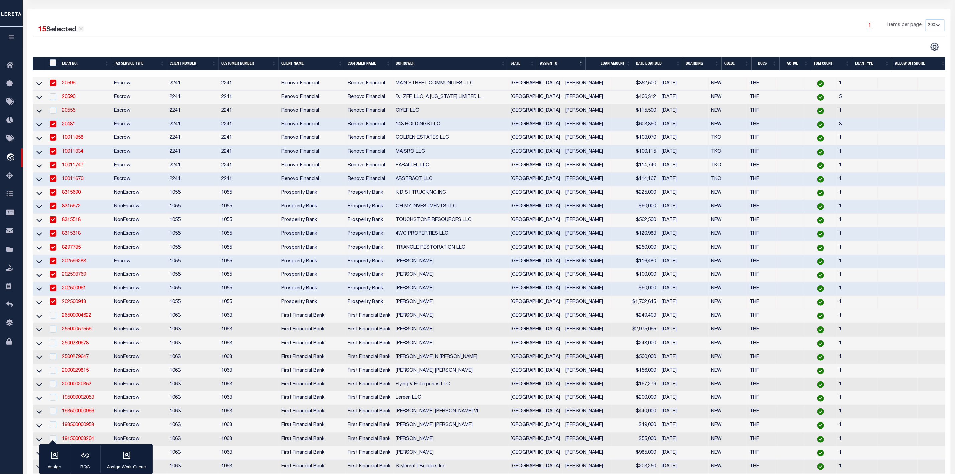
click at [52, 94] on td at bounding box center [53, 98] width 14 height 14
checkbox input "true"
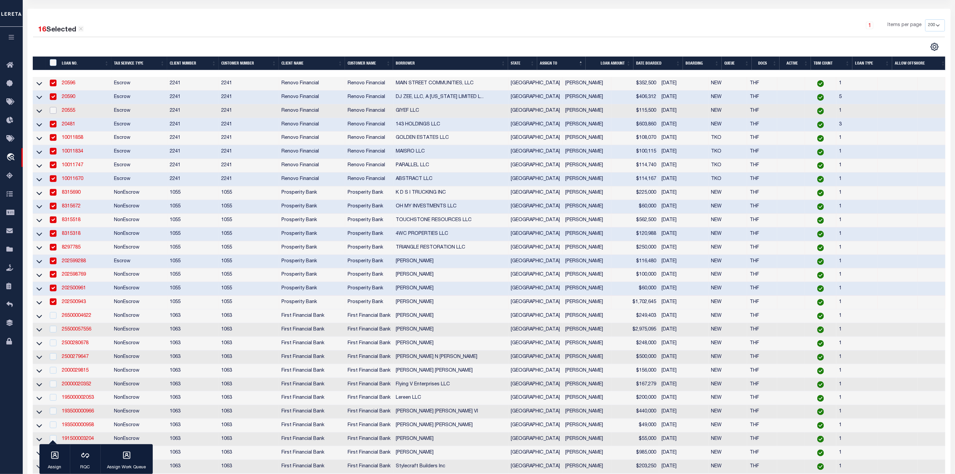
click at [54, 111] on input "checkbox" at bounding box center [53, 110] width 7 height 7
checkbox input "true"
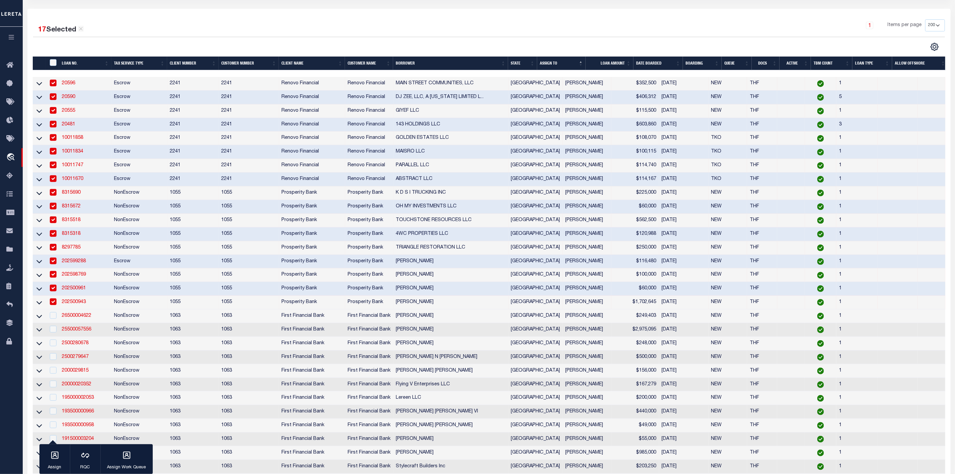
scroll to position [743, 0]
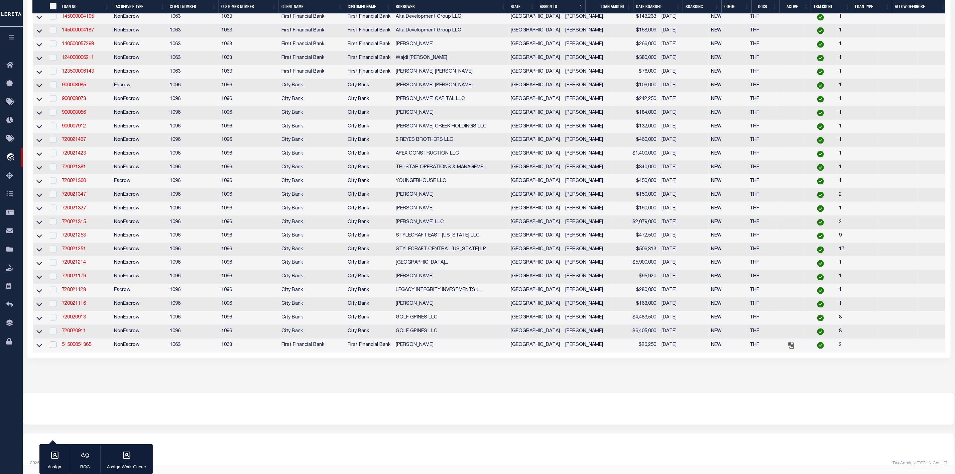
click at [52, 341] on input "checkbox" at bounding box center [53, 344] width 7 height 7
checkbox input "true"
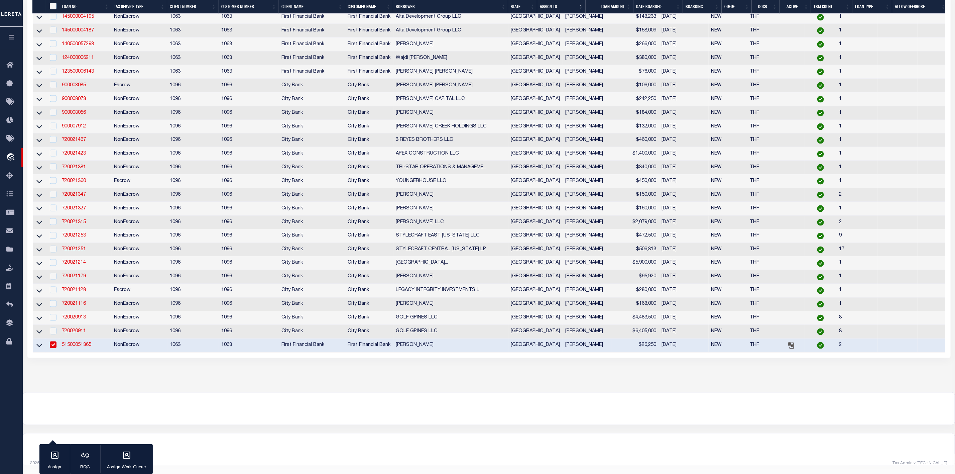
scroll to position [632, 0]
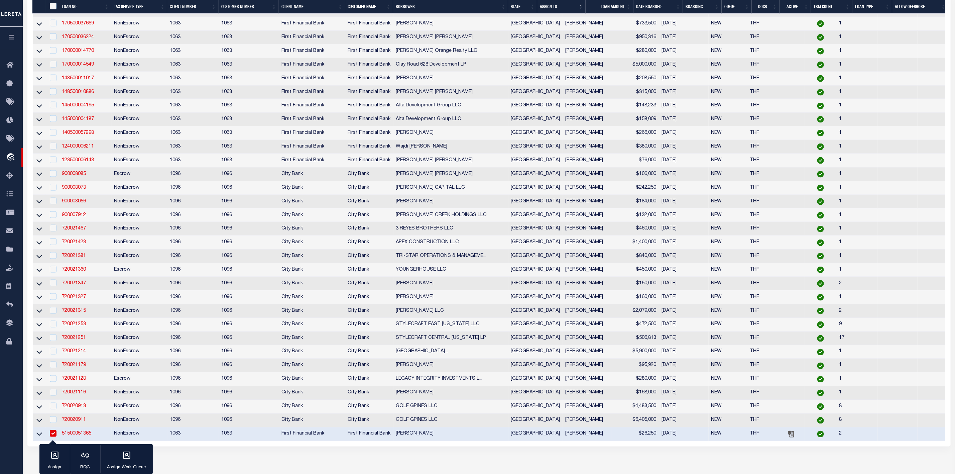
click at [53, 318] on td at bounding box center [53, 311] width 14 height 14
checkbox input "true"
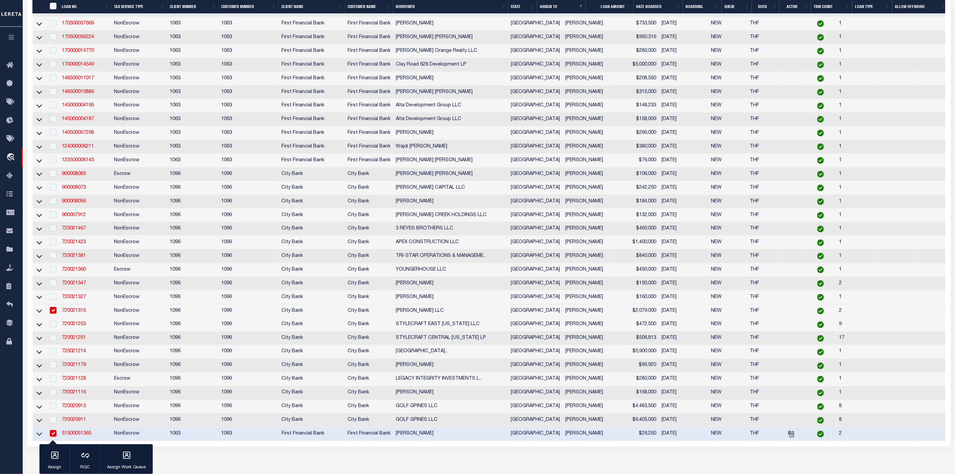
scroll to position [590, 0]
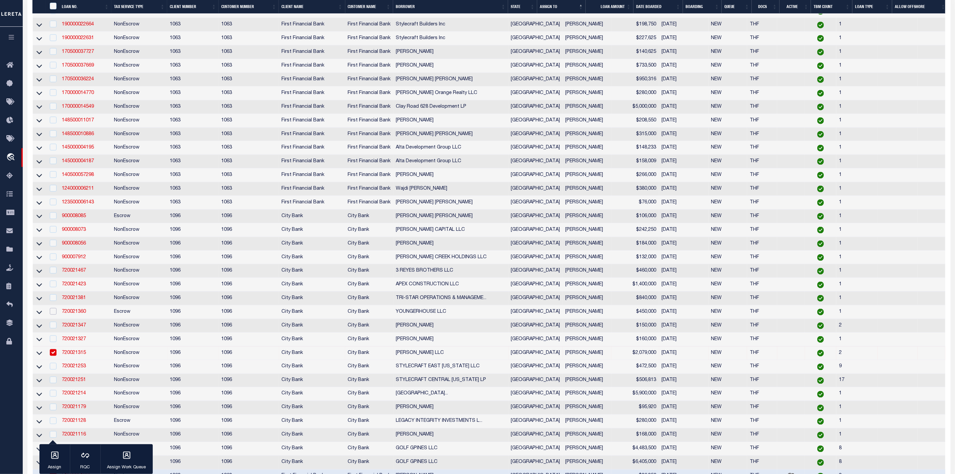
click at [54, 314] on input "checkbox" at bounding box center [53, 311] width 7 height 7
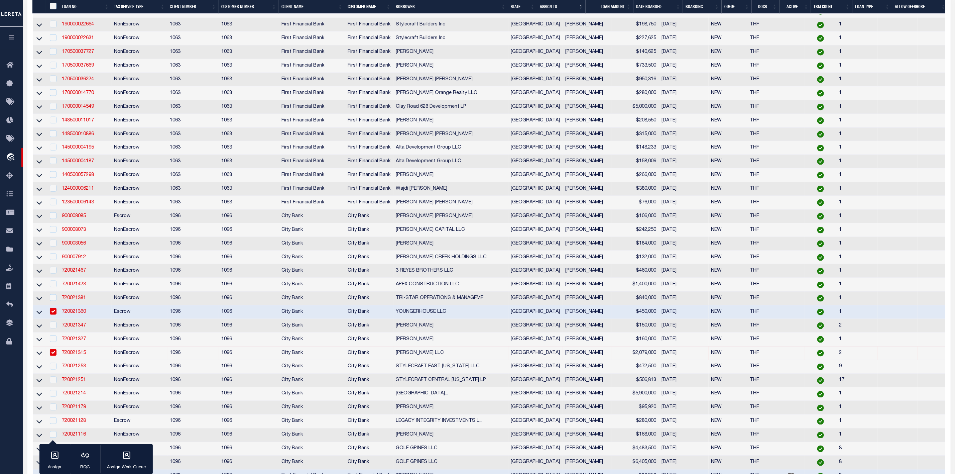
click at [57, 319] on td at bounding box center [53, 312] width 14 height 14
checkbox input "false"
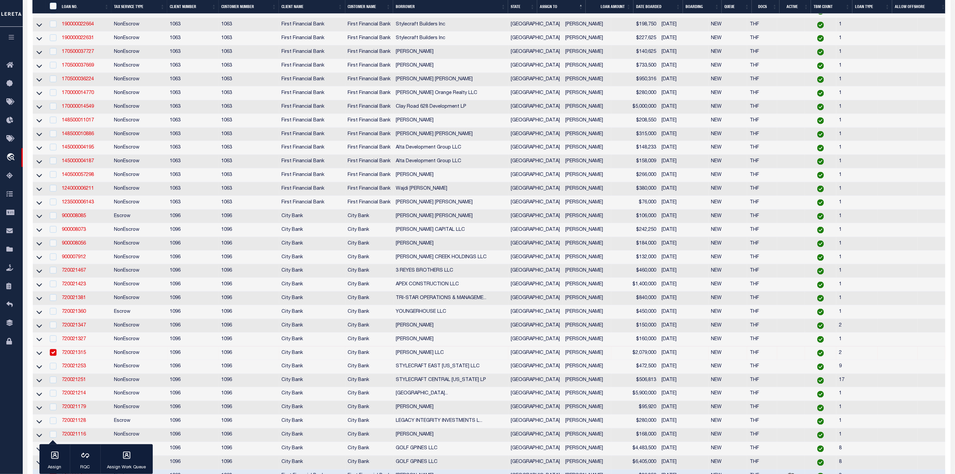
click at [53, 356] on input "checkbox" at bounding box center [53, 352] width 7 height 7
checkbox input "false"
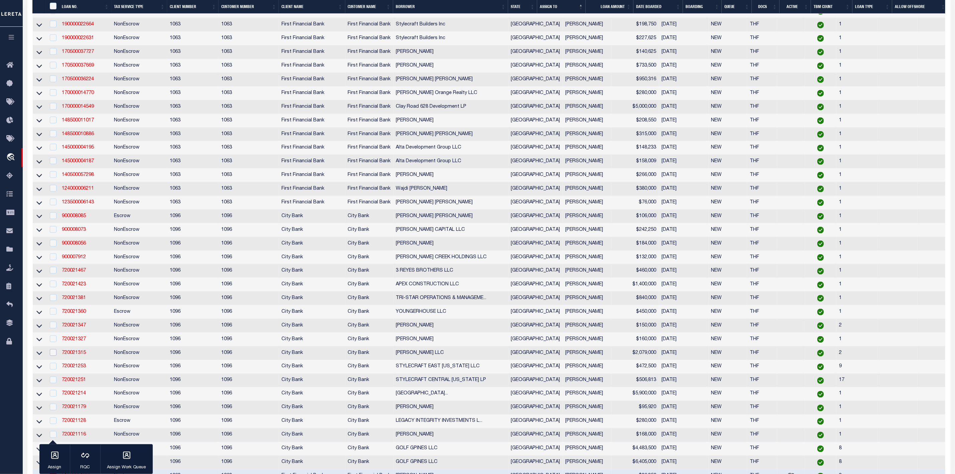
scroll to position [736, 0]
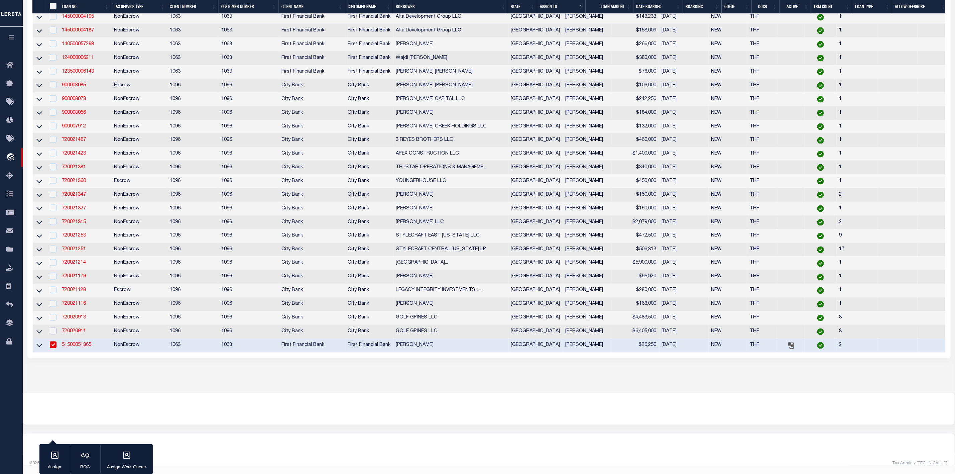
click at [53, 329] on input "checkbox" at bounding box center [53, 331] width 7 height 7
checkbox input "true"
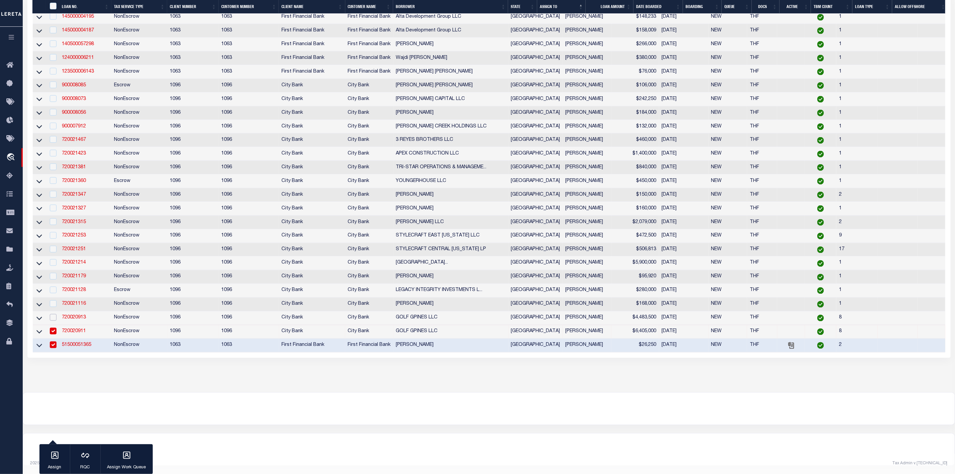
click at [54, 315] on input "checkbox" at bounding box center [53, 317] width 7 height 7
checkbox input "true"
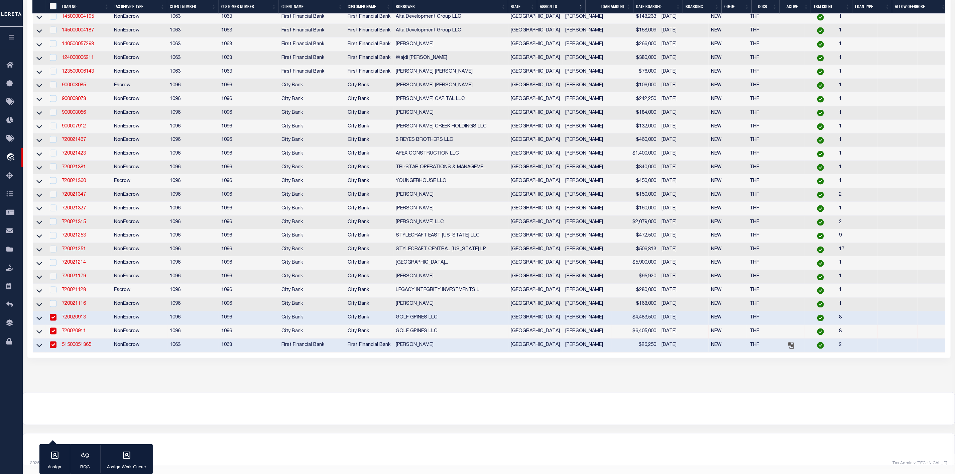
scroll to position [624, 0]
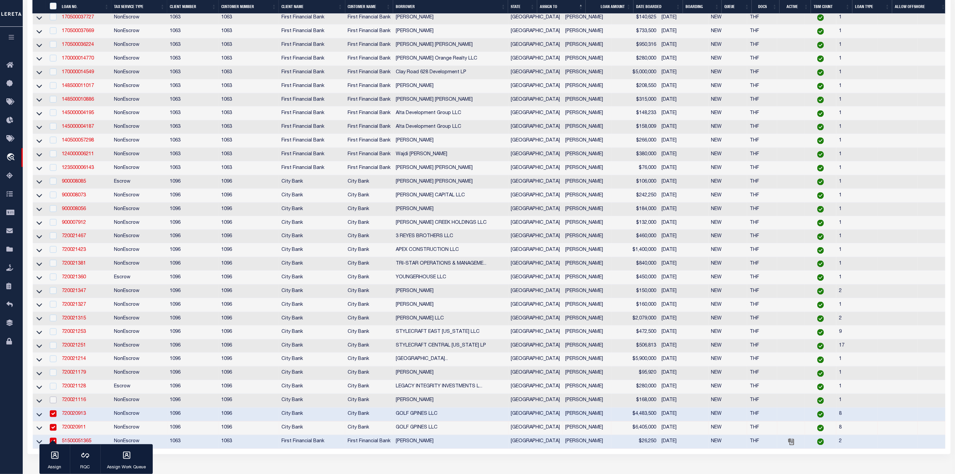
click at [54, 403] on input "checkbox" at bounding box center [53, 399] width 7 height 7
checkbox input "true"
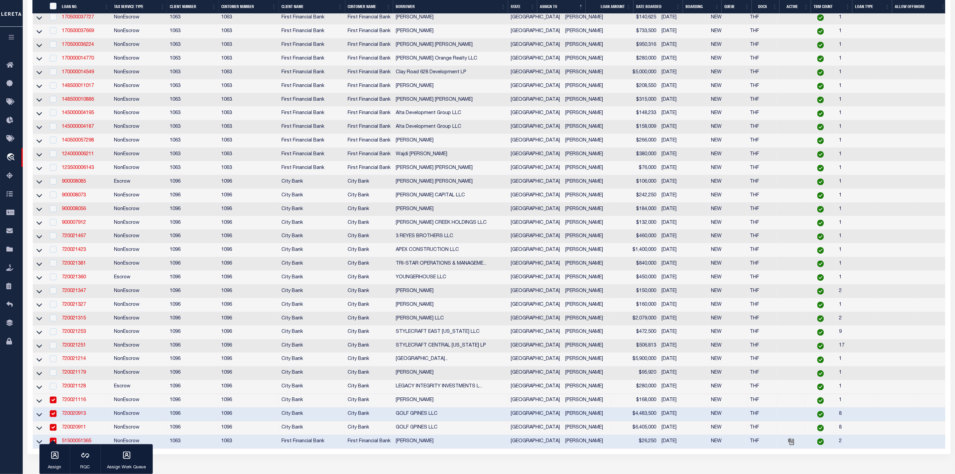
scroll to position [596, 0]
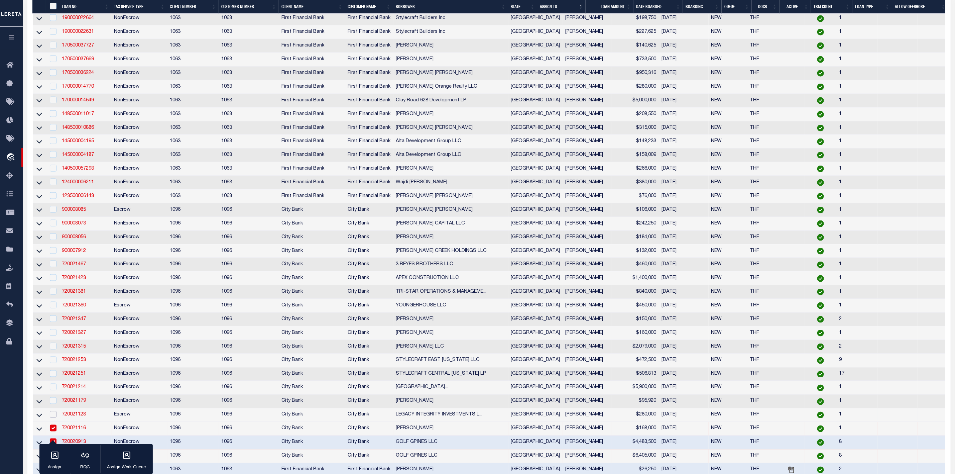
click at [54, 417] on input "checkbox" at bounding box center [53, 414] width 7 height 7
checkbox input "true"
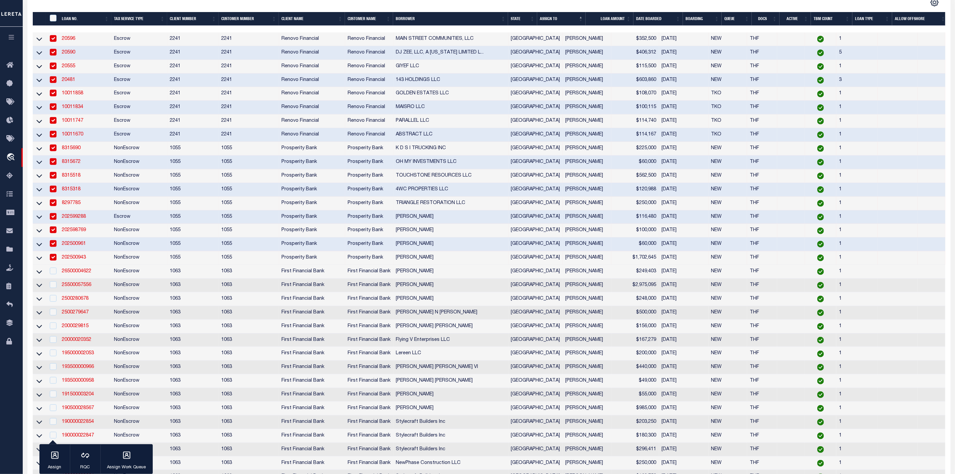
scroll to position [0, 0]
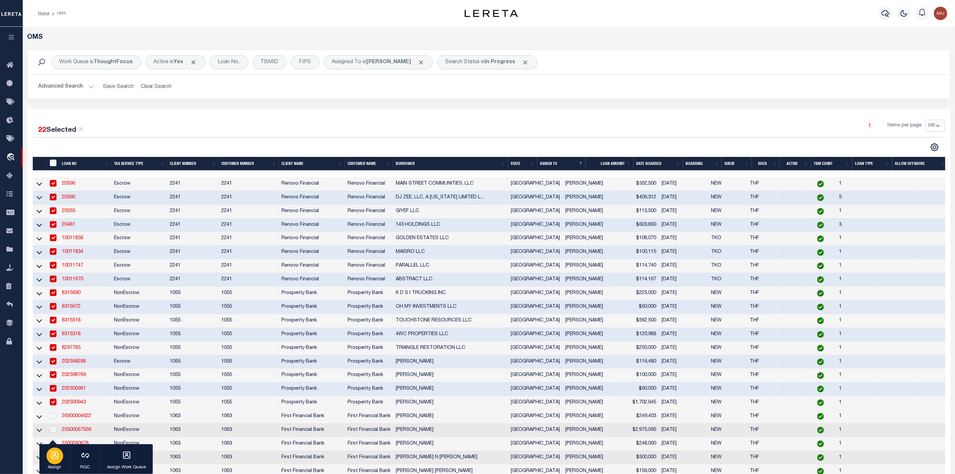
click at [52, 464] on p "Assign" at bounding box center [54, 467] width 17 height 7
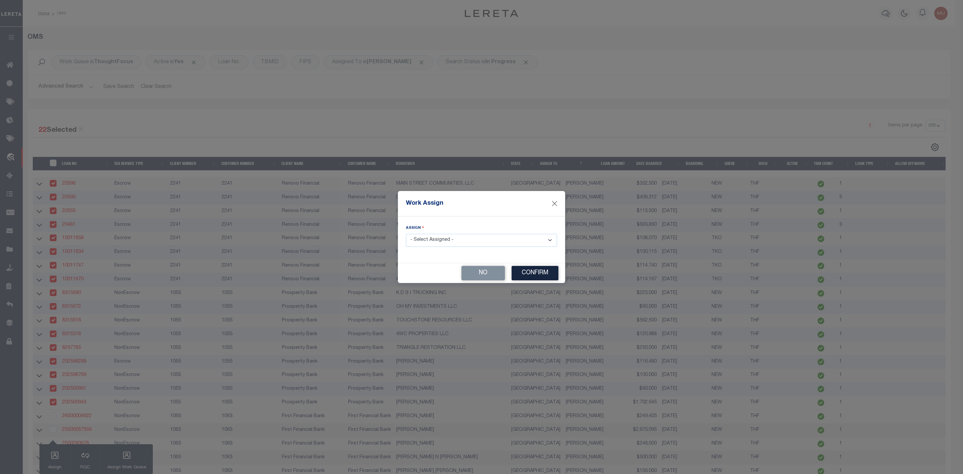
click at [487, 238] on select "- Select Assigned - --Unassigned-- [PERSON_NAME] [PERSON_NAME] [PERSON_NAME] [P…" at bounding box center [481, 240] width 151 height 13
select select "[PERSON_NAME]"
click at [406, 234] on select "- Select Assigned - --Unassigned-- [PERSON_NAME] [PERSON_NAME] [PERSON_NAME] [P…" at bounding box center [481, 240] width 151 height 13
click at [535, 273] on button "Confirm" at bounding box center [534, 273] width 47 height 14
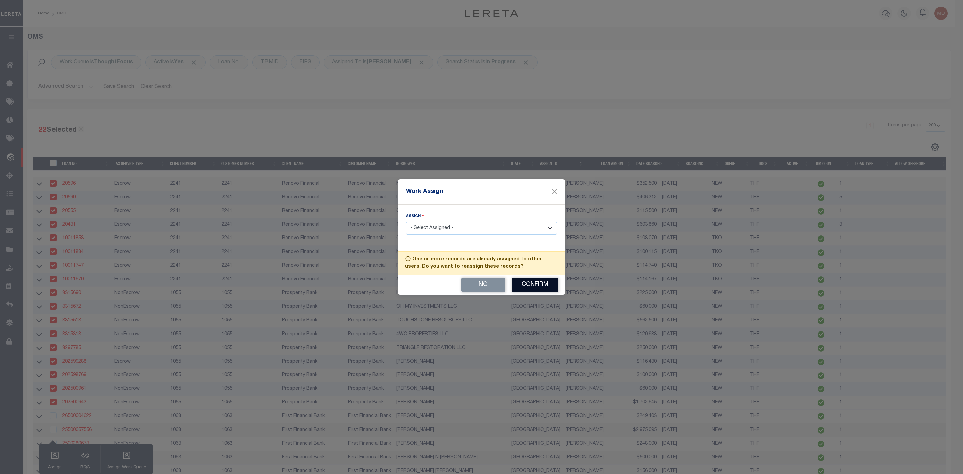
click at [525, 286] on button "Confirm" at bounding box center [534, 284] width 47 height 14
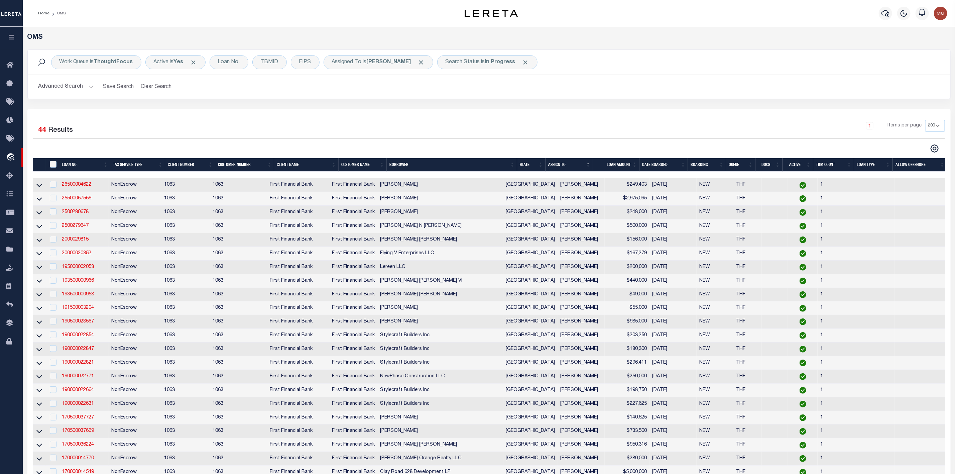
scroll to position [440, 0]
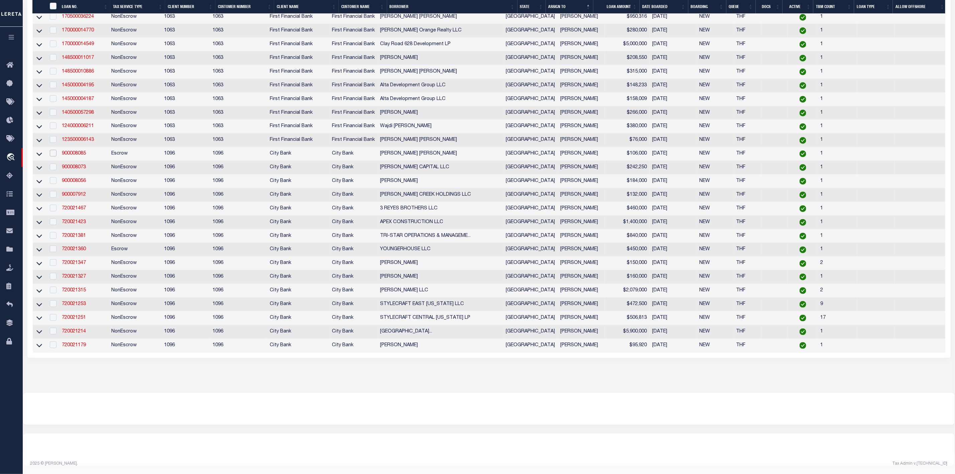
click at [50, 150] on input "checkbox" at bounding box center [53, 153] width 7 height 7
checkbox input "true"
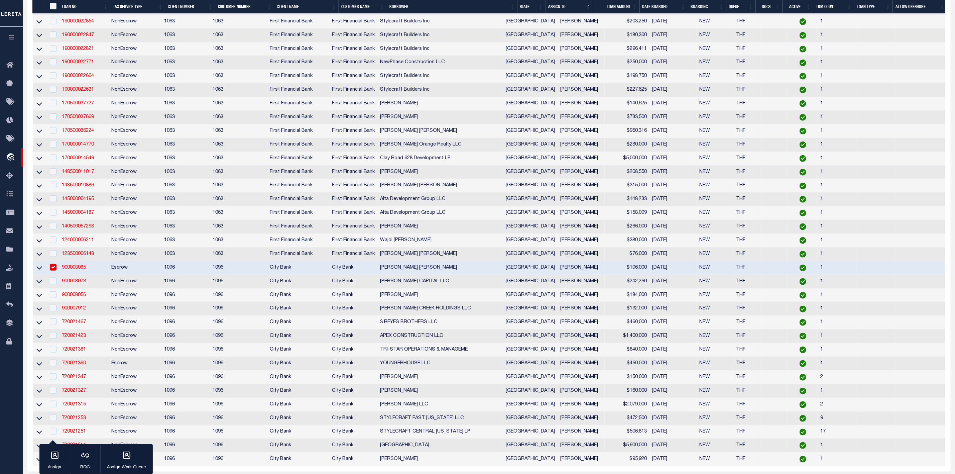
scroll to position [406, 0]
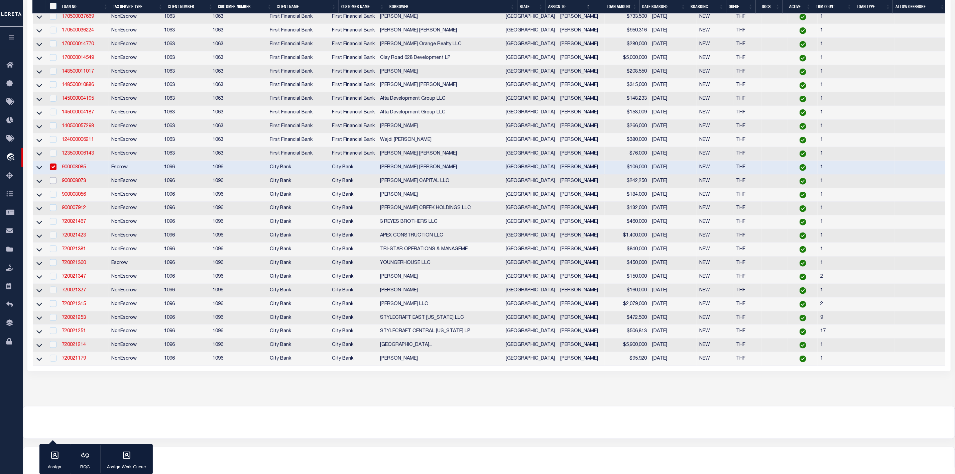
click at [51, 184] on input "checkbox" at bounding box center [53, 180] width 7 height 7
checkbox input "true"
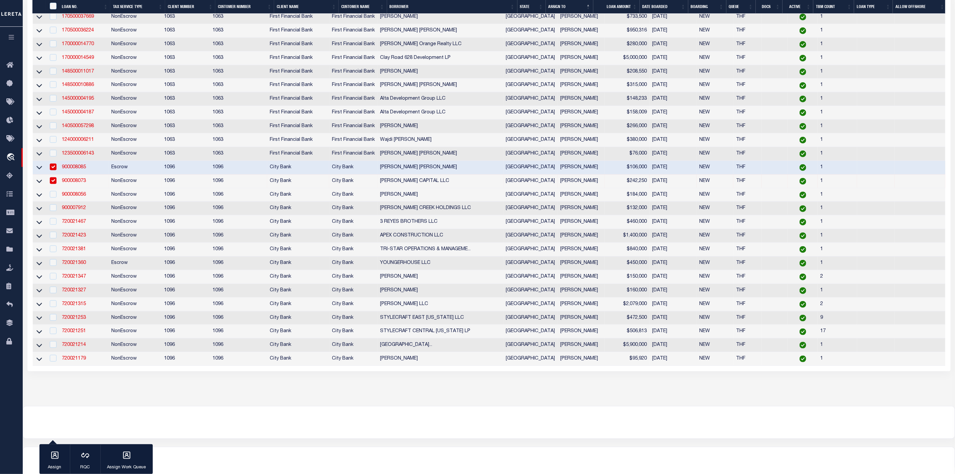
scroll to position [280, 0]
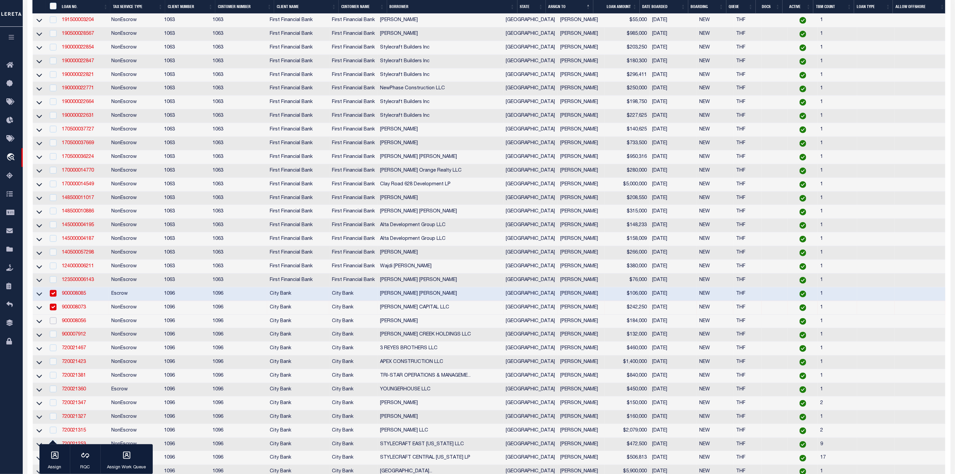
click at [54, 324] on input "checkbox" at bounding box center [53, 320] width 7 height 7
checkbox input "true"
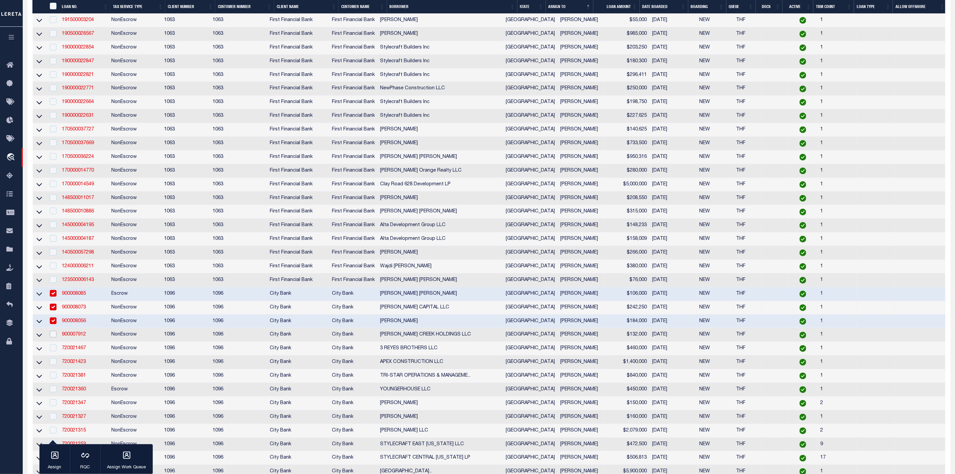
click at [52, 337] on input "checkbox" at bounding box center [53, 334] width 7 height 7
checkbox input "true"
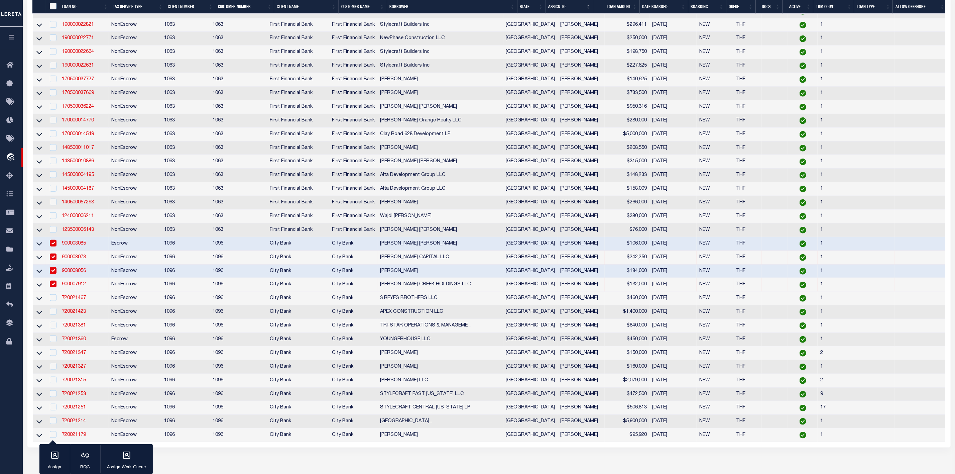
scroll to position [282, 0]
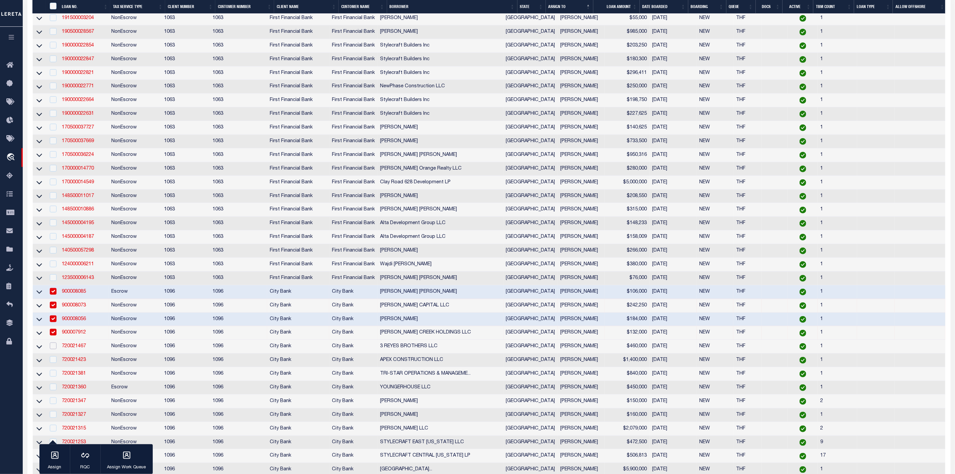
click at [53, 349] on input "checkbox" at bounding box center [53, 345] width 7 height 7
checkbox input "true"
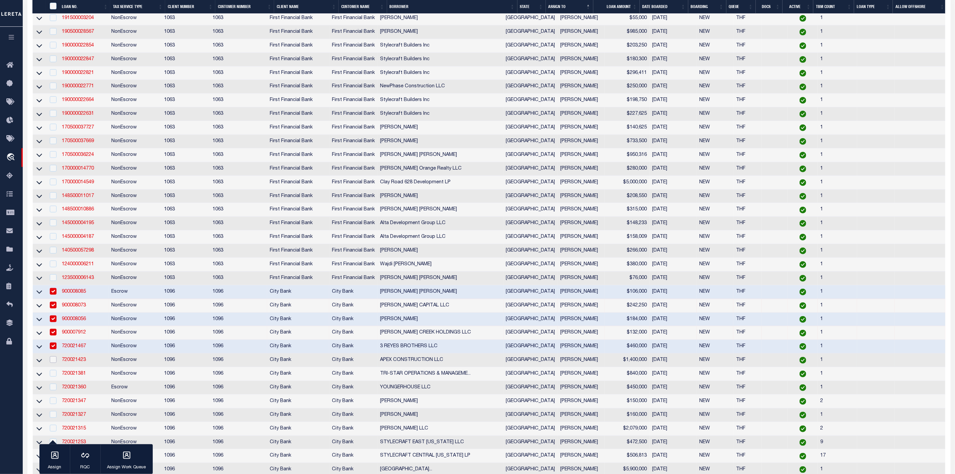
click at [52, 363] on input "checkbox" at bounding box center [53, 359] width 7 height 7
checkbox input "true"
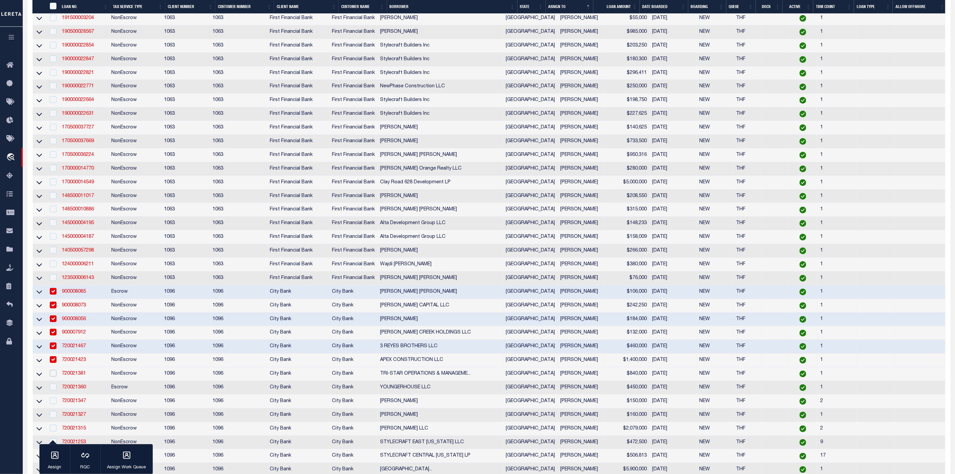
click at [55, 376] on input "checkbox" at bounding box center [53, 373] width 7 height 7
checkbox input "true"
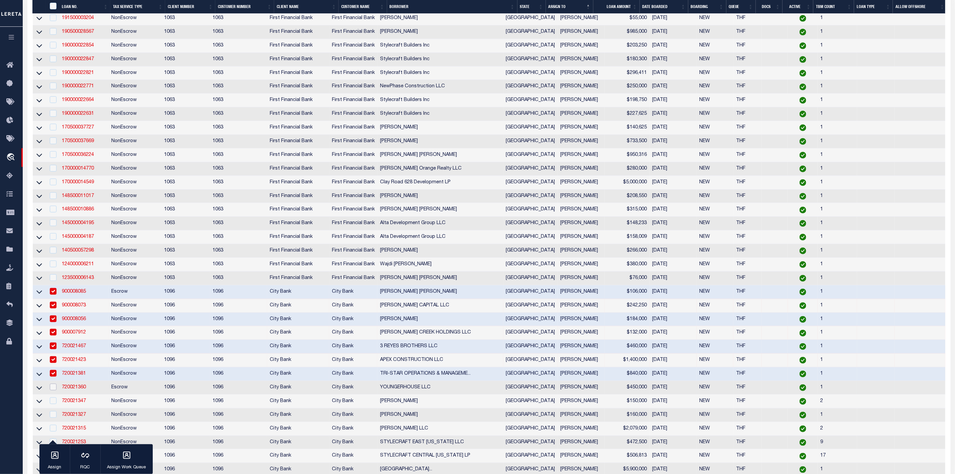
click at [54, 390] on input "checkbox" at bounding box center [53, 386] width 7 height 7
checkbox input "true"
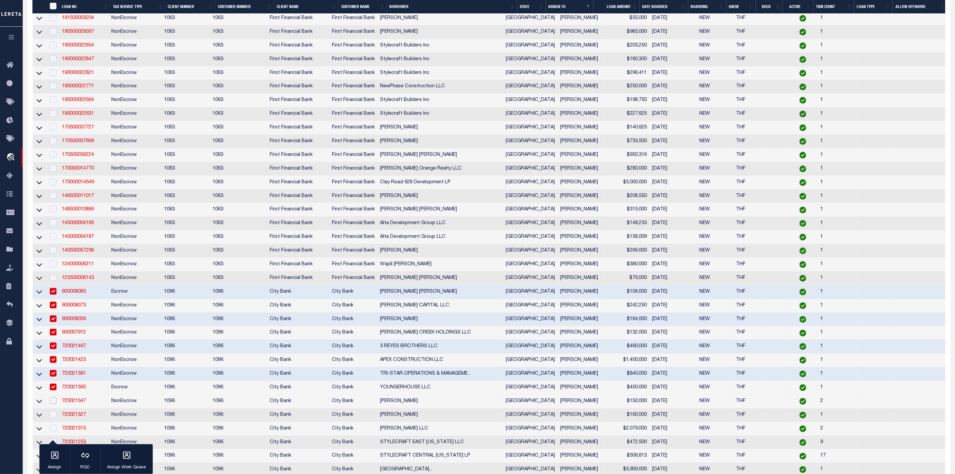
click at [52, 404] on input "checkbox" at bounding box center [53, 400] width 7 height 7
checkbox input "true"
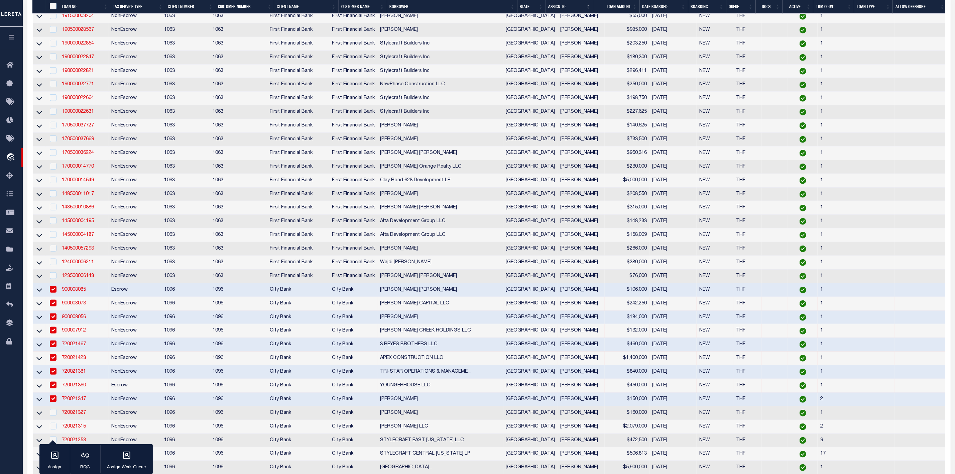
scroll to position [432, 0]
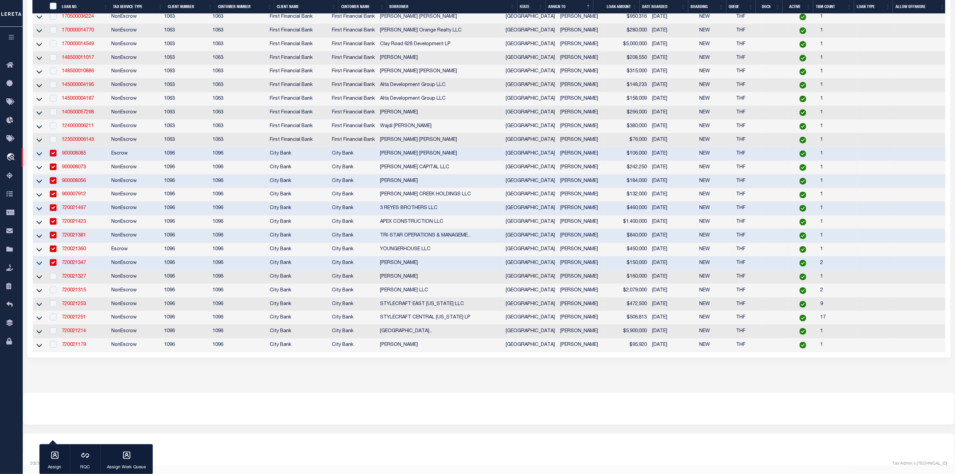
click at [53, 274] on div at bounding box center [52, 276] width 8 height 7
checkbox input "true"
click at [52, 286] on tbody "26500004622 NonEscrow 1063 1063 First Financial Bank First Financial Bank [PERS…" at bounding box center [490, 51] width 914 height 601
click at [54, 286] on input "checkbox" at bounding box center [53, 289] width 7 height 7
checkbox input "true"
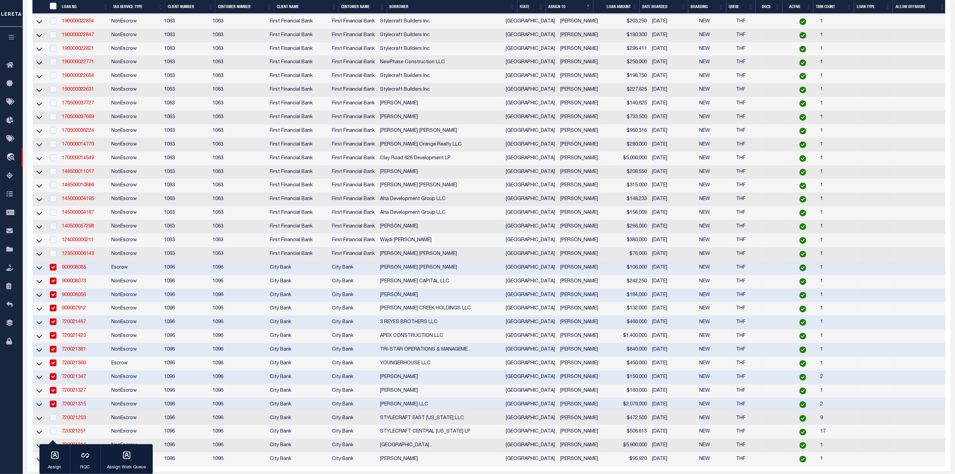
click at [54, 298] on input "checkbox" at bounding box center [53, 294] width 7 height 7
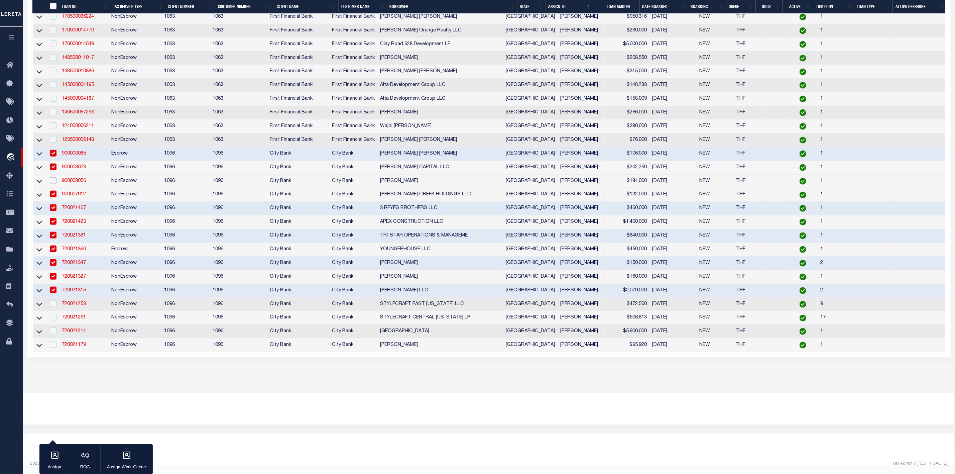
click at [52, 177] on input "checkbox" at bounding box center [53, 180] width 7 height 7
checkbox input "true"
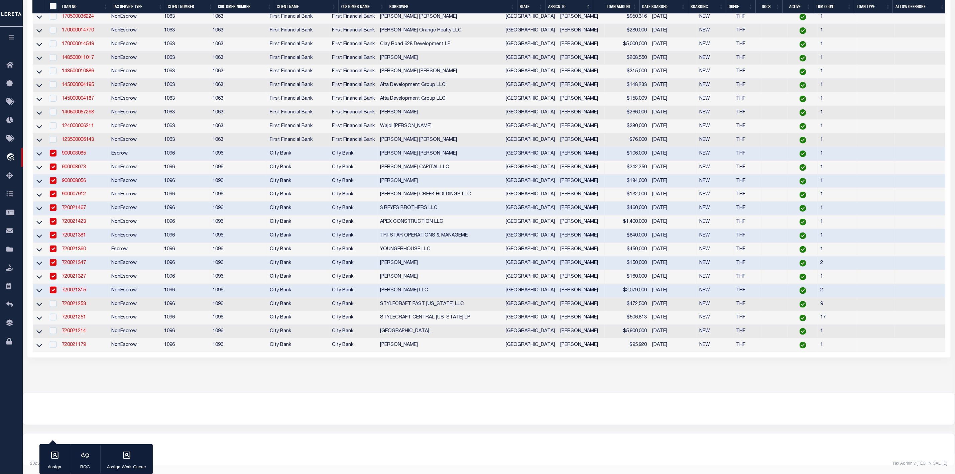
click at [54, 302] on div at bounding box center [52, 303] width 8 height 7
checkbox input "true"
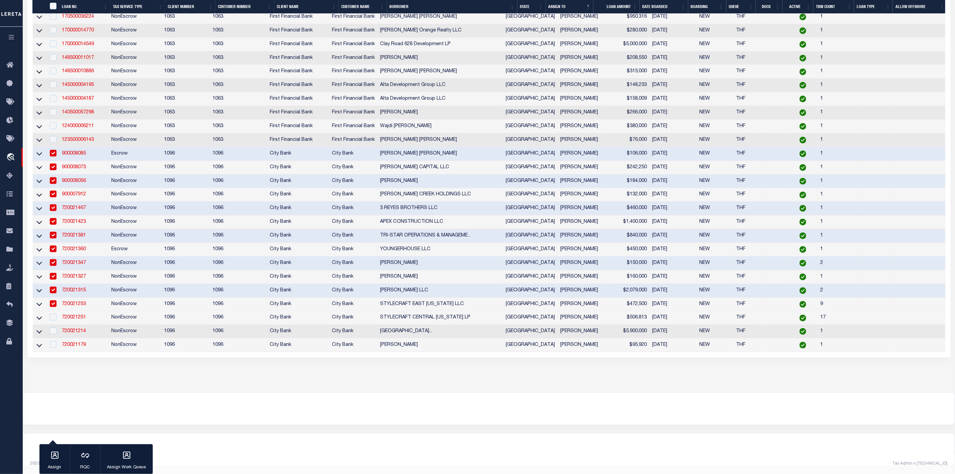
scroll to position [306, 0]
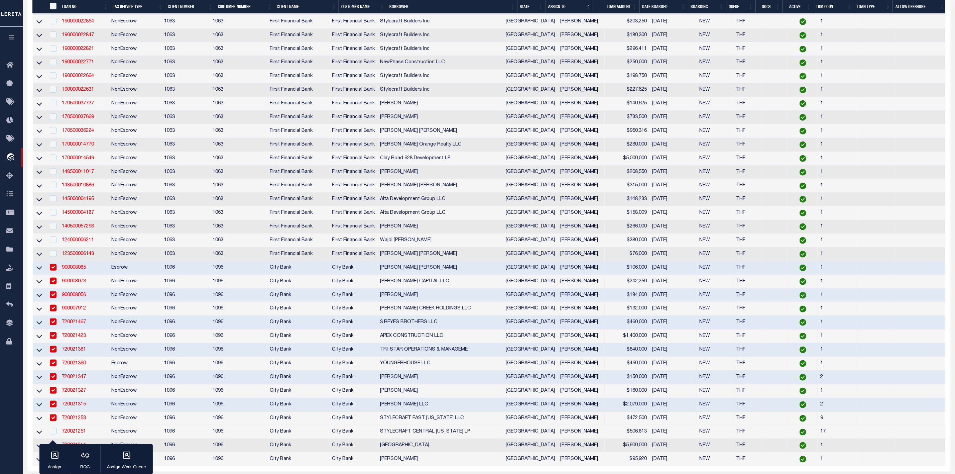
click at [51, 311] on input "checkbox" at bounding box center [53, 307] width 7 height 7
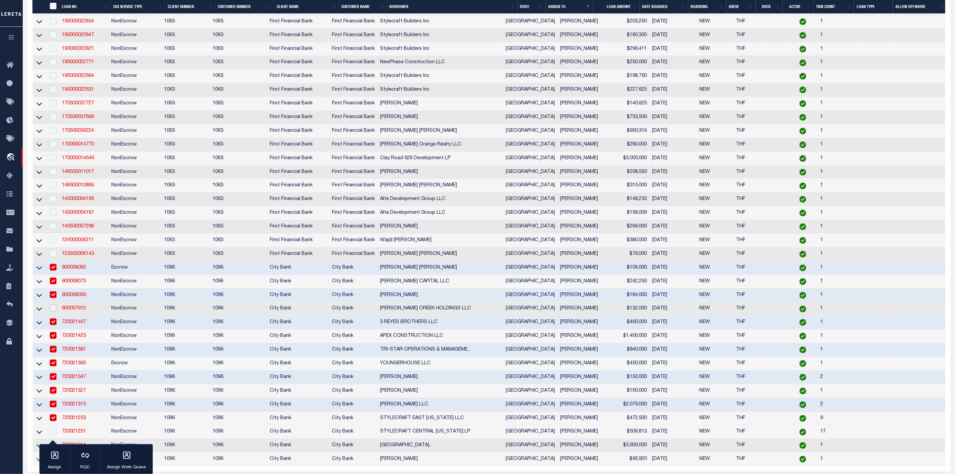
scroll to position [406, 0]
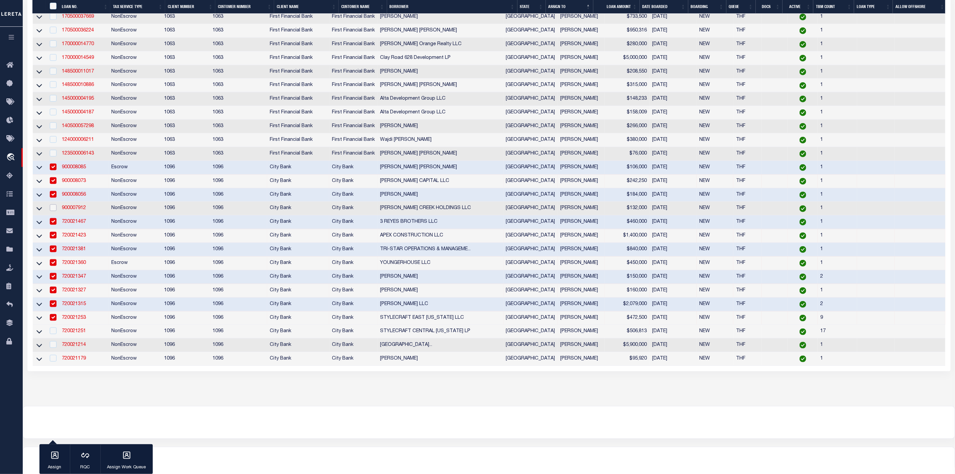
click at [54, 211] on input "checkbox" at bounding box center [53, 207] width 7 height 7
checkbox input "true"
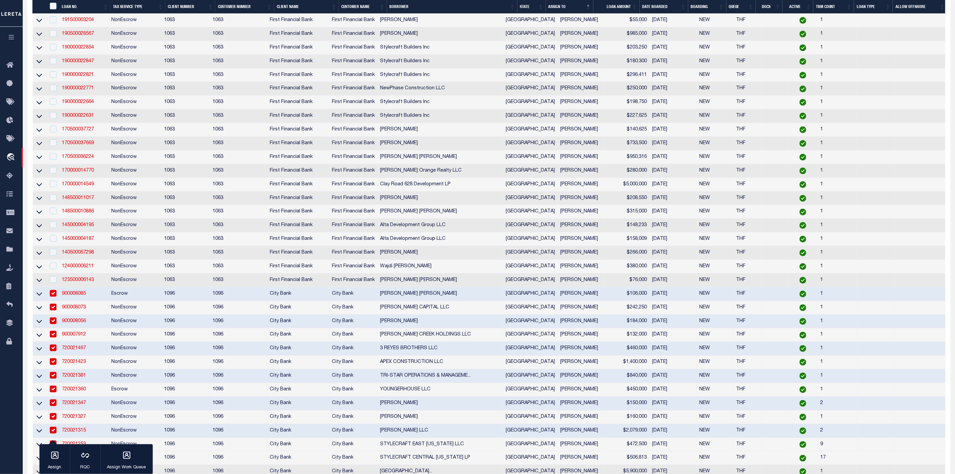
scroll to position [380, 0]
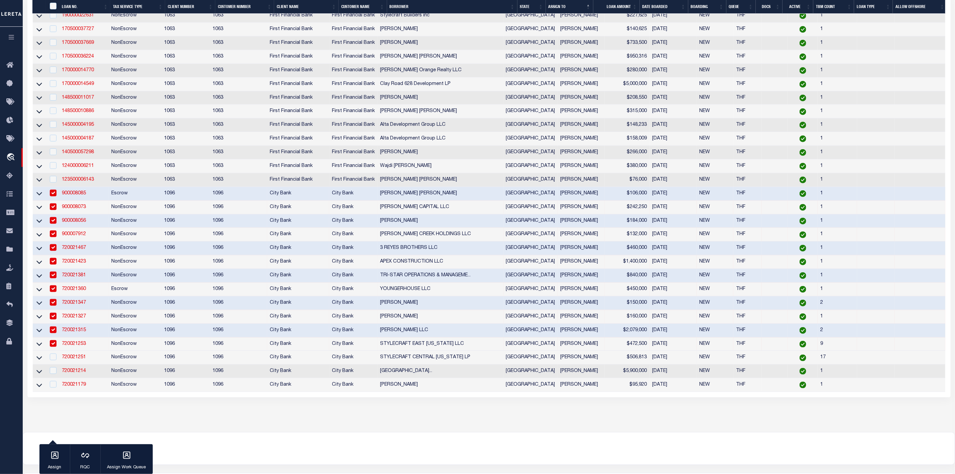
click at [53, 361] on div at bounding box center [52, 356] width 8 height 7
checkbox input "true"
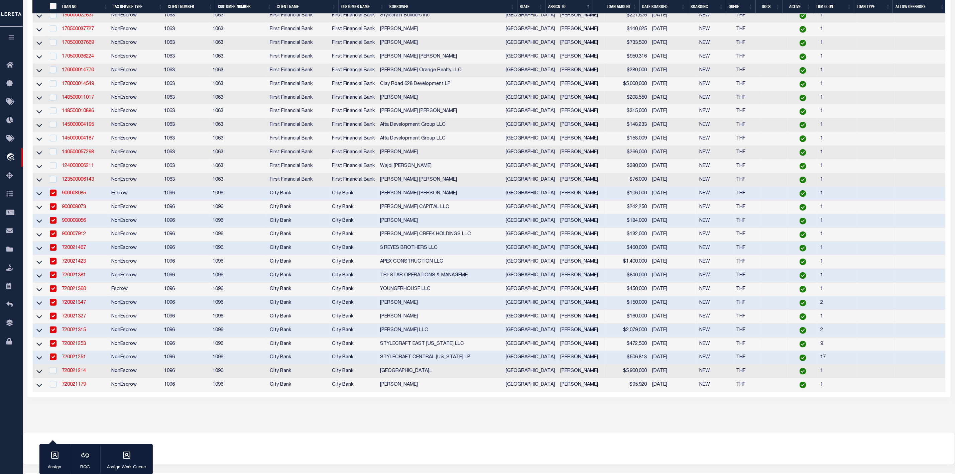
click at [53, 278] on input "checkbox" at bounding box center [53, 274] width 7 height 7
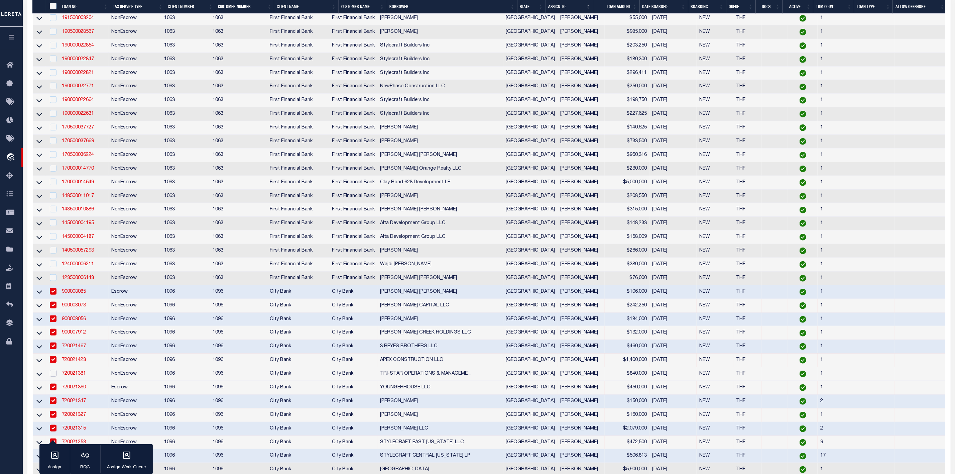
scroll to position [432, 0]
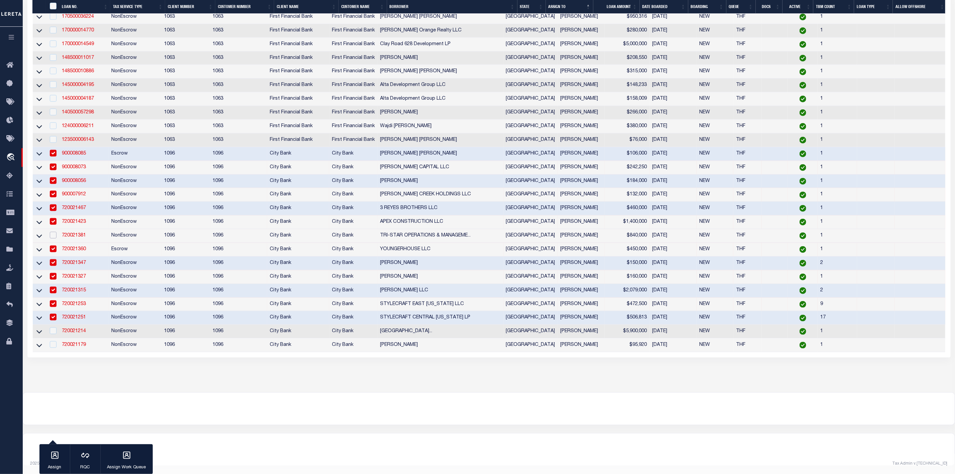
click at [54, 232] on input "checkbox" at bounding box center [53, 235] width 7 height 7
checkbox input "true"
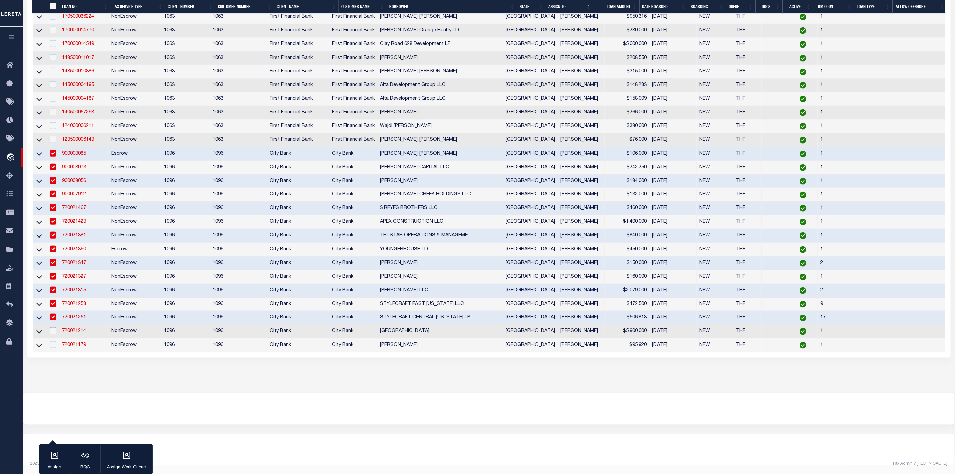
click at [54, 328] on input "checkbox" at bounding box center [53, 330] width 7 height 7
checkbox input "true"
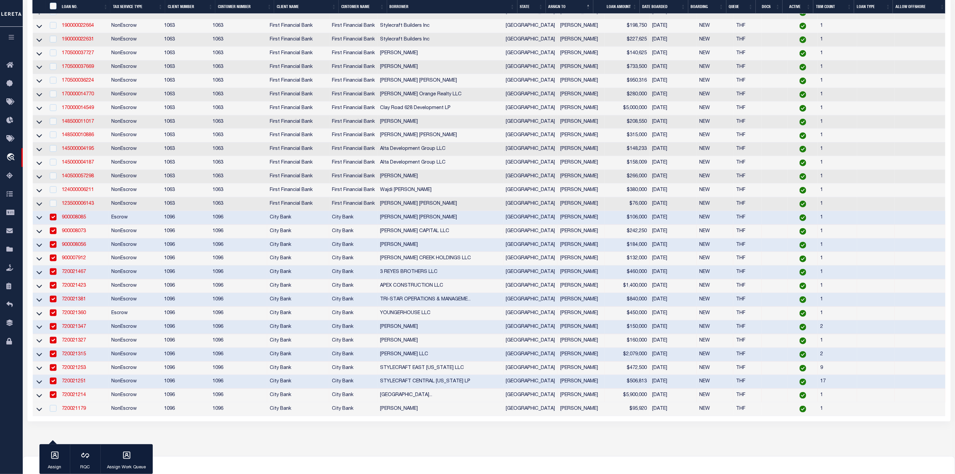
scroll to position [406, 0]
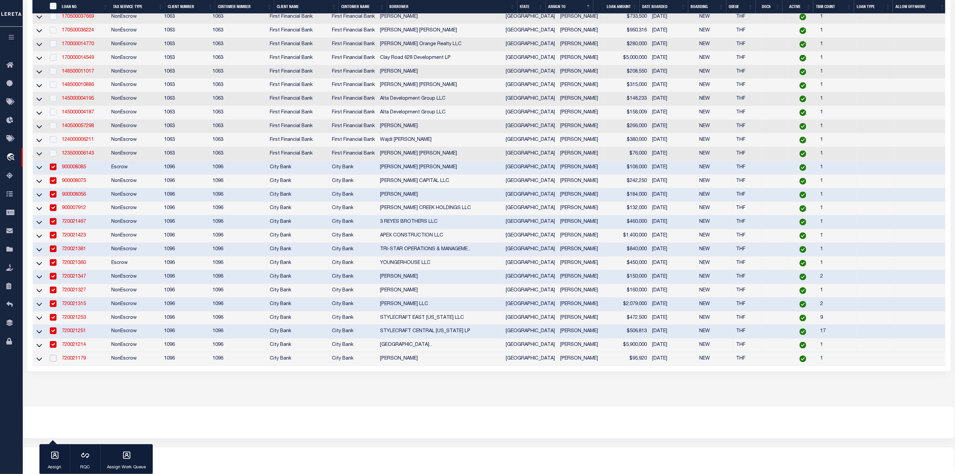
click at [53, 361] on input "checkbox" at bounding box center [53, 358] width 7 height 7
checkbox input "true"
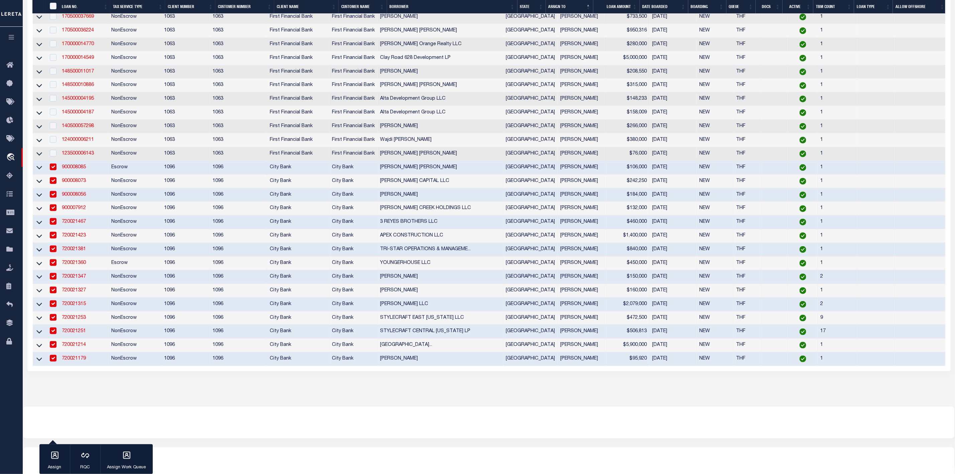
scroll to position [280, 0]
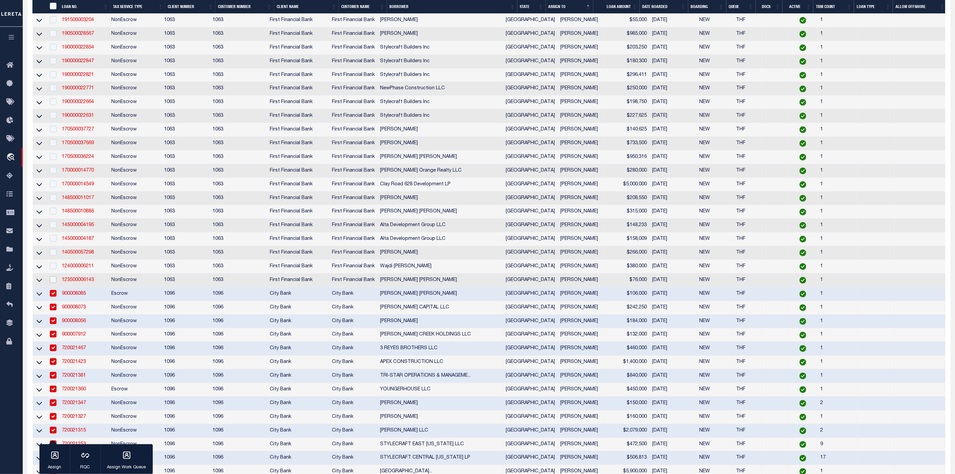
click at [53, 283] on input "checkbox" at bounding box center [53, 279] width 7 height 7
checkbox input "true"
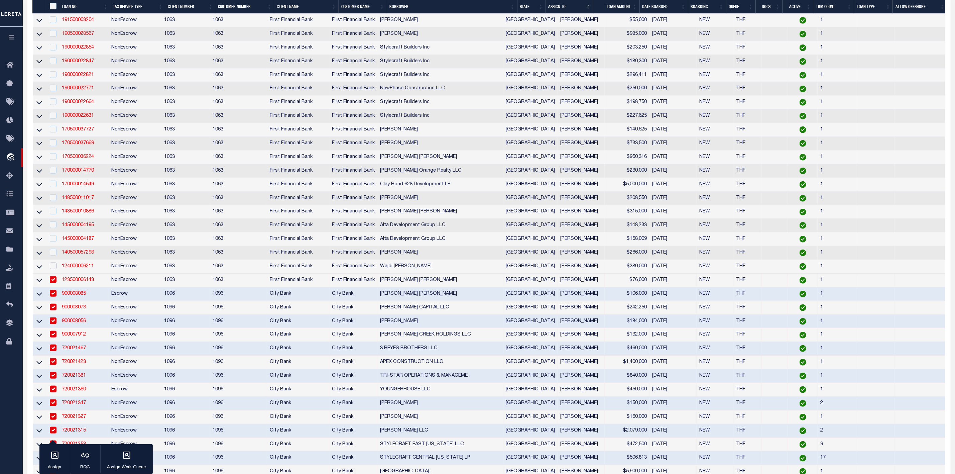
click at [54, 269] on input "checkbox" at bounding box center [53, 265] width 7 height 7
checkbox input "true"
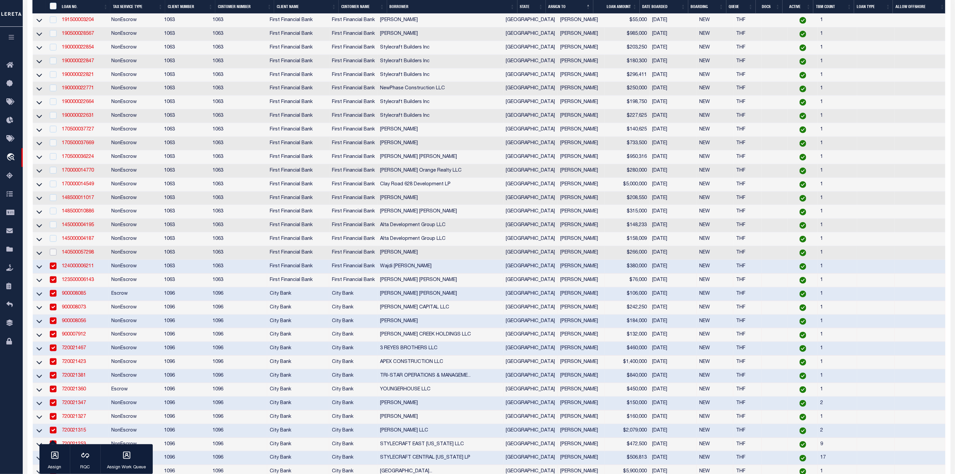
click at [55, 255] on input "checkbox" at bounding box center [53, 252] width 7 height 7
checkbox input "true"
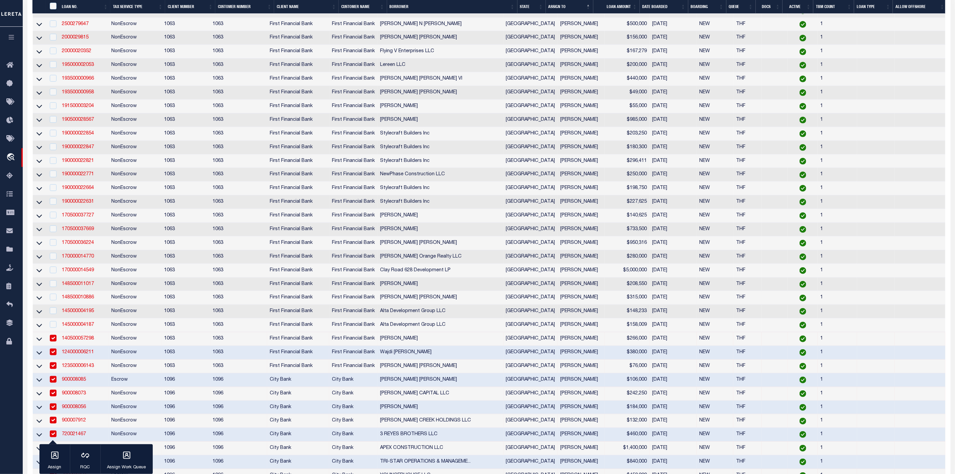
scroll to position [251, 0]
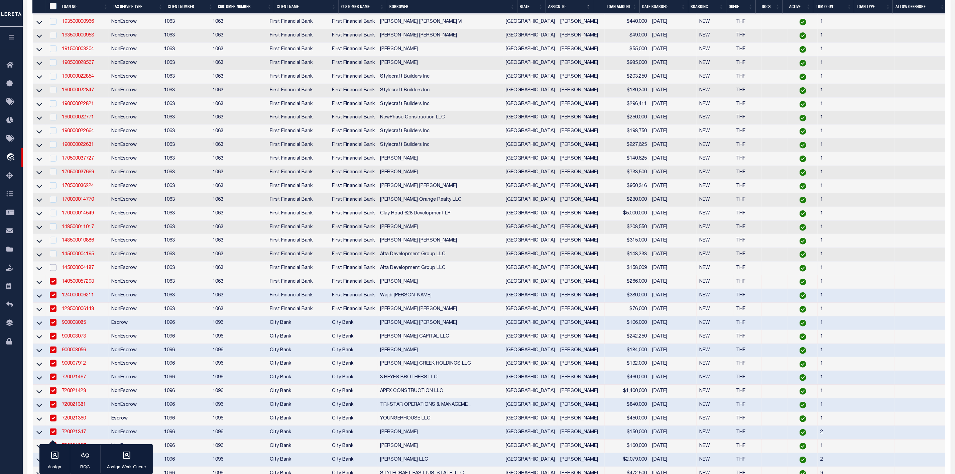
click at [52, 271] on input "checkbox" at bounding box center [53, 267] width 7 height 7
checkbox input "true"
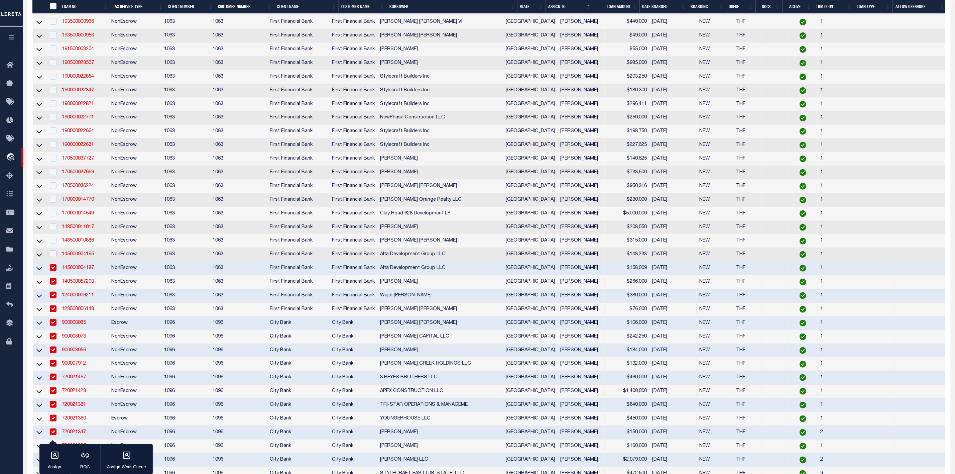
click at [51, 257] on input "checkbox" at bounding box center [53, 253] width 7 height 7
checkbox input "true"
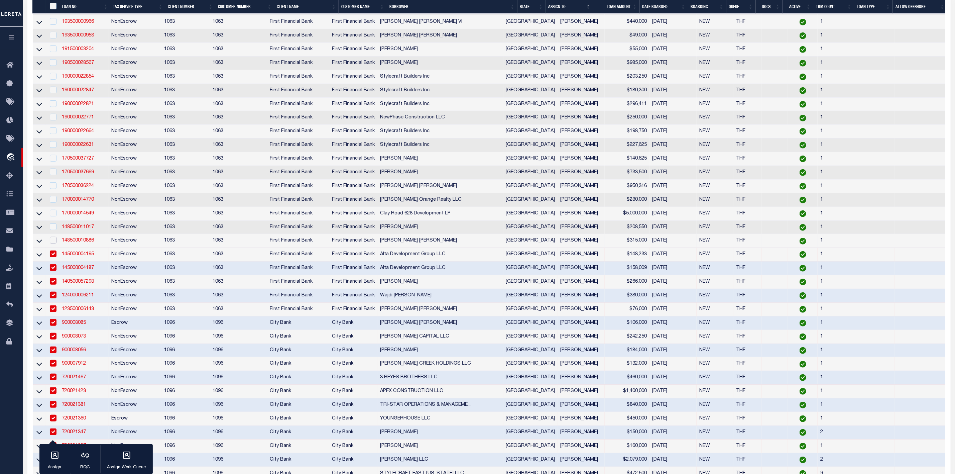
click at [51, 243] on input "checkbox" at bounding box center [53, 240] width 7 height 7
checkbox input "true"
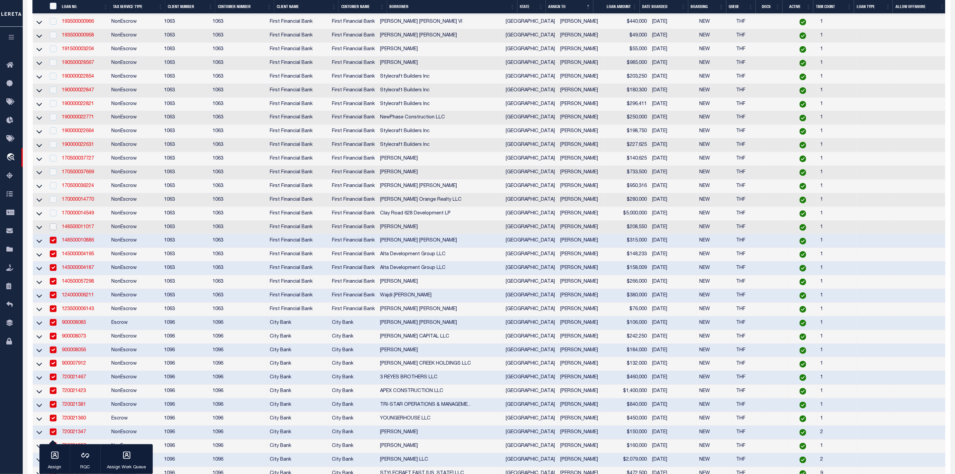
click at [53, 230] on input "checkbox" at bounding box center [53, 226] width 7 height 7
checkbox input "true"
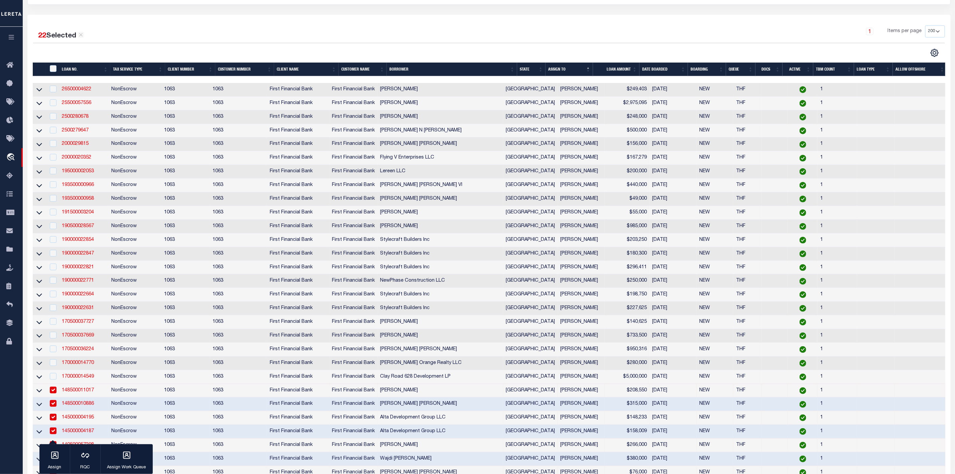
scroll to position [89, 0]
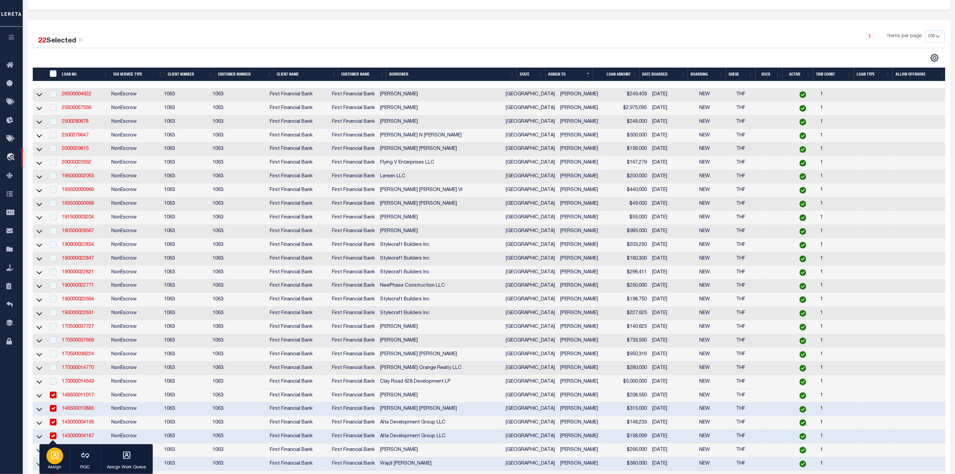
click at [58, 458] on icon "button" at bounding box center [54, 454] width 7 height 7
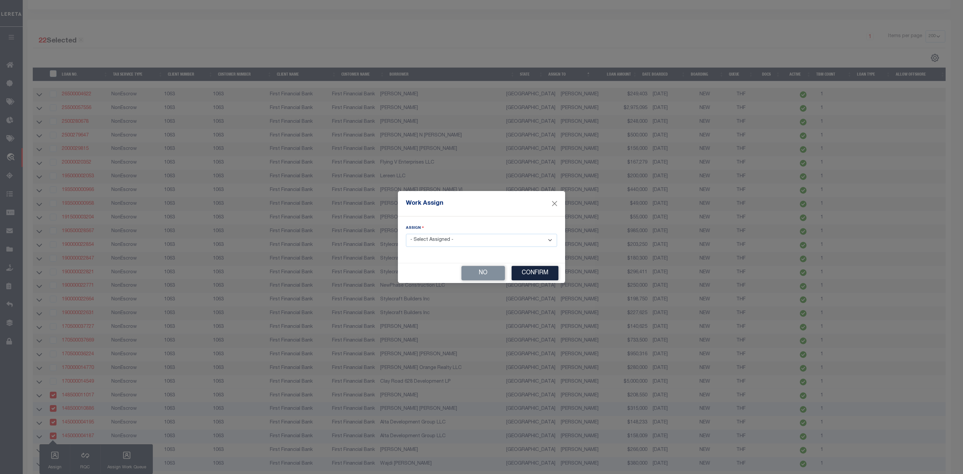
click at [462, 240] on select "- Select Assigned - --Unassigned-- [PERSON_NAME] [PERSON_NAME] [PERSON_NAME] [P…" at bounding box center [481, 240] width 151 height 13
select select "[PERSON_NAME]"
click at [406, 234] on select "- Select Assigned - --Unassigned-- [PERSON_NAME] [PERSON_NAME] [PERSON_NAME] [P…" at bounding box center [481, 240] width 151 height 13
click at [550, 271] on button "Confirm" at bounding box center [534, 273] width 47 height 14
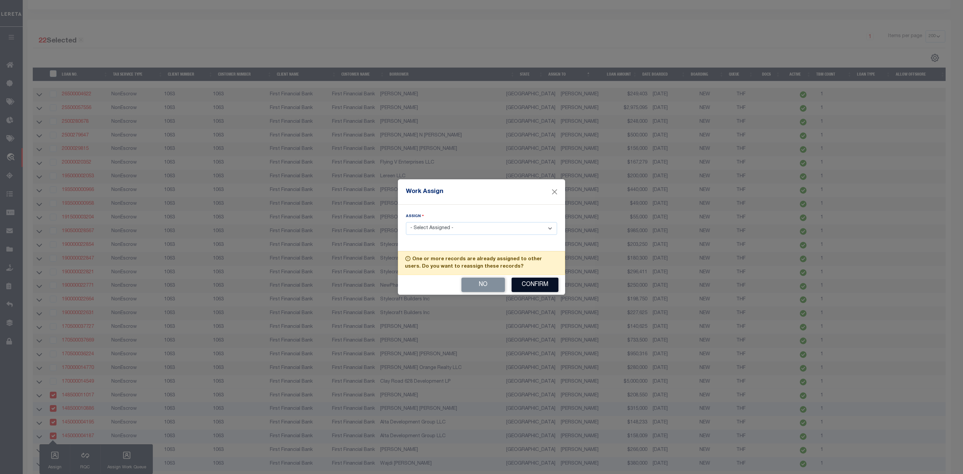
click at [545, 284] on button "Confirm" at bounding box center [534, 284] width 47 height 14
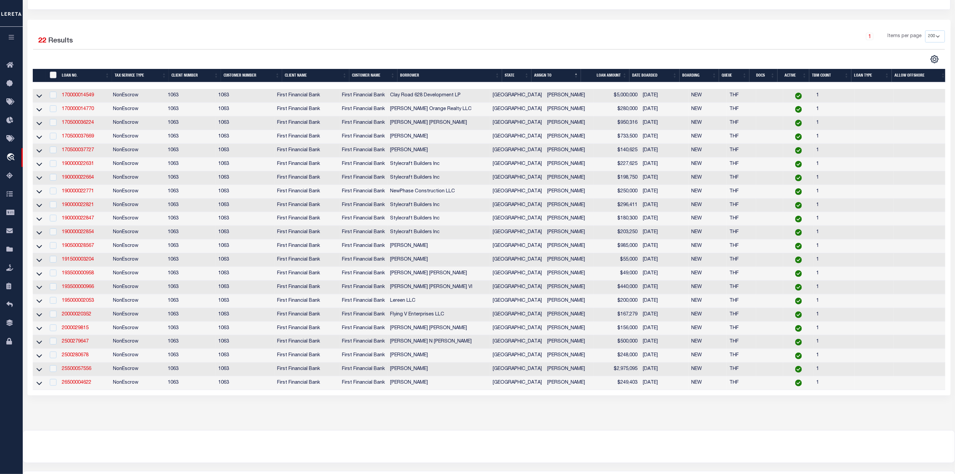
click at [53, 75] on input "" at bounding box center [53, 75] width 7 height 7
checkbox input "true"
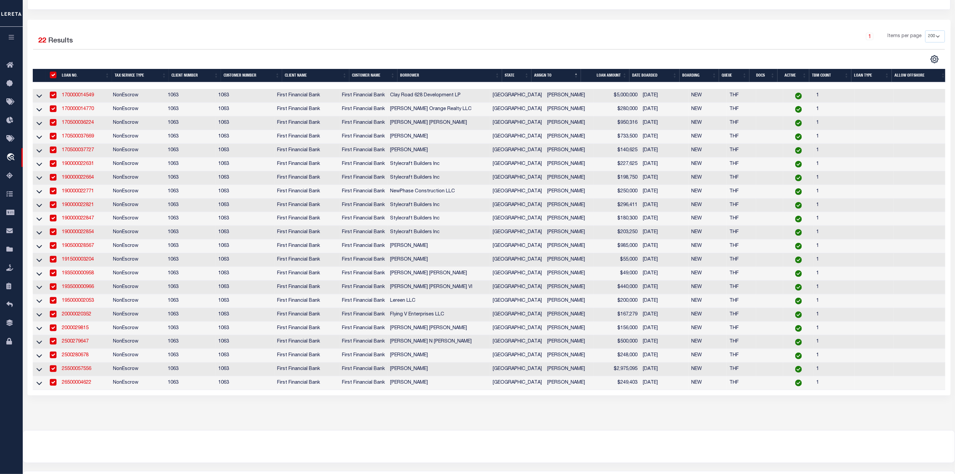
checkbox input "true"
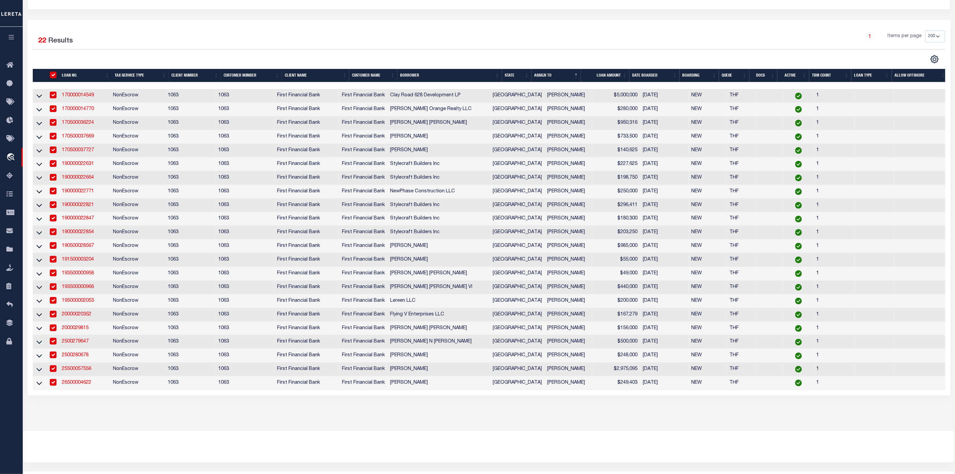
checkbox input "true"
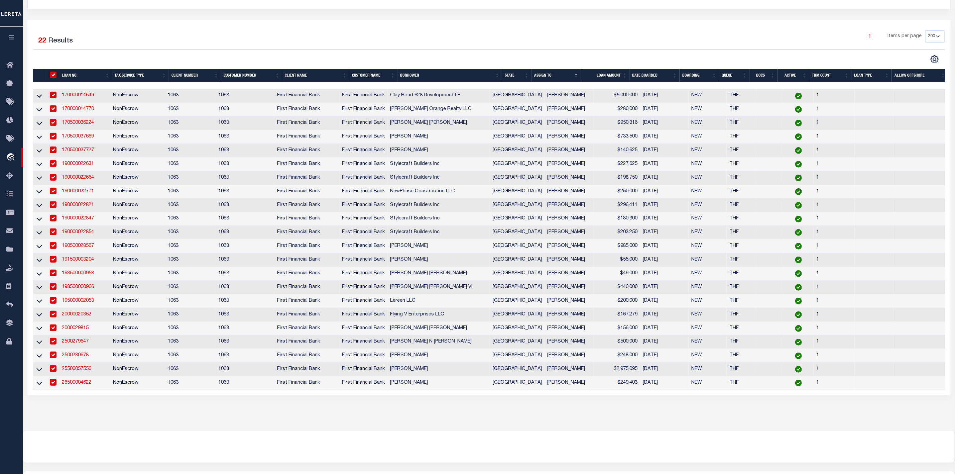
checkbox input "true"
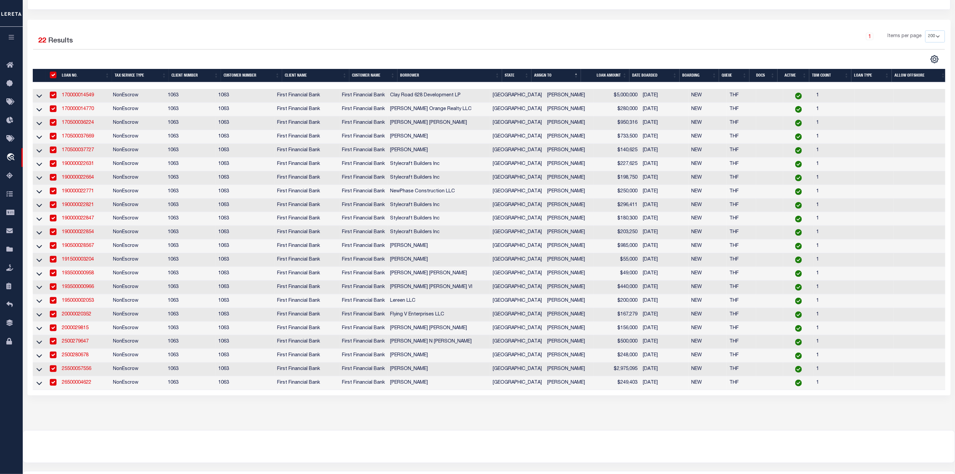
checkbox input "true"
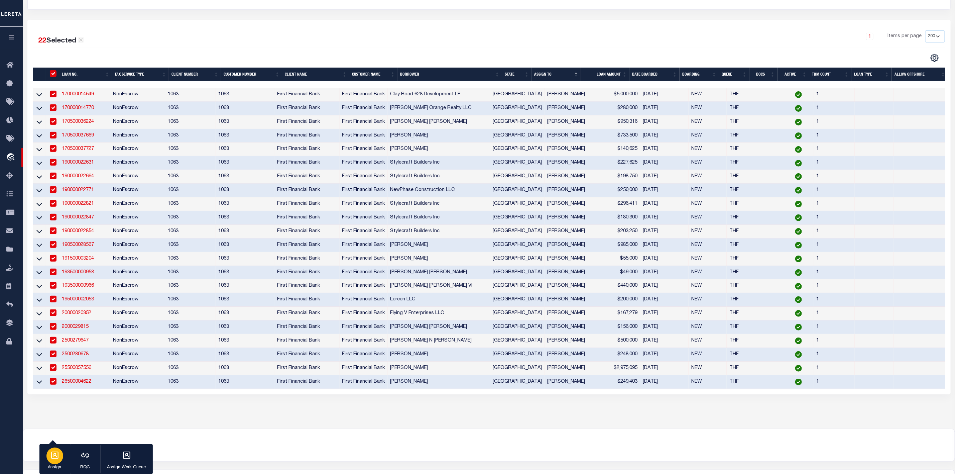
click at [56, 458] on icon "button" at bounding box center [54, 455] width 9 height 9
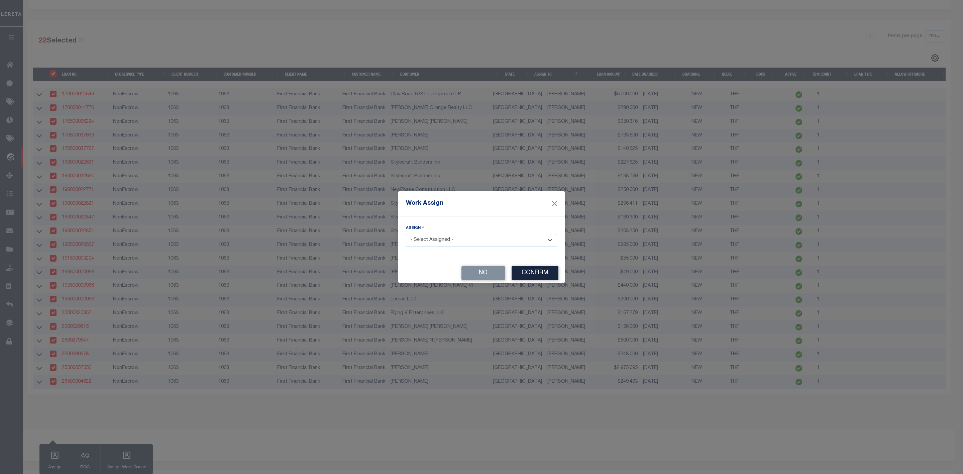
click at [446, 237] on select "- Select Assigned - --Unassigned-- [PERSON_NAME] [PERSON_NAME] [PERSON_NAME] [P…" at bounding box center [481, 240] width 151 height 13
select select "[PERSON_NAME]"
click at [406, 234] on select "- Select Assigned - --Unassigned-- [PERSON_NAME] [PERSON_NAME] [PERSON_NAME] [P…" at bounding box center [481, 240] width 151 height 13
click at [545, 273] on button "Confirm" at bounding box center [534, 273] width 47 height 14
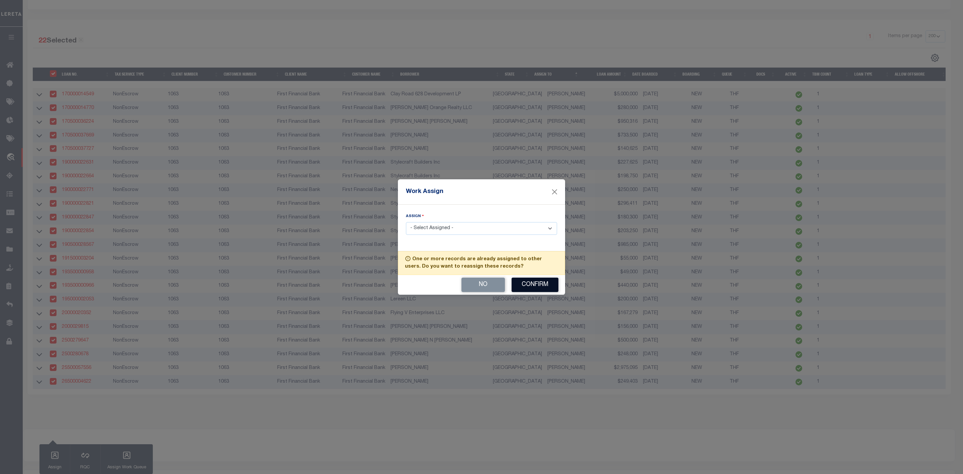
click at [536, 284] on button "Confirm" at bounding box center [534, 284] width 47 height 14
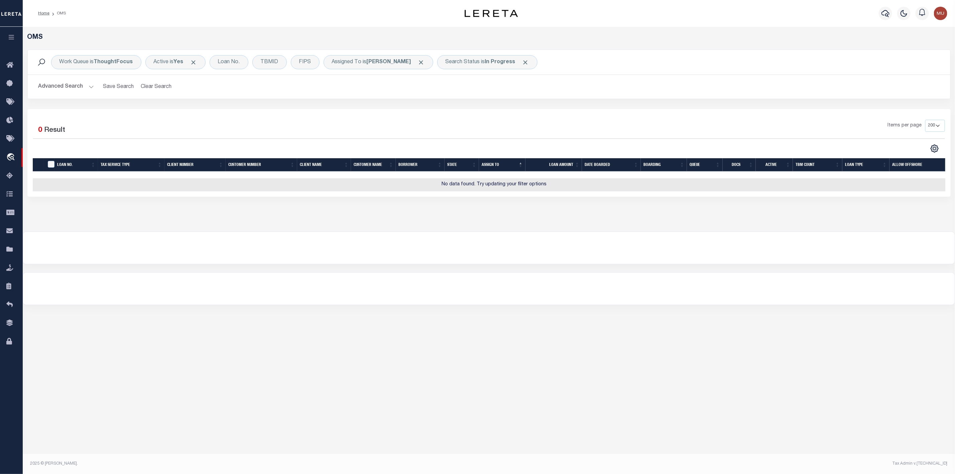
scroll to position [0, 0]
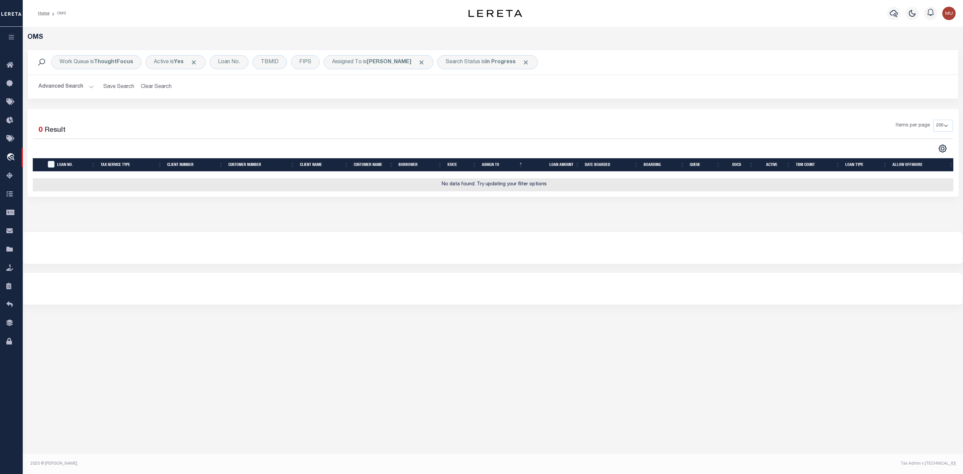
click at [89, 86] on button "Advanced Search" at bounding box center [65, 86] width 55 height 13
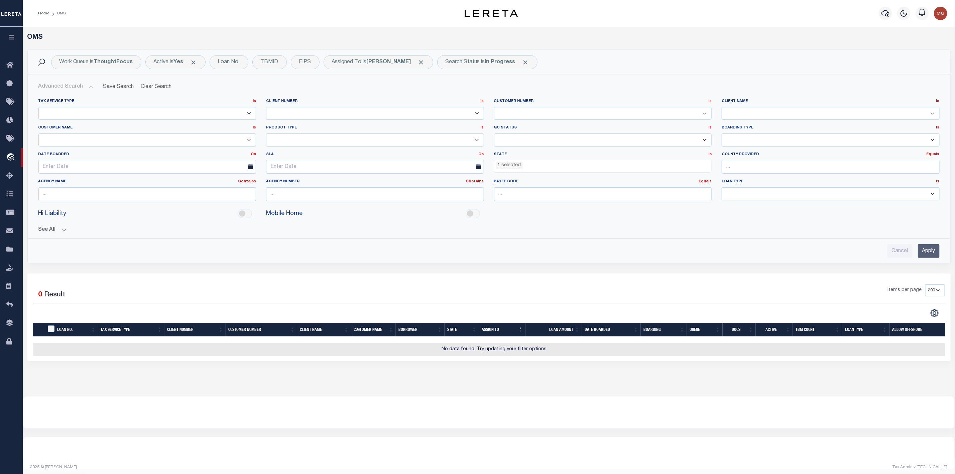
click at [529, 168] on ul "1 selected" at bounding box center [602, 164] width 217 height 9
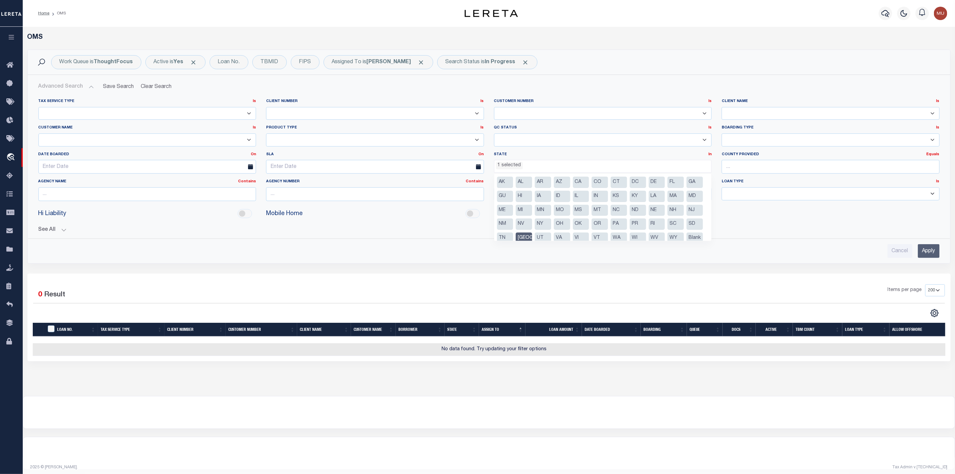
click at [532, 237] on li "[GEOGRAPHIC_DATA]" at bounding box center [524, 237] width 16 height 11
select select
click at [935, 255] on input "Apply" at bounding box center [929, 251] width 22 height 14
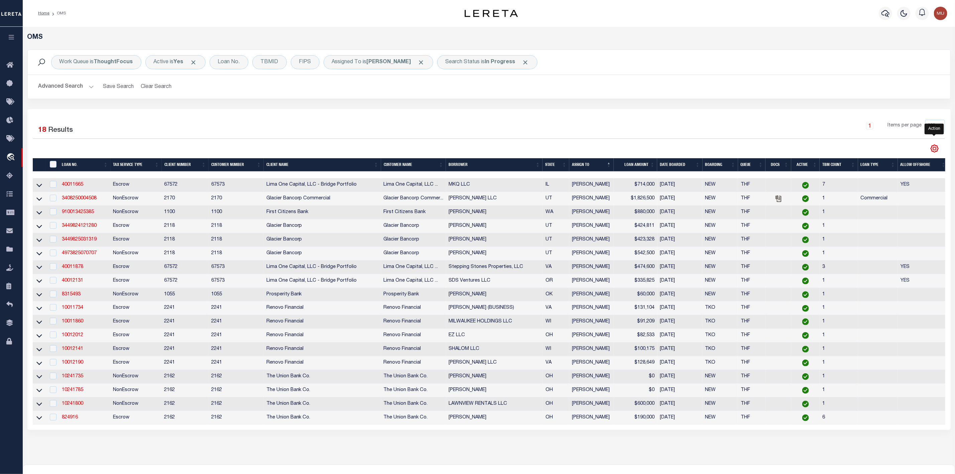
click at [935, 152] on icon "" at bounding box center [934, 148] width 7 height 7
click at [910, 161] on link "CSV" at bounding box center [906, 159] width 65 height 13
click at [39, 185] on icon at bounding box center [39, 184] width 6 height 7
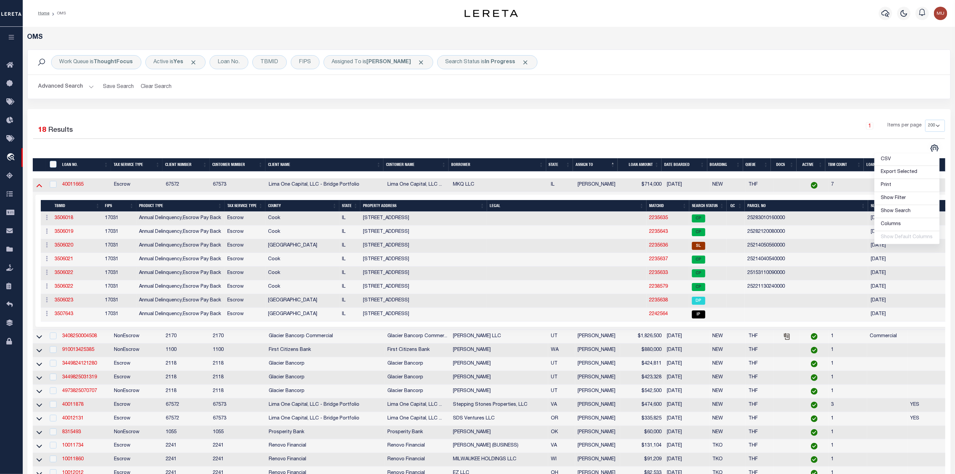
click at [38, 188] on icon at bounding box center [39, 184] width 6 height 7
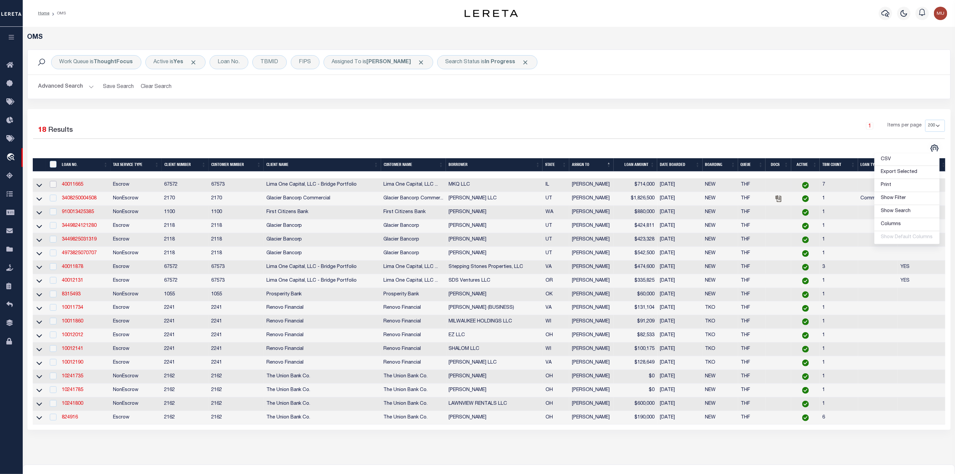
click at [52, 187] on input "checkbox" at bounding box center [53, 184] width 7 height 7
checkbox input "true"
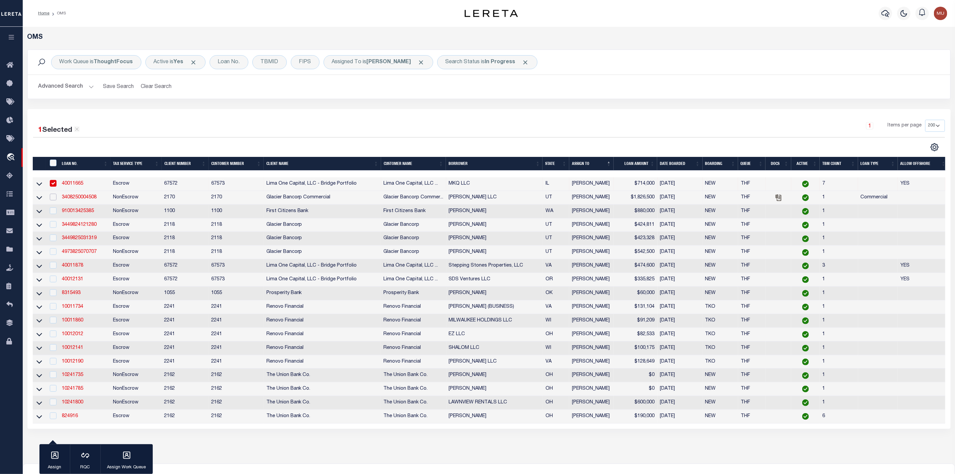
click at [52, 199] on input "checkbox" at bounding box center [53, 197] width 7 height 7
checkbox input "true"
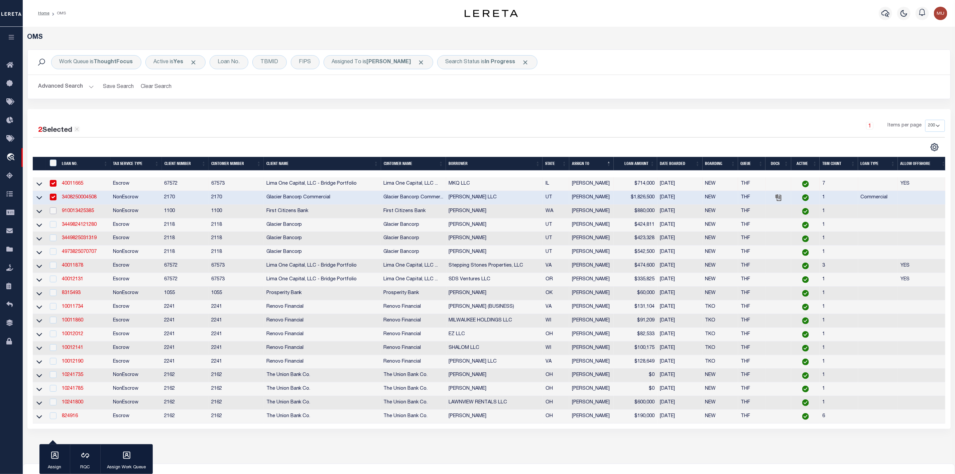
click at [53, 212] on input "checkbox" at bounding box center [53, 210] width 7 height 7
checkbox input "true"
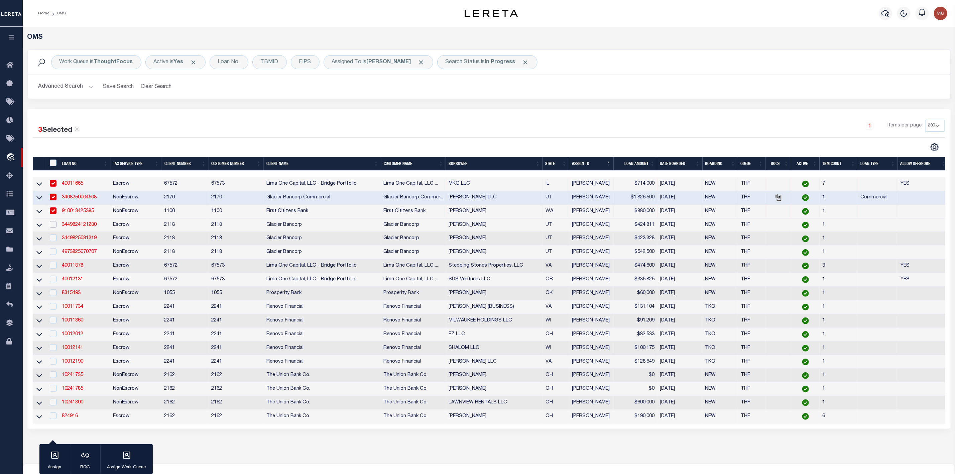
click at [54, 224] on input "checkbox" at bounding box center [53, 224] width 7 height 7
checkbox input "true"
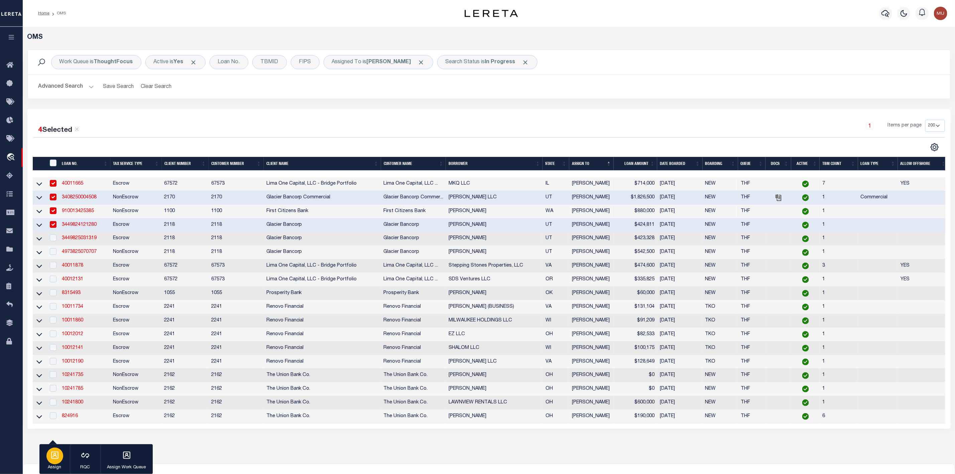
click at [51, 453] on icon "button" at bounding box center [54, 454] width 7 height 7
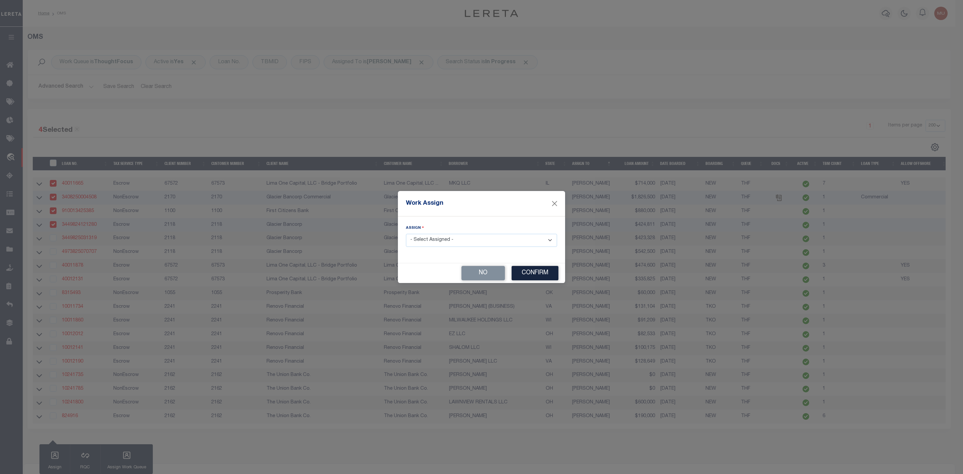
click at [486, 240] on select "- Select Assigned - --Unassigned-- [PERSON_NAME] [PERSON_NAME] [PERSON_NAME] [P…" at bounding box center [481, 240] width 151 height 13
select select "[PERSON_NAME]"
click at [406, 234] on select "- Select Assigned - --Unassigned-- [PERSON_NAME] [PERSON_NAME] [PERSON_NAME] [P…" at bounding box center [481, 240] width 151 height 13
click at [533, 277] on button "Confirm" at bounding box center [534, 273] width 47 height 14
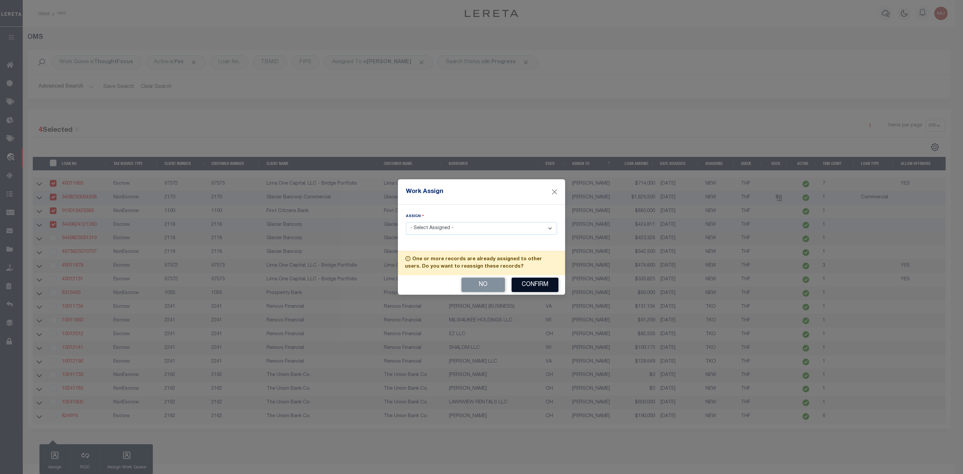
click at [531, 285] on button "Confirm" at bounding box center [534, 284] width 47 height 14
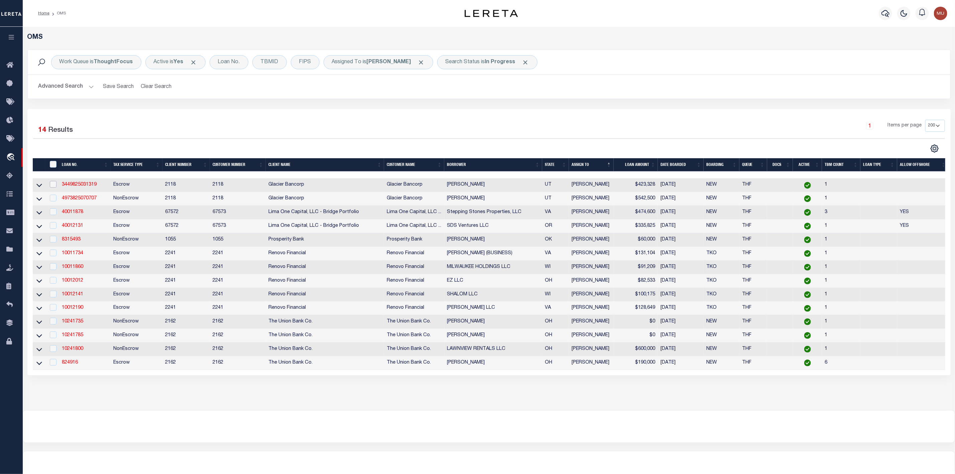
click at [54, 184] on input "checkbox" at bounding box center [53, 184] width 7 height 7
checkbox input "true"
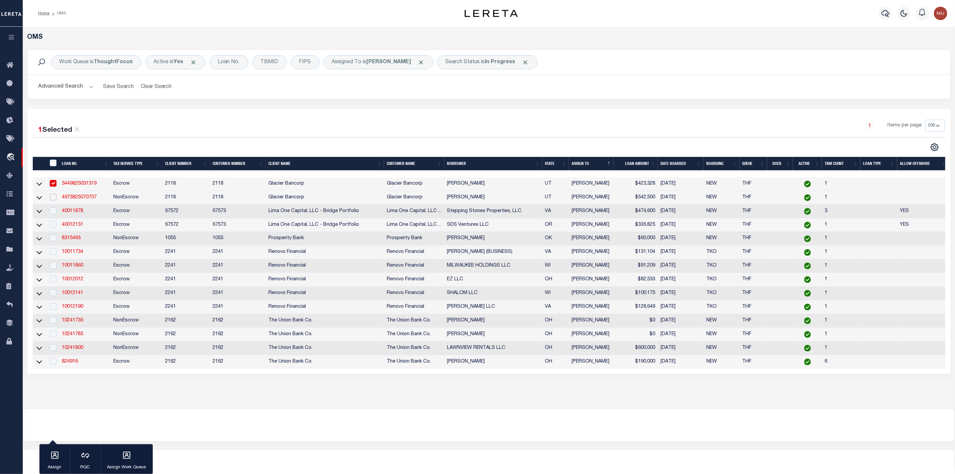
click at [54, 197] on input "checkbox" at bounding box center [53, 197] width 7 height 7
checkbox input "true"
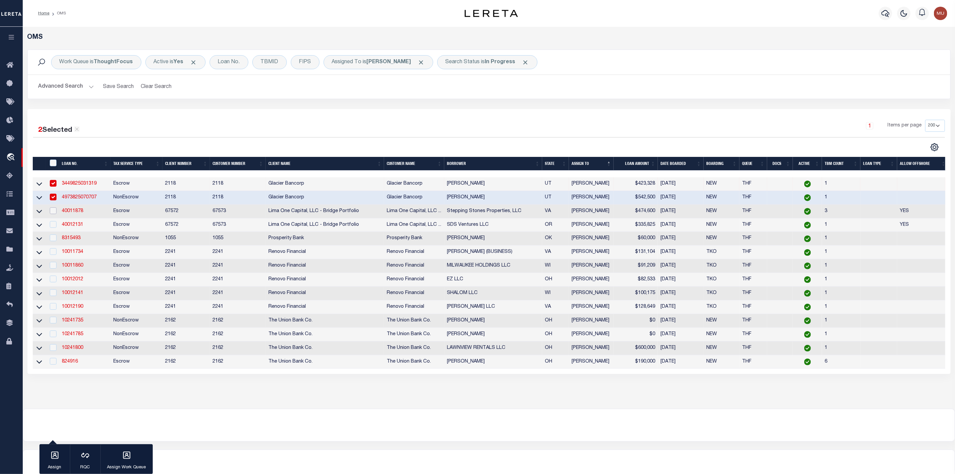
click at [54, 212] on input "checkbox" at bounding box center [53, 210] width 7 height 7
checkbox input "true"
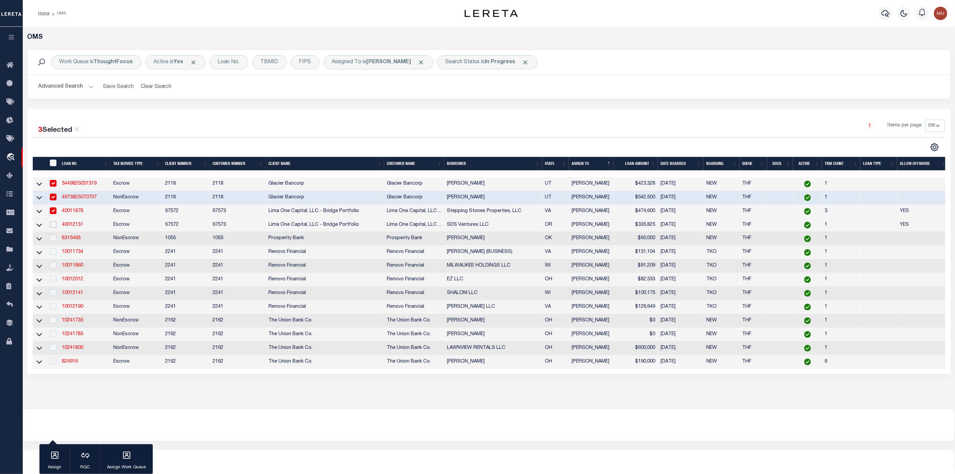
click at [54, 226] on input "checkbox" at bounding box center [53, 224] width 7 height 7
checkbox input "true"
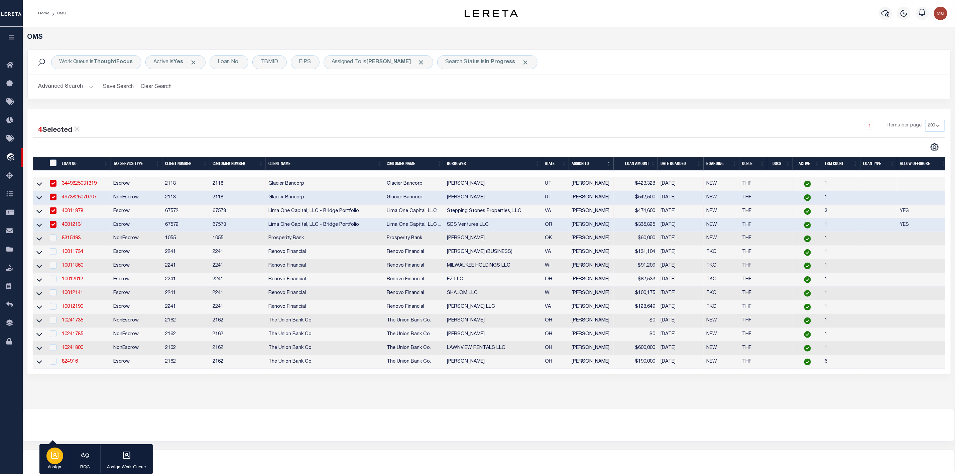
click at [63, 452] on button "Assign" at bounding box center [54, 459] width 30 height 30
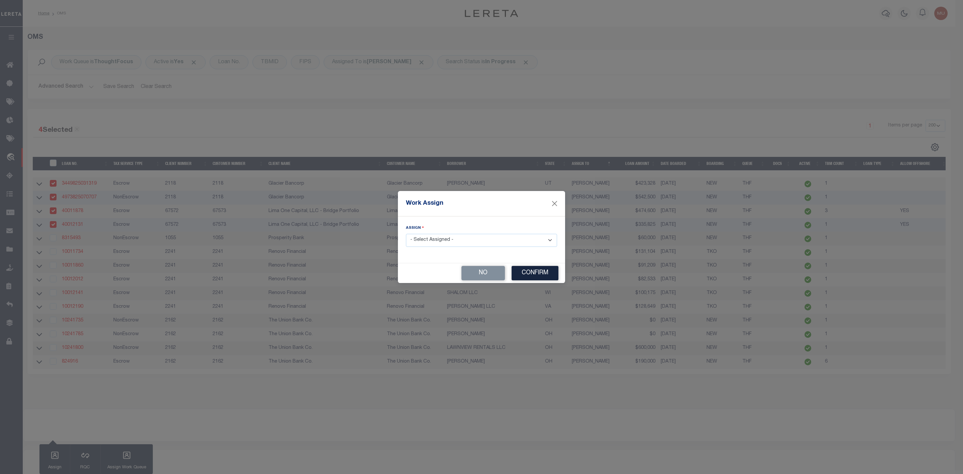
click at [466, 243] on select "- Select Assigned - --Unassigned-- [PERSON_NAME] [PERSON_NAME] [PERSON_NAME] [P…" at bounding box center [481, 240] width 151 height 13
select select "[PERSON_NAME]"
click at [406, 234] on select "- Select Assigned - --Unassigned-- [PERSON_NAME] [PERSON_NAME] [PERSON_NAME] [P…" at bounding box center [481, 240] width 151 height 13
click at [525, 269] on button "Confirm" at bounding box center [534, 273] width 47 height 14
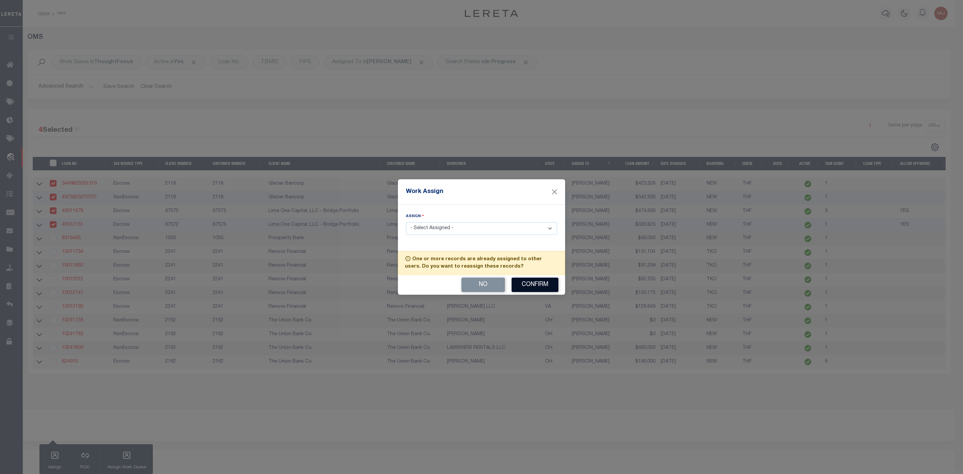
click at [524, 283] on button "Confirm" at bounding box center [534, 284] width 47 height 14
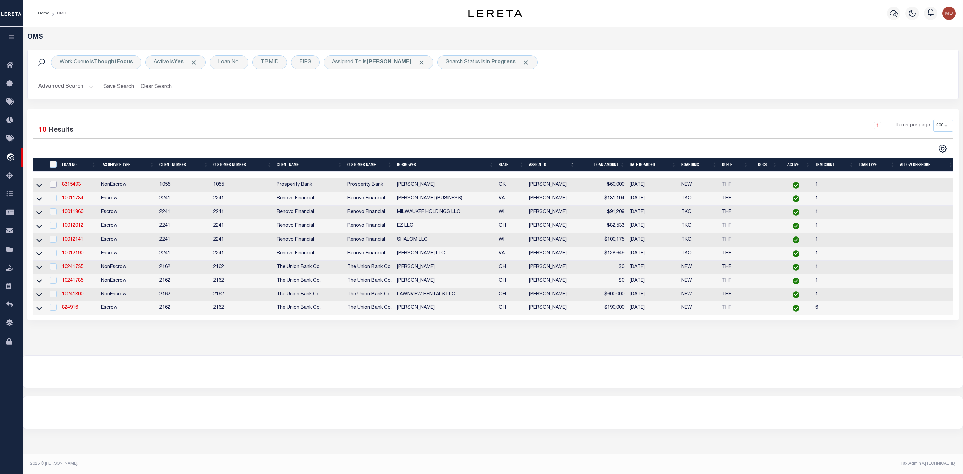
click at [55, 186] on input "checkbox" at bounding box center [53, 184] width 7 height 7
checkbox input "true"
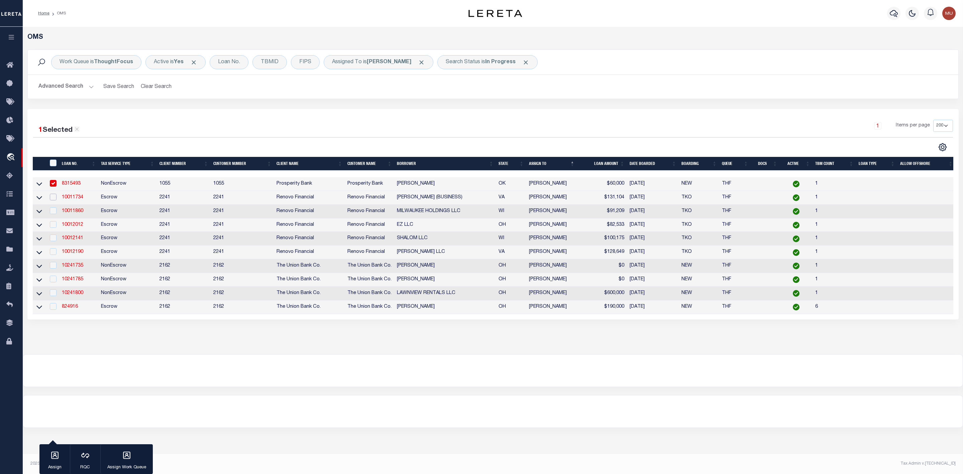
click at [54, 200] on input "checkbox" at bounding box center [53, 197] width 7 height 7
checkbox input "true"
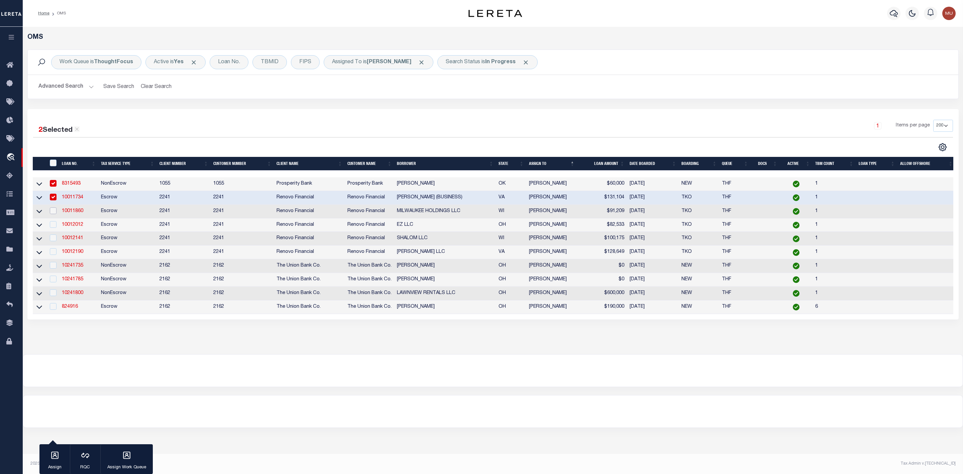
click at [52, 214] on input "checkbox" at bounding box center [53, 210] width 7 height 7
checkbox input "true"
click at [52, 227] on input "checkbox" at bounding box center [53, 224] width 7 height 7
checkbox input "true"
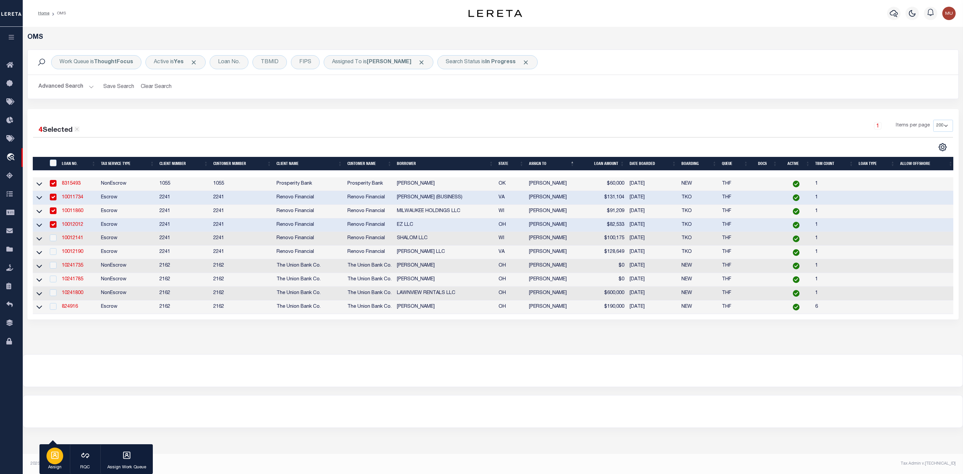
click at [57, 454] on icon "button" at bounding box center [54, 455] width 9 height 9
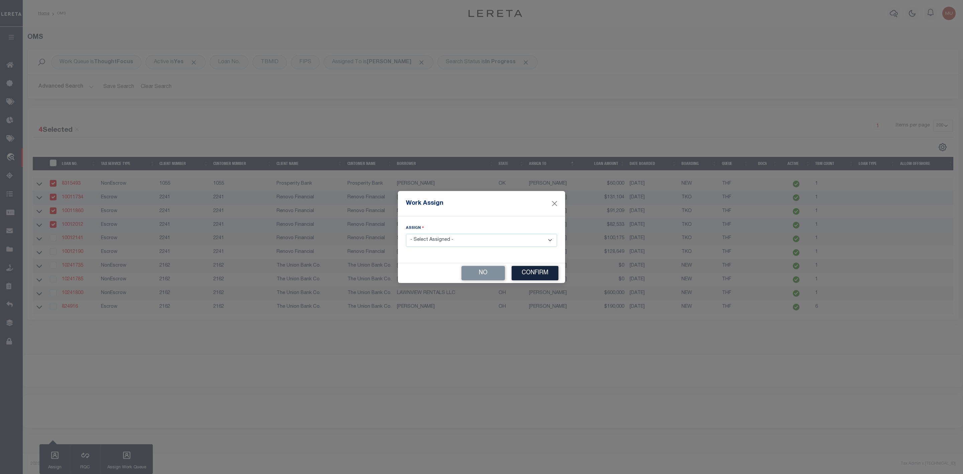
click at [522, 240] on select "- Select Assigned - --Unassigned-- [PERSON_NAME] [PERSON_NAME] [PERSON_NAME] [P…" at bounding box center [481, 240] width 151 height 13
select select "[PERSON_NAME]"
click at [406, 234] on select "- Select Assigned - --Unassigned-- [PERSON_NAME] [PERSON_NAME] [PERSON_NAME] [P…" at bounding box center [481, 240] width 151 height 13
click at [546, 274] on button "Confirm" at bounding box center [534, 273] width 47 height 14
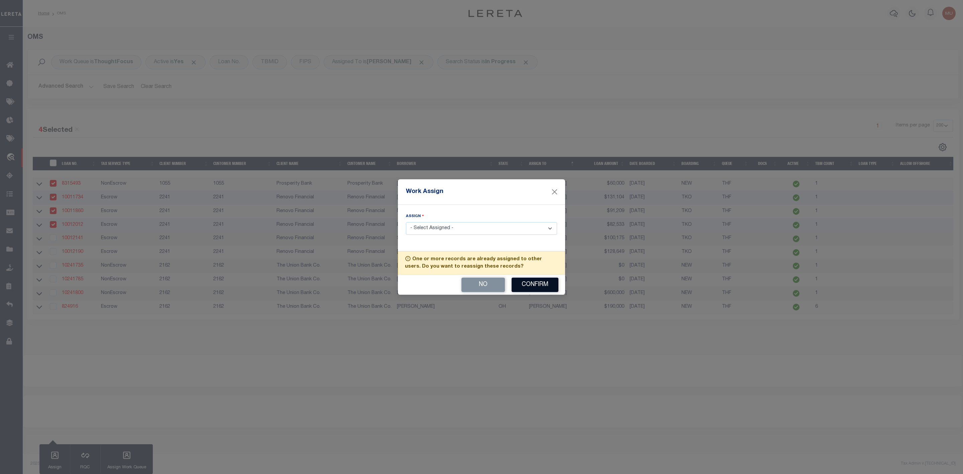
click at [537, 287] on button "Confirm" at bounding box center [534, 284] width 47 height 14
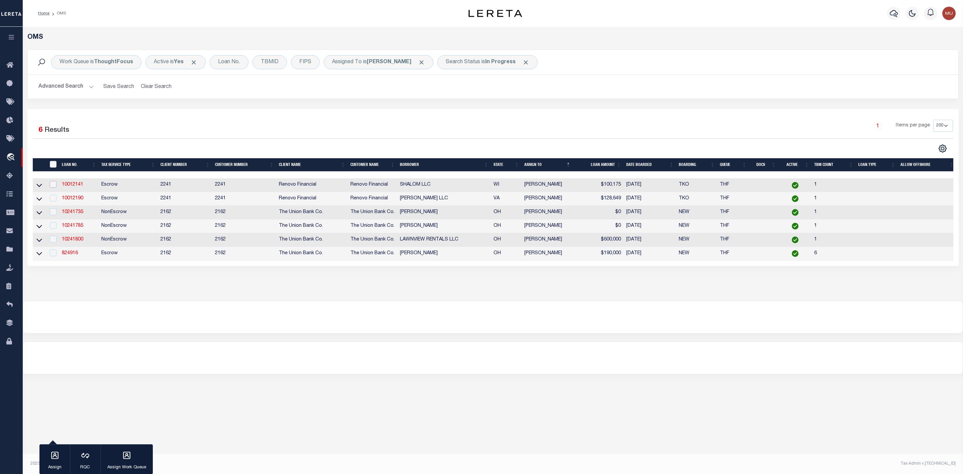
click at [55, 183] on input "checkbox" at bounding box center [53, 184] width 7 height 7
checkbox input "true"
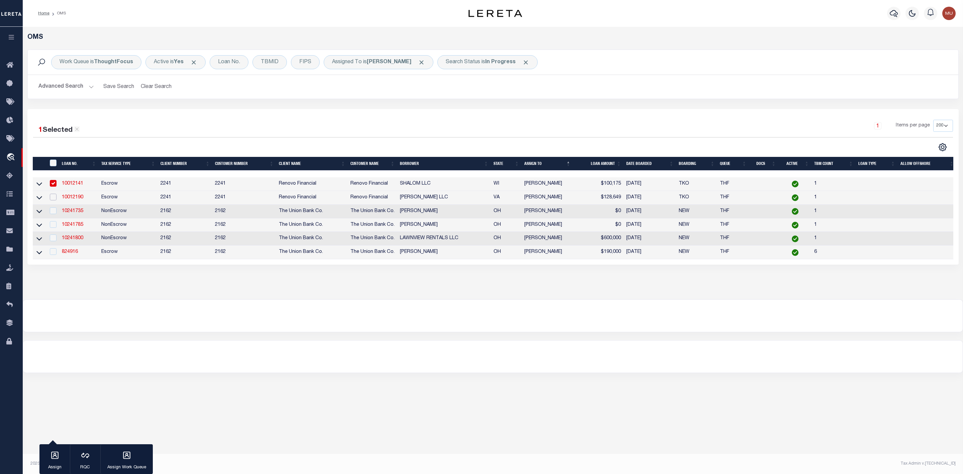
click at [50, 200] on input "checkbox" at bounding box center [53, 197] width 7 height 7
checkbox input "true"
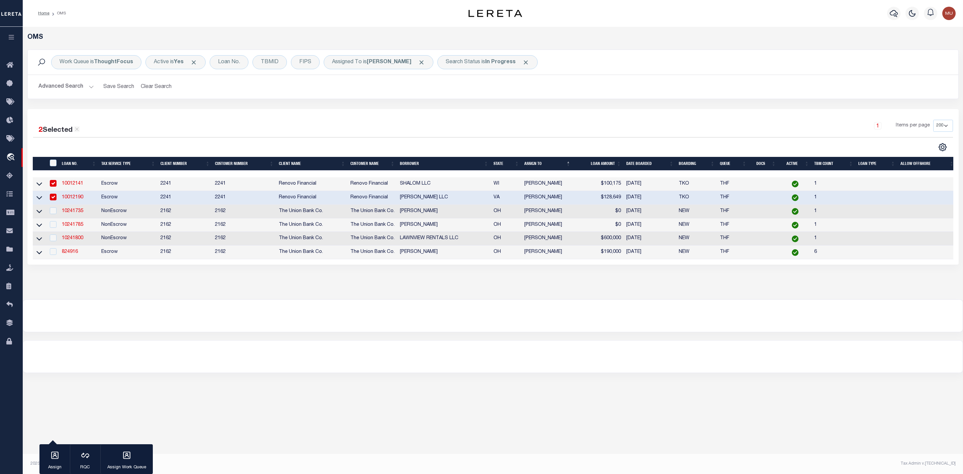
click at [51, 216] on td at bounding box center [53, 212] width 14 height 14
checkbox input "true"
click at [51, 226] on input "checkbox" at bounding box center [53, 224] width 7 height 7
checkbox input "true"
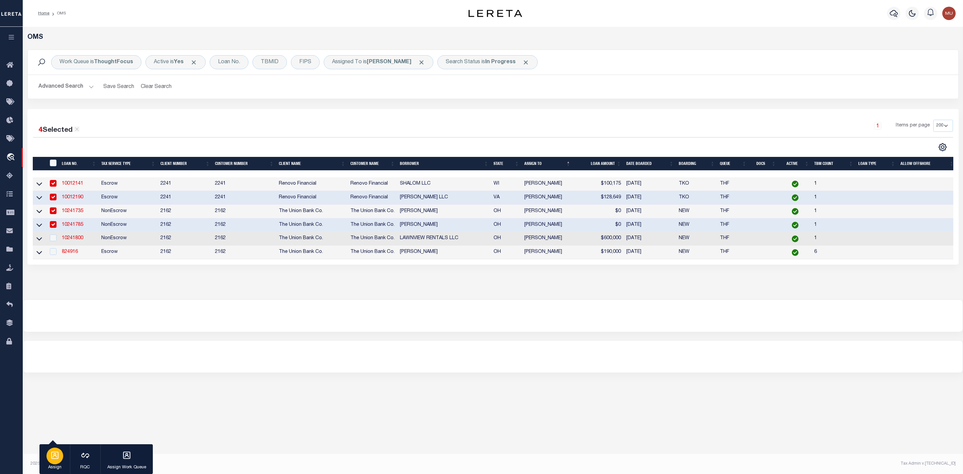
click at [55, 460] on div "button" at bounding box center [54, 455] width 17 height 17
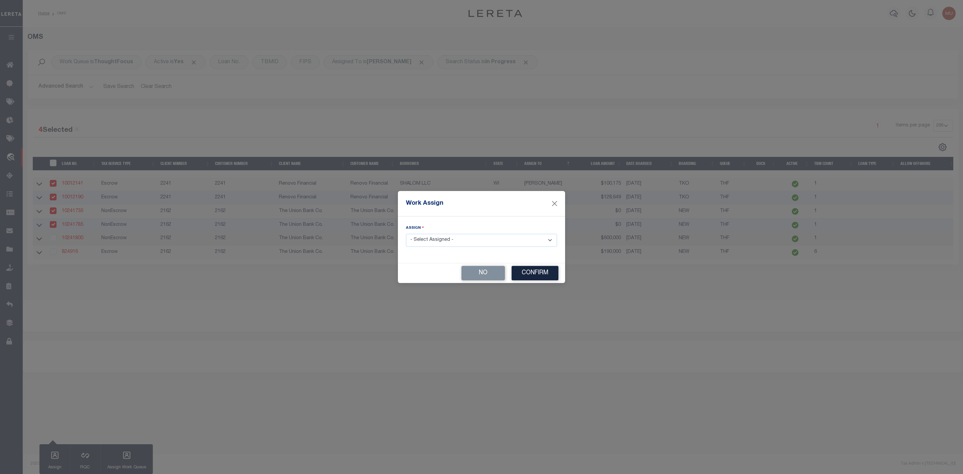
click at [479, 239] on select "- Select Assigned - --Unassigned-- [PERSON_NAME] [PERSON_NAME] [PERSON_NAME] [P…" at bounding box center [481, 240] width 151 height 13
select select "[PERSON_NAME]"
click at [406, 234] on select "- Select Assigned - --Unassigned-- [PERSON_NAME] [PERSON_NAME] [PERSON_NAME] [P…" at bounding box center [481, 240] width 151 height 13
click at [526, 274] on button "Confirm" at bounding box center [534, 273] width 47 height 14
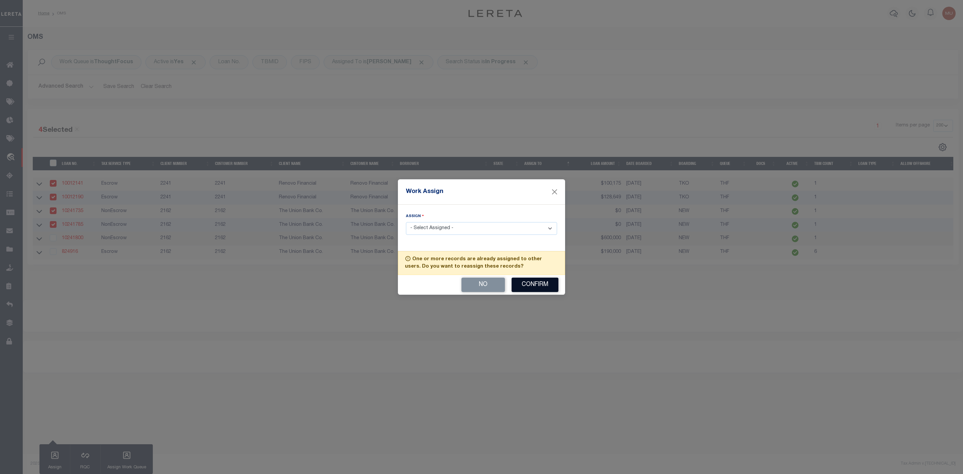
click at [530, 285] on button "Confirm" at bounding box center [534, 284] width 47 height 14
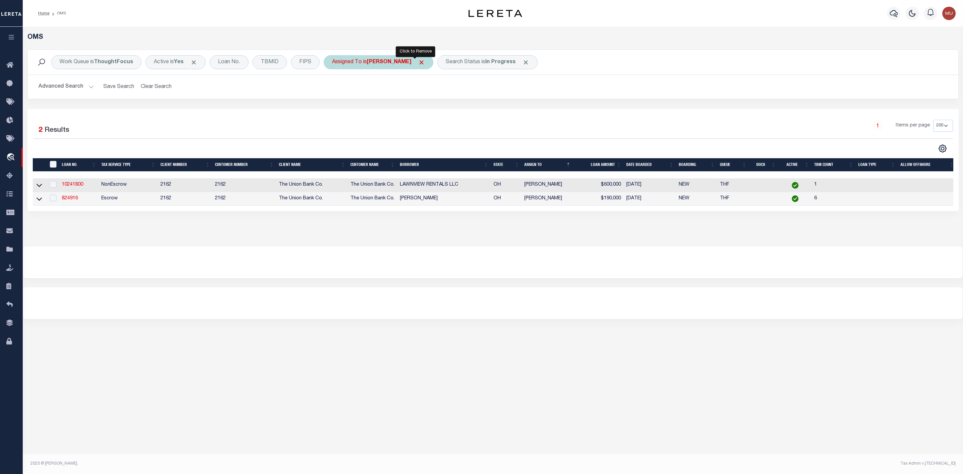
click at [418, 65] on span "Click to Remove" at bounding box center [421, 62] width 7 height 7
